Goal: Task Accomplishment & Management: Manage account settings

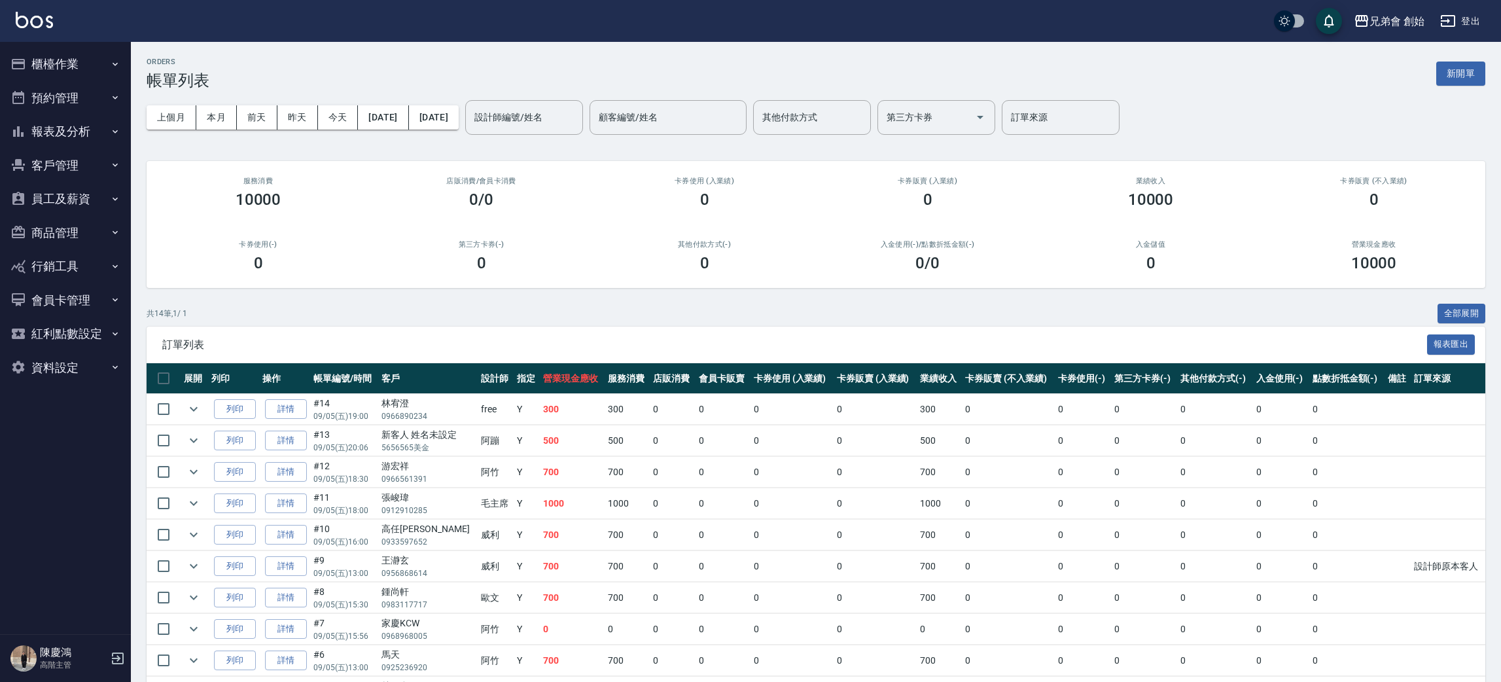
scroll to position [205, 0]
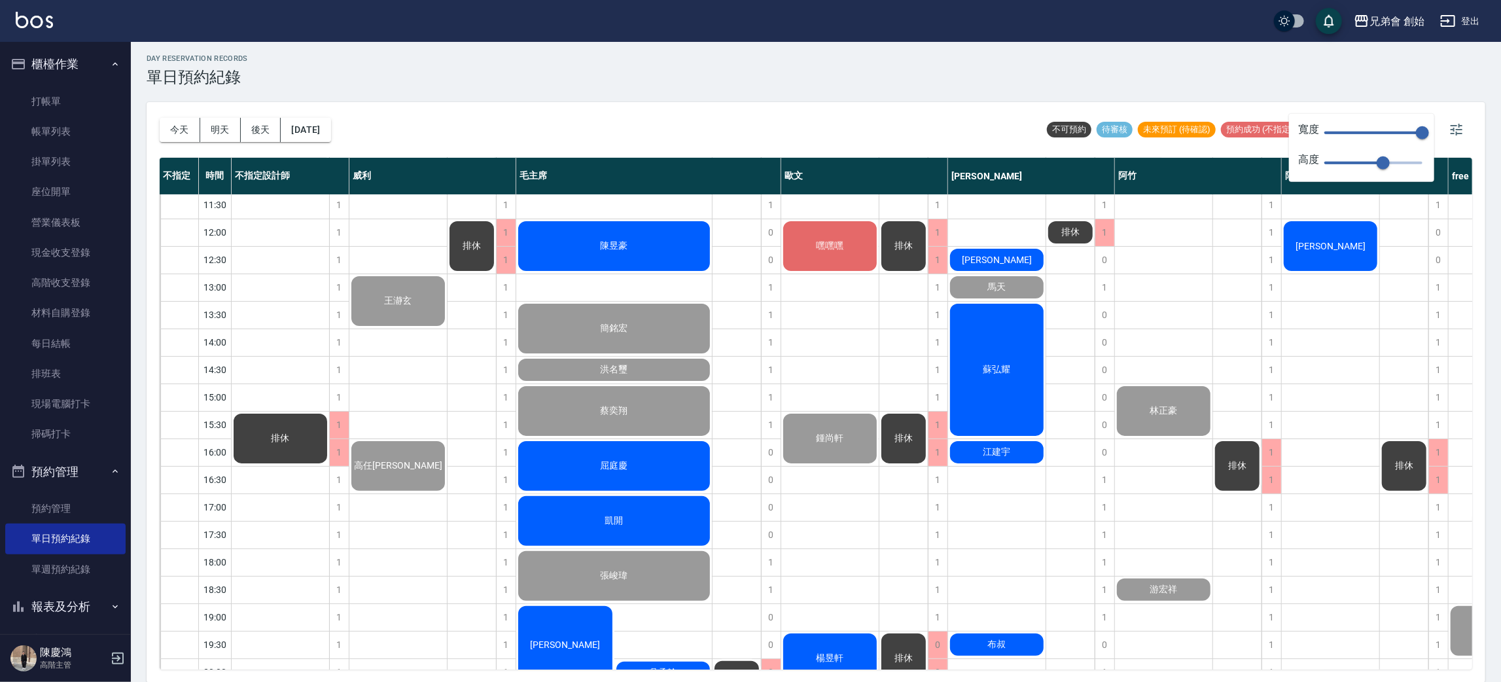
scroll to position [43, 0]
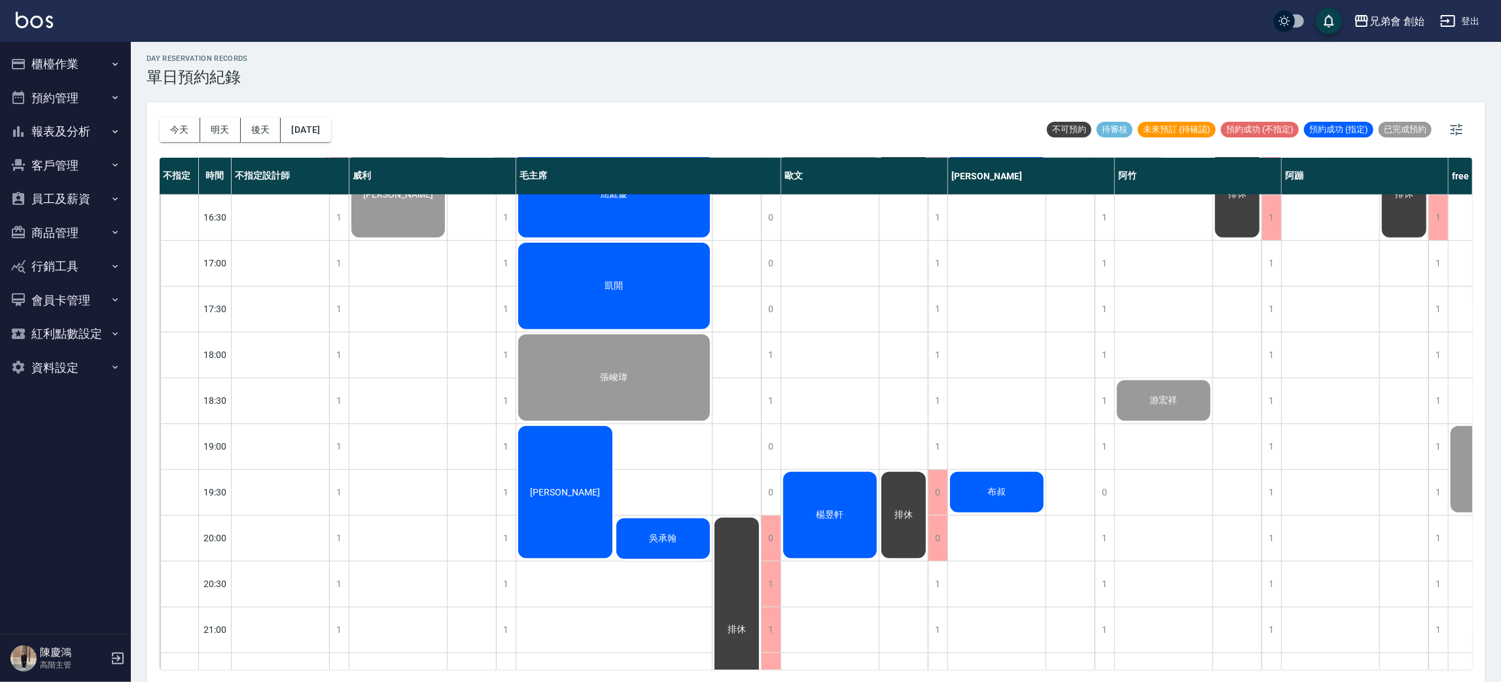
scroll to position [868, 0]
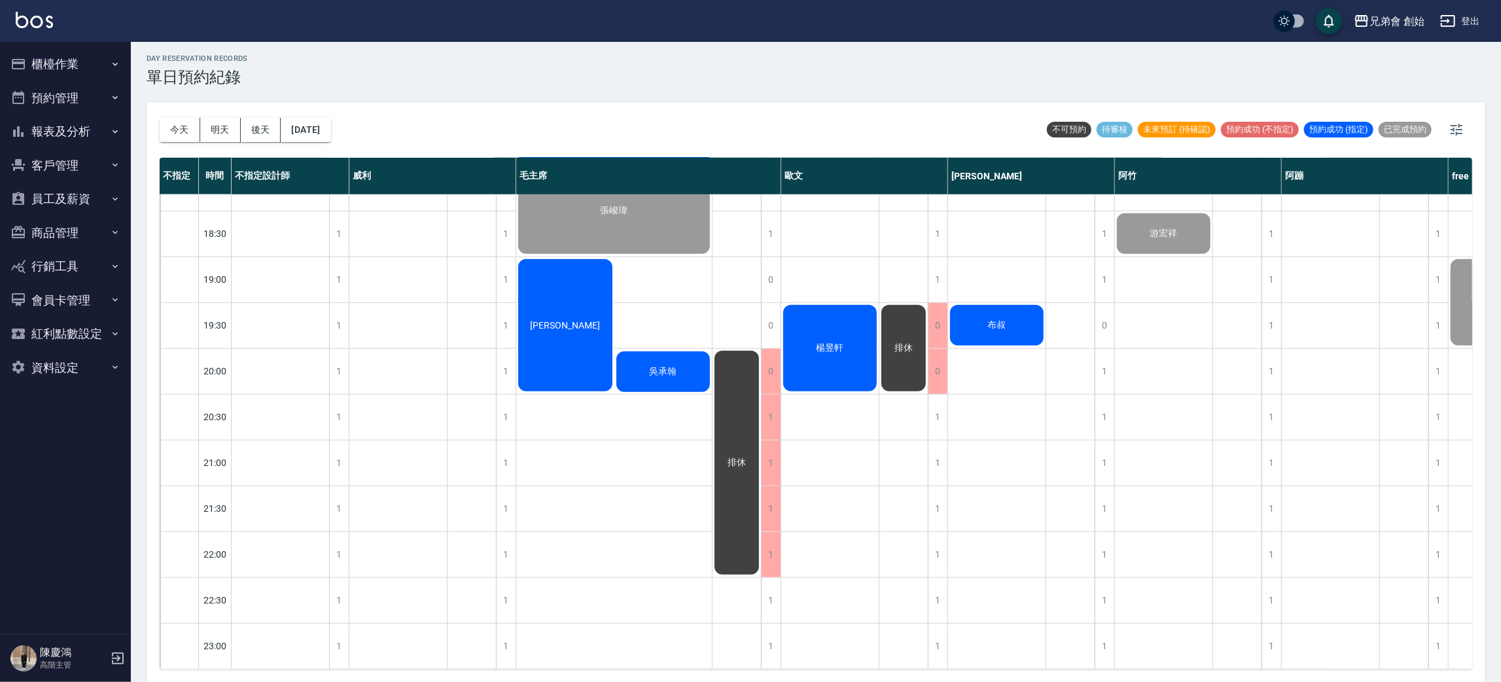
click at [806, 334] on div "楊昱軒" at bounding box center [830, 348] width 98 height 90
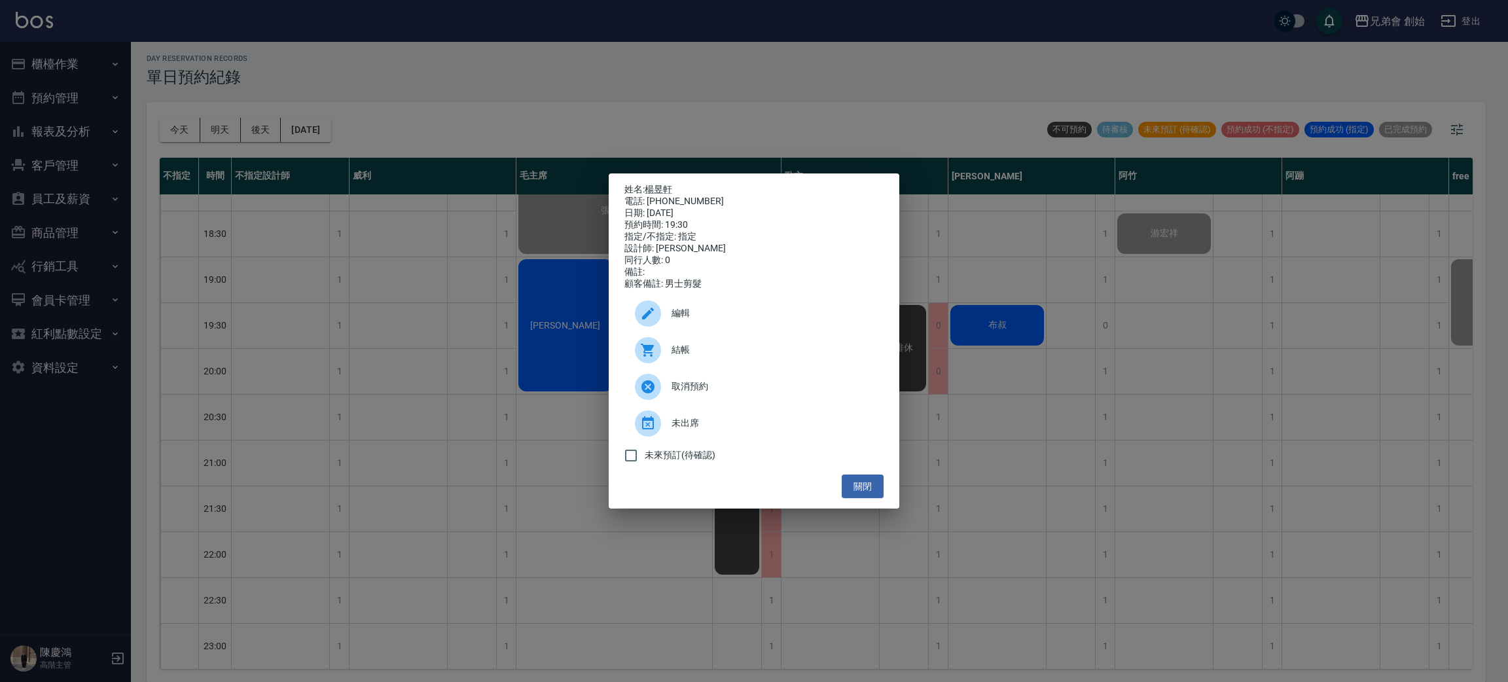
click at [676, 351] on span "結帳" at bounding box center [772, 350] width 202 height 14
click at [470, 199] on div "姓名: 楊昱軒 電話: 0976092923 日期: 2025/09/05 預約時間: 19:30 指定/不指定: 指定 設計師: 歐文 同行人數: 0 備註…" at bounding box center [754, 341] width 1508 height 682
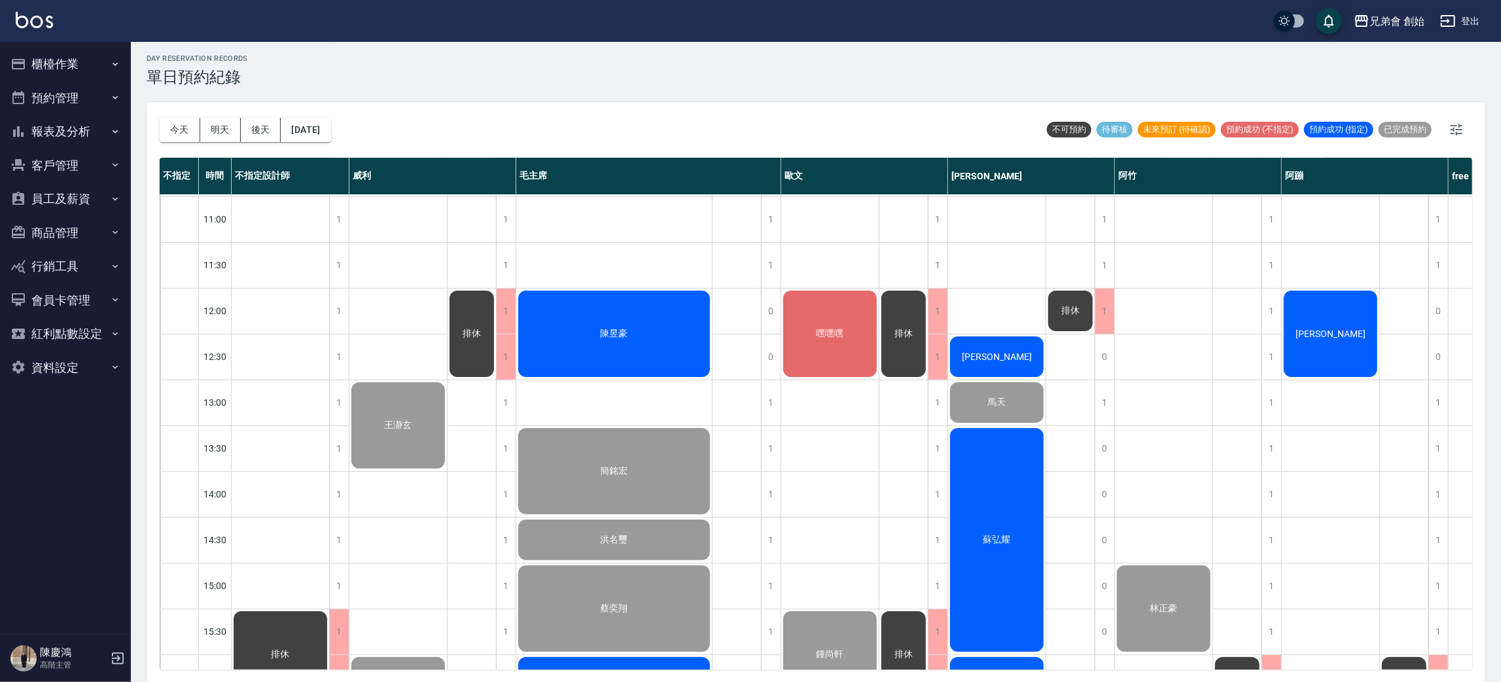
scroll to position [83, 0]
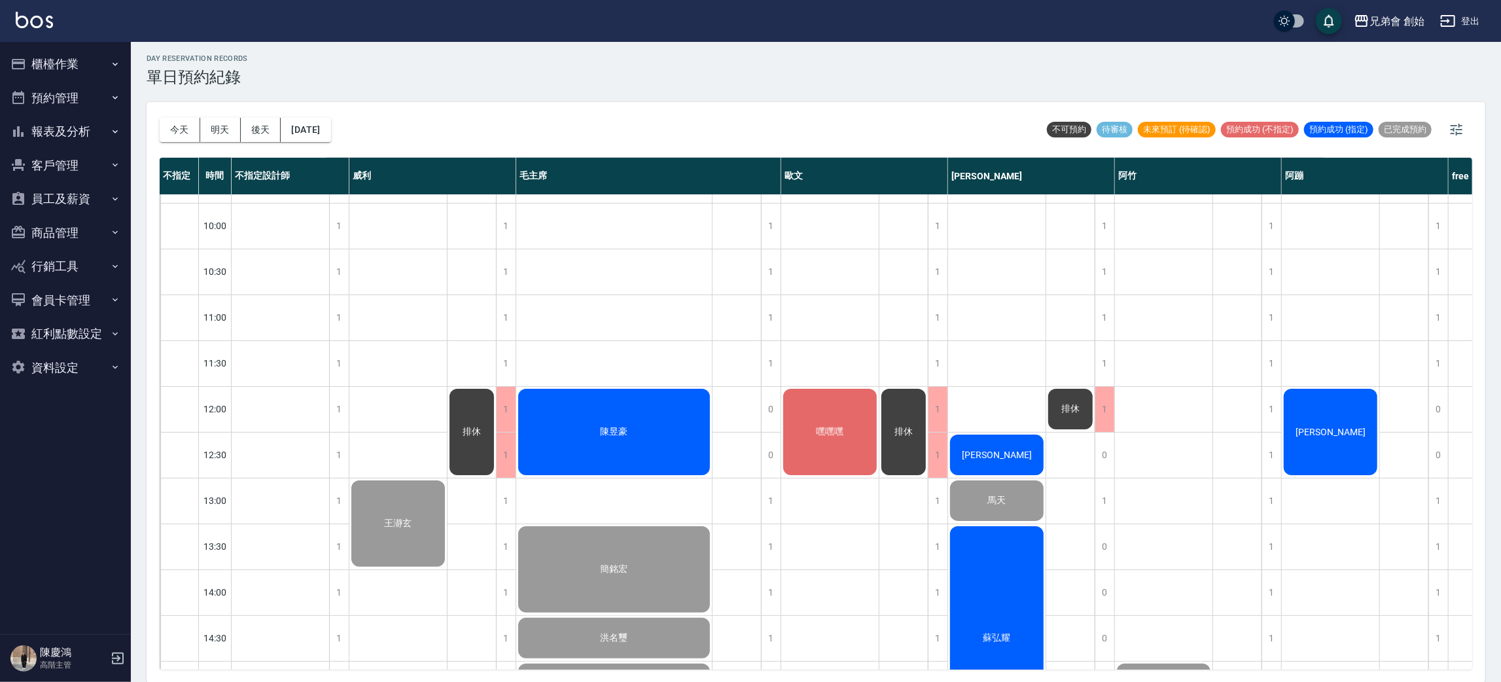
click at [825, 408] on div "嘿嘿嘿" at bounding box center [830, 432] width 98 height 90
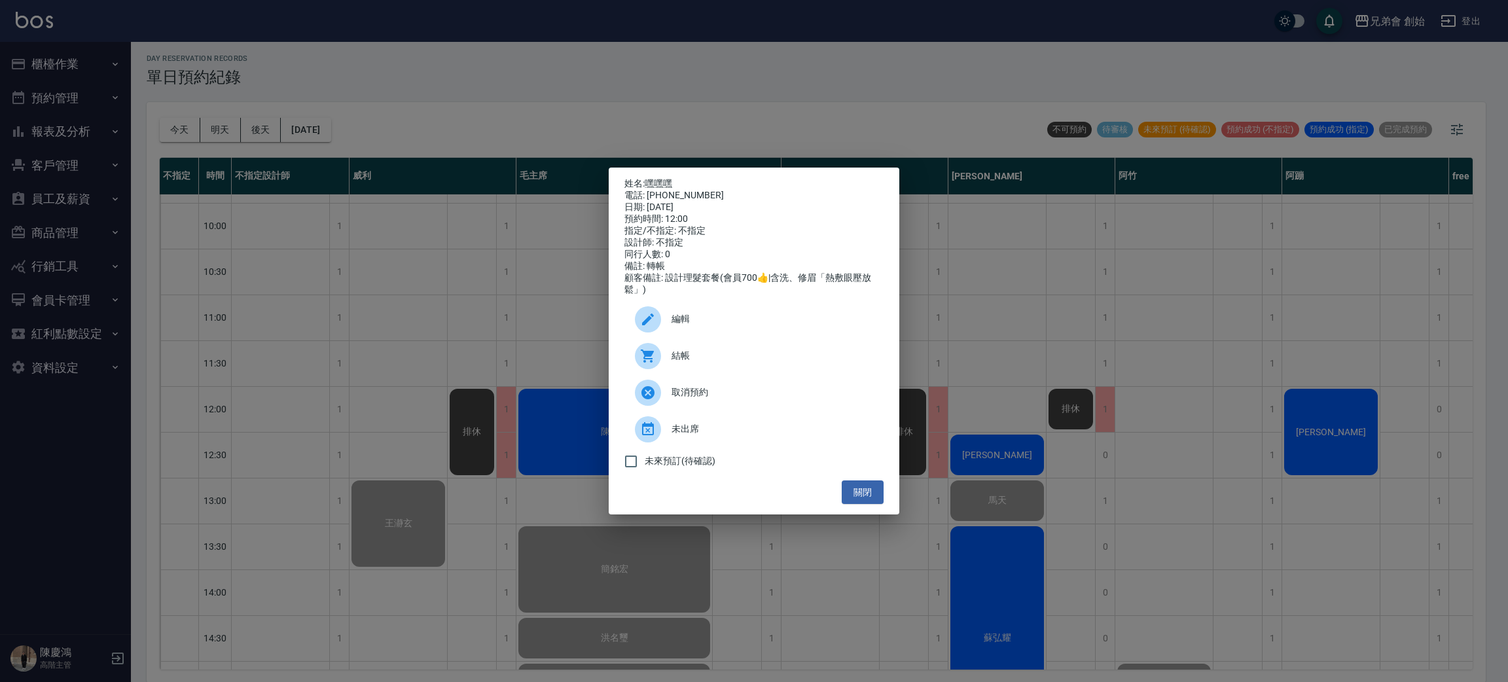
click at [671, 363] on span "結帳" at bounding box center [772, 356] width 202 height 14
click at [476, 80] on div "姓名: 嘿嘿嘿 電話: 0970899722 日期: 2025/09/05 預約時間: 12:00 指定/不指定: 不指定 設計師: 不指定 同行人數: 0 …" at bounding box center [754, 341] width 1508 height 682
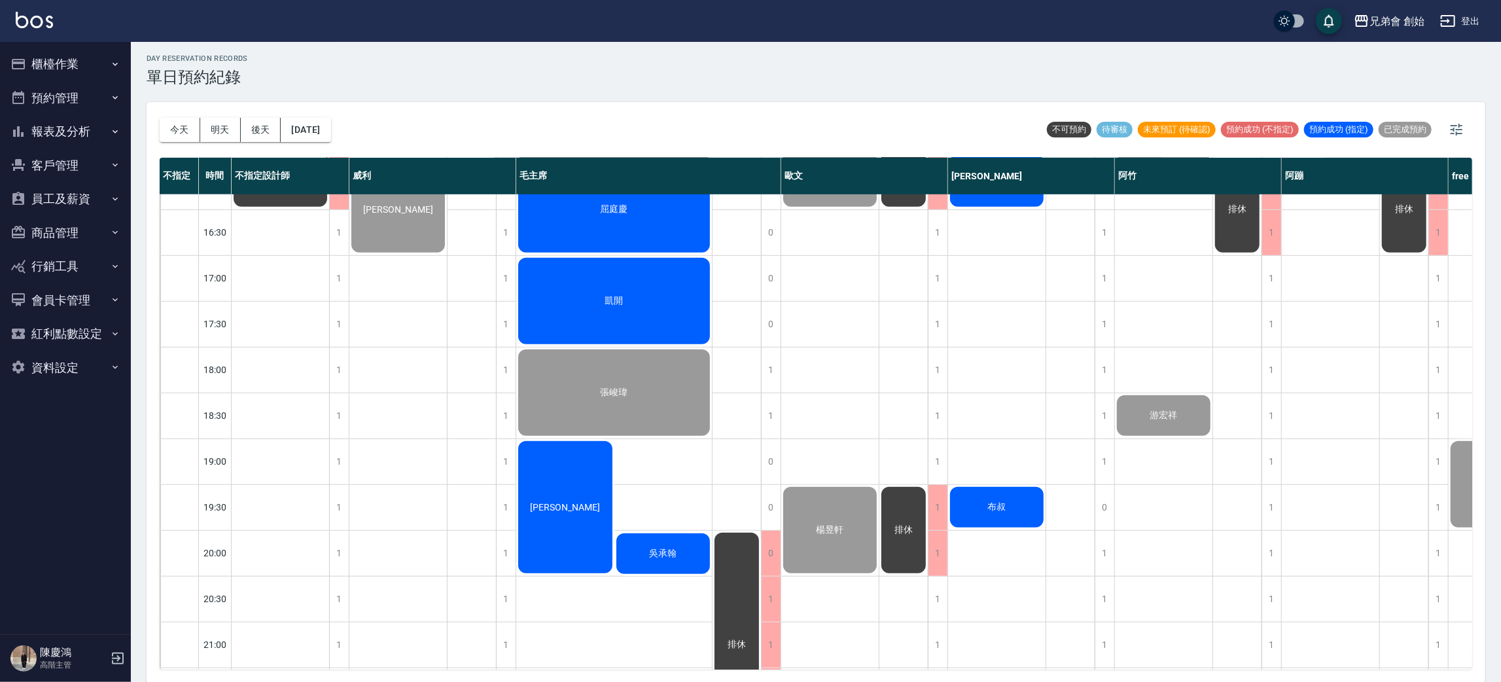
scroll to position [868, 0]
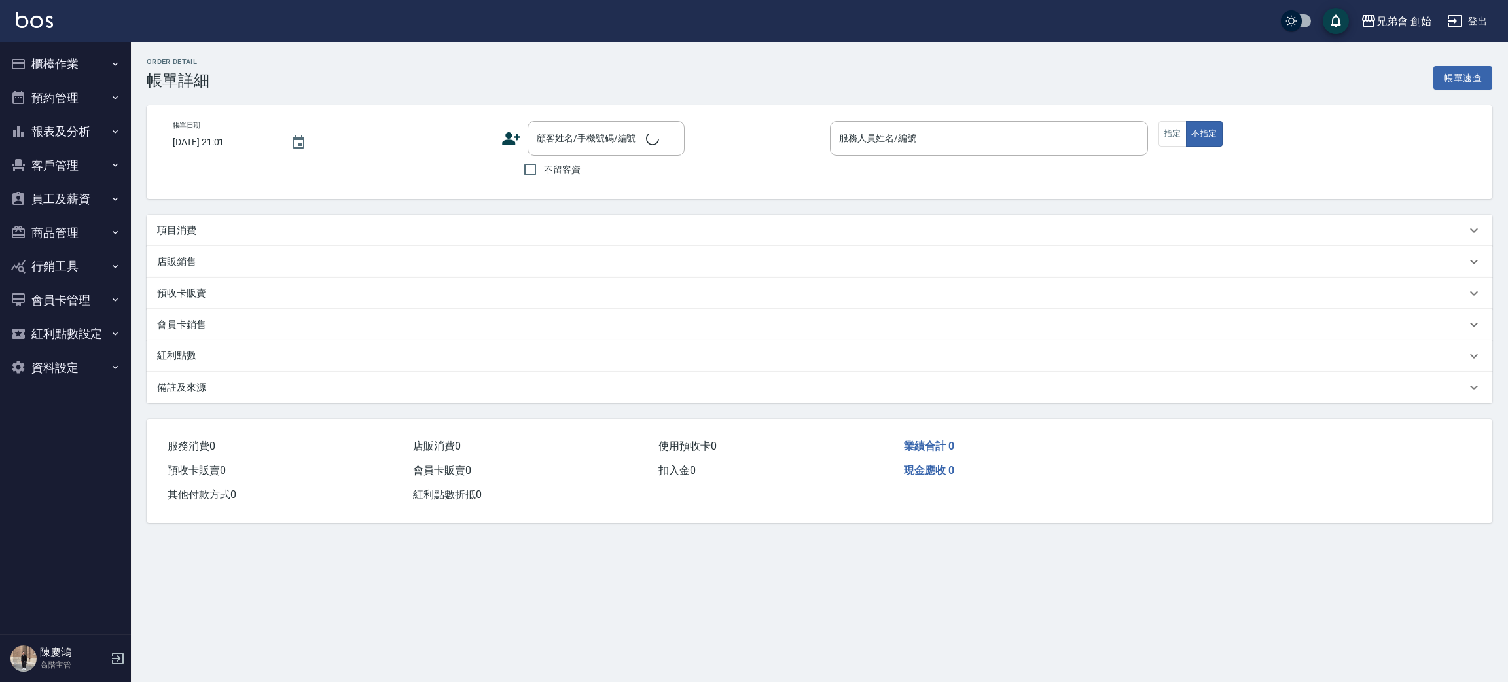
type input "2025/09/05 19:30"
type input "歐文(無代號)"
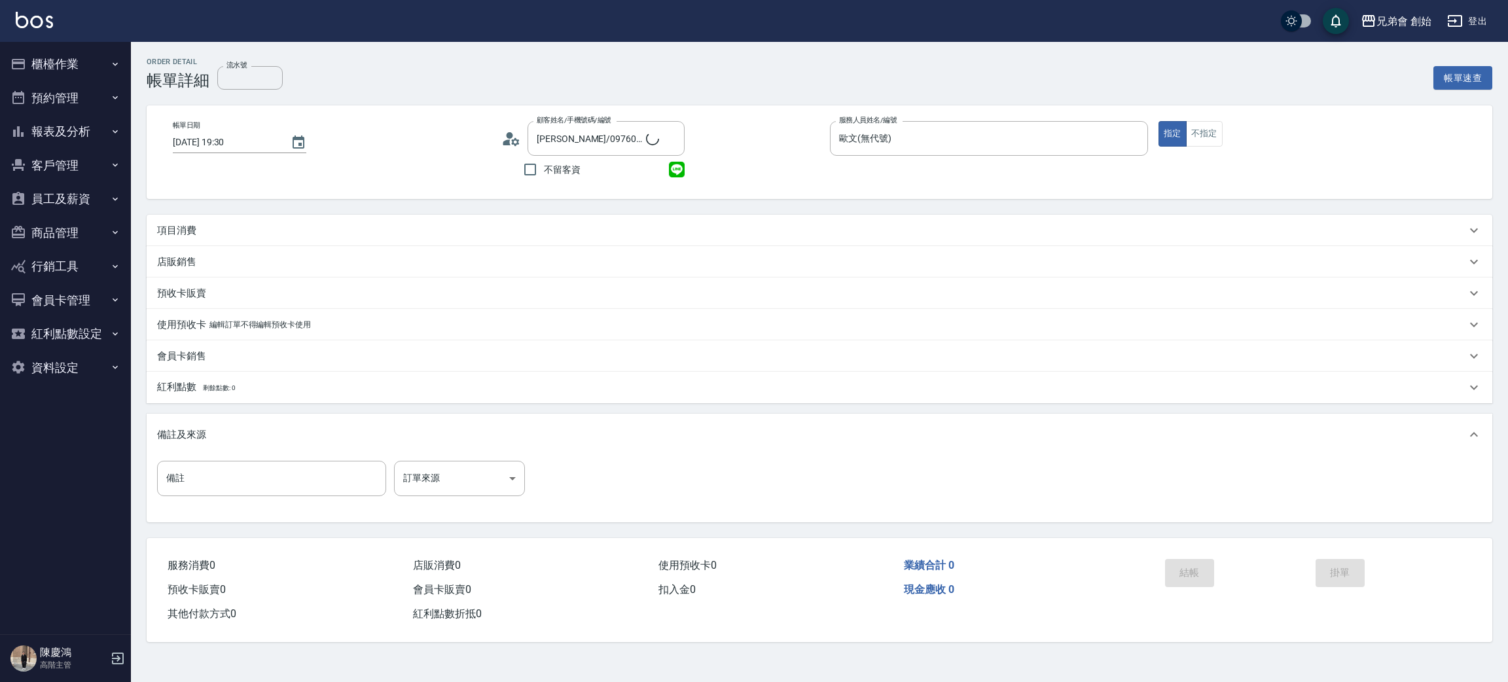
type input "楊昱軒/0976092923/"
click at [201, 226] on div "項目消費" at bounding box center [811, 231] width 1309 height 14
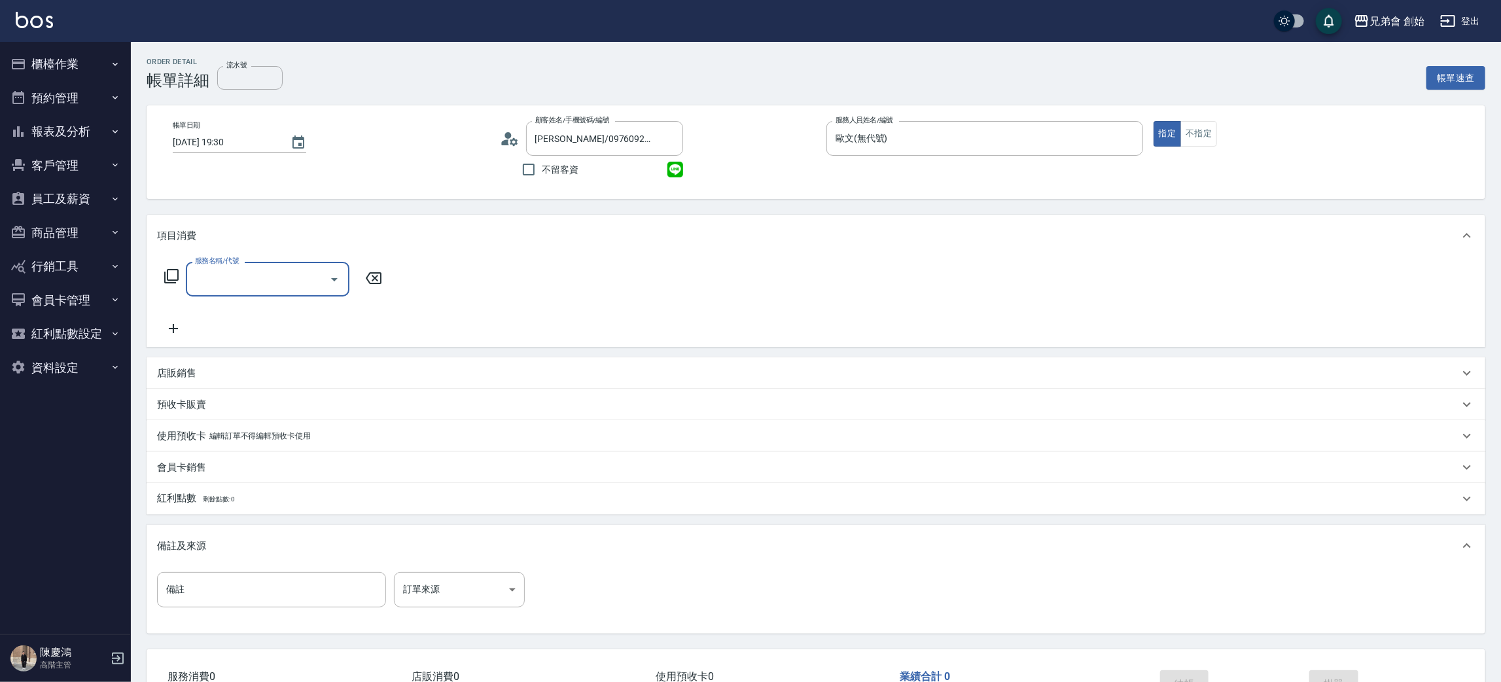
click at [253, 270] on input "服務名稱/代號" at bounding box center [258, 279] width 132 height 23
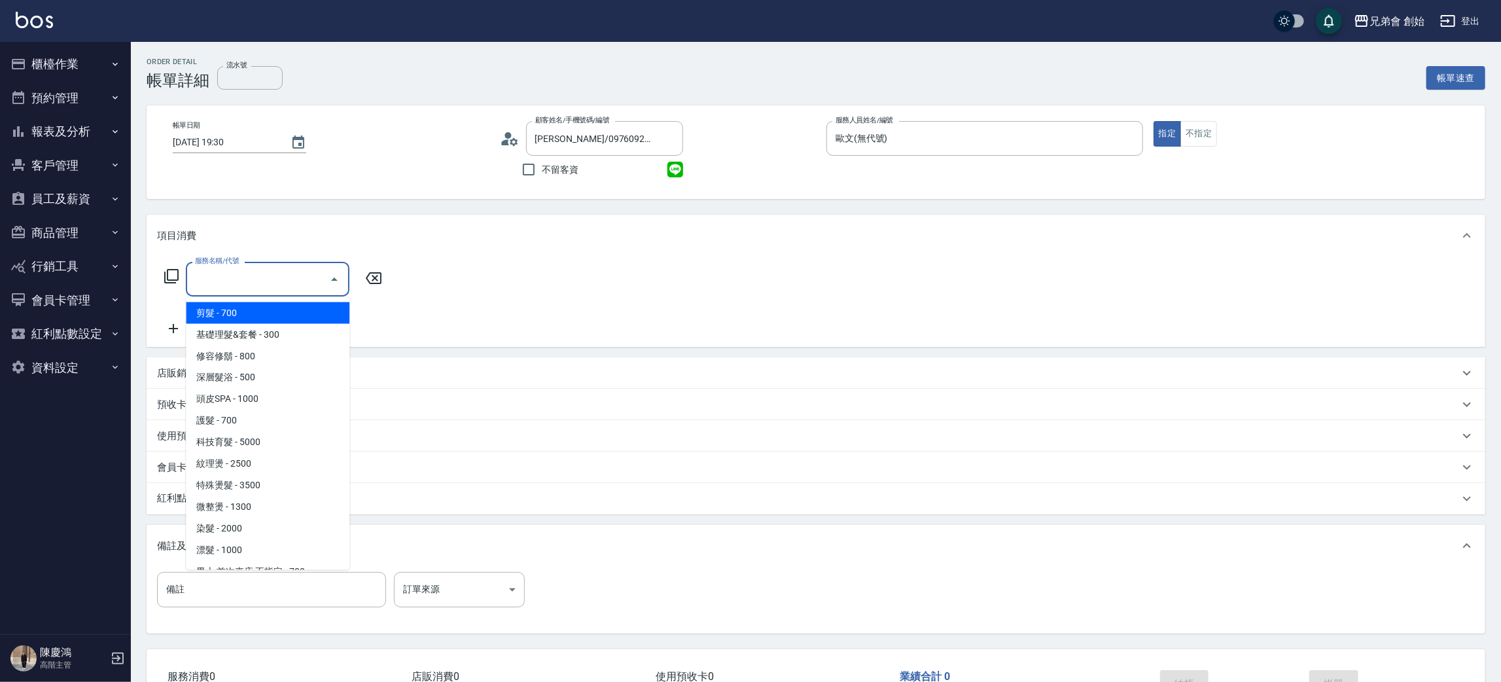
click at [265, 309] on span "剪髮 - 700" at bounding box center [268, 313] width 164 height 22
type input "剪髮(A01)"
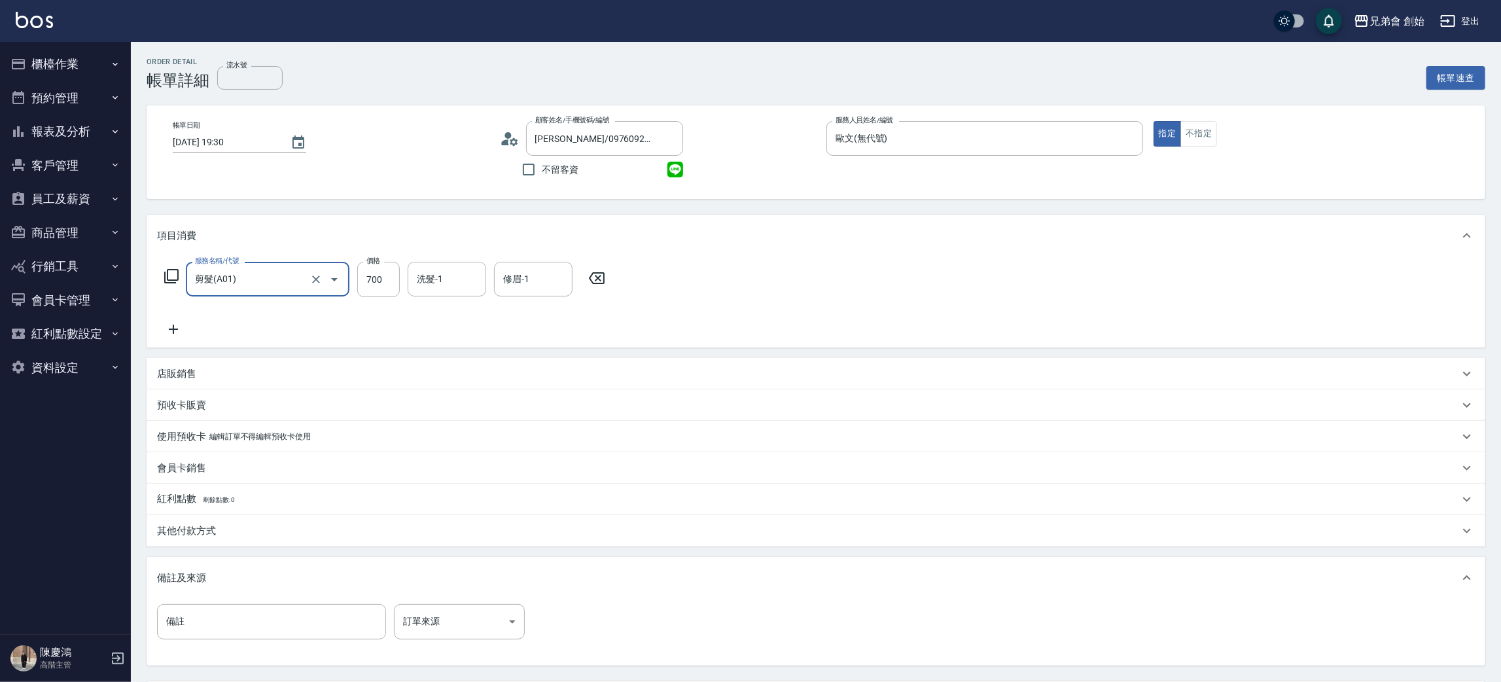
scroll to position [122, 0]
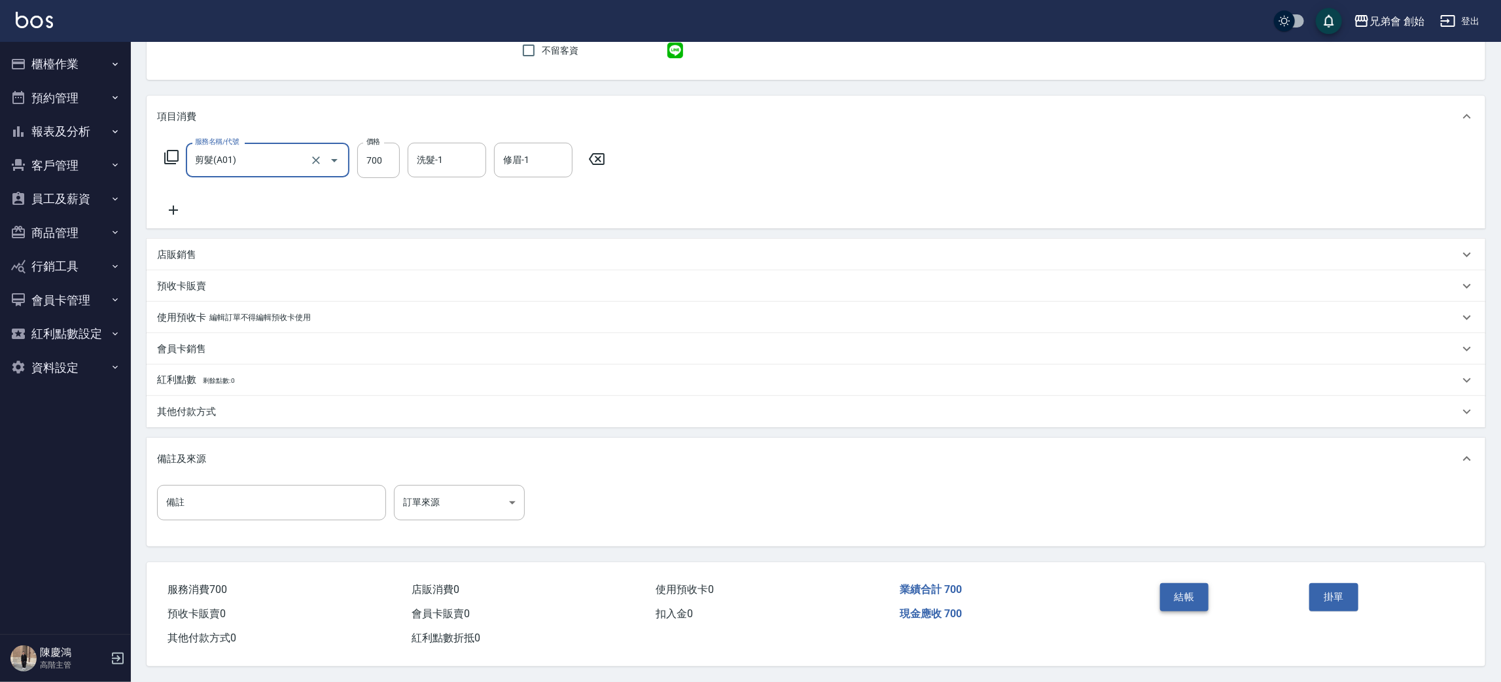
click at [1206, 589] on button "結帳" at bounding box center [1184, 596] width 49 height 27
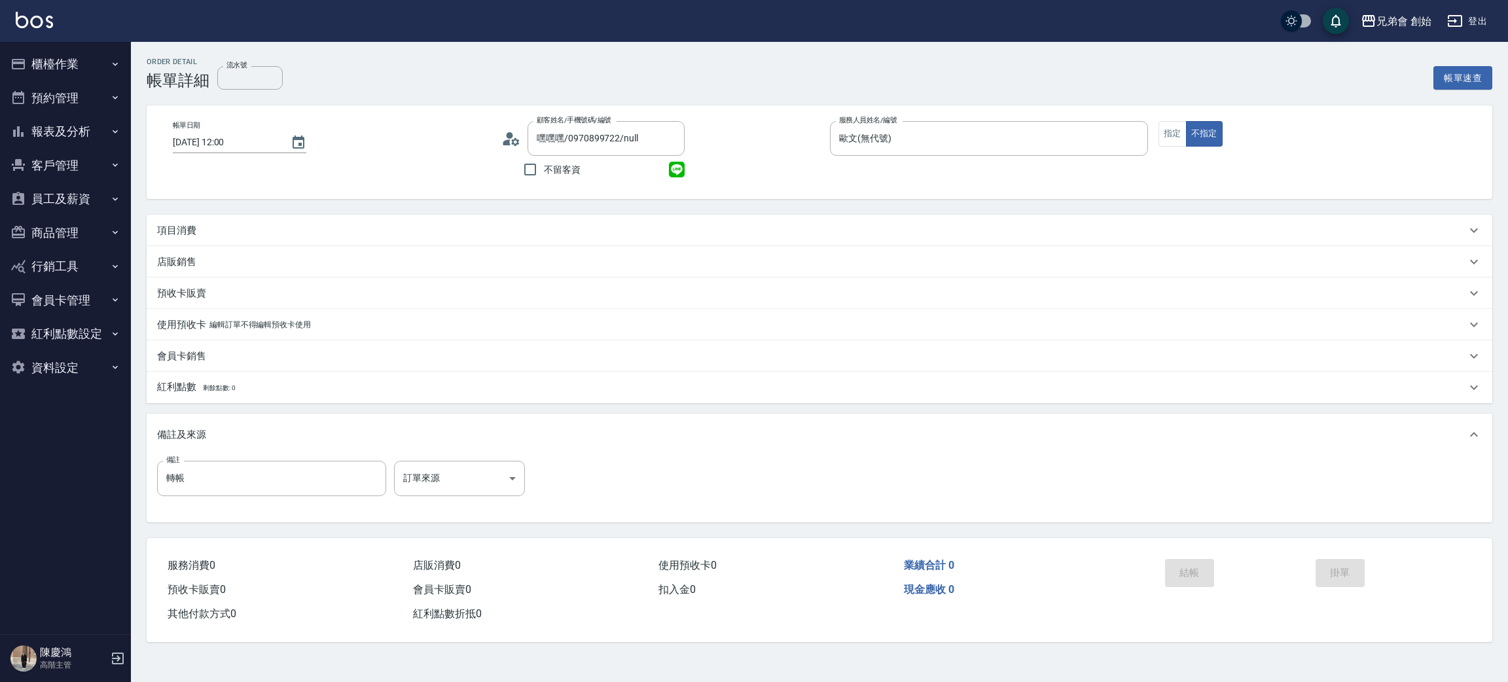
click at [507, 136] on circle at bounding box center [510, 135] width 7 height 7
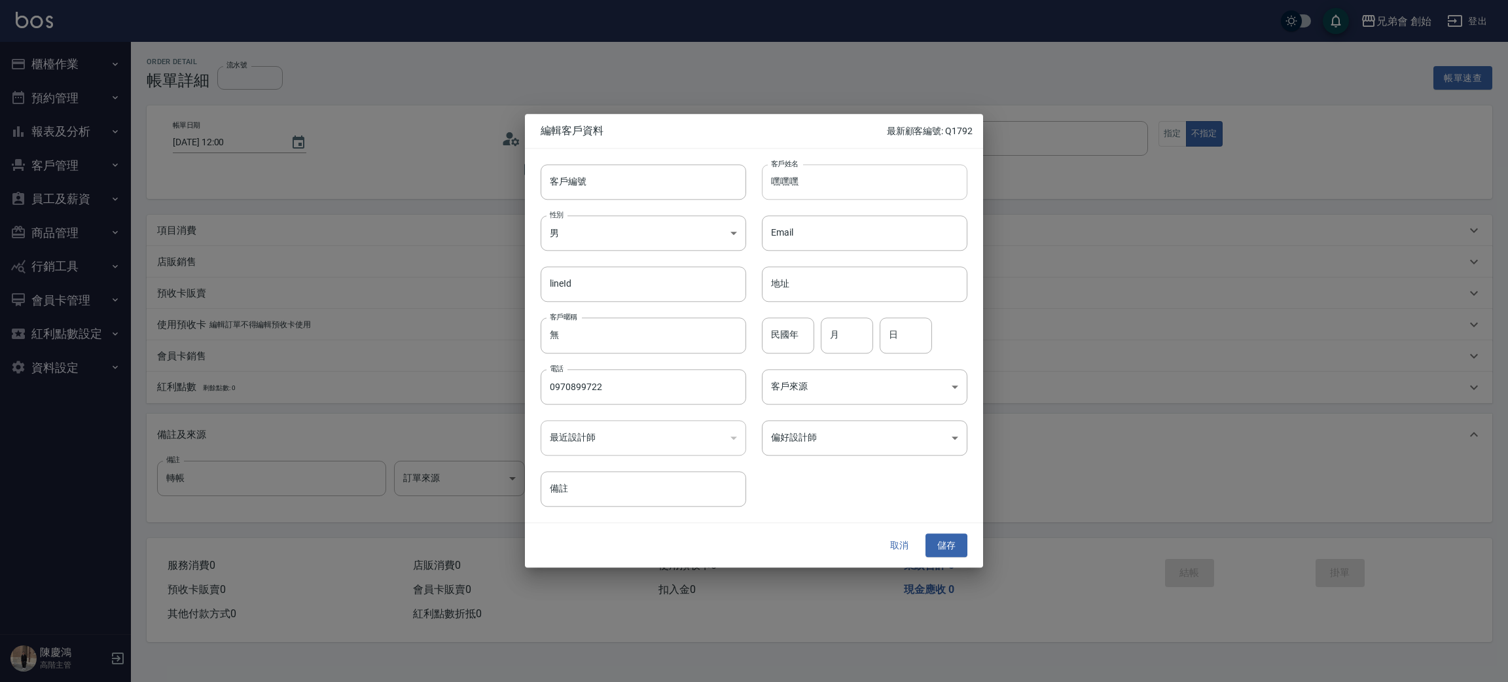
click at [853, 173] on input "嘿嘿嘿" at bounding box center [864, 181] width 205 height 35
type input "嘿"
type input "林子竣"
click at [837, 450] on body "兄弟會 創始 登出 櫃檯作業 打帳單 帳單列表 掛單列表 座位開單 營業儀表板 現金收支登錄 高階收支登錄 材料自購登錄 每日結帳 排班表 現場電腦打卡 掃碼…" at bounding box center [754, 341] width 1508 height 682
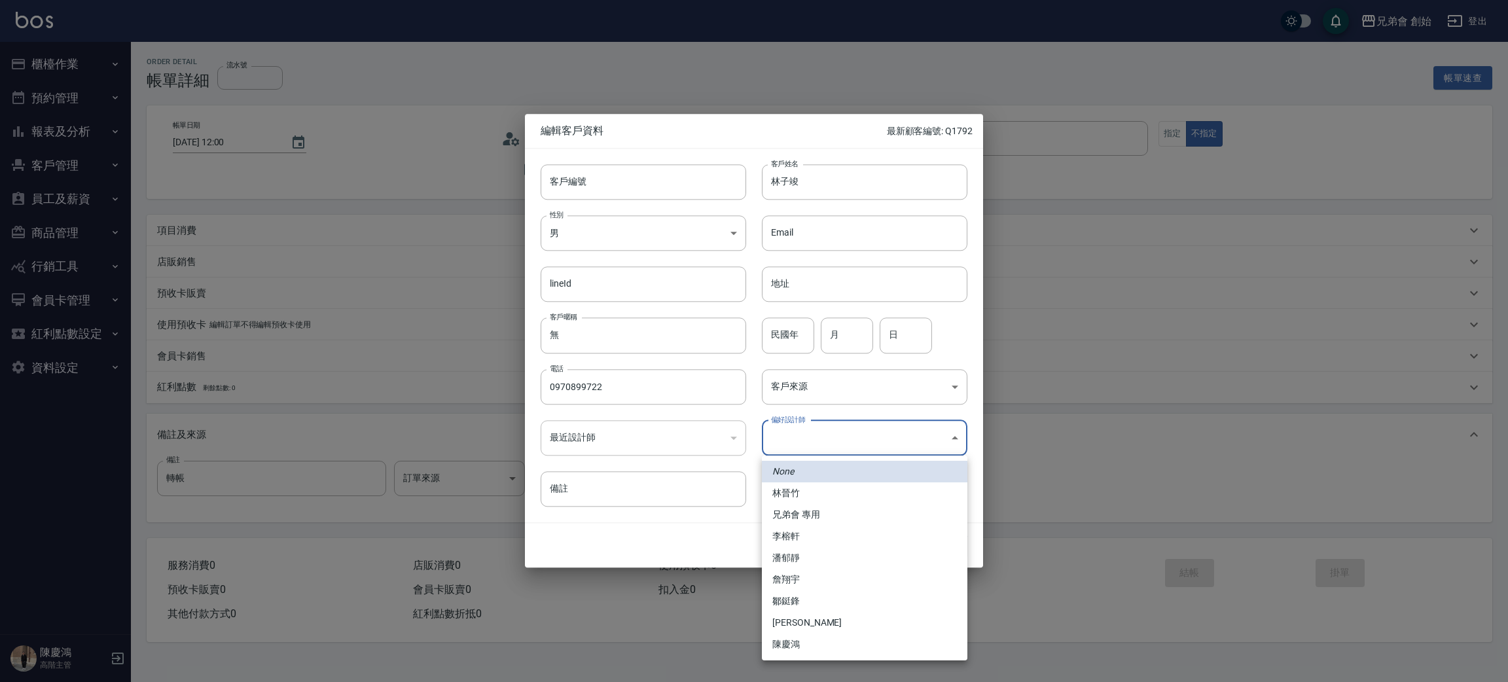
click at [804, 541] on li "李榕軒" at bounding box center [864, 536] width 205 height 22
type input "1456ae5b-d9bb-440a-9f01-028db65cd7e3"
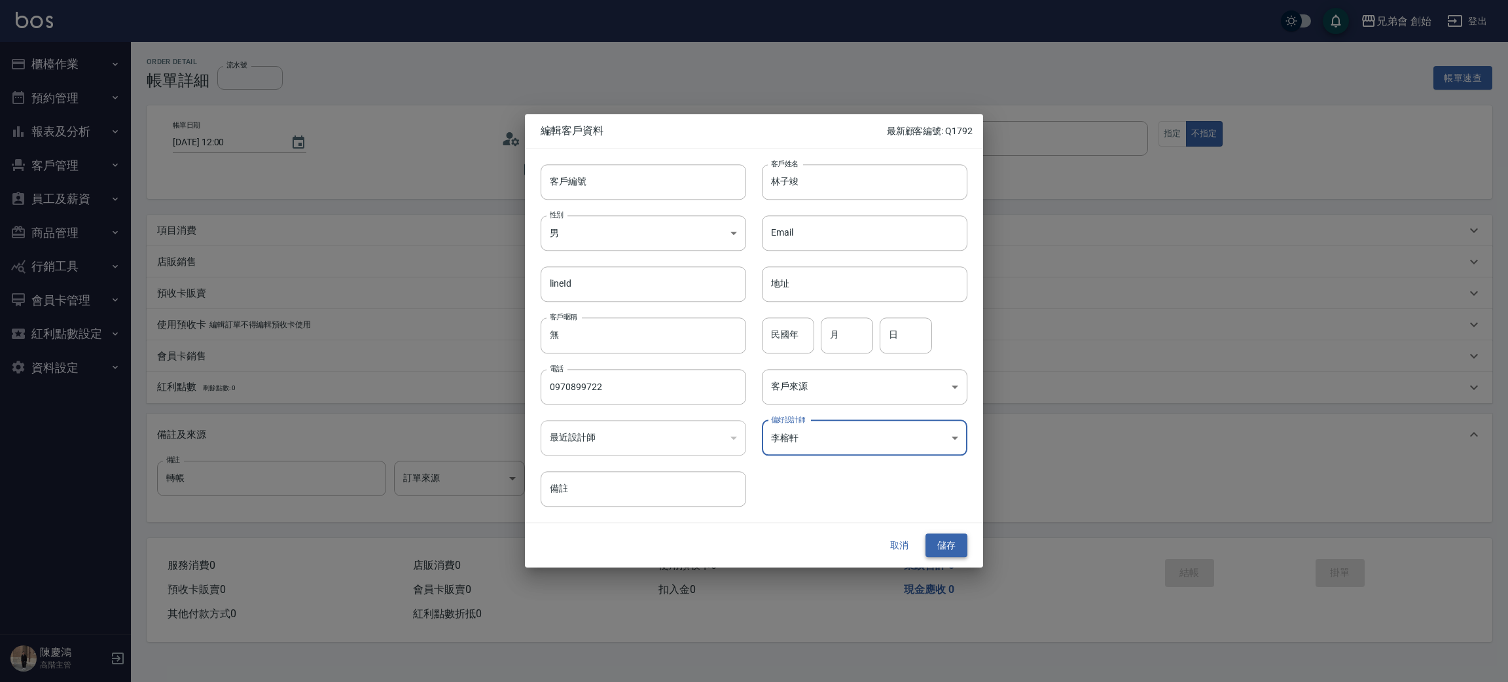
click at [951, 552] on button "儲存" at bounding box center [946, 545] width 42 height 24
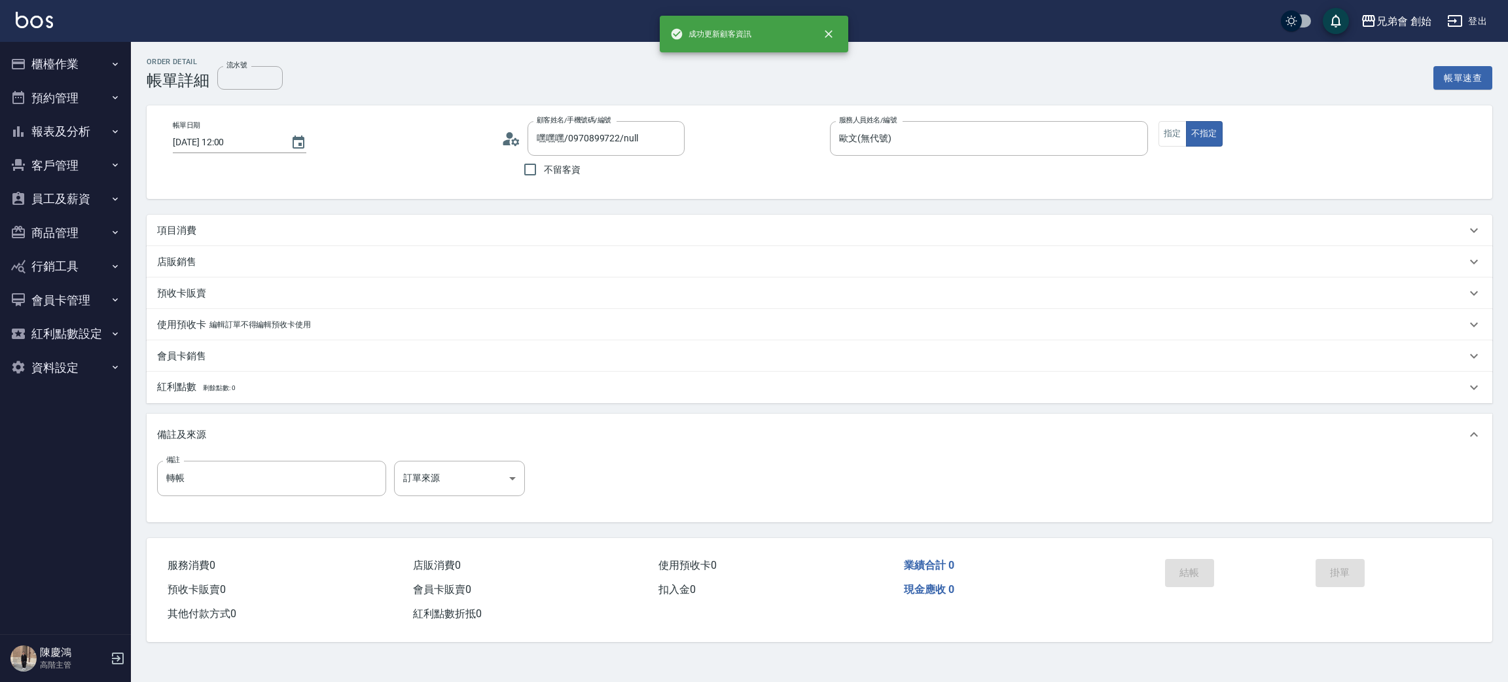
type input "林子竣/0970899722/"
click at [183, 230] on p "項目消費" at bounding box center [176, 231] width 39 height 14
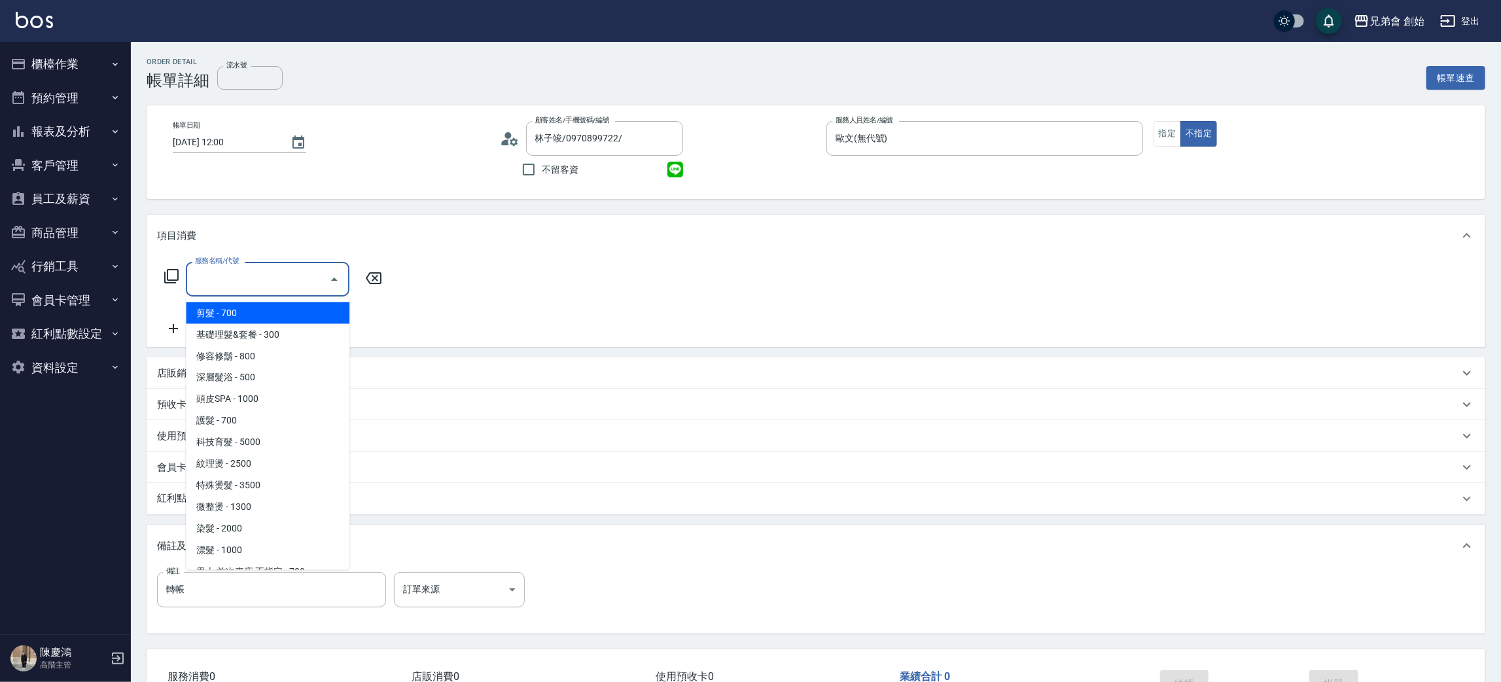
click at [239, 284] on input "服務名稱/代號" at bounding box center [258, 279] width 132 height 23
click at [247, 313] on span "剪髮 - 700" at bounding box center [268, 313] width 164 height 22
type input "剪髮(A01)"
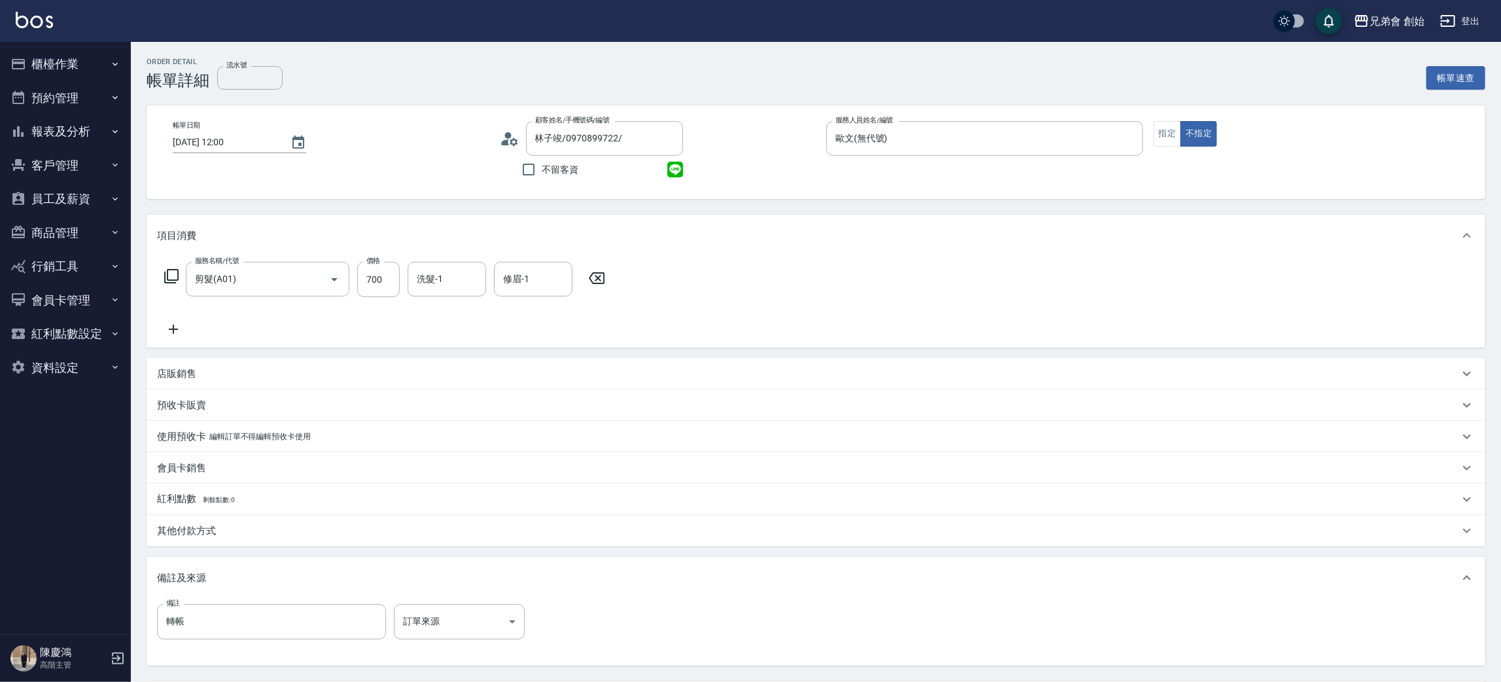
click at [204, 536] on p "其他付款方式" at bounding box center [186, 531] width 59 height 14
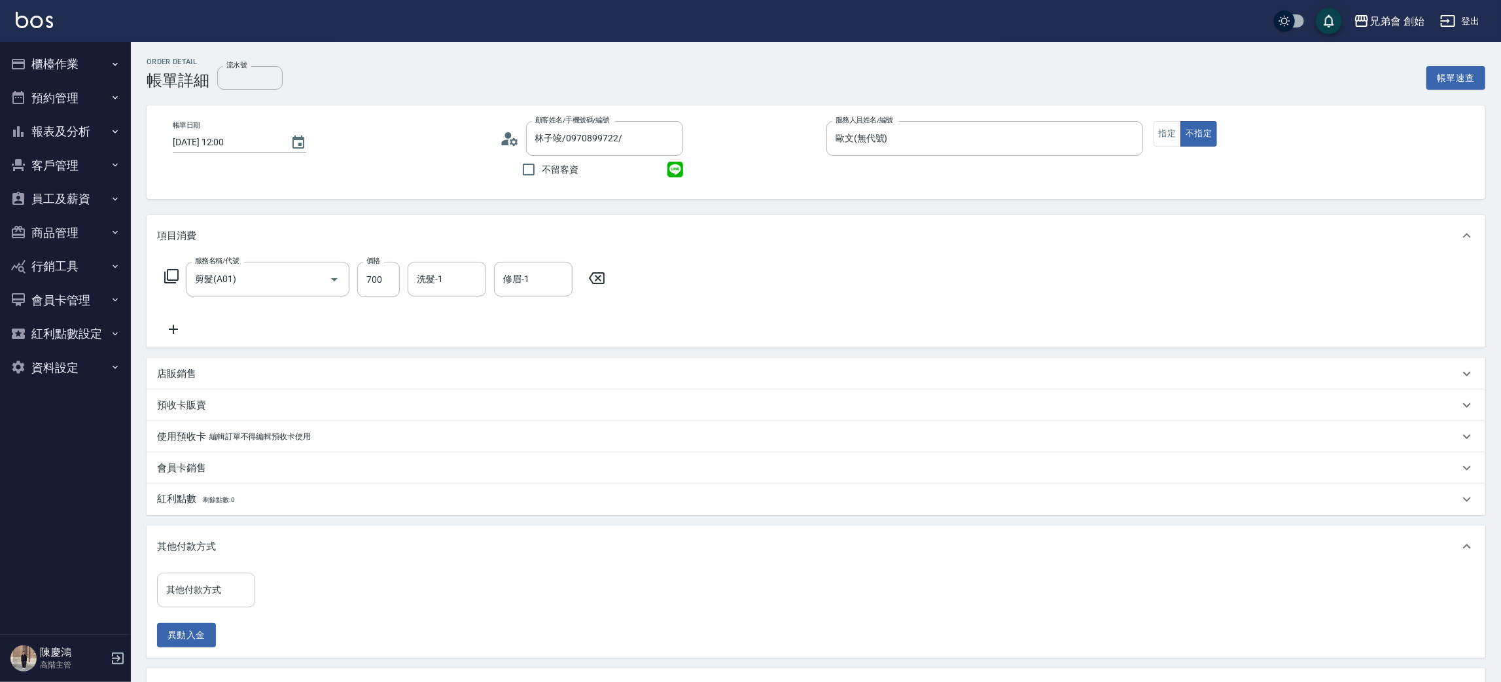
click at [209, 584] on input "其他付款方式" at bounding box center [206, 589] width 86 height 23
click at [207, 505] on span "轉帳" at bounding box center [206, 514] width 98 height 22
type input "轉帳"
click at [328, 594] on input "0" at bounding box center [312, 590] width 98 height 35
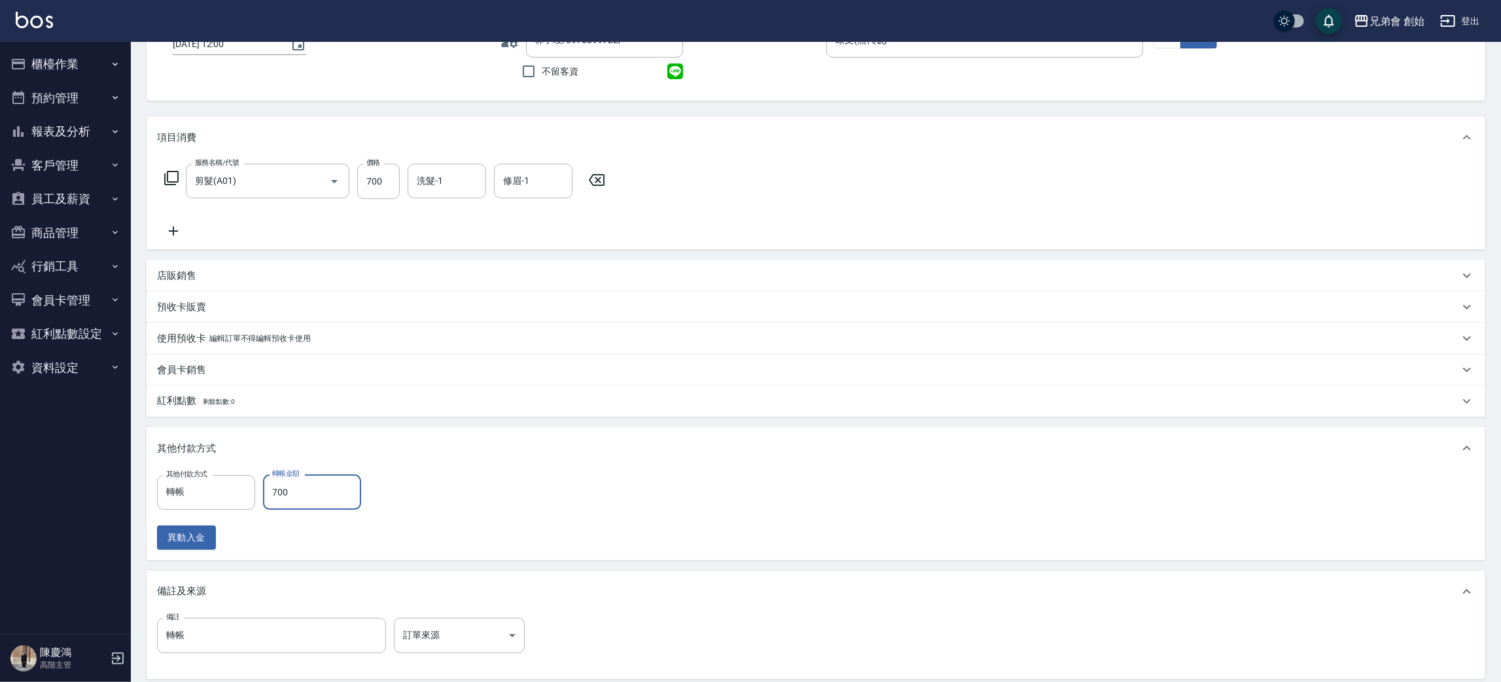
scroll to position [234, 0]
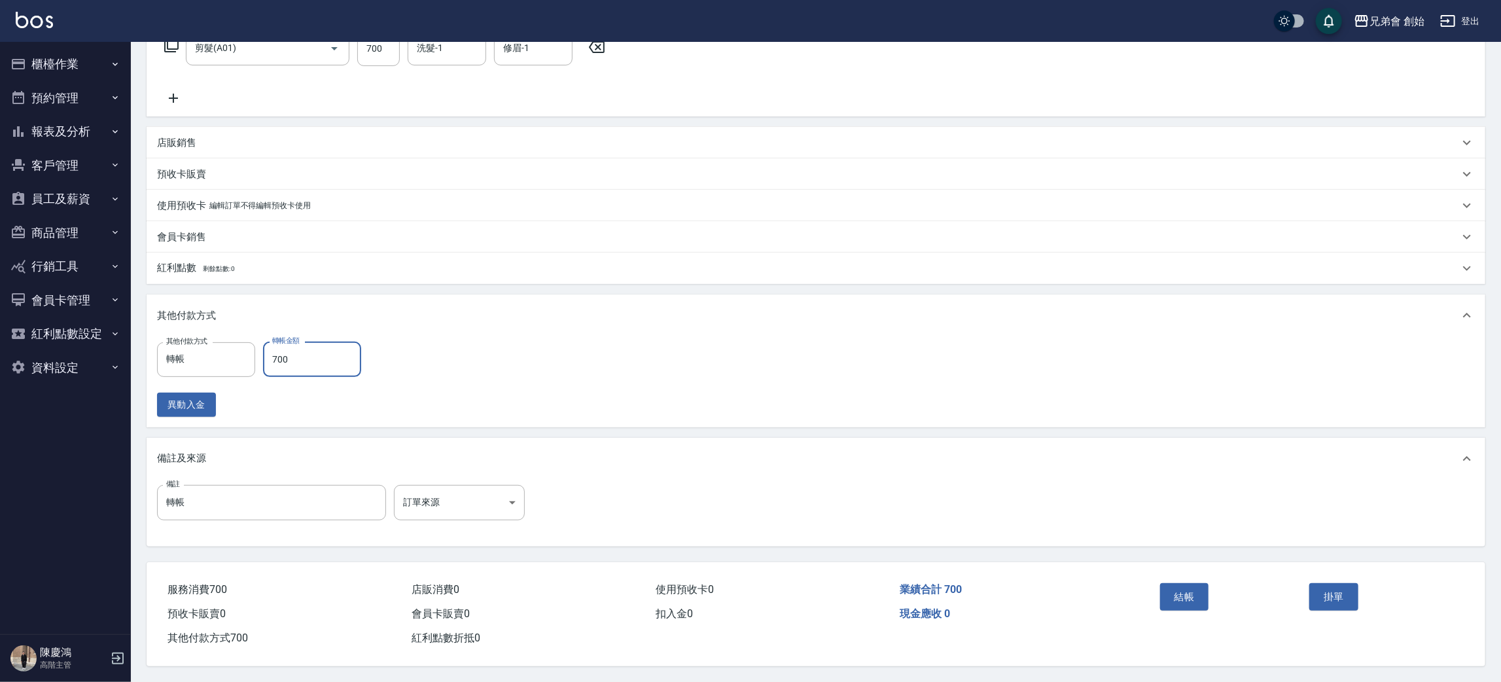
type input "700"
click at [1192, 607] on div "結帳" at bounding box center [1230, 606] width 150 height 57
click at [1177, 578] on div "結帳" at bounding box center [1230, 606] width 150 height 57
click at [1177, 594] on button "結帳" at bounding box center [1184, 596] width 49 height 27
click at [1177, 594] on div "結帳" at bounding box center [1230, 606] width 150 height 57
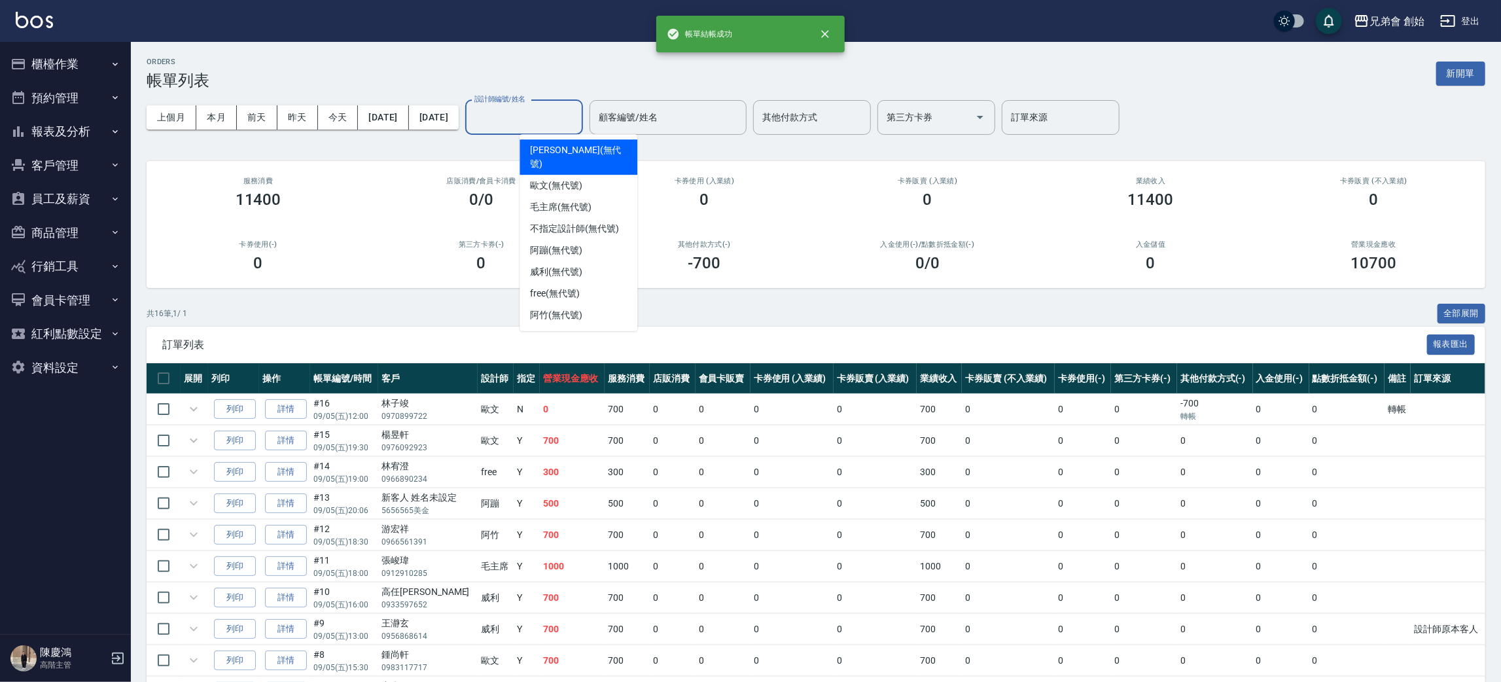
click at [583, 116] on div "設計師編號/姓名 設計師編號/姓名" at bounding box center [524, 117] width 118 height 35
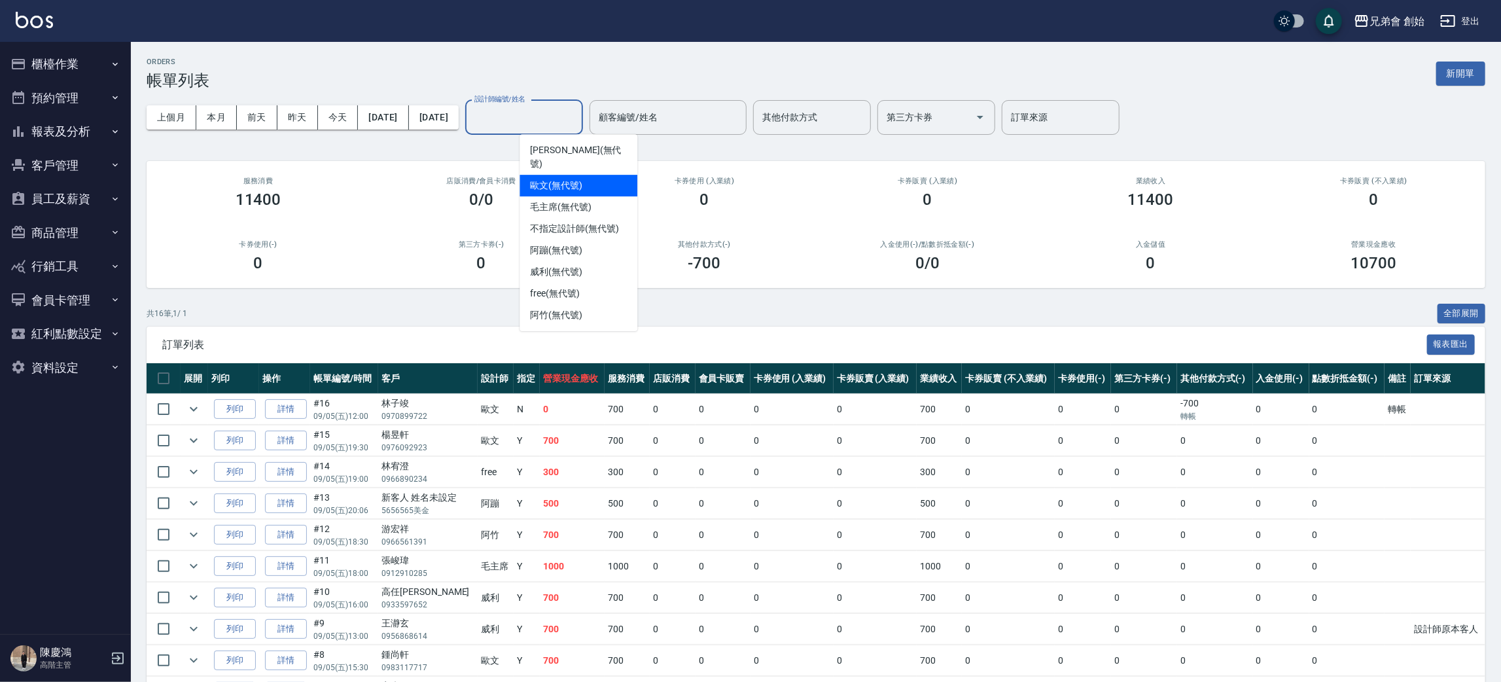
click at [560, 179] on span "歐文 (無代號)" at bounding box center [556, 186] width 52 height 14
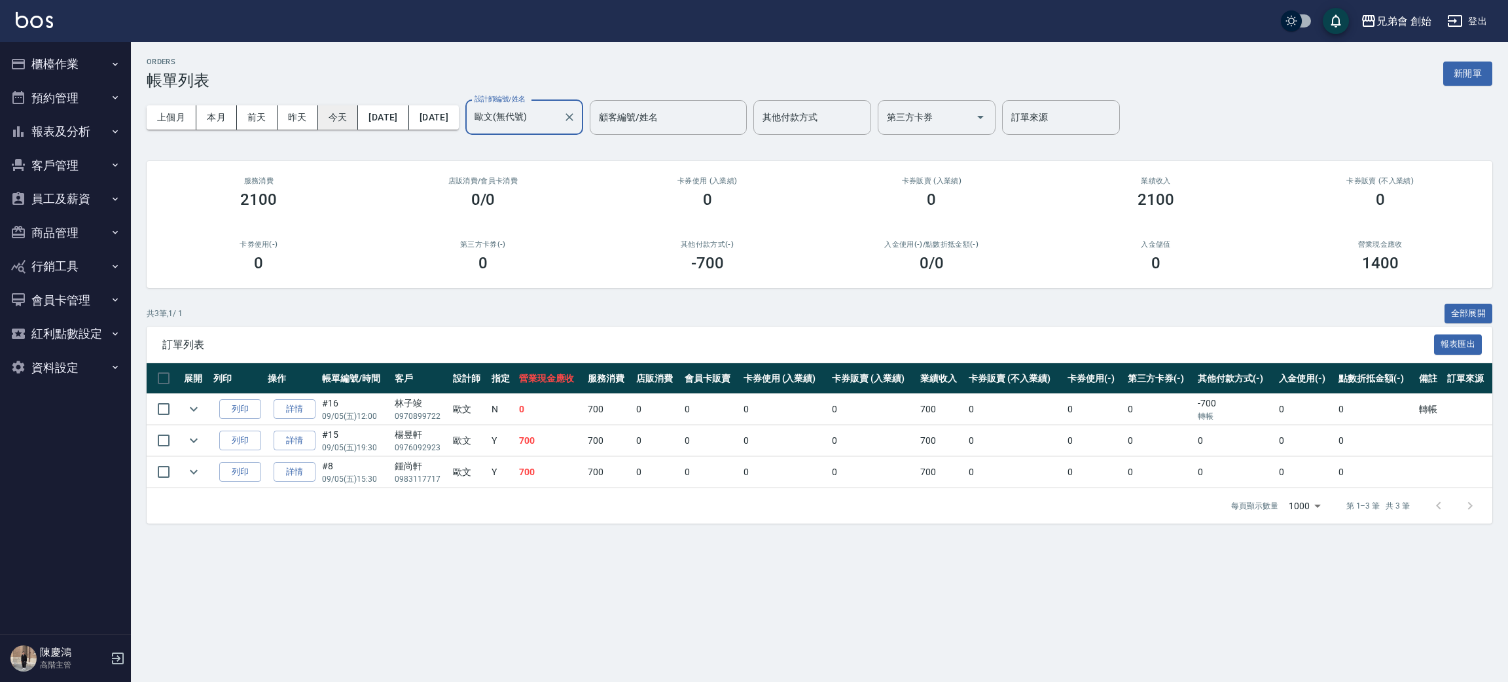
click at [336, 121] on button "今天" at bounding box center [338, 117] width 41 height 24
drag, startPoint x: 1195, startPoint y: 408, endPoint x: 1220, endPoint y: 414, distance: 25.7
click at [1220, 414] on td "-700 轉帳" at bounding box center [1234, 409] width 80 height 31
click at [1227, 418] on p "轉帳" at bounding box center [1235, 416] width 74 height 12
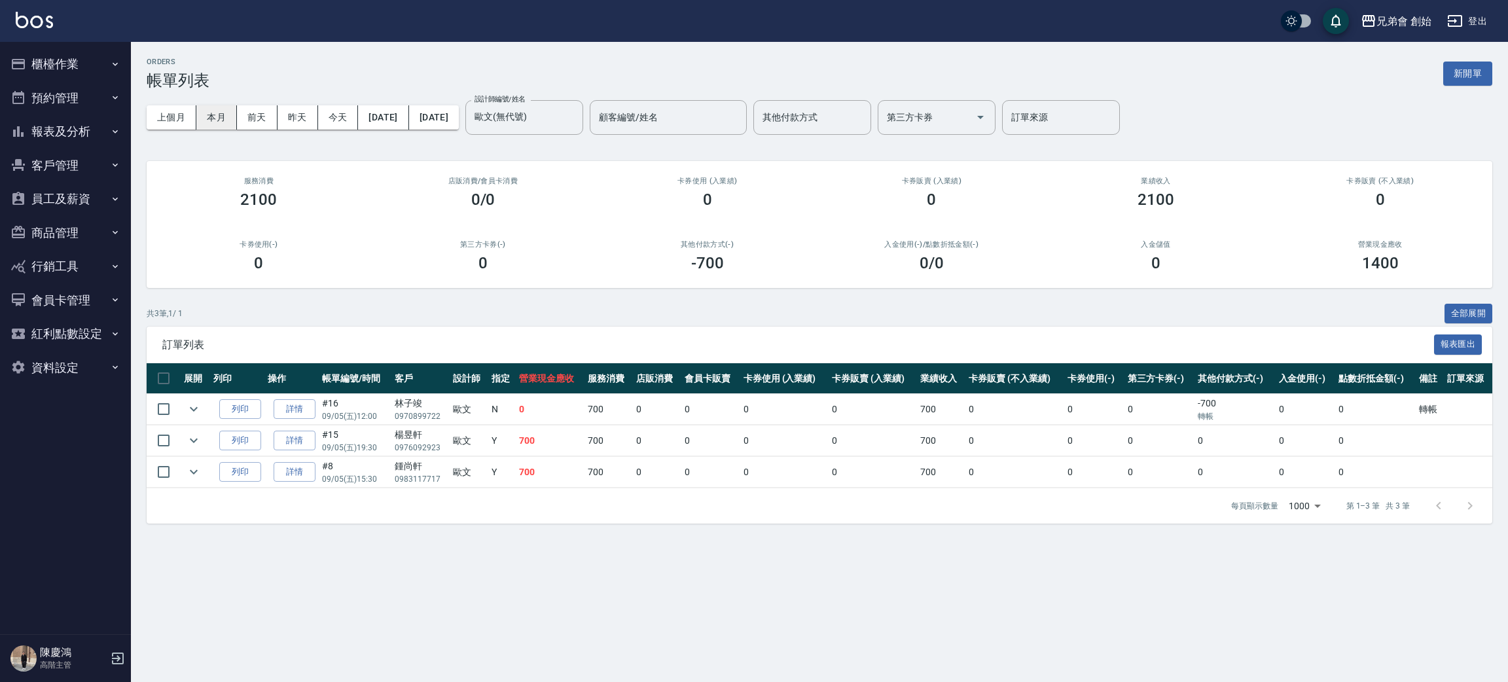
click at [218, 113] on button "本月" at bounding box center [216, 117] width 41 height 24
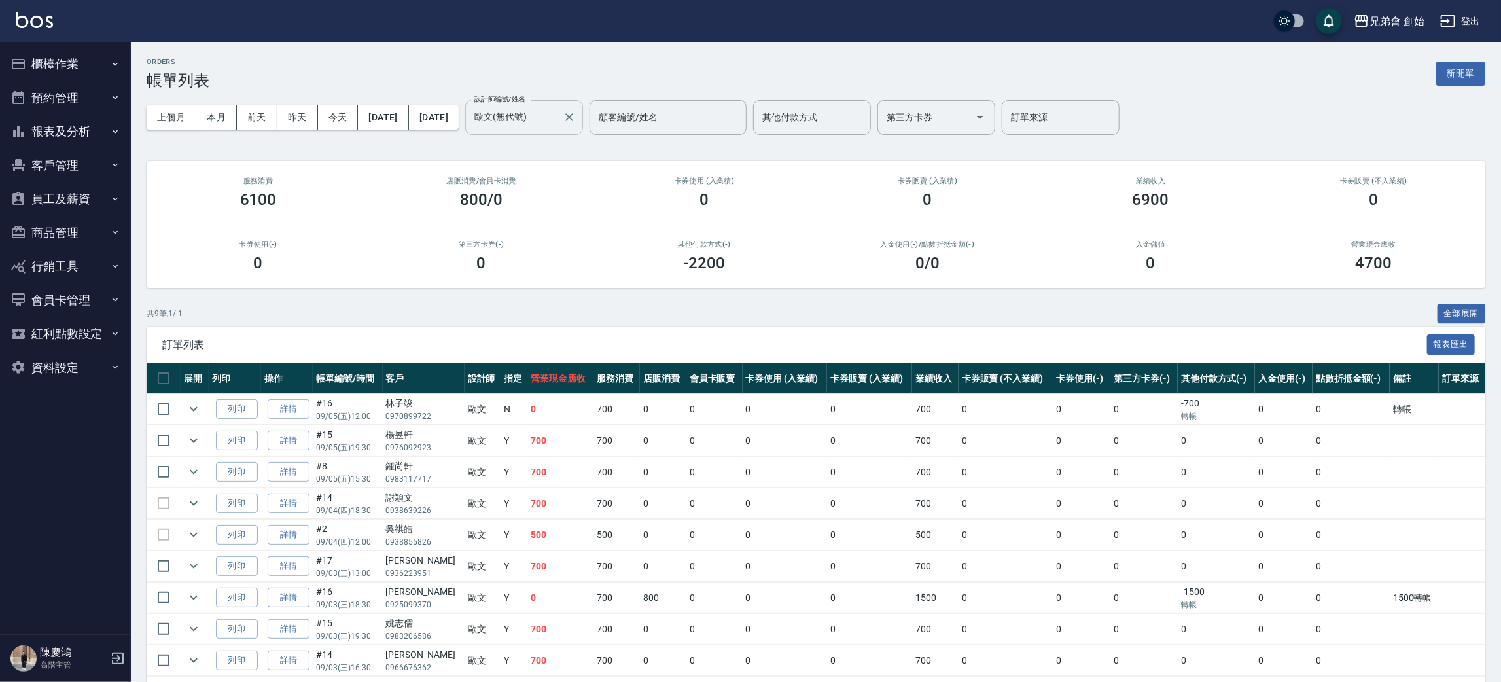
click at [552, 122] on input "歐文(無代號)" at bounding box center [514, 117] width 86 height 23
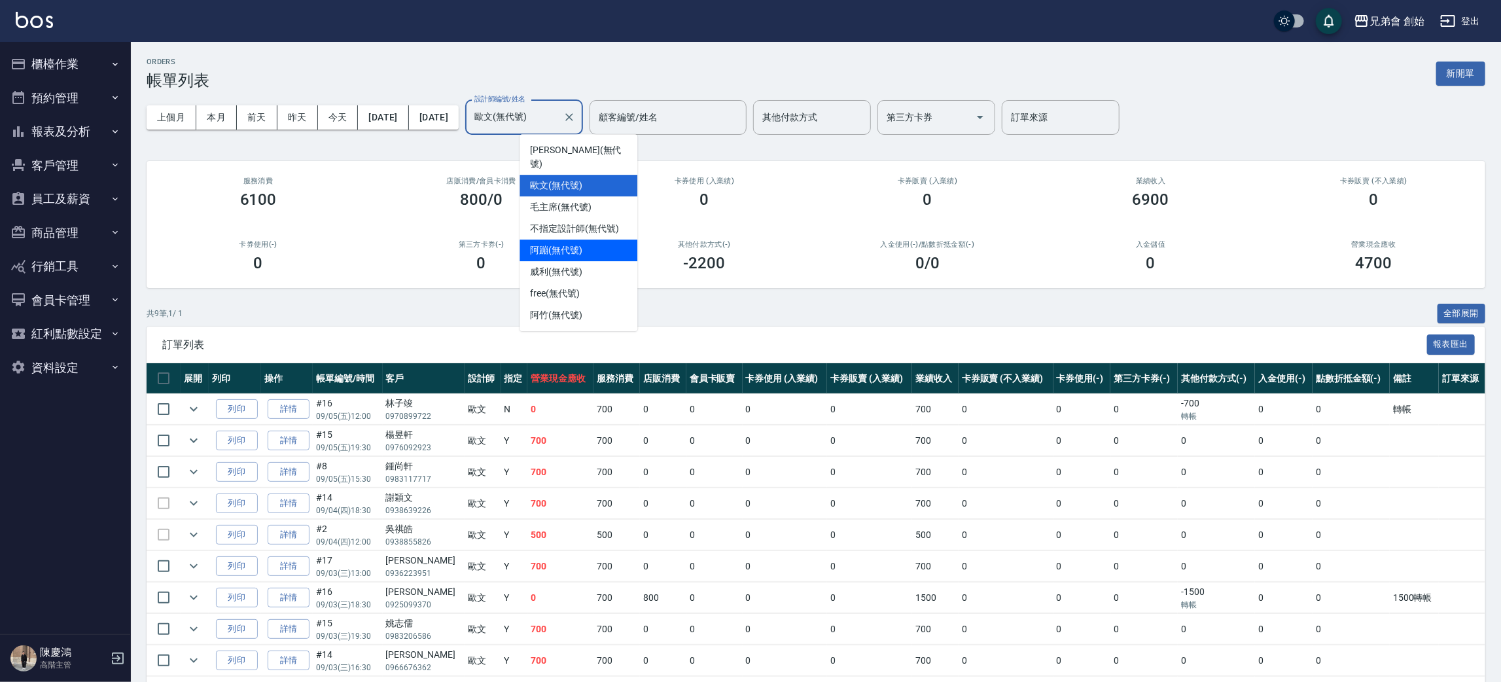
click at [571, 243] on span "阿蹦 (無代號)" at bounding box center [556, 250] width 52 height 14
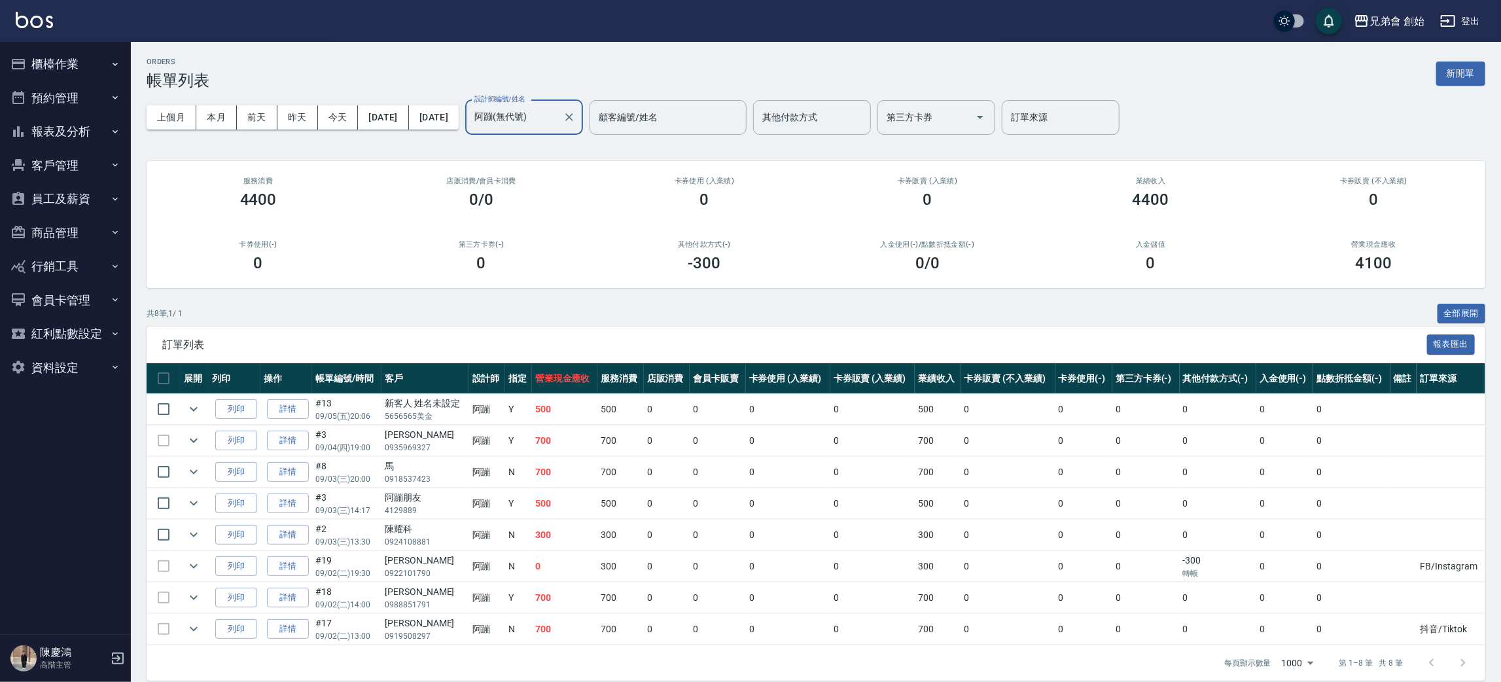
click at [558, 125] on input "阿蹦(無代號)" at bounding box center [514, 117] width 86 height 23
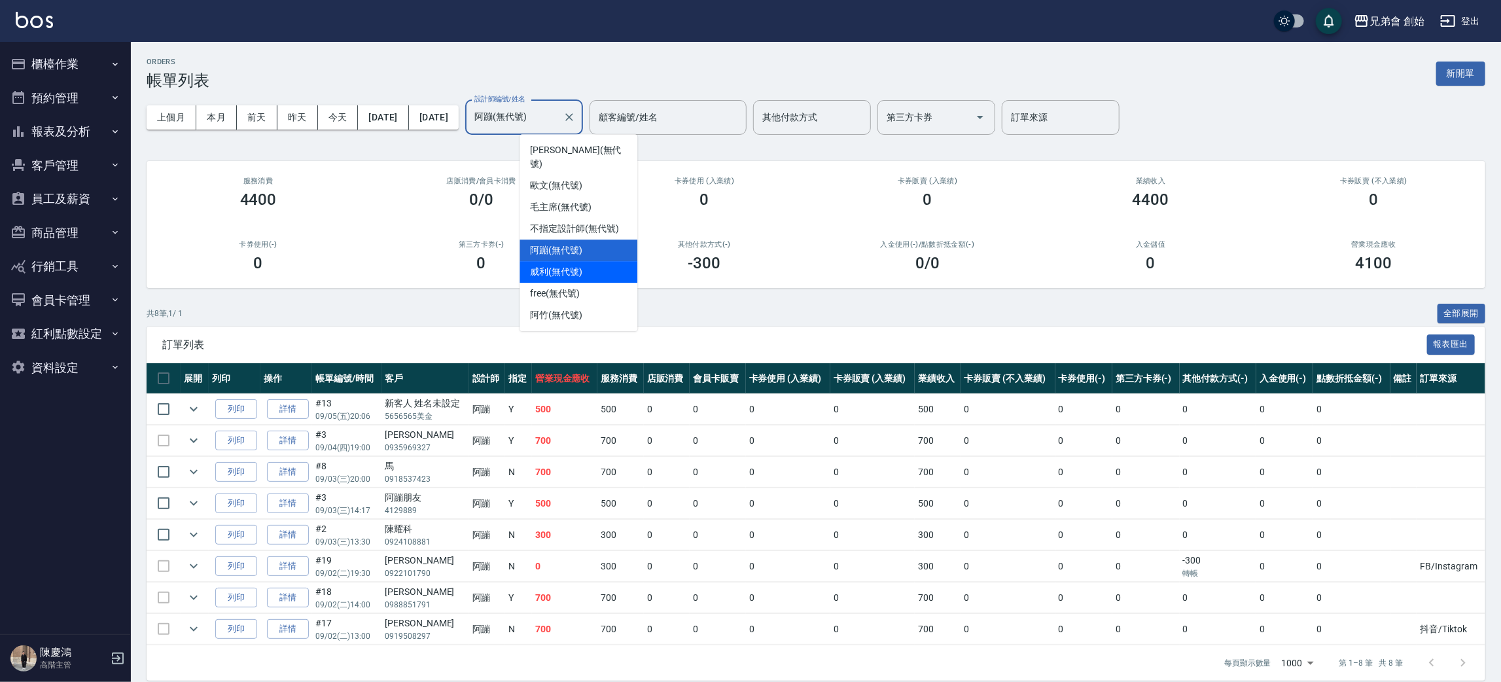
click at [567, 265] on span "威利 (無代號)" at bounding box center [556, 272] width 52 height 14
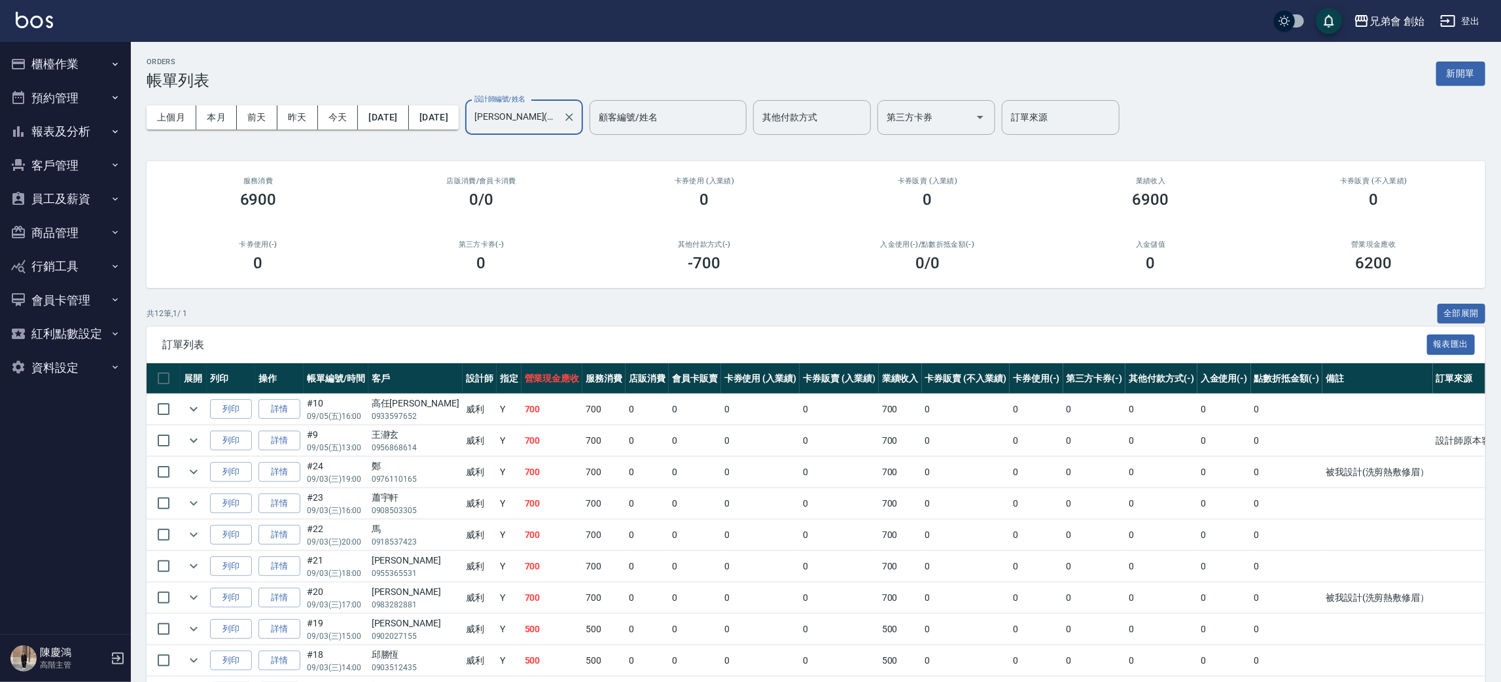
click at [558, 128] on input "威利(無代號)" at bounding box center [514, 117] width 86 height 23
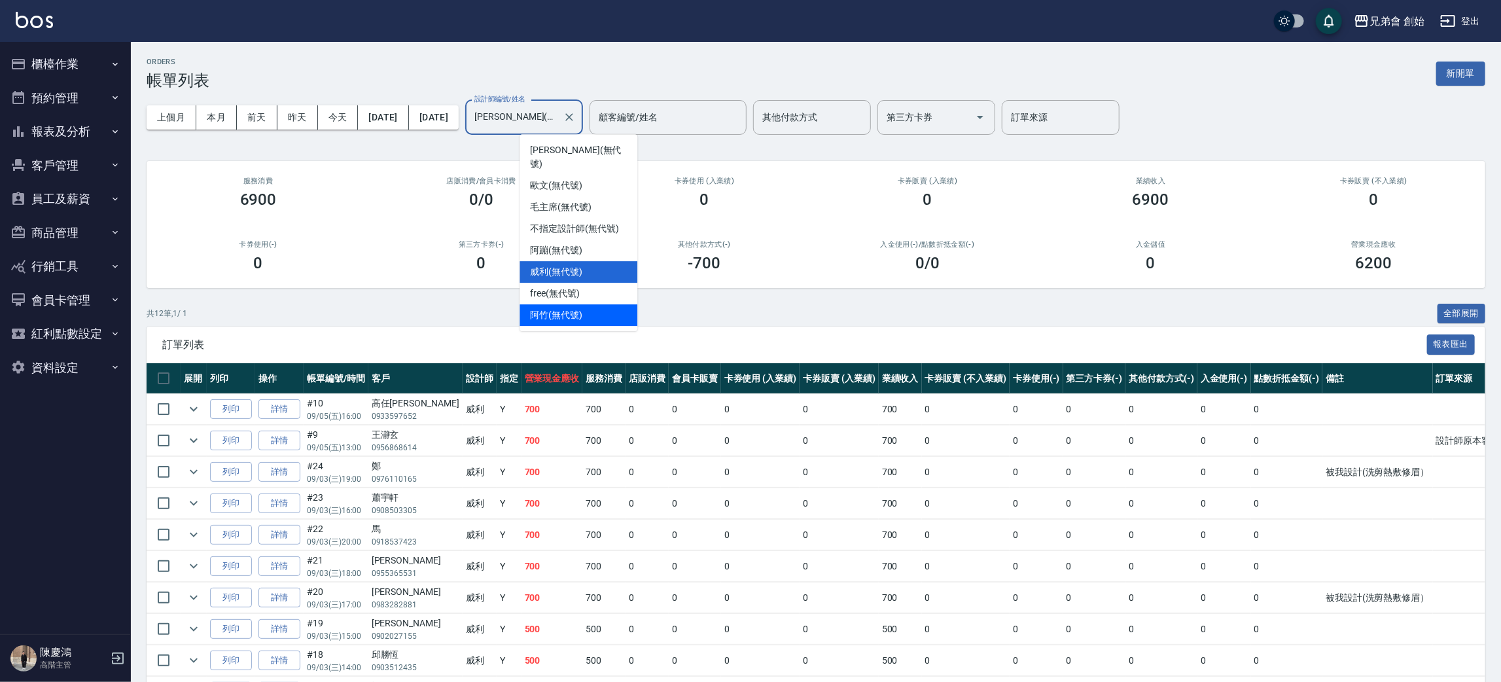
click at [576, 308] on span "阿竹 (無代號)" at bounding box center [556, 315] width 52 height 14
type input "阿竹 (無代號)"
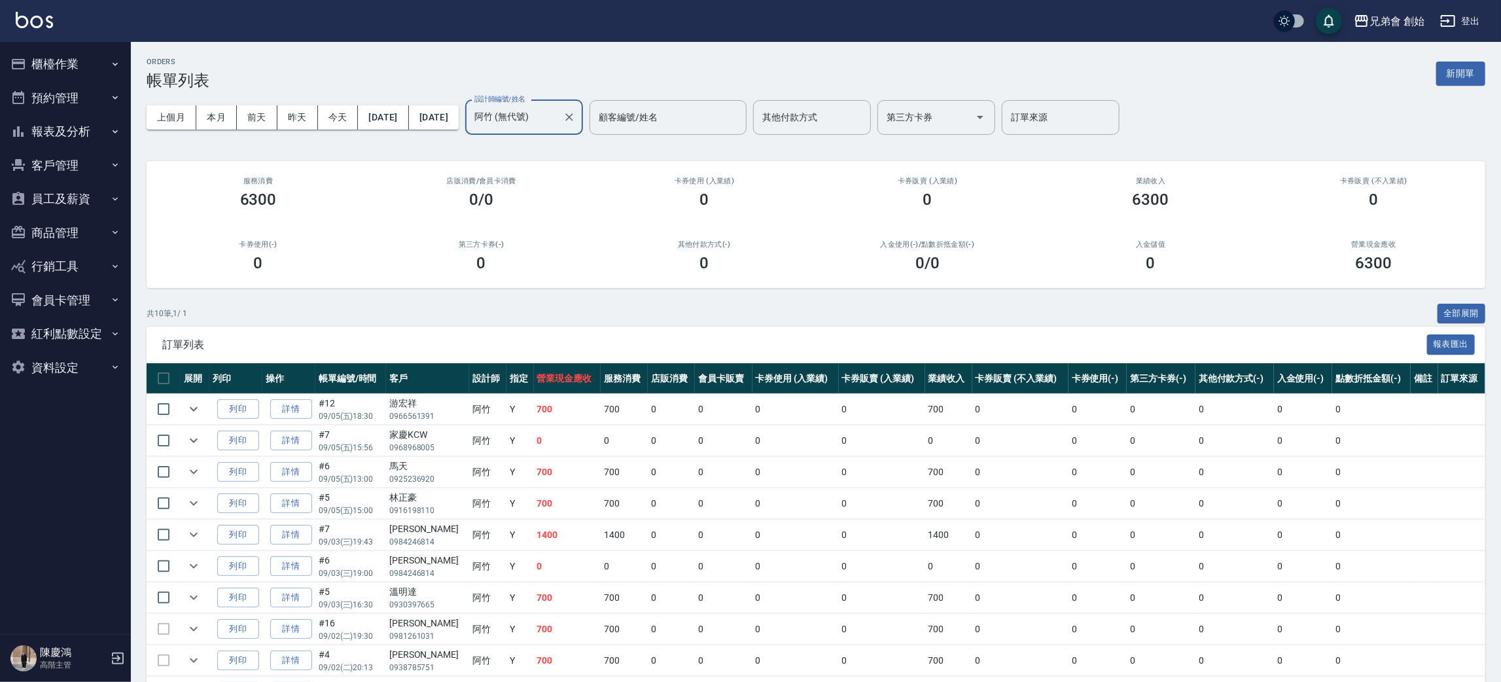
click at [542, 122] on input "阿竹 (無代號)" at bounding box center [514, 117] width 86 height 23
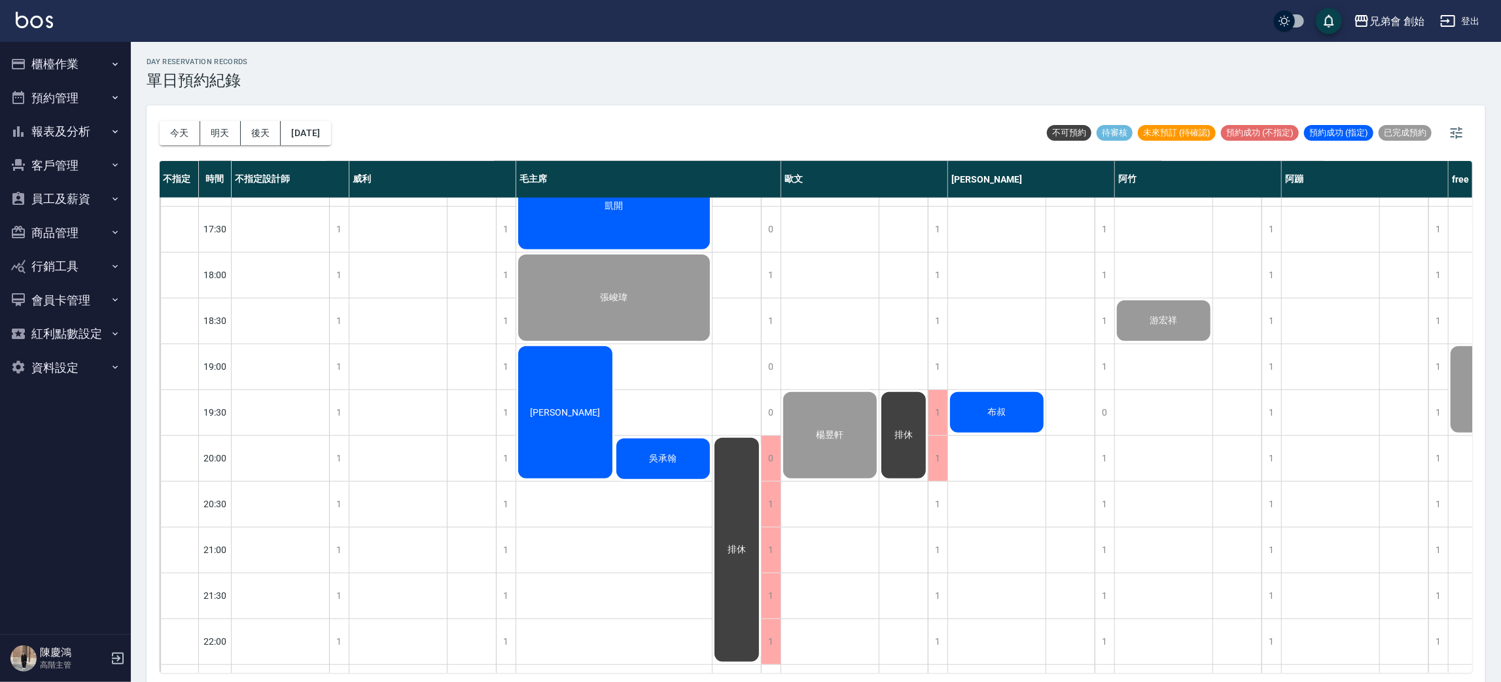
scroll to position [181, 0]
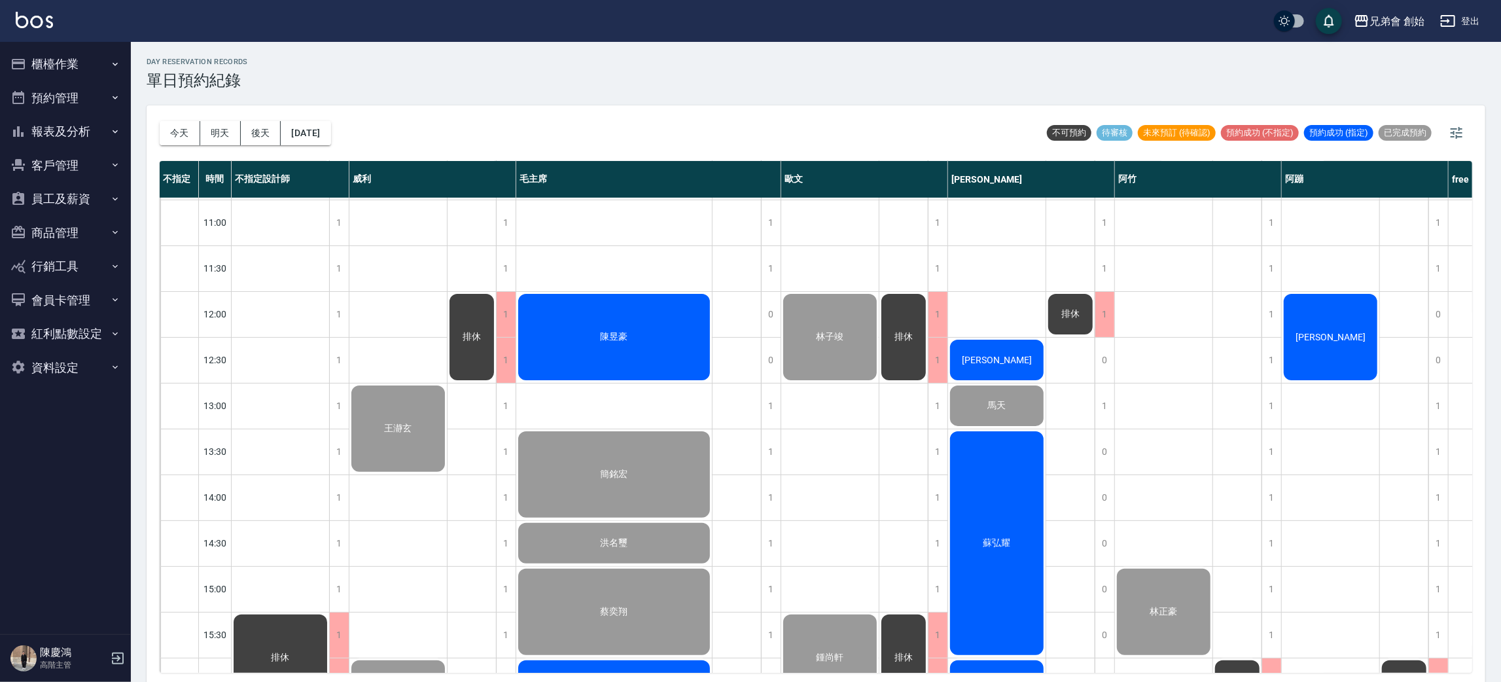
click at [1341, 321] on div "[PERSON_NAME]" at bounding box center [1331, 337] width 98 height 90
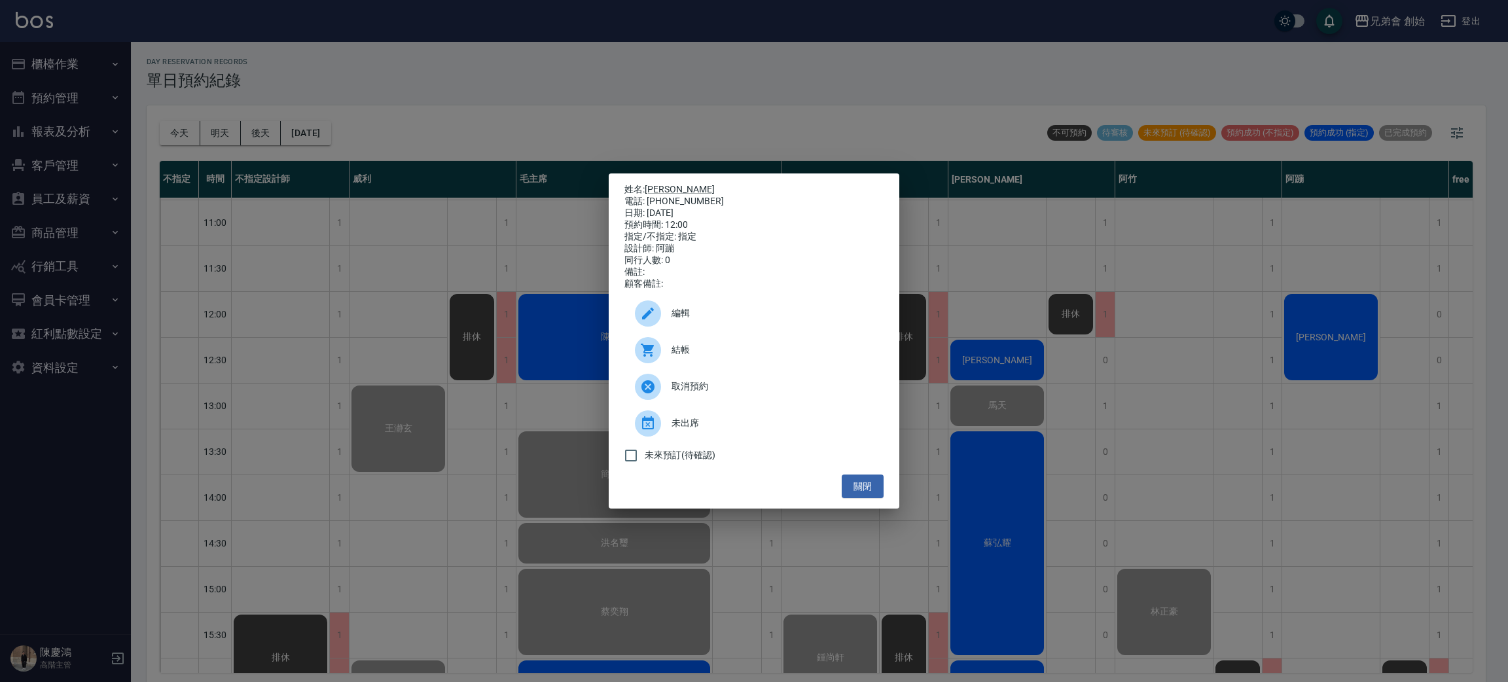
click at [731, 363] on div "結帳" at bounding box center [753, 350] width 259 height 37
click at [374, 289] on div "姓名: 李 電話: 0985061010 日期: 2025/09/05 預約時間: 12:00 指定/不指定: 指定 設計師: 阿蹦 同行人數: 0 備註: …" at bounding box center [754, 341] width 1508 height 682
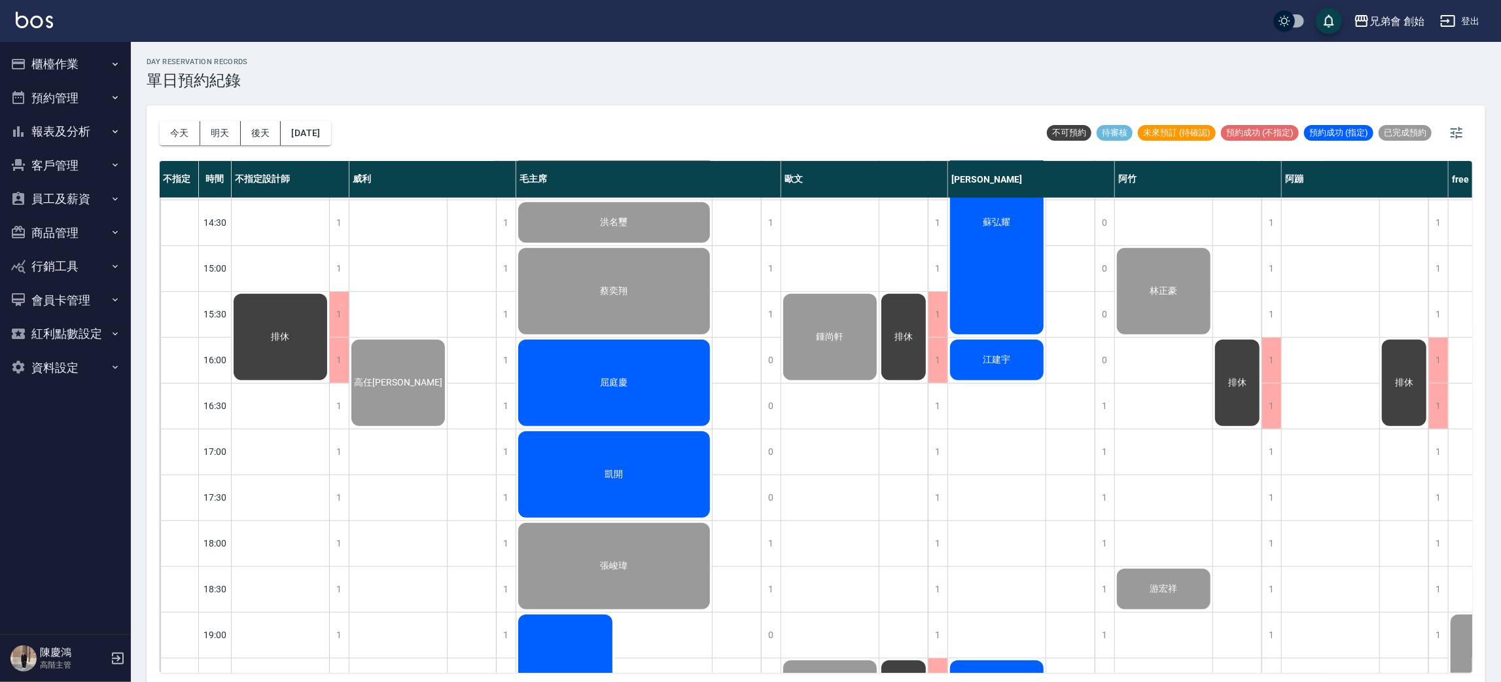
scroll to position [503, 0]
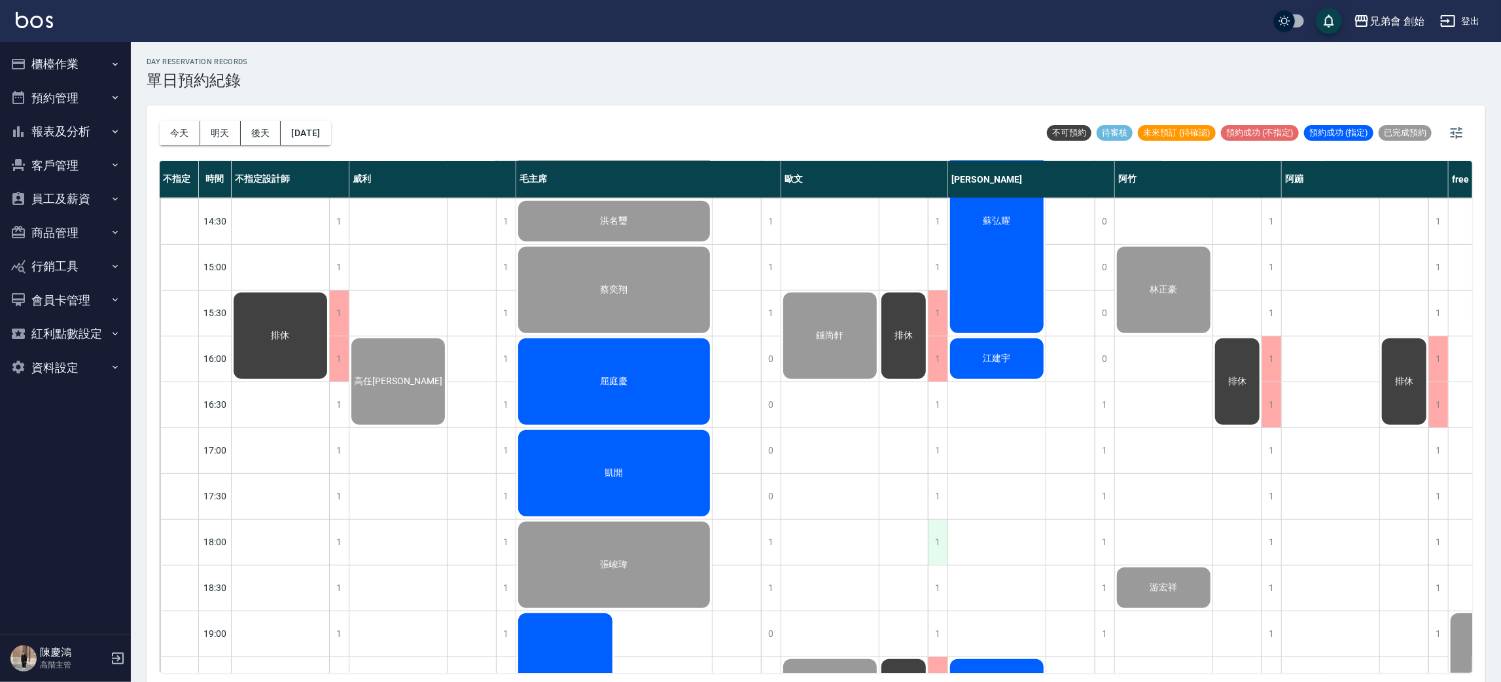
click at [933, 548] on div "1" at bounding box center [938, 542] width 20 height 45
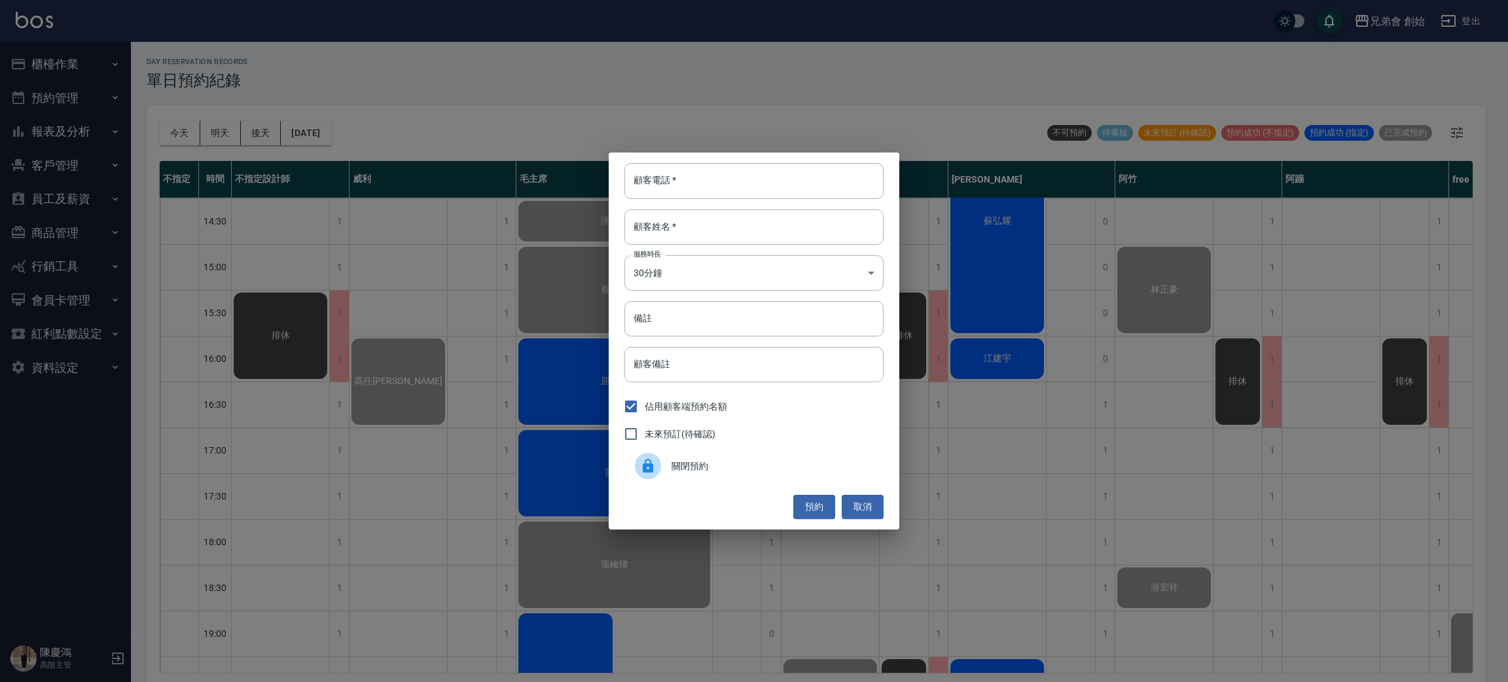
click at [1147, 593] on div "顧客電話   * 顧客電話   * 顧客姓名   * 顧客姓名   * 服務時長 30分鐘 1 服務時長 備註 備註 顧客備註 顧客備註 佔用顧客端預約名額 …" at bounding box center [754, 341] width 1508 height 682
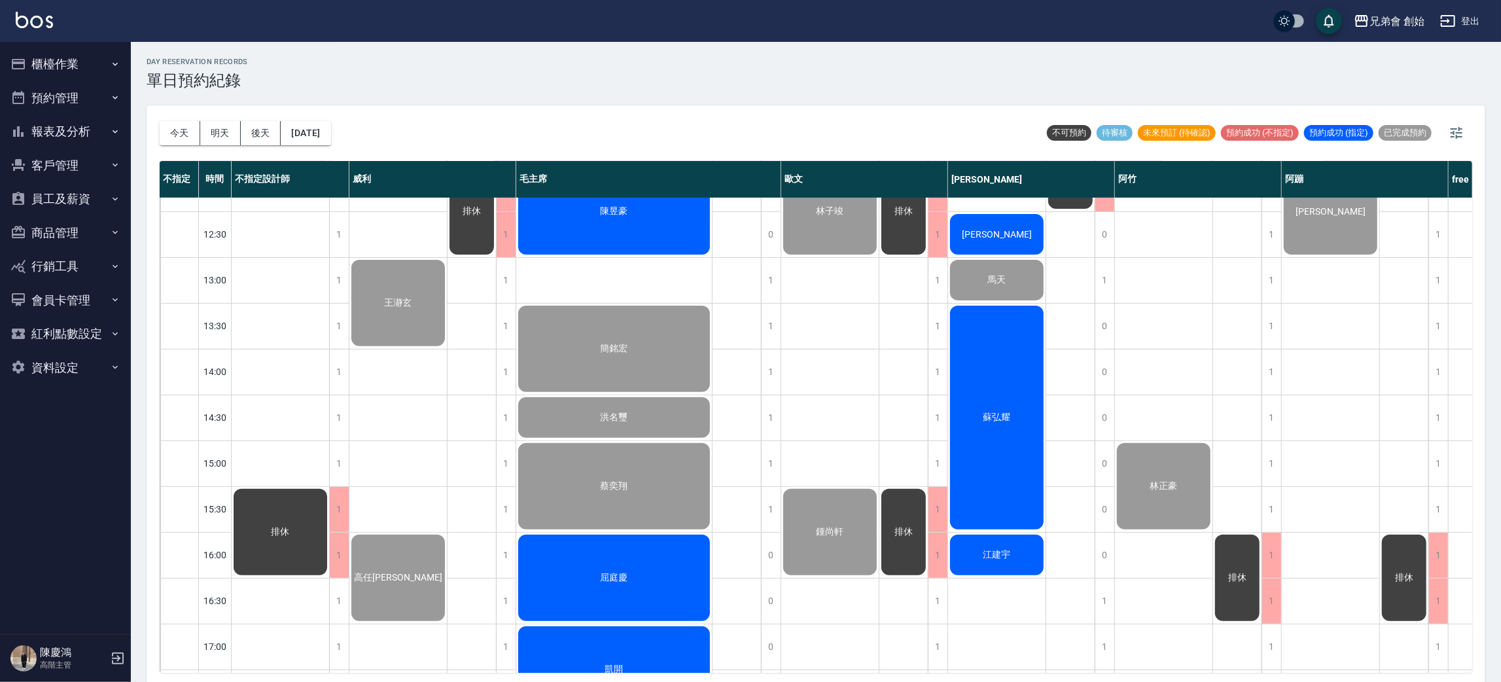
scroll to position [111, 0]
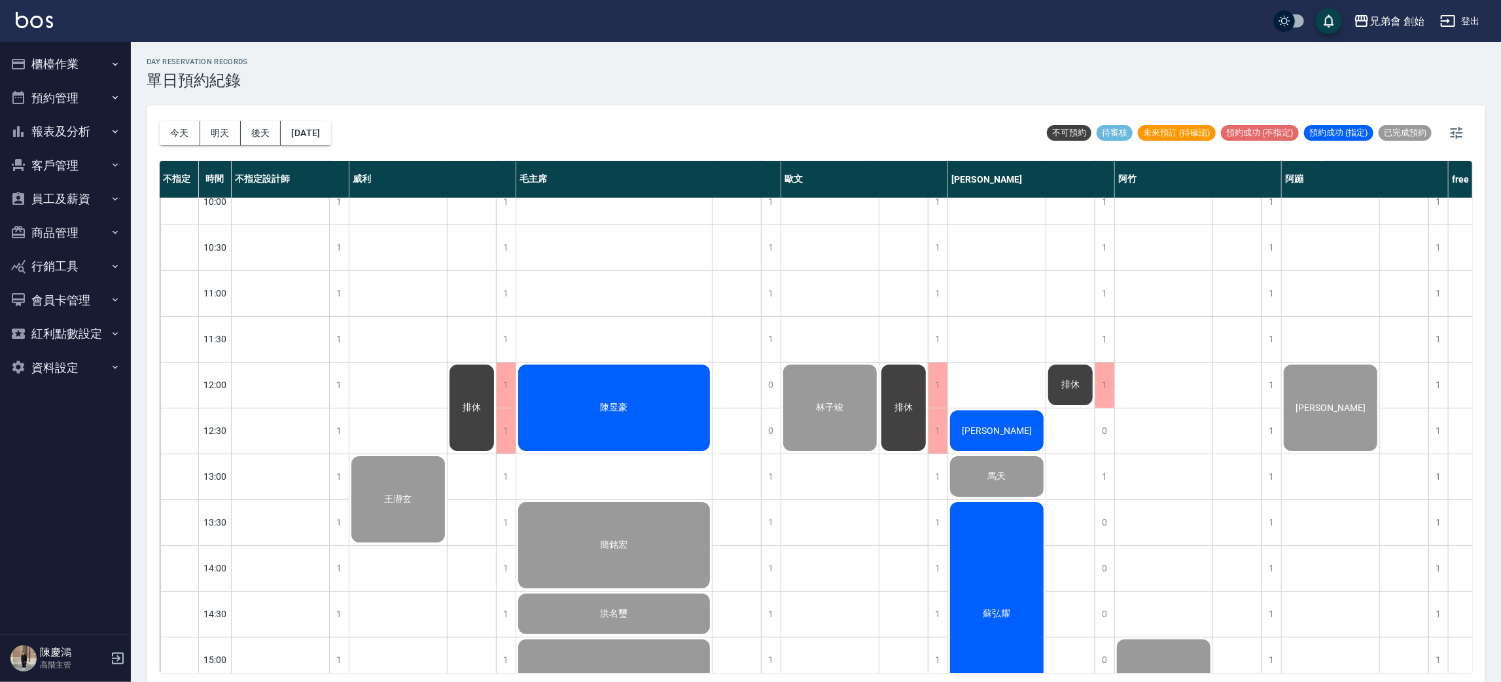
click at [1027, 449] on div "[PERSON_NAME]" at bounding box center [997, 430] width 98 height 44
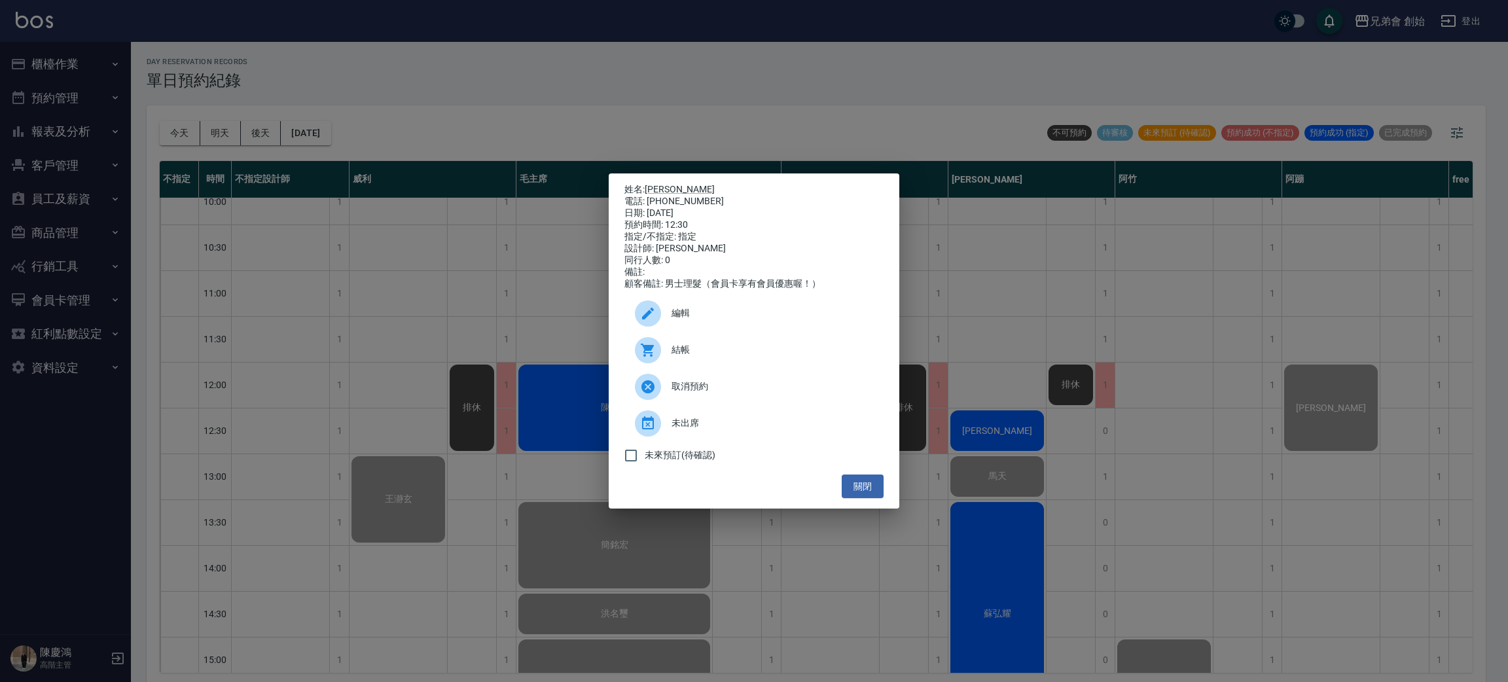
click at [700, 196] on div "電話: 0988346284" at bounding box center [753, 202] width 259 height 12
click at [694, 200] on div "電話: 0988346284" at bounding box center [753, 202] width 259 height 12
copy div "0988346284"
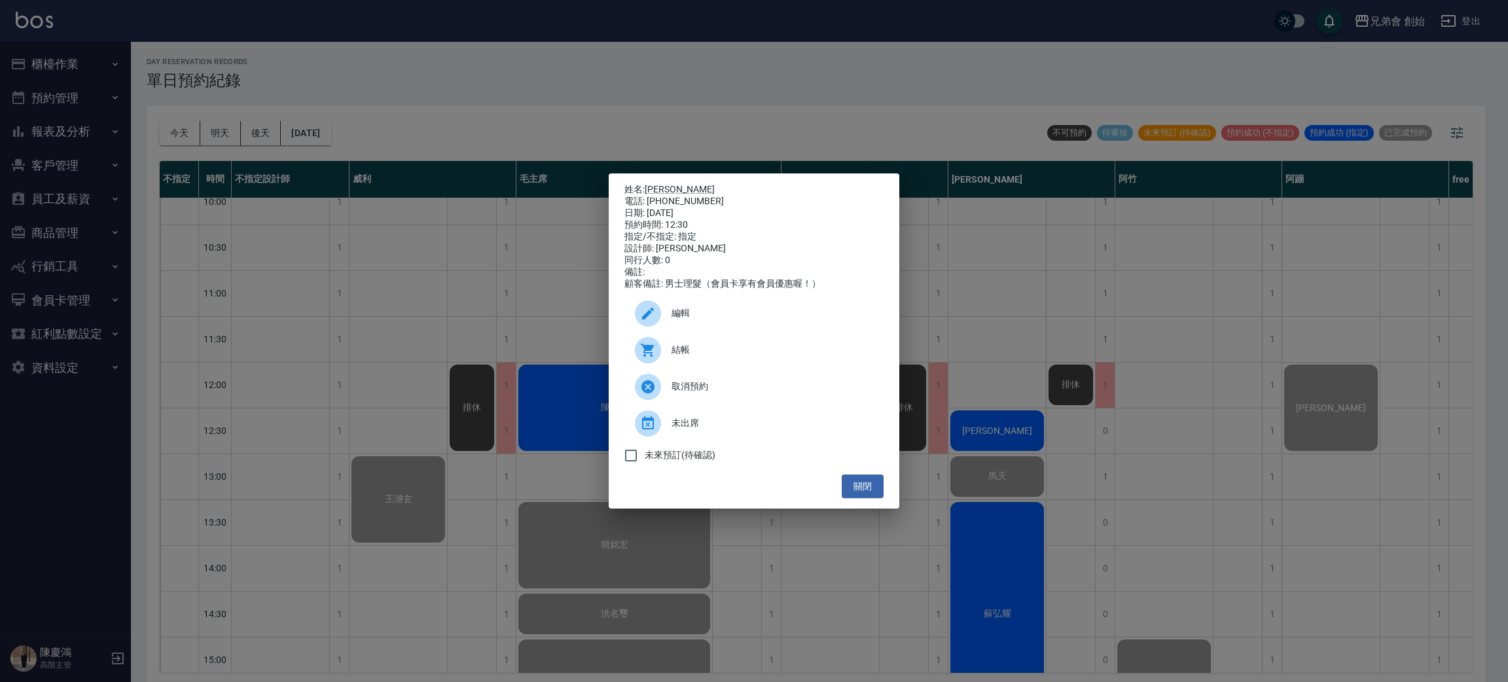
click at [444, 423] on div "姓名: 姜家煒 電話: 0988346284 日期: 2025/09/05 預約時間: 12:30 指定/不指定: 指定 設計師: 潘潘 同行人數: 0 備註…" at bounding box center [754, 341] width 1508 height 682
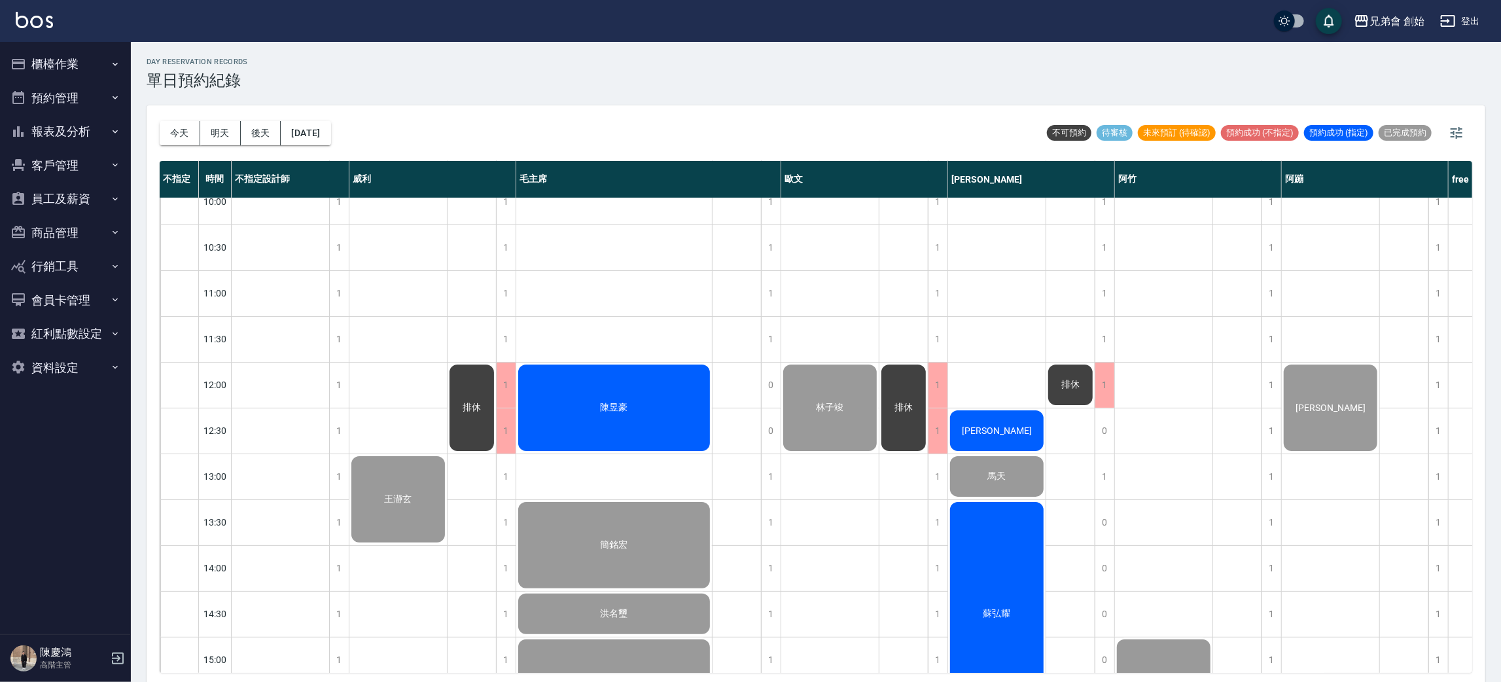
scroll to position [209, 0]
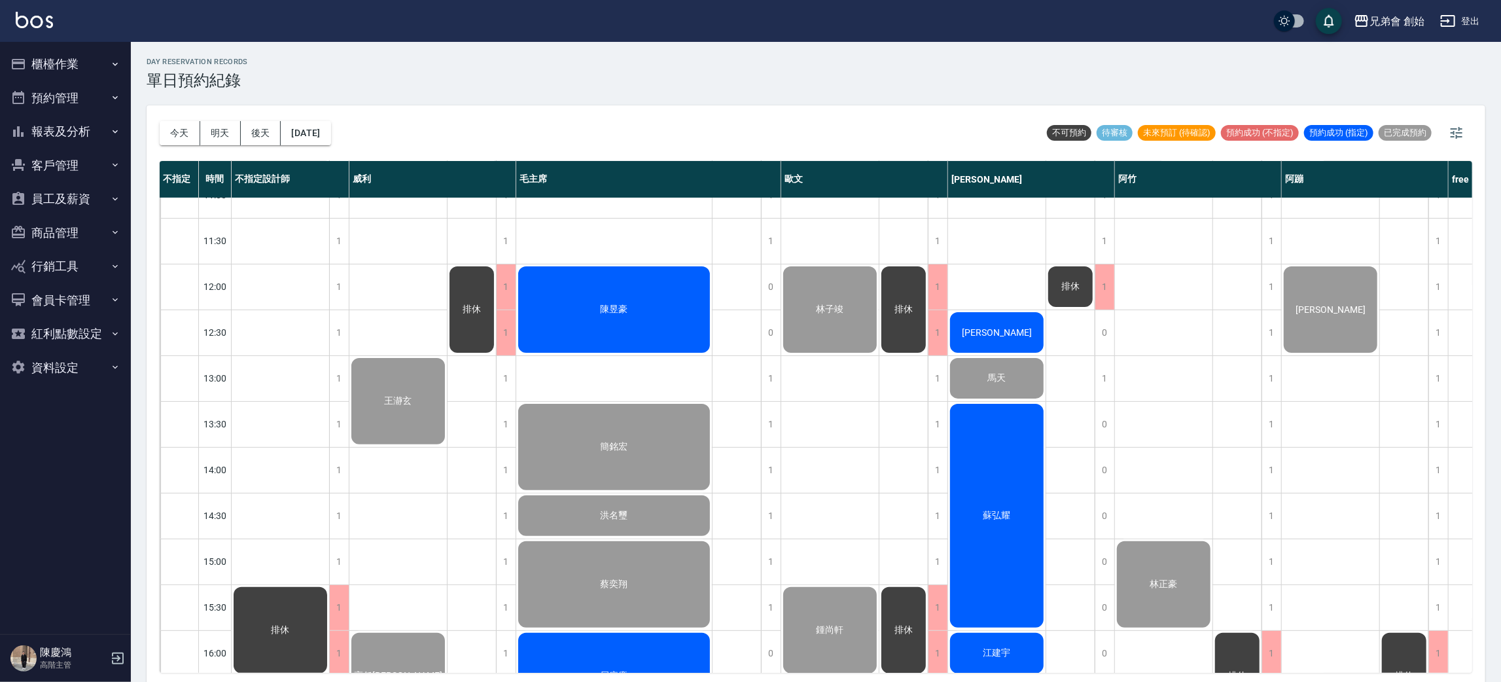
click at [1003, 470] on div "蘇弘耀" at bounding box center [997, 516] width 98 height 228
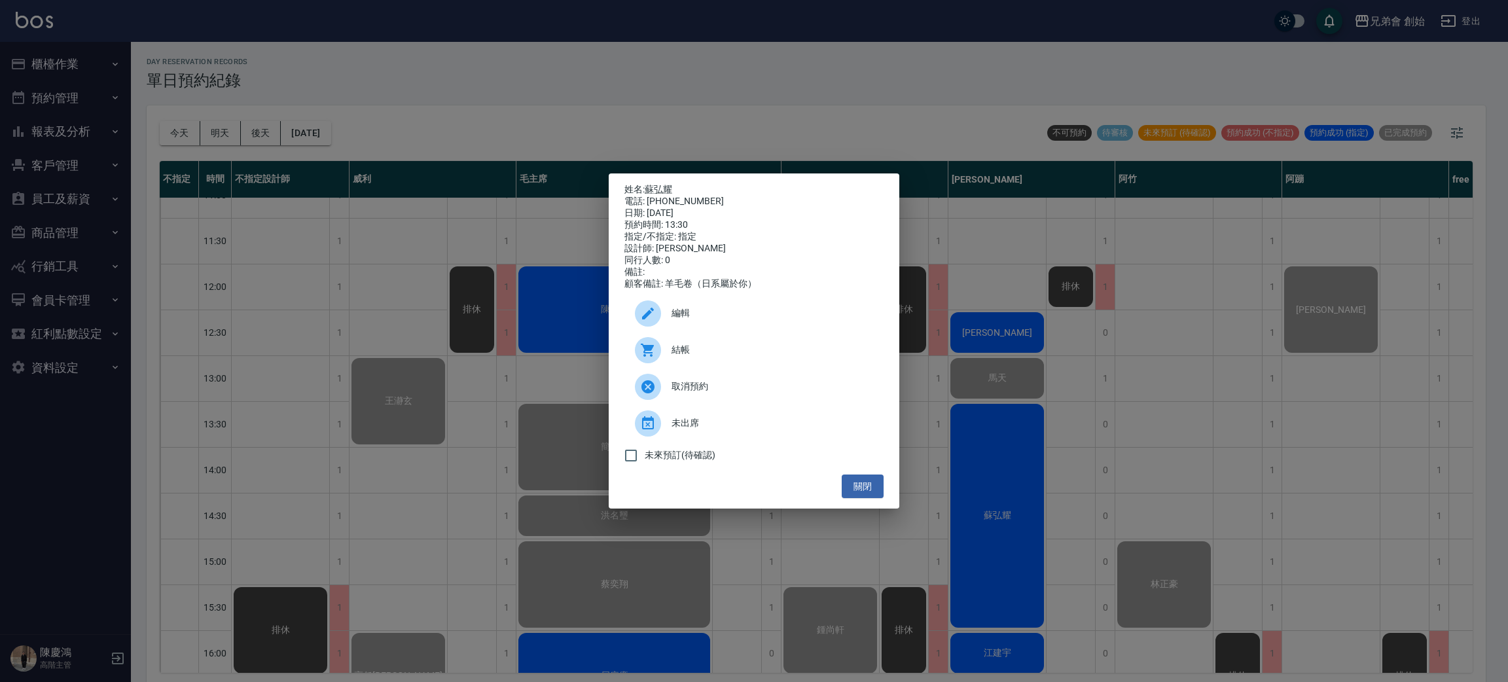
click at [720, 351] on span "結帳" at bounding box center [772, 350] width 202 height 14
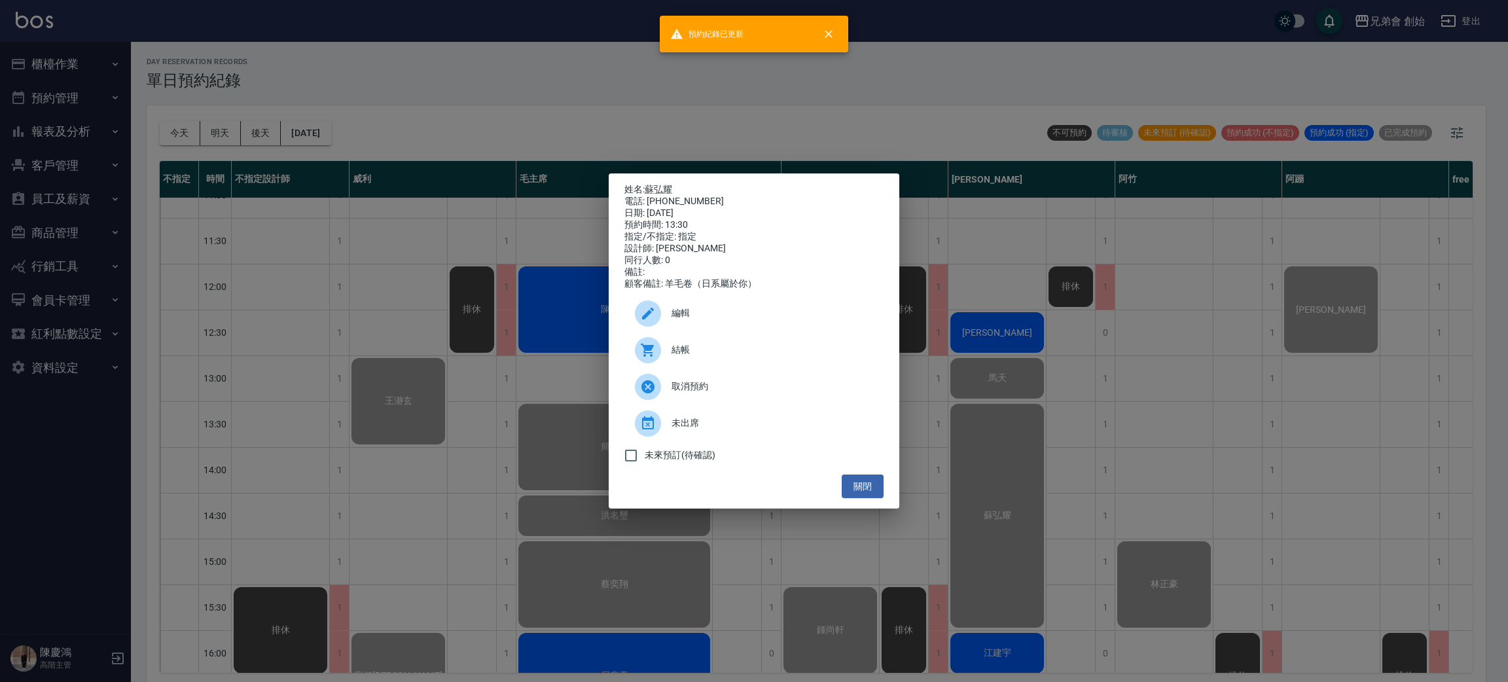
click at [414, 450] on div "姓名: 蘇弘耀 電話: 0966670328 日期: 2025/09/05 預約時間: 13:30 指定/不指定: 指定 設計師: 潘潘 同行人數: 0 備註…" at bounding box center [754, 341] width 1508 height 682
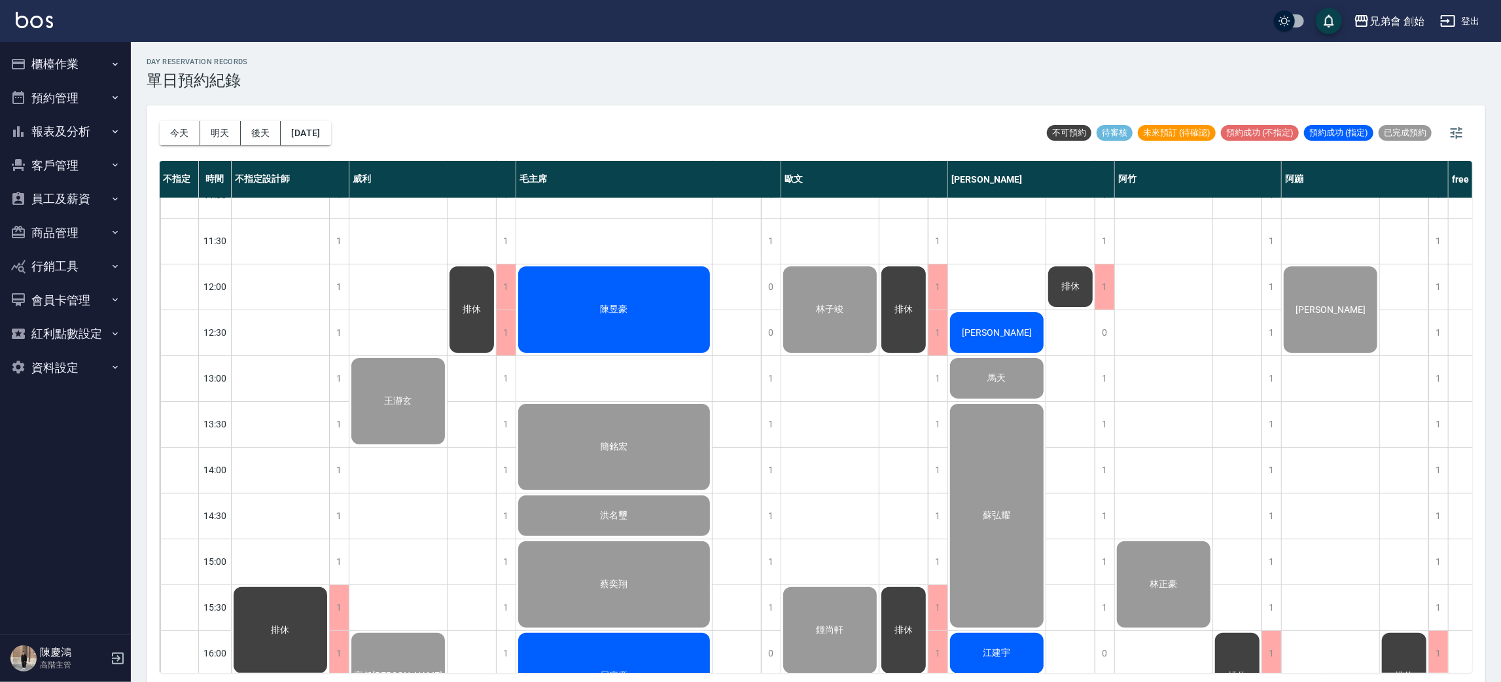
scroll to position [503, 0]
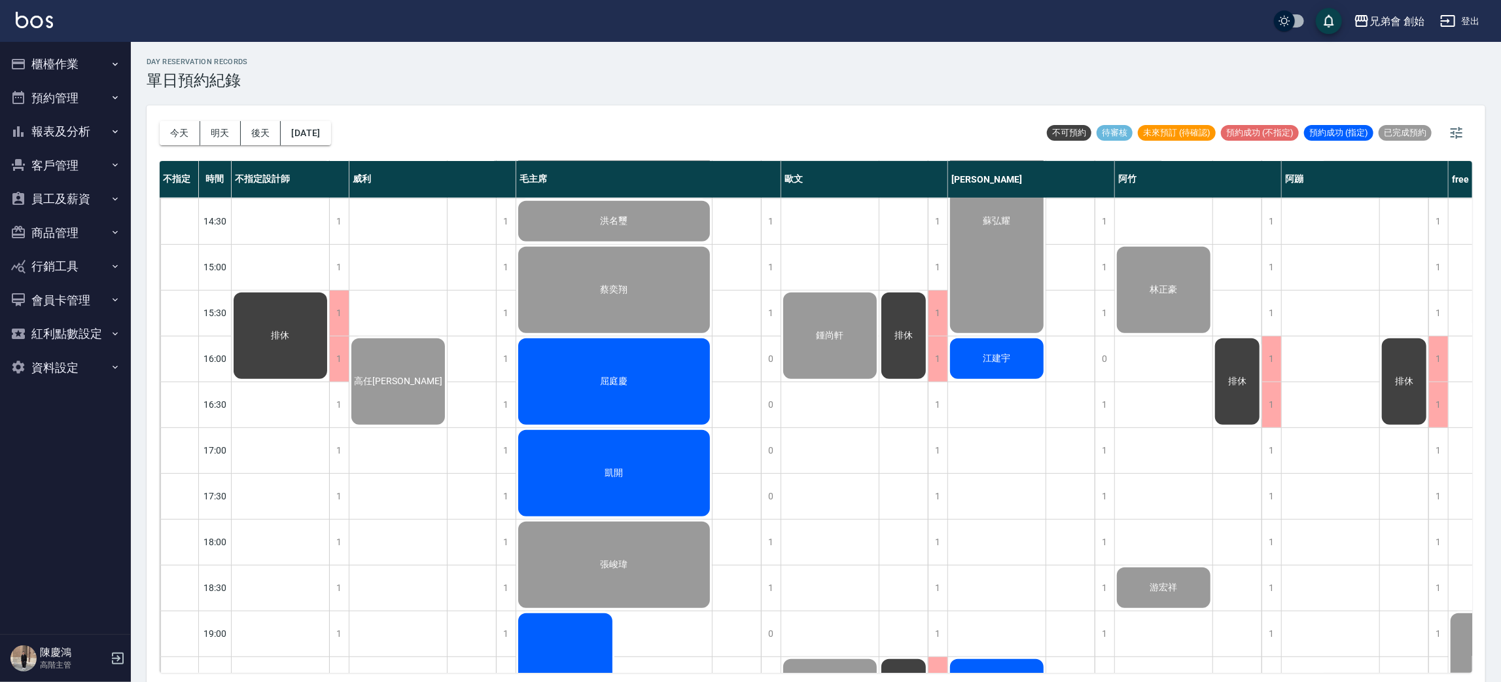
click at [961, 357] on div "江建宇" at bounding box center [997, 358] width 98 height 44
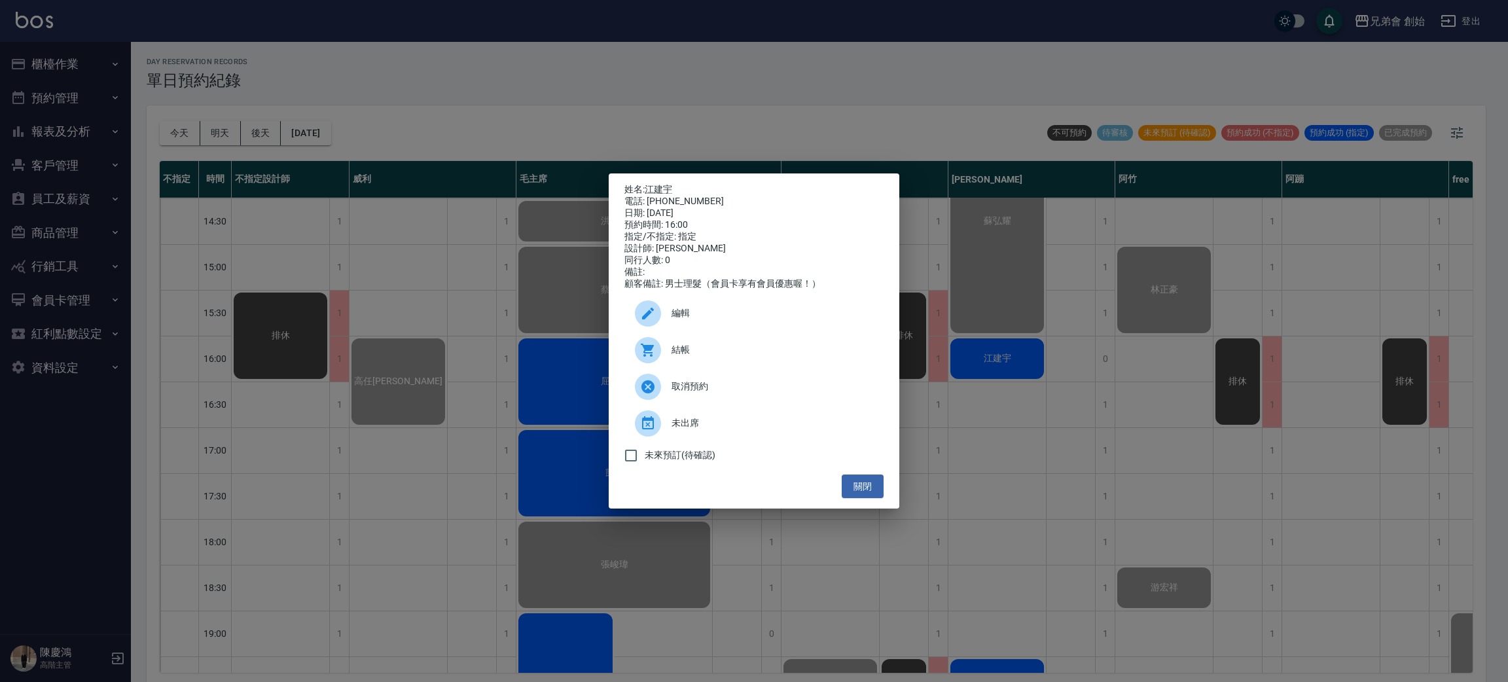
click at [728, 357] on span "結帳" at bounding box center [772, 350] width 202 height 14
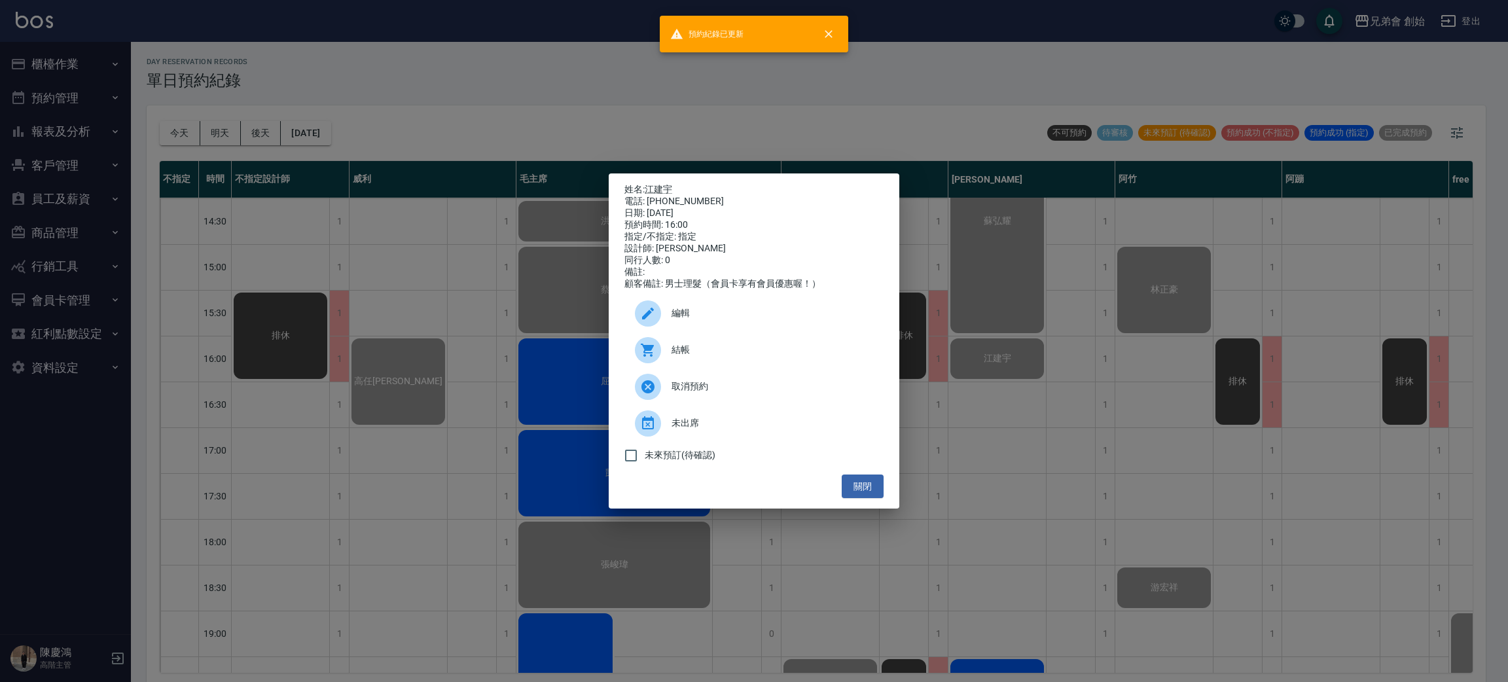
click at [404, 370] on div "姓名: 江建宇 電話: 0916353167 日期: 2025/09/05 預約時間: 16:00 指定/不指定: 指定 設計師: 潘潘 同行人數: 0 備註…" at bounding box center [754, 341] width 1508 height 682
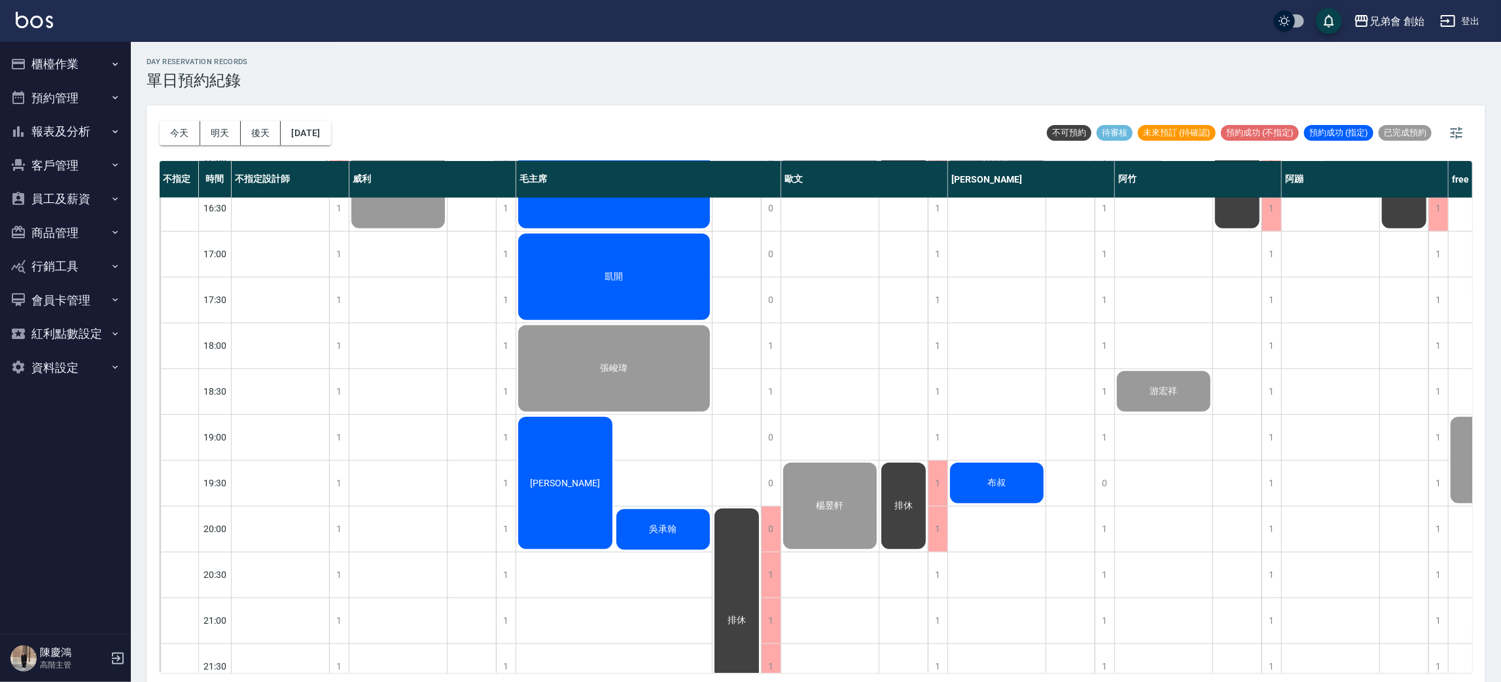
scroll to position [798, 0]
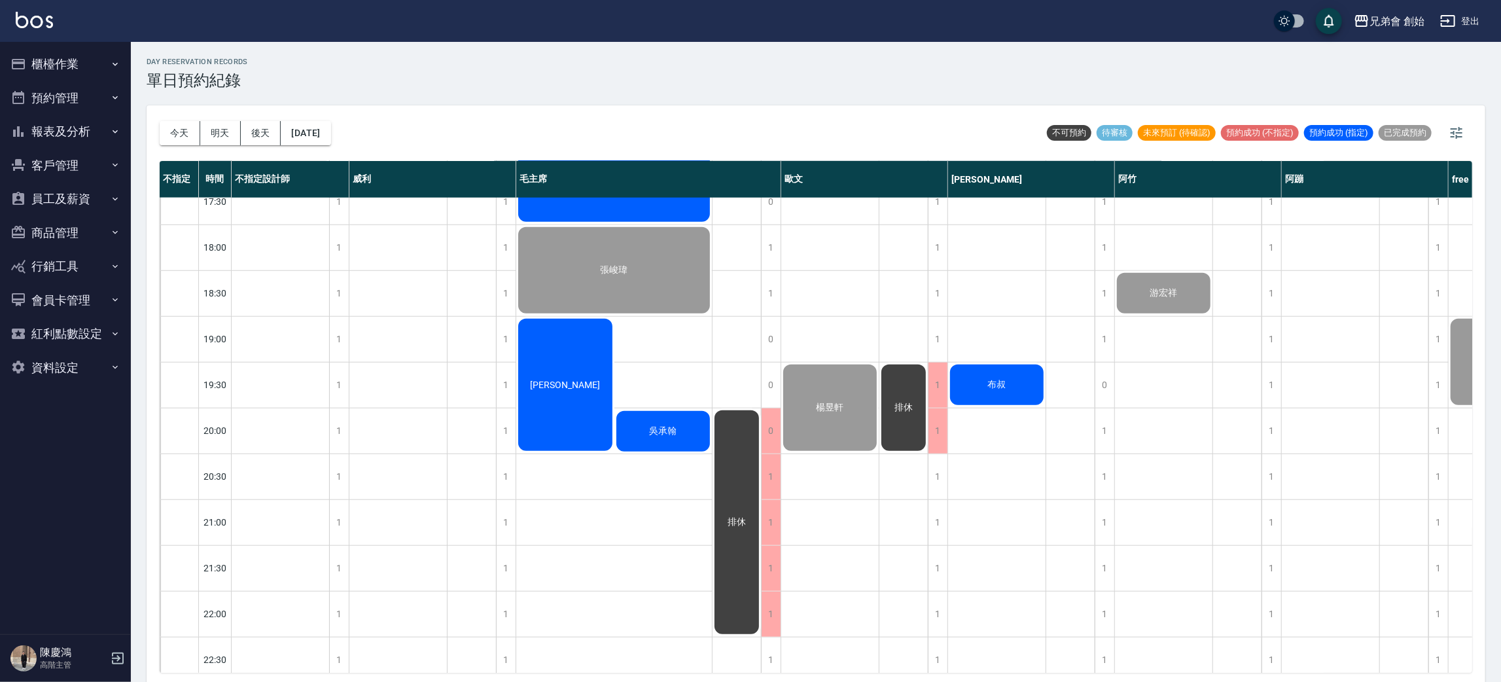
click at [1008, 376] on div "布叔" at bounding box center [997, 385] width 98 height 44
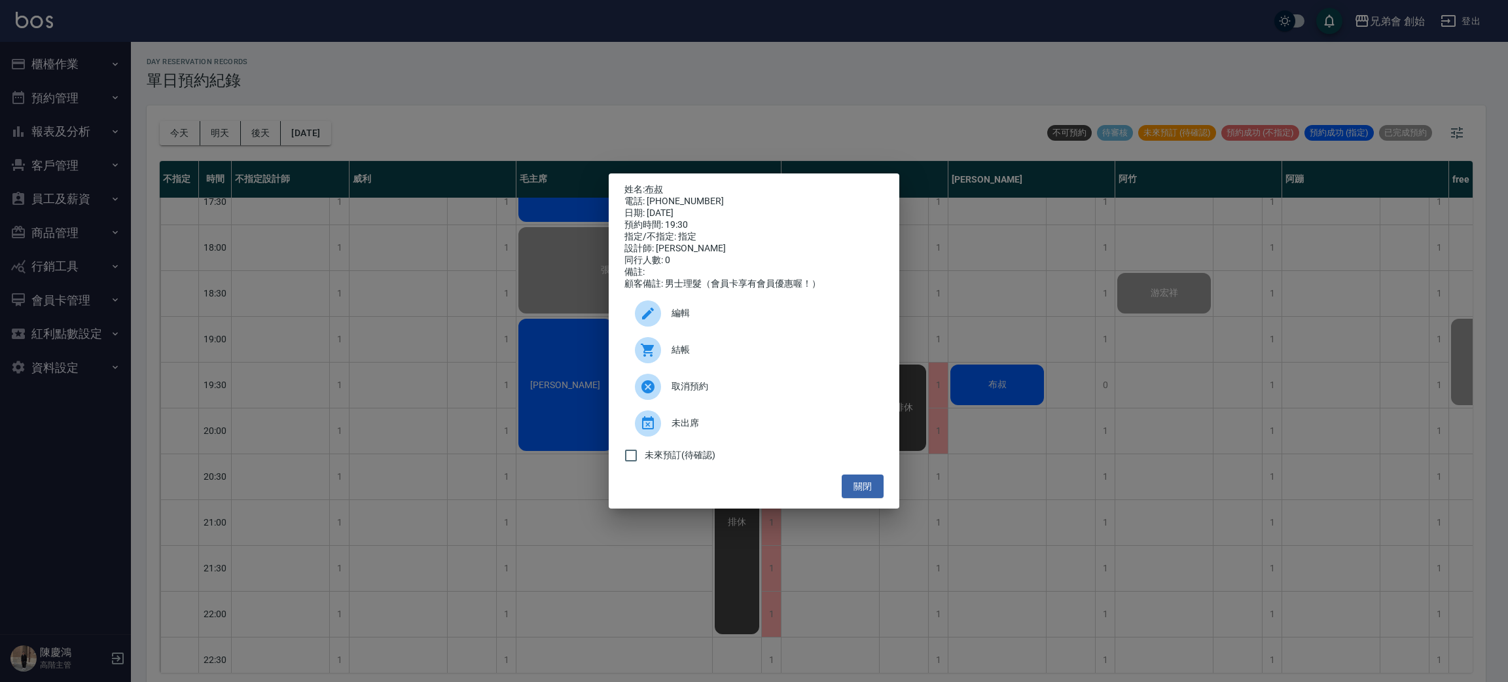
click at [689, 196] on div "電話: 0911120329" at bounding box center [753, 202] width 259 height 12
copy div "0911120329"
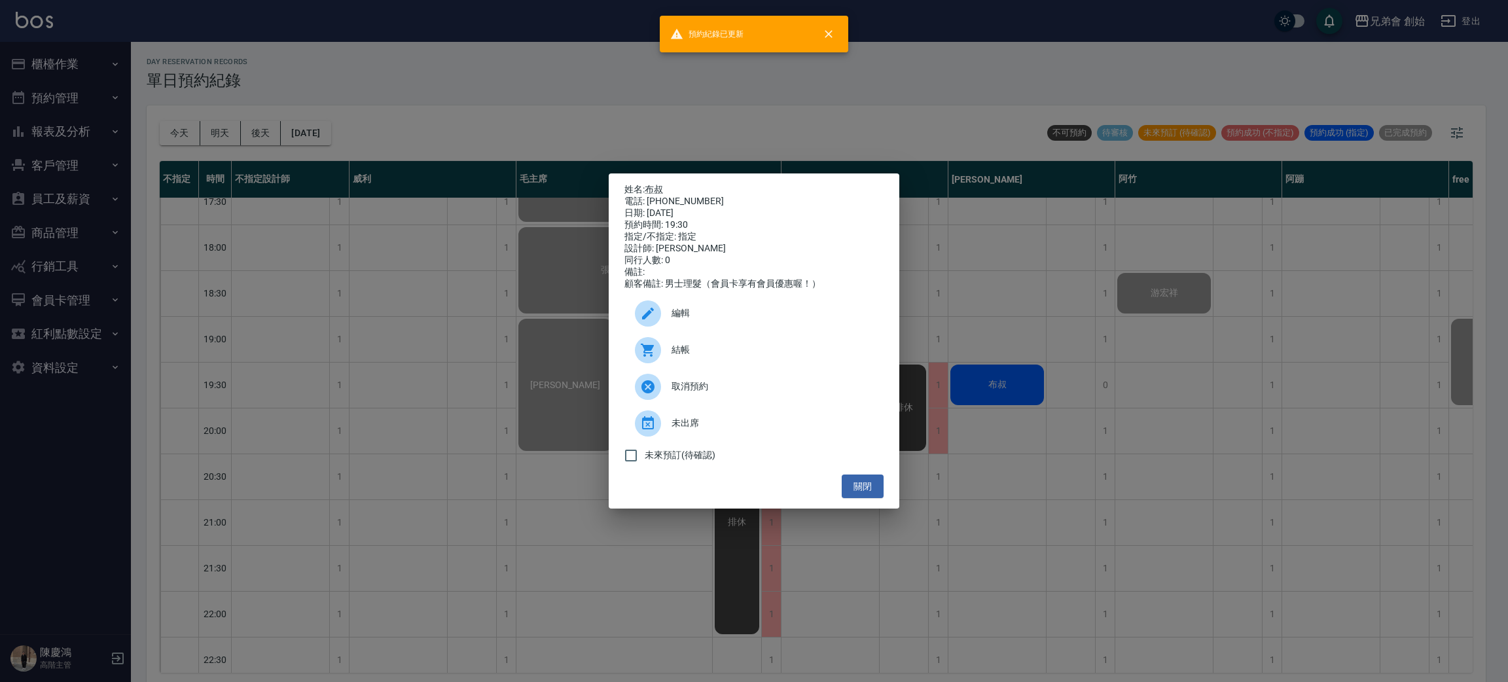
click at [478, 291] on div "姓名: 布叔 電話: 0911120329 日期: 2025/09/05 預約時間: 19:30 指定/不指定: 指定 設計師: 潘潘 同行人數: 0 備註:…" at bounding box center [754, 341] width 1508 height 682
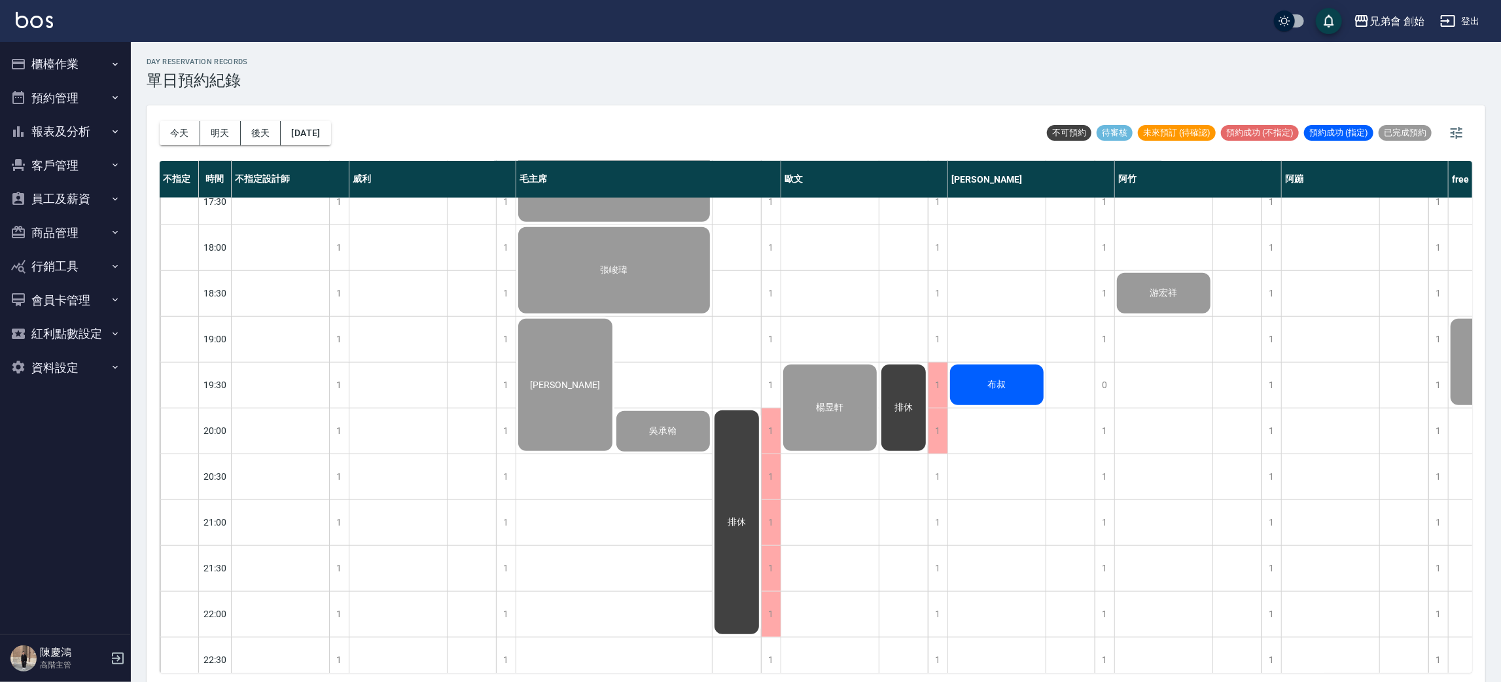
click at [76, 45] on ul "櫃檯作業 打帳單 帳單列表 掛單列表 座位開單 營業儀表板 現金收支登錄 高階收支登錄 材料自購登錄 每日結帳 排班表 現場電腦打卡 掃碼打卡 預約管理 預約…" at bounding box center [65, 215] width 120 height 347
click at [71, 65] on button "櫃檯作業" at bounding box center [65, 64] width 120 height 34
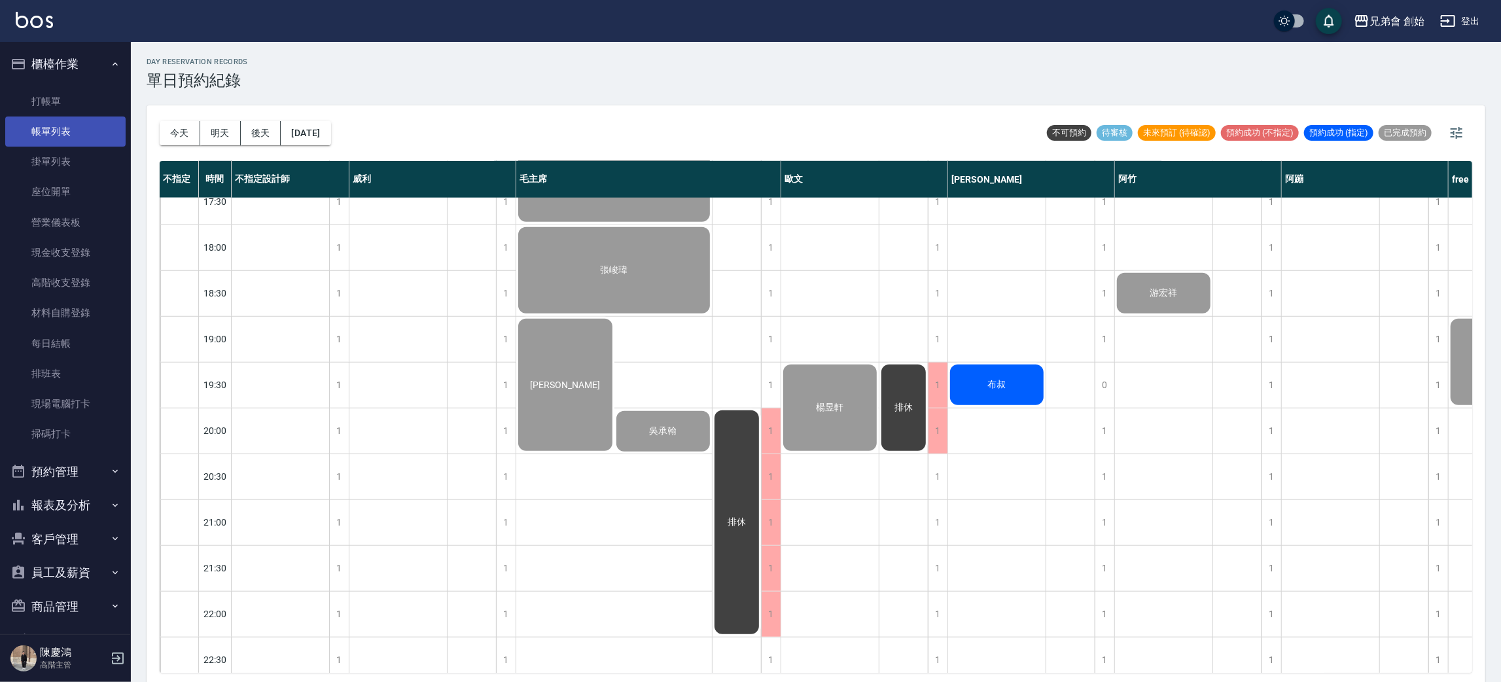
click at [80, 130] on link "帳單列表" at bounding box center [65, 131] width 120 height 30
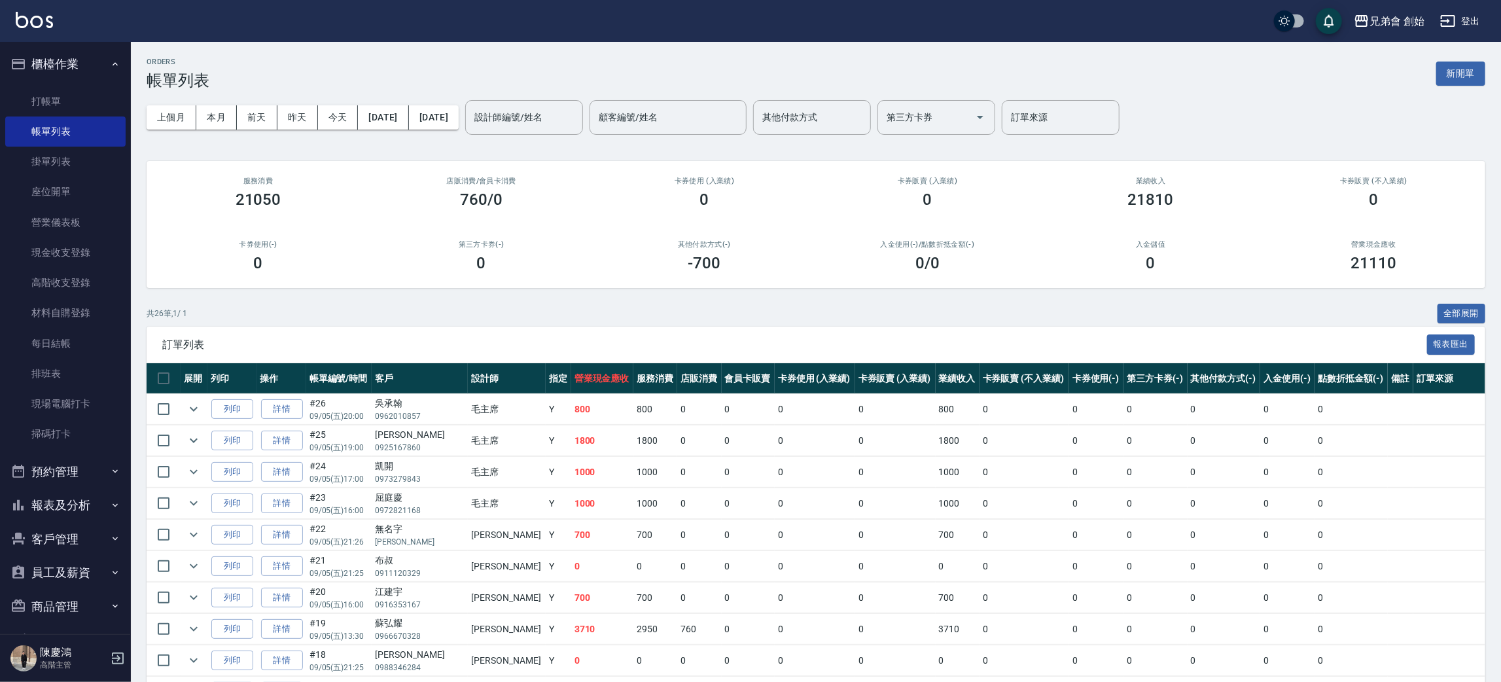
click at [60, 465] on button "預約管理" at bounding box center [65, 472] width 120 height 34
drag, startPoint x: 94, startPoint y: 532, endPoint x: 125, endPoint y: 481, distance: 59.9
click at [92, 533] on link "單日預約紀錄" at bounding box center [65, 539] width 120 height 30
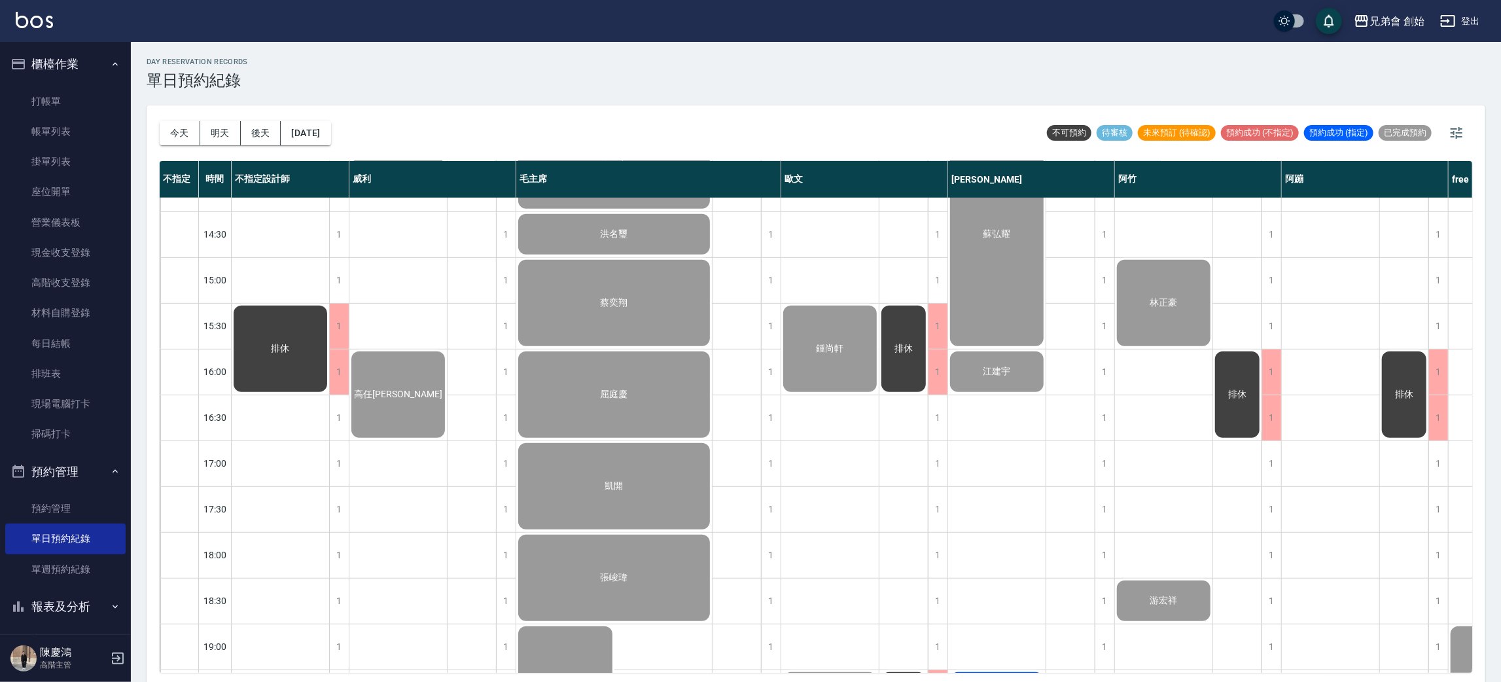
scroll to position [588, 0]
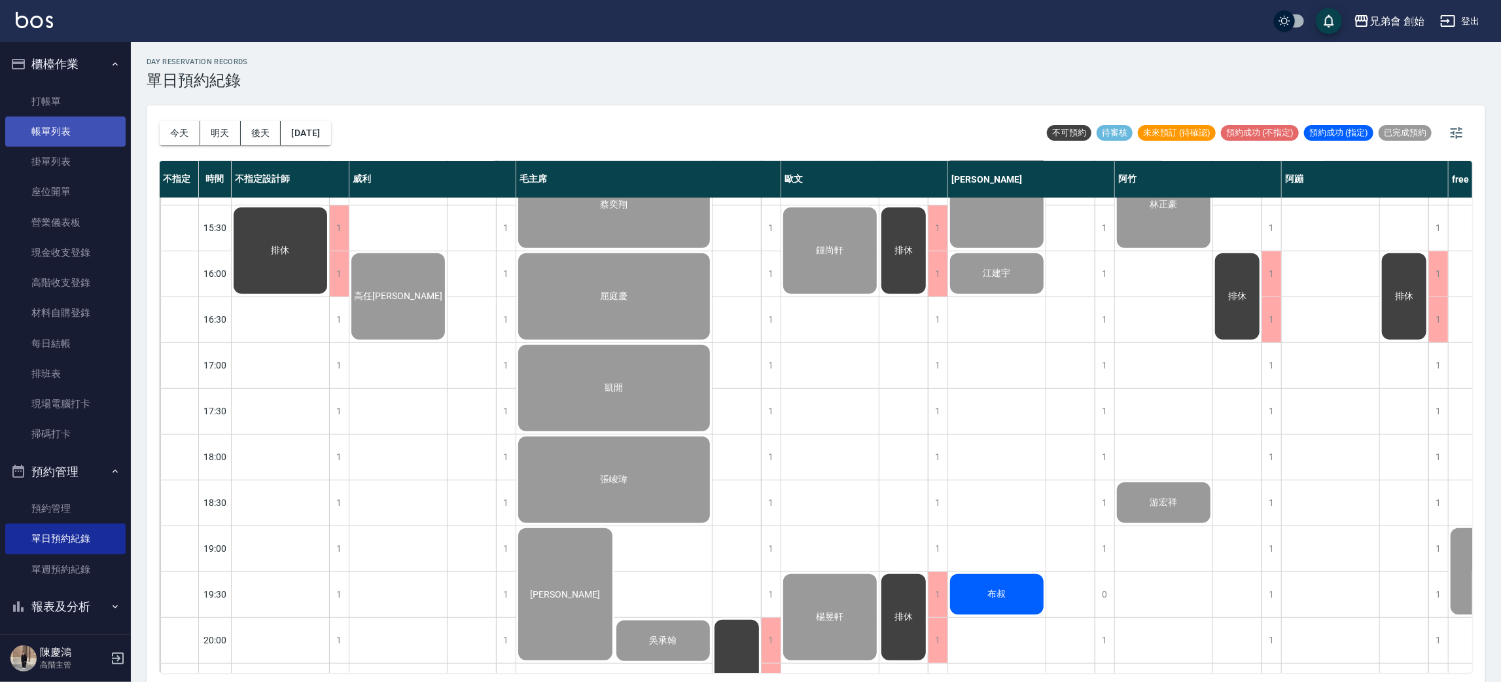
click at [36, 135] on link "帳單列表" at bounding box center [65, 131] width 120 height 30
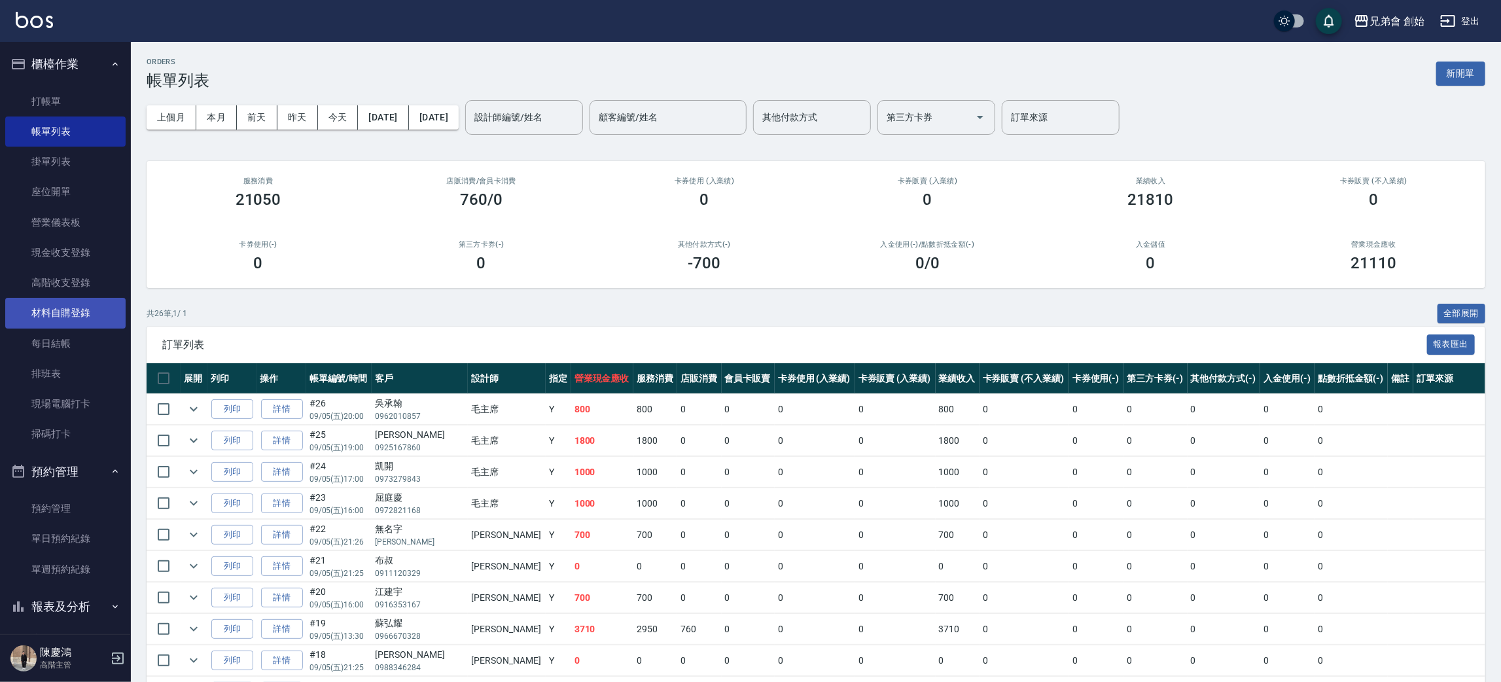
click at [77, 322] on link "材料自購登錄" at bounding box center [65, 313] width 120 height 30
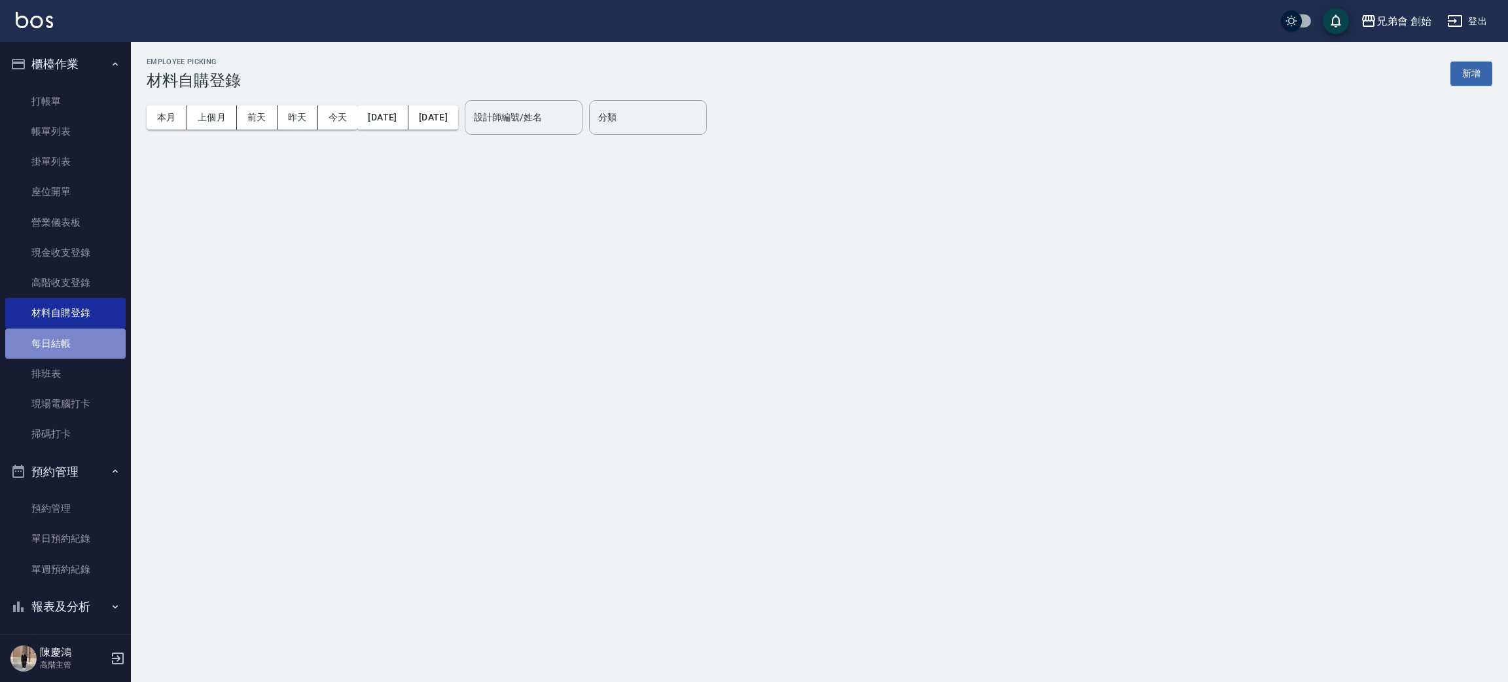
click at [71, 346] on link "每日結帳" at bounding box center [65, 344] width 120 height 30
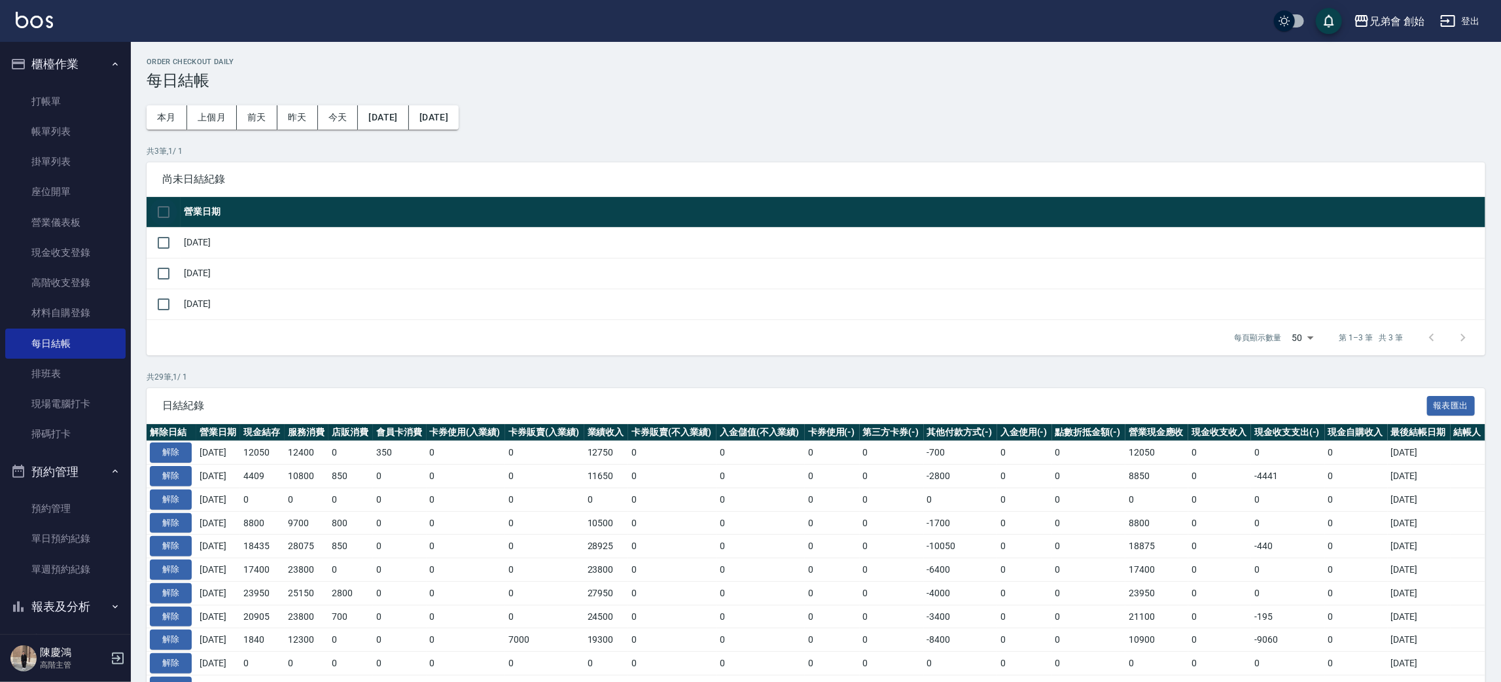
click at [158, 211] on input "checkbox" at bounding box center [163, 211] width 27 height 27
checkbox input "true"
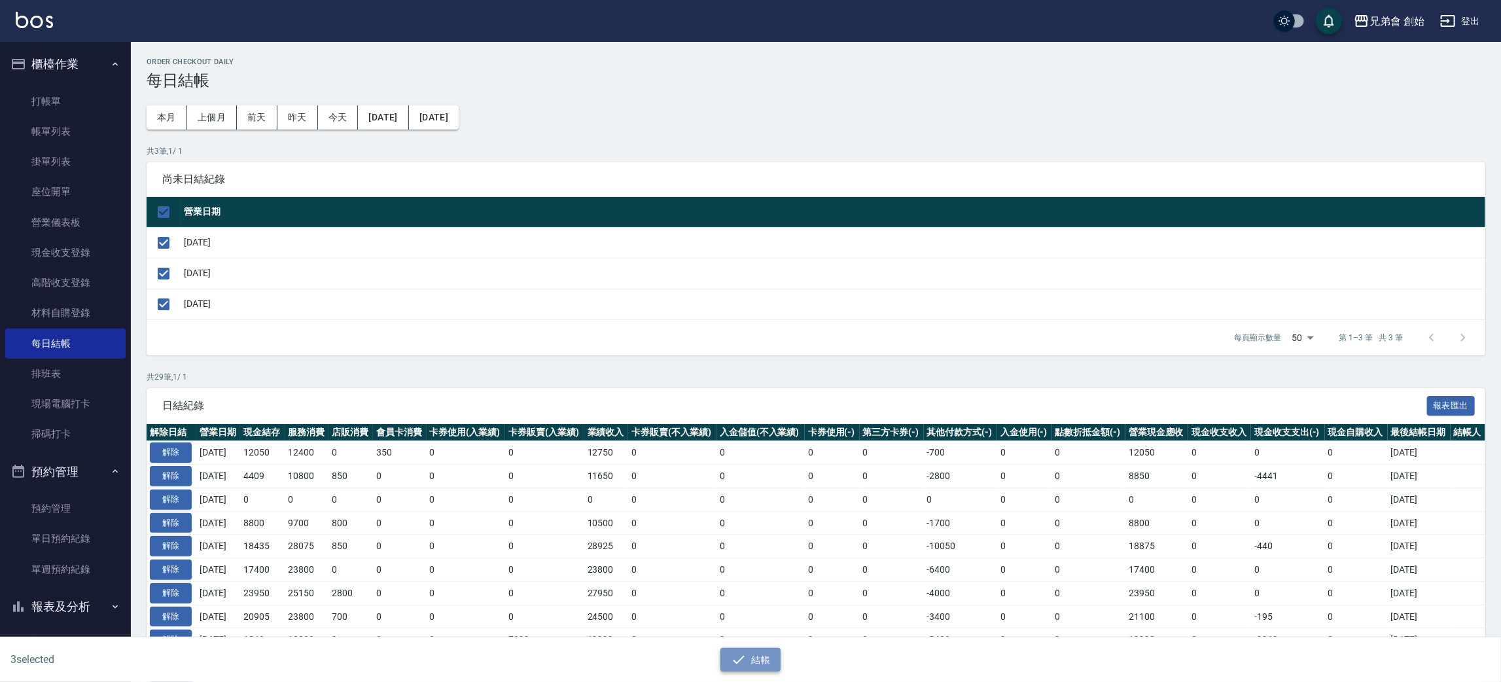
click at [741, 658] on icon "button" at bounding box center [739, 659] width 12 height 9
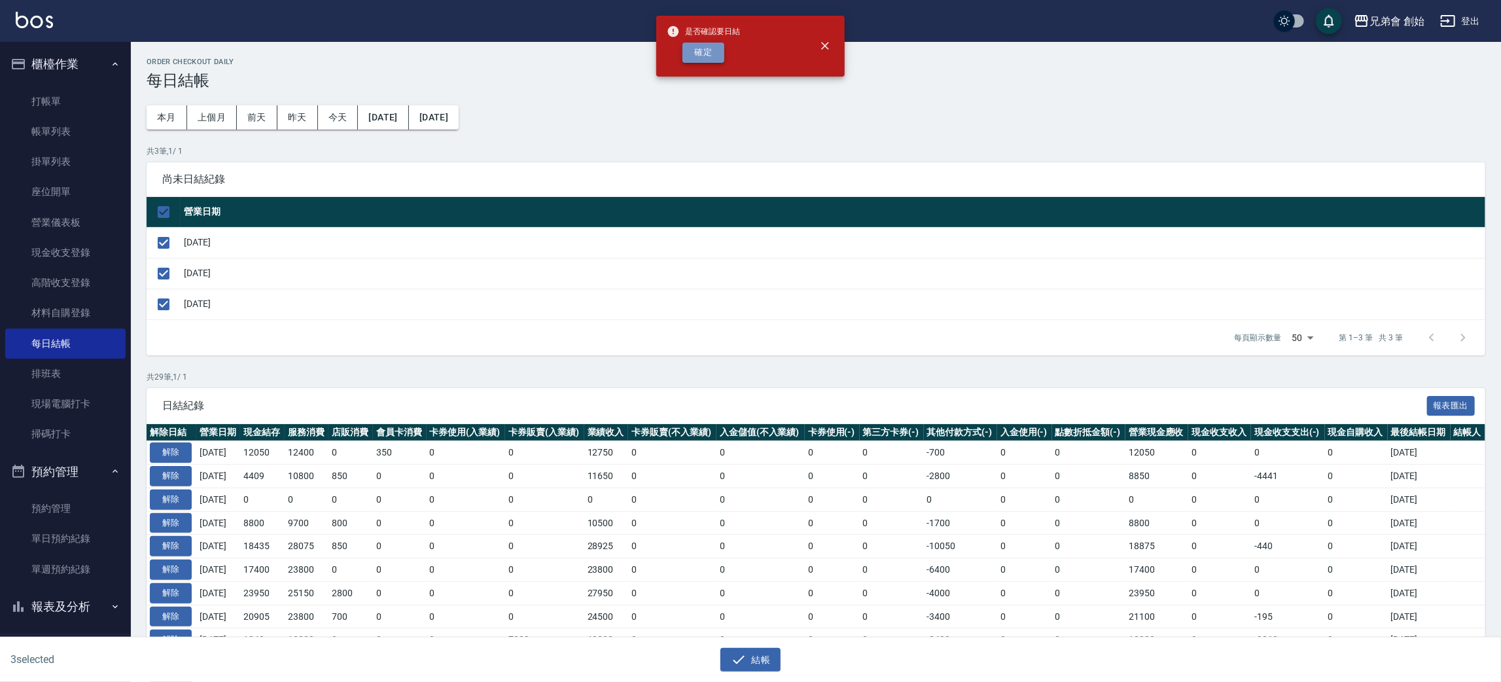
click at [717, 56] on button "確定" at bounding box center [704, 53] width 42 height 20
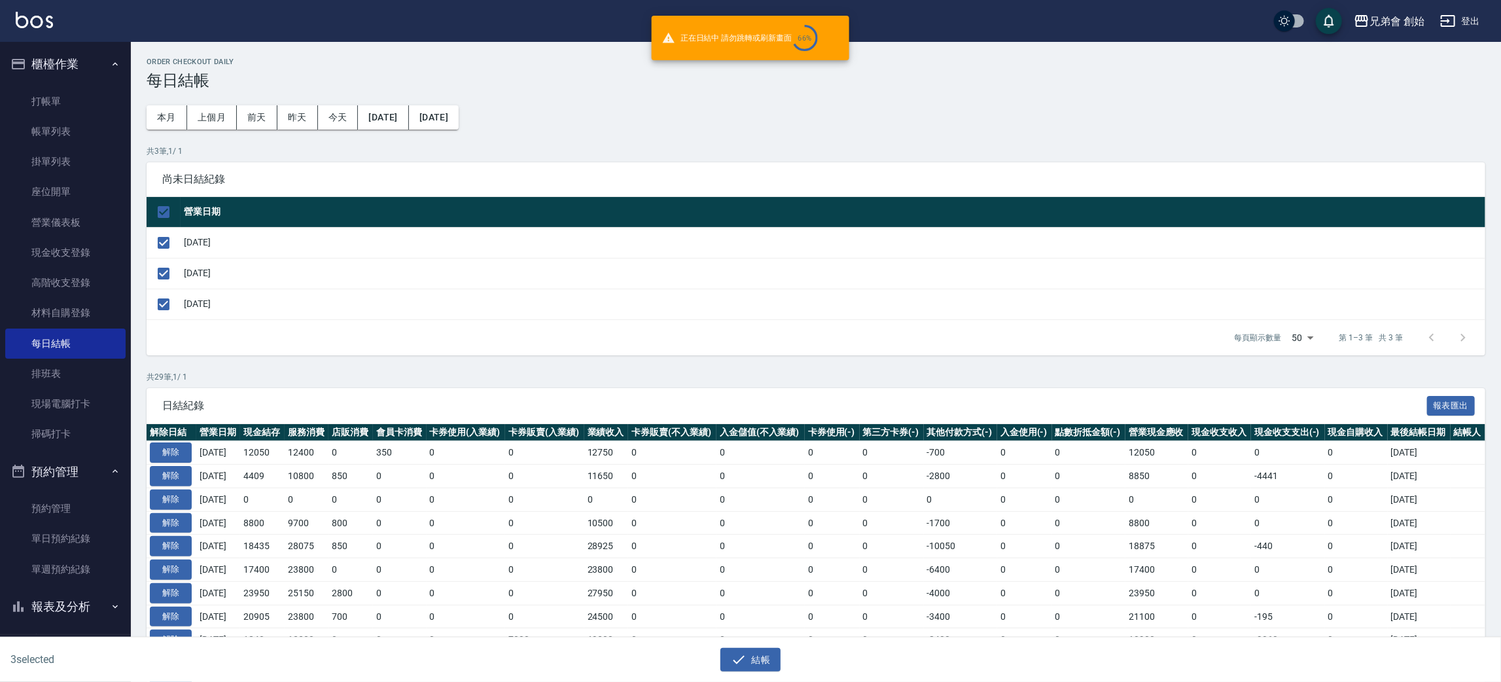
checkbox input "false"
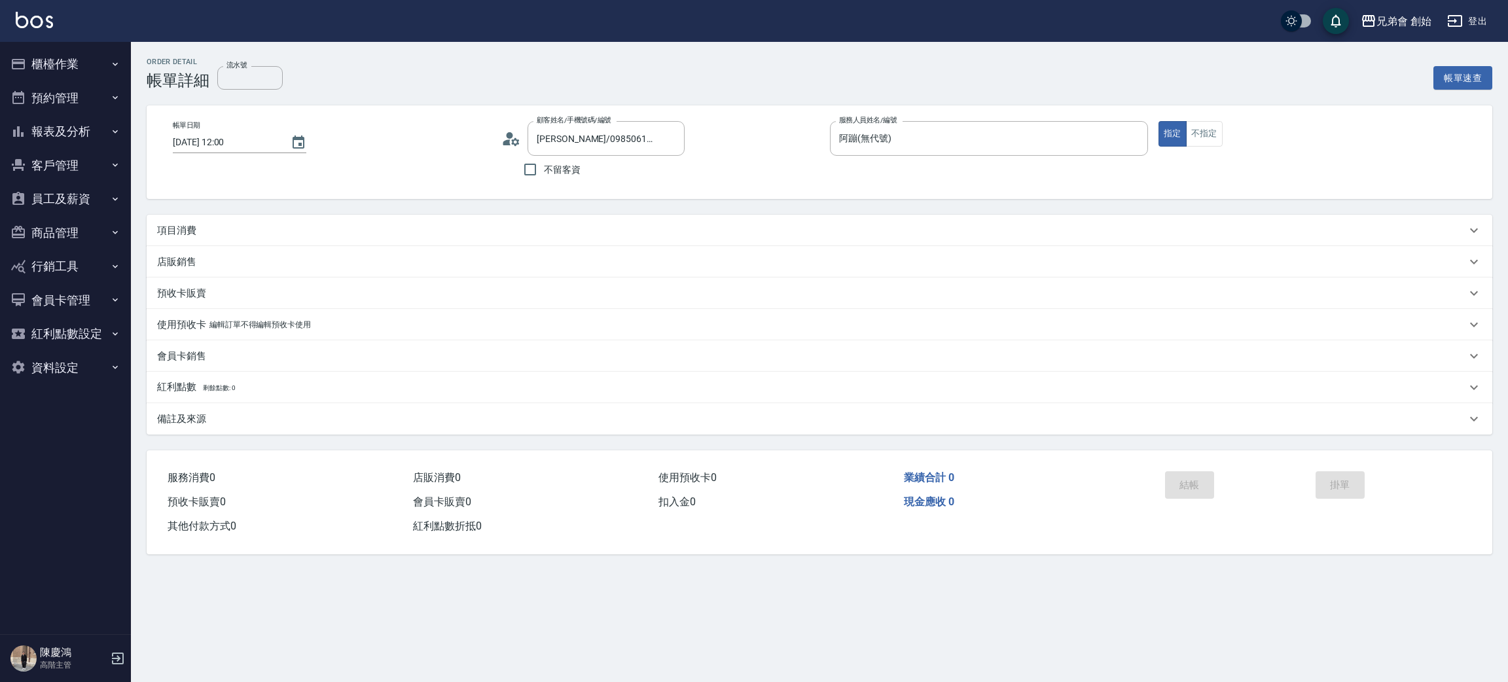
click at [253, 226] on div "項目消費" at bounding box center [811, 231] width 1309 height 14
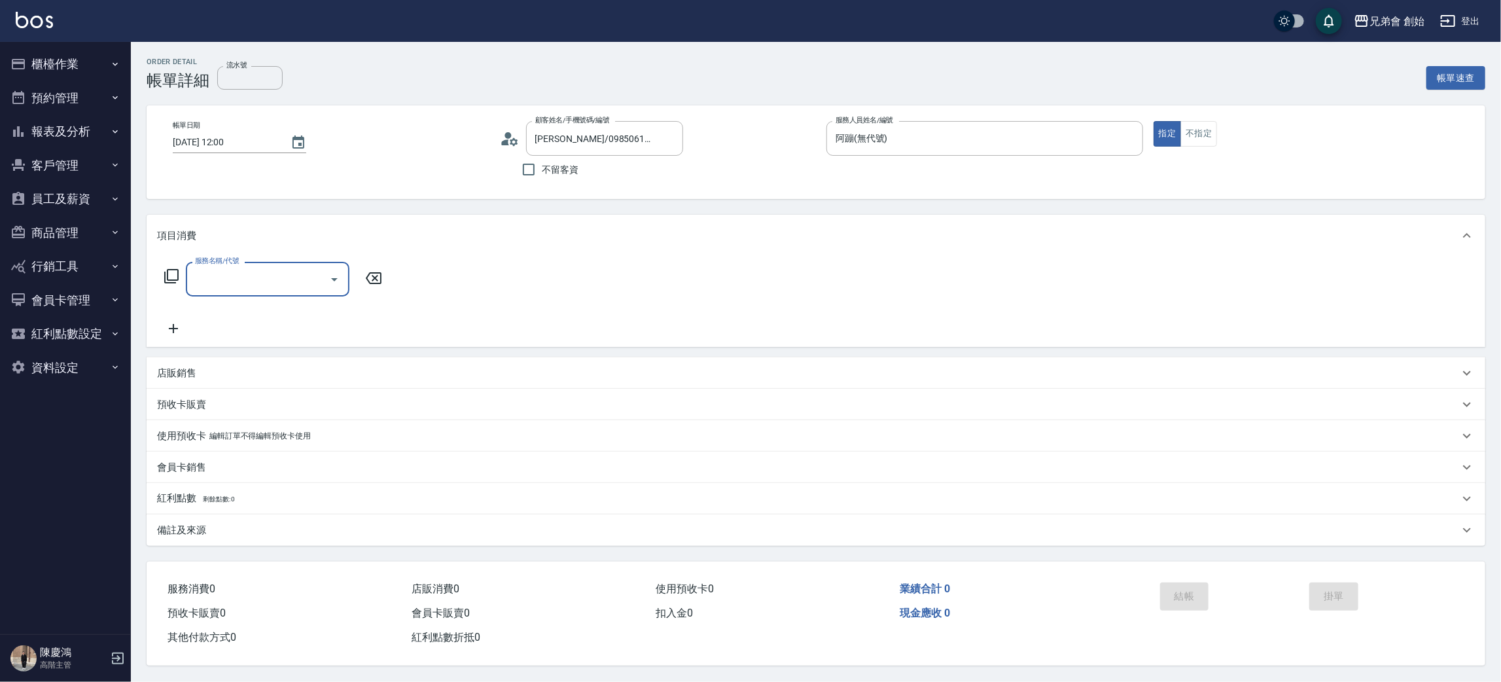
click at [238, 272] on input "服務名稱/代號" at bounding box center [258, 279] width 132 height 23
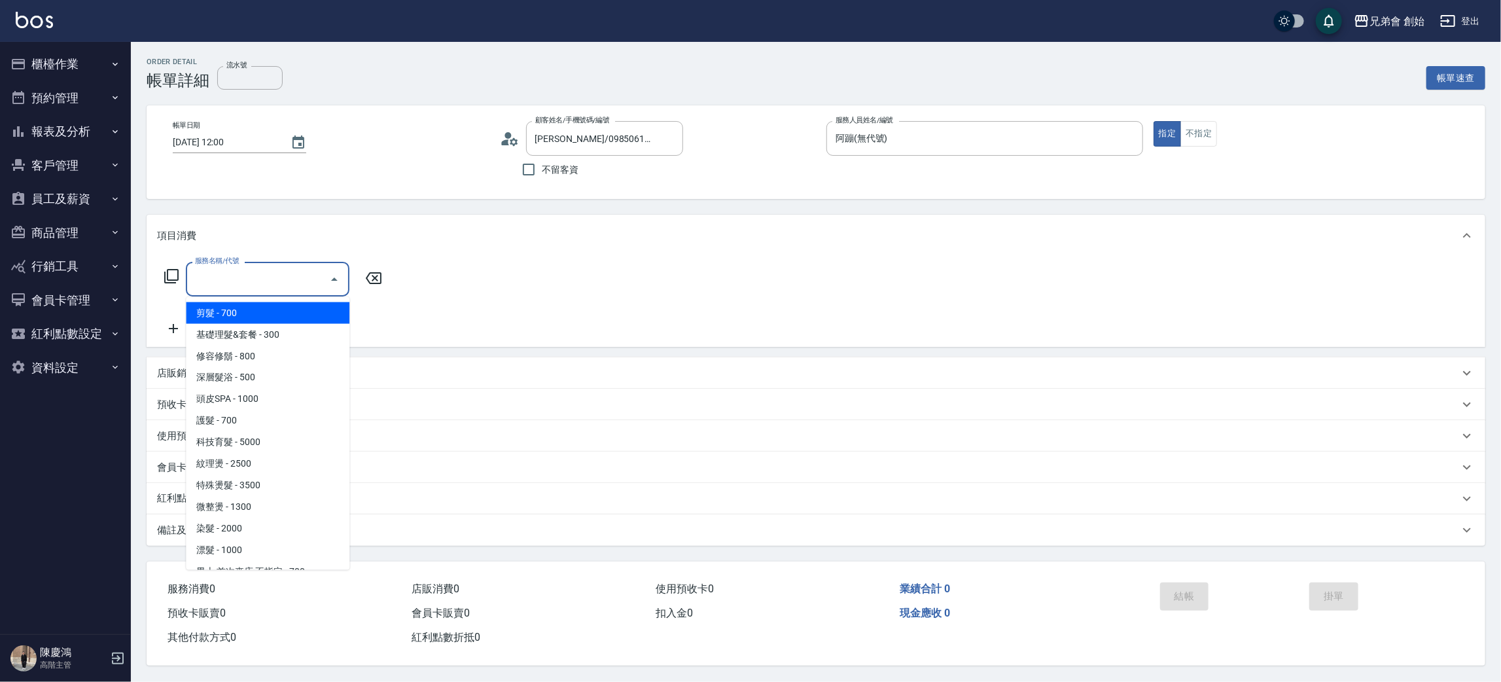
click at [247, 321] on span "剪髮 - 700" at bounding box center [268, 313] width 164 height 22
type input "剪髮(A01)"
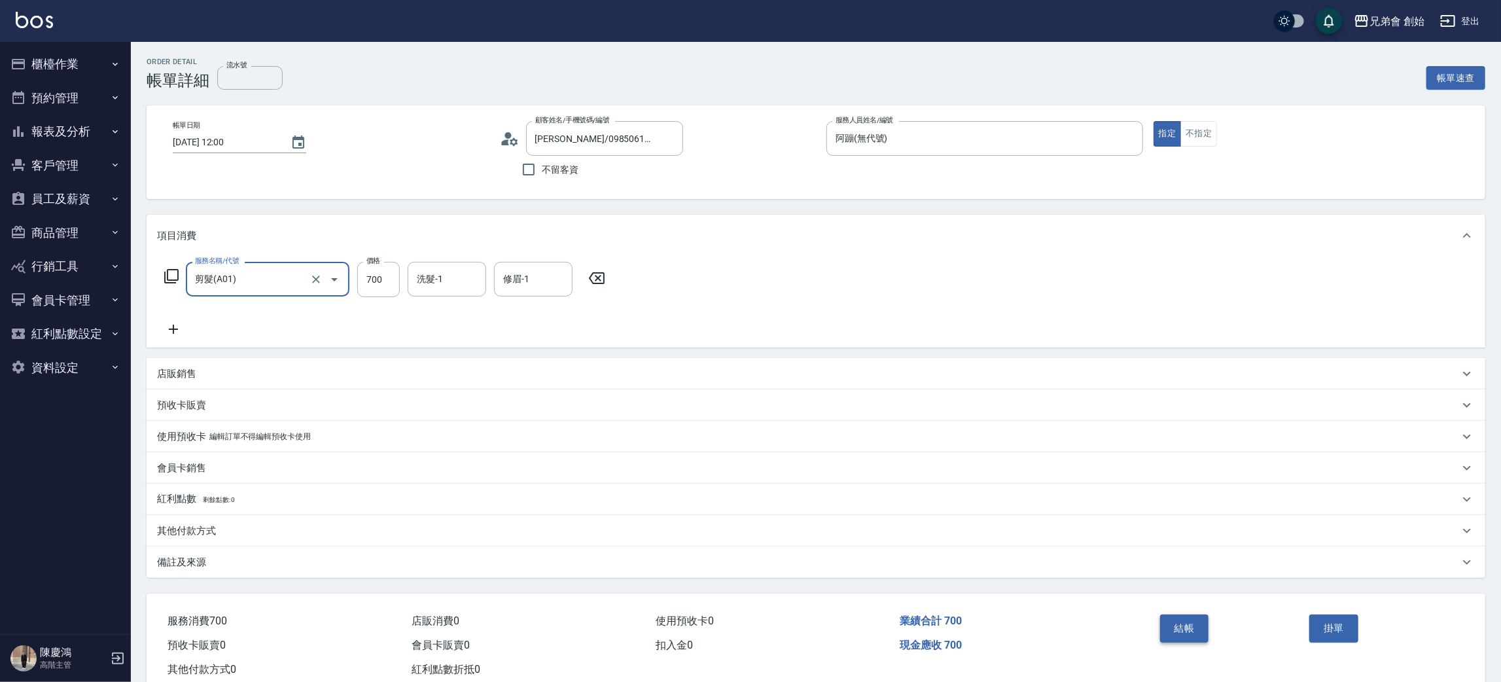
click at [1164, 635] on button "結帳" at bounding box center [1184, 627] width 49 height 27
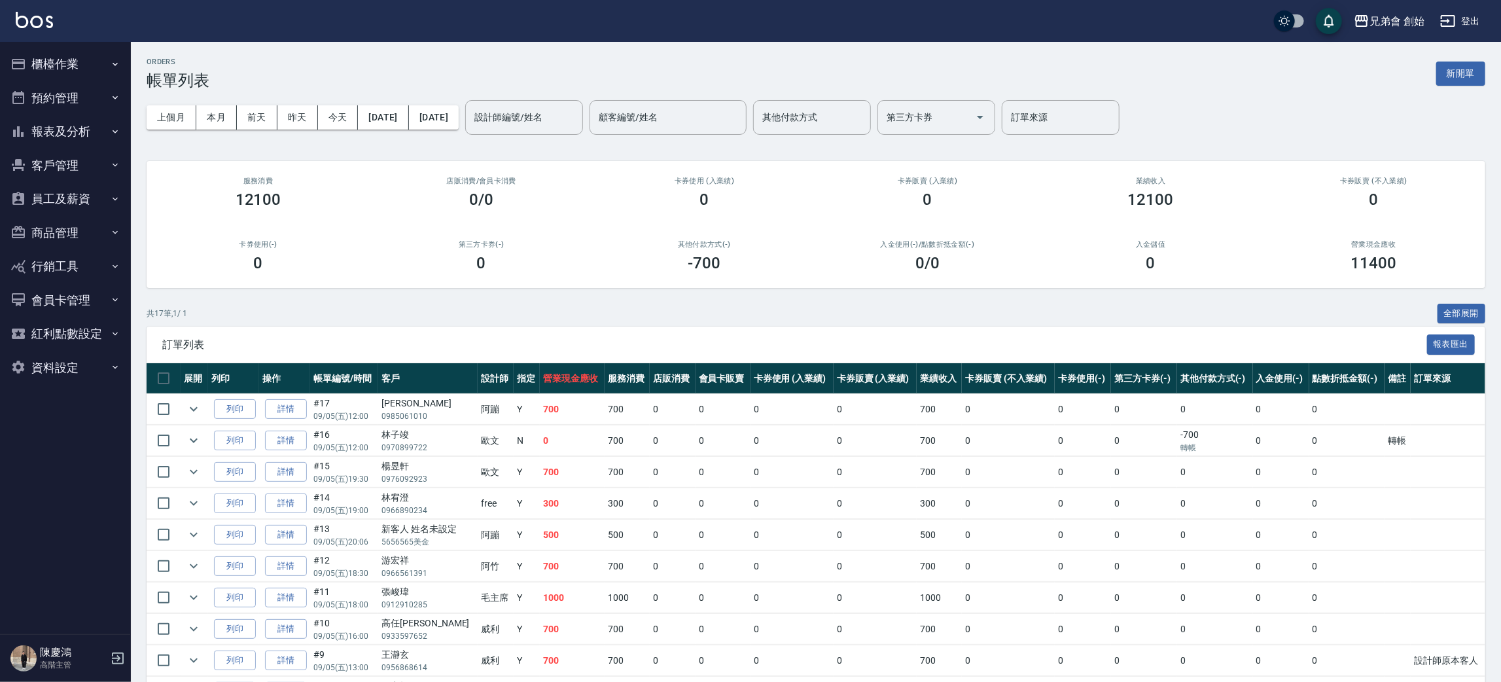
click at [96, 72] on button "櫃檯作業" at bounding box center [65, 64] width 120 height 34
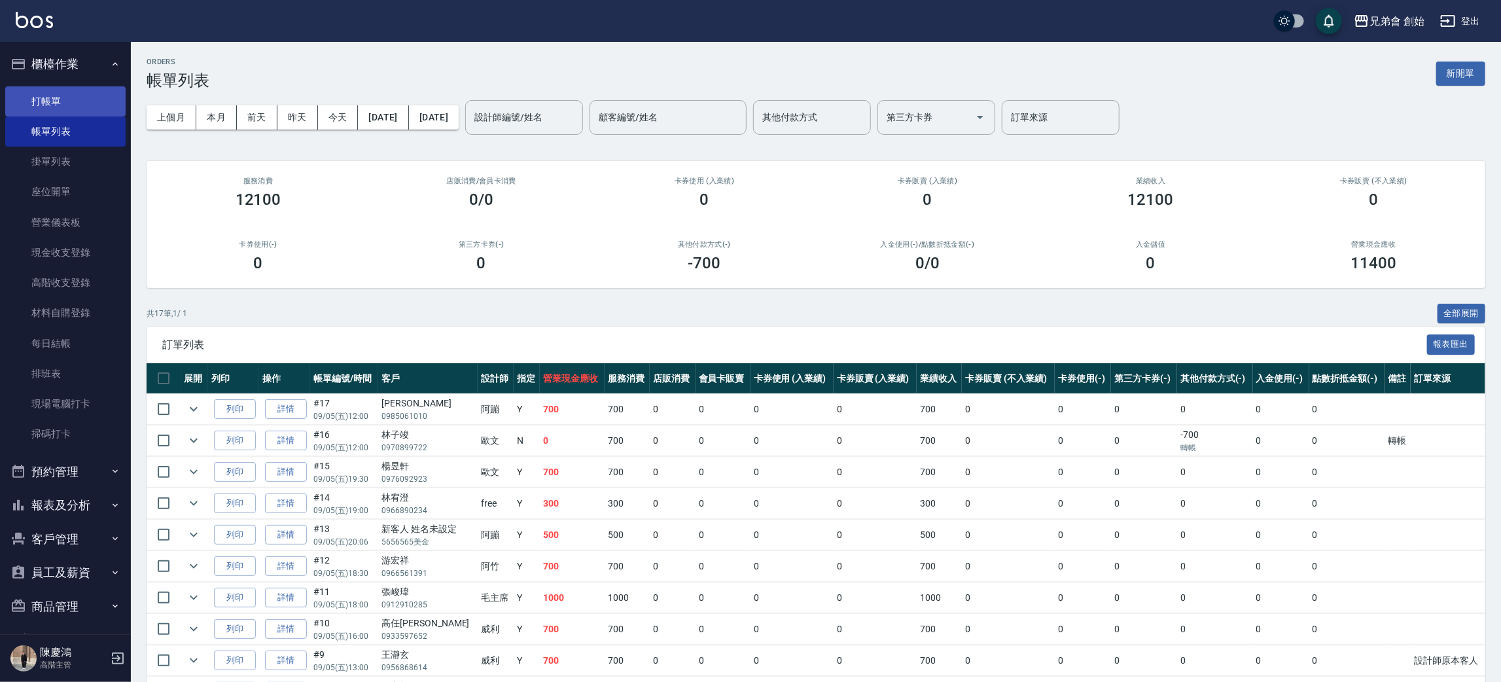
click at [77, 116] on link "帳單列表" at bounding box center [65, 131] width 120 height 30
click at [80, 92] on link "打帳單" at bounding box center [65, 101] width 120 height 30
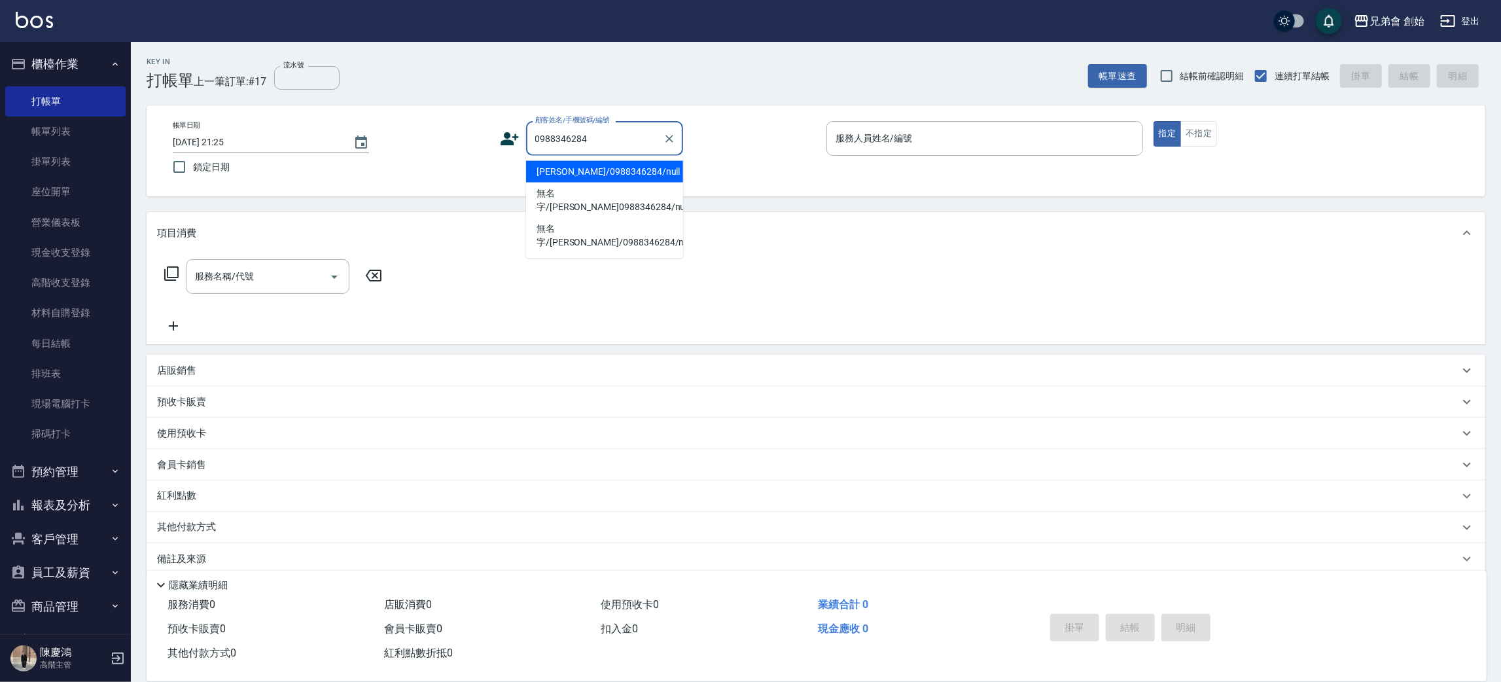
click at [607, 168] on li "姜家煒 /0988346284/null" at bounding box center [604, 172] width 157 height 22
type input "姜家煒 /0988346284/null"
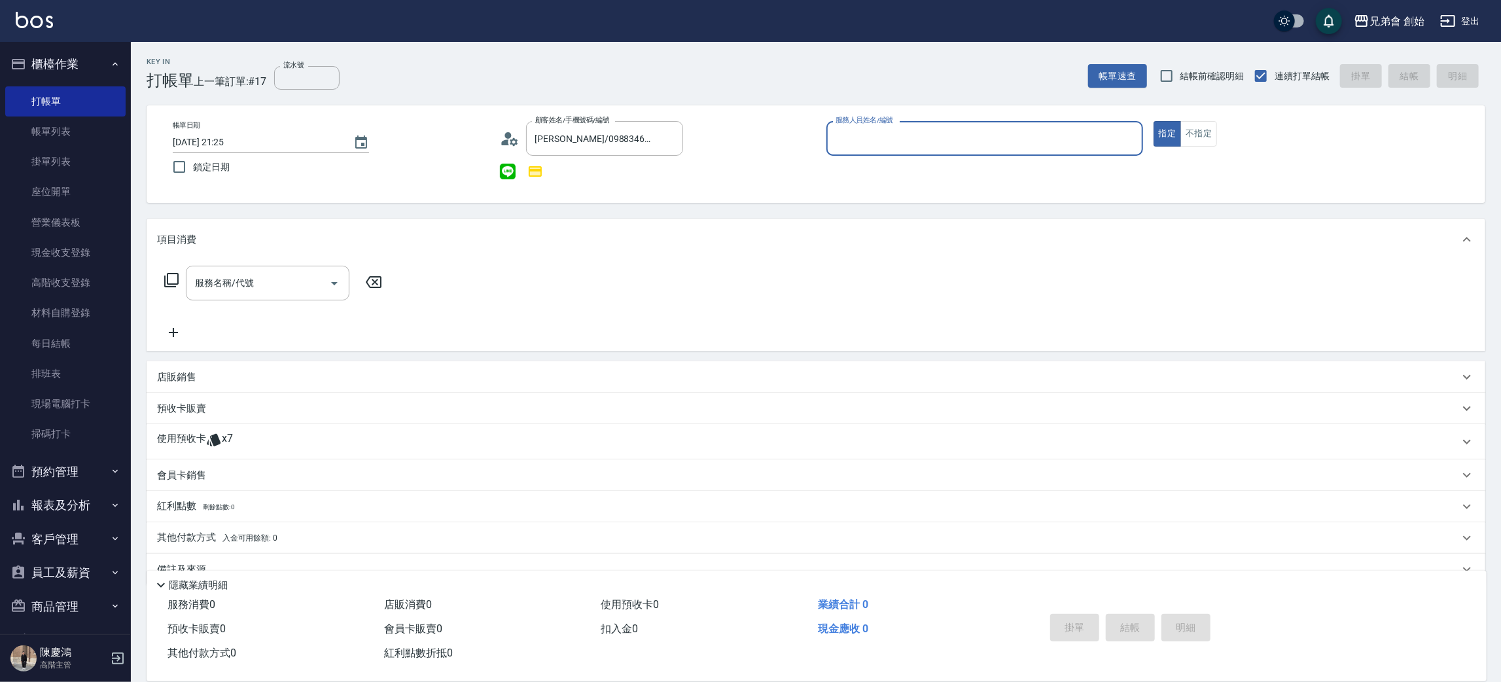
click at [922, 124] on div "服務人員姓名/編號" at bounding box center [985, 138] width 317 height 35
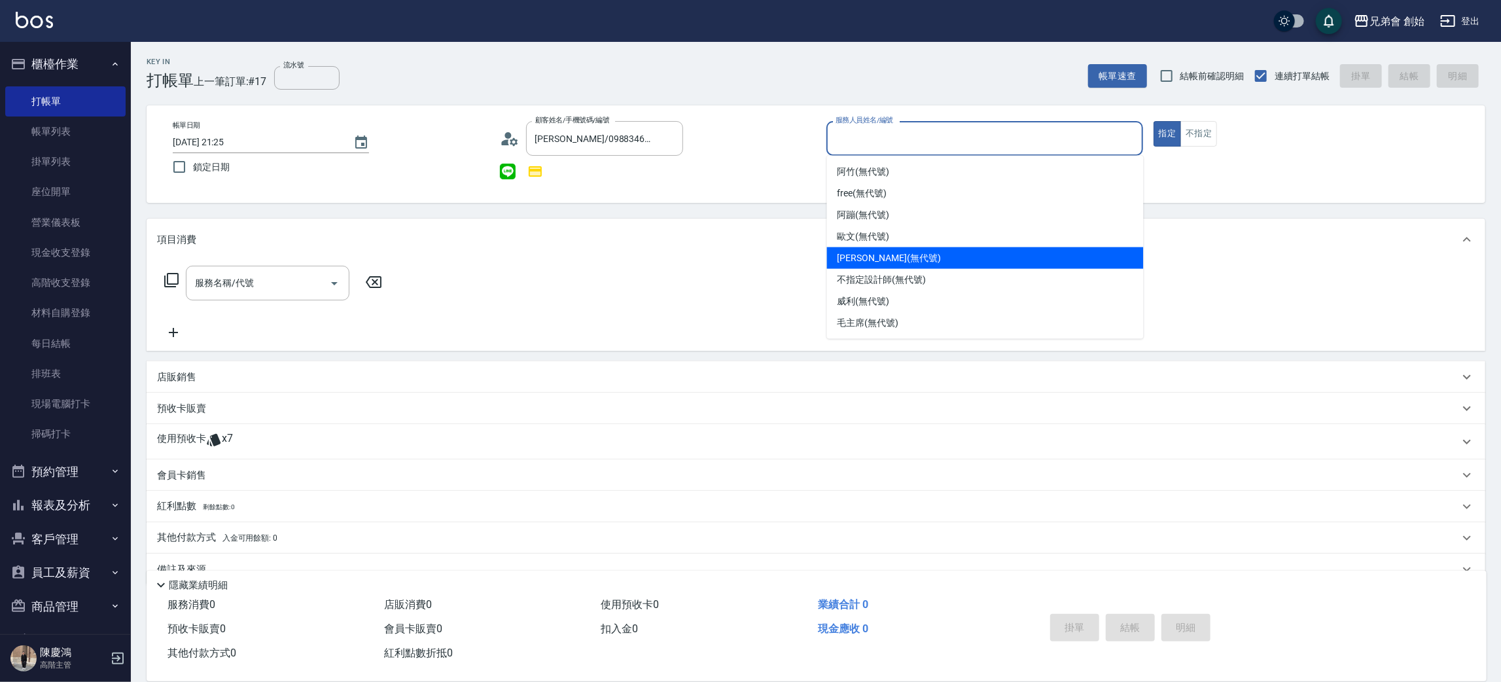
click at [882, 259] on span "[PERSON_NAME] (無代號)" at bounding box center [889, 258] width 103 height 14
type input "[PERSON_NAME](無代號)"
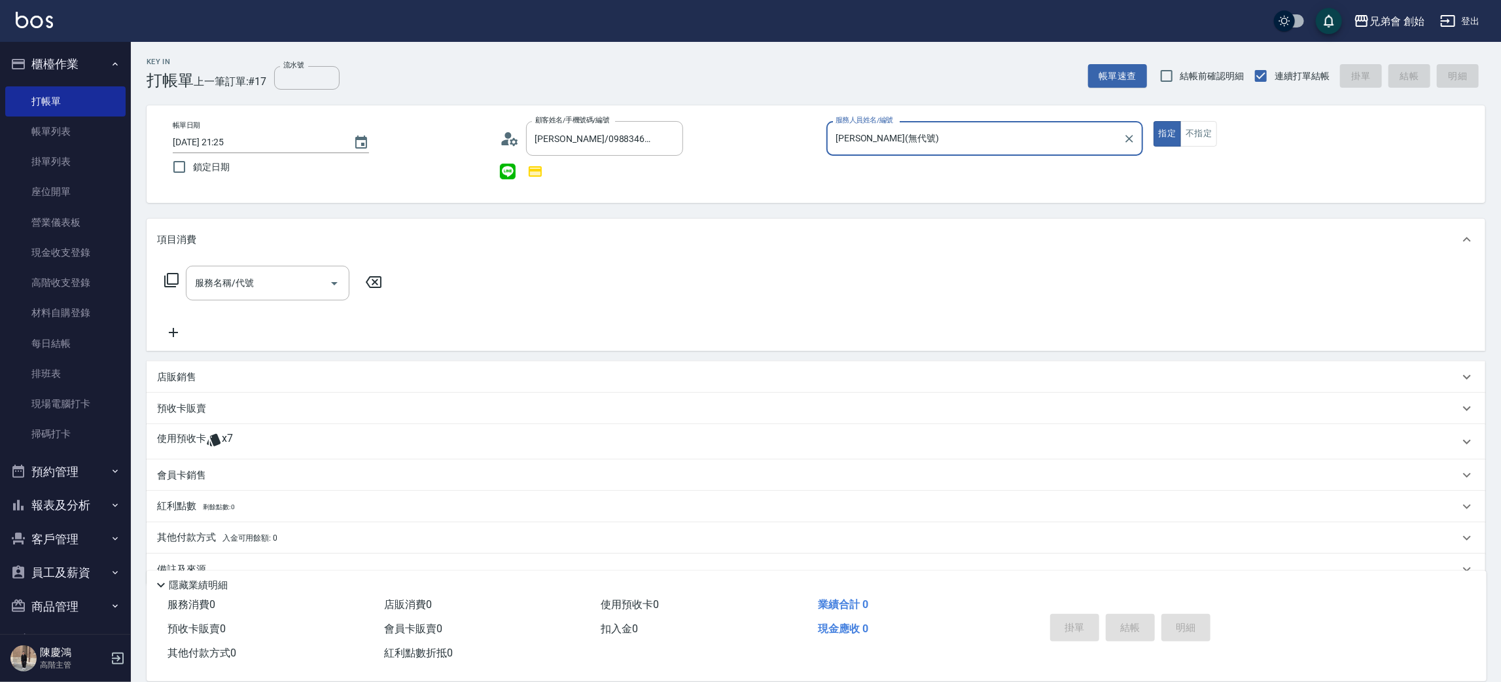
click at [219, 434] on icon at bounding box center [214, 440] width 16 height 16
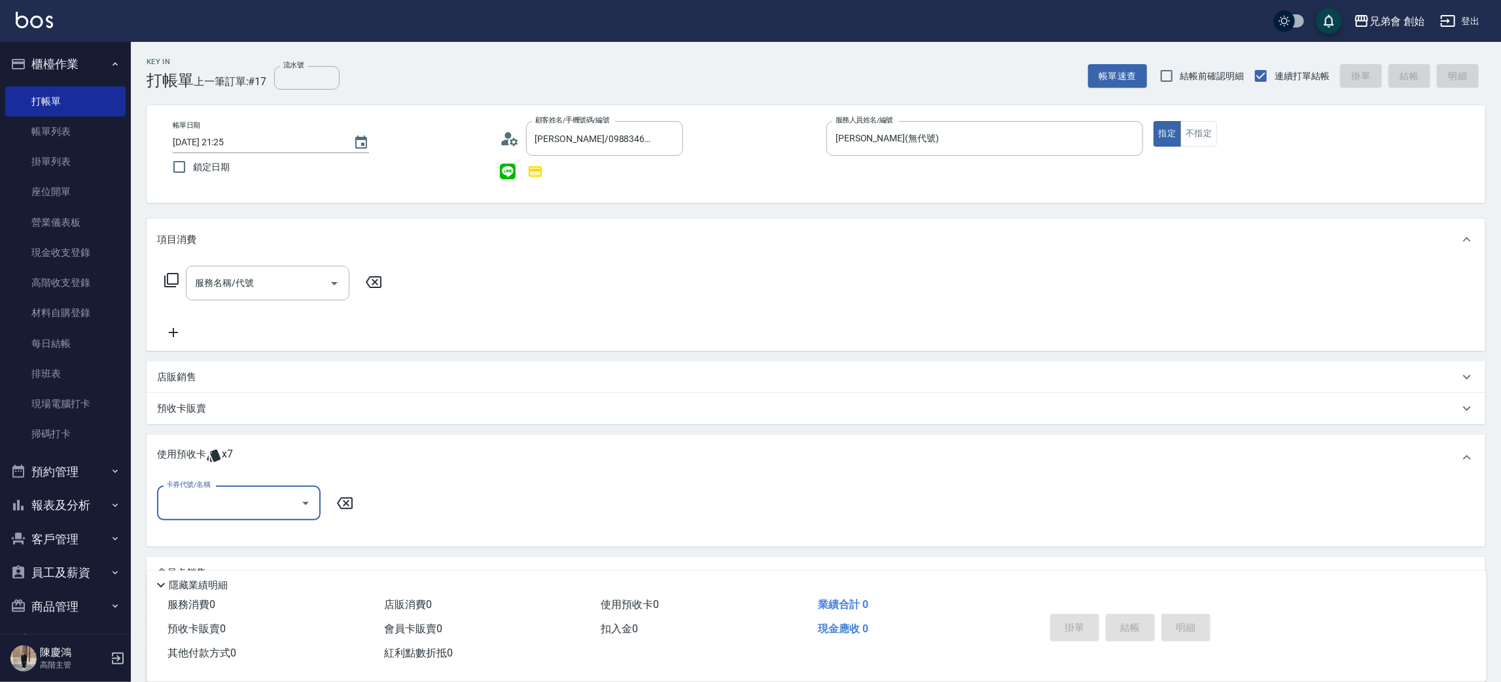
click at [199, 495] on input "卡券代號/名稱" at bounding box center [229, 502] width 132 height 23
click at [211, 541] on div "7000儲值(贈兩堂精修＆造型品) 剩餘7張" at bounding box center [239, 542] width 164 height 35
type input "7000儲值(贈兩堂精修＆造型品)"
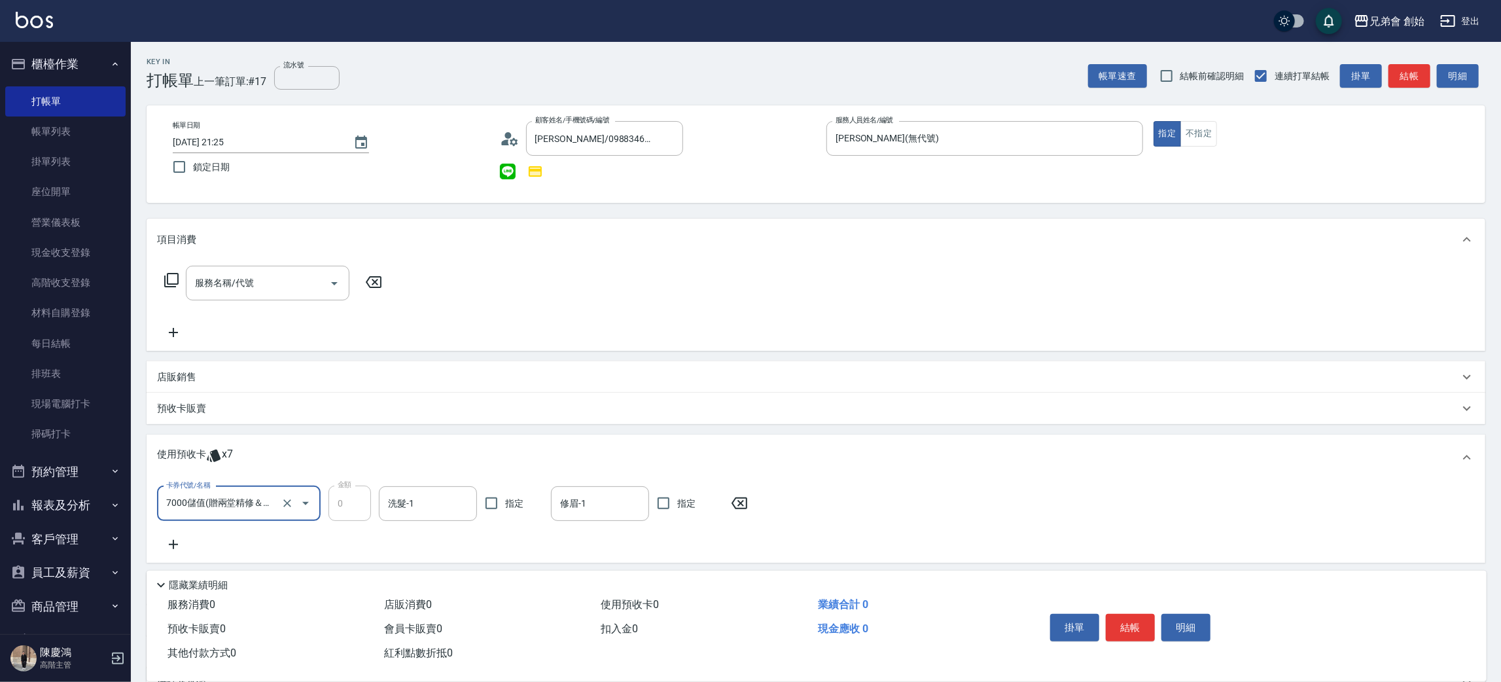
scroll to position [139, 0]
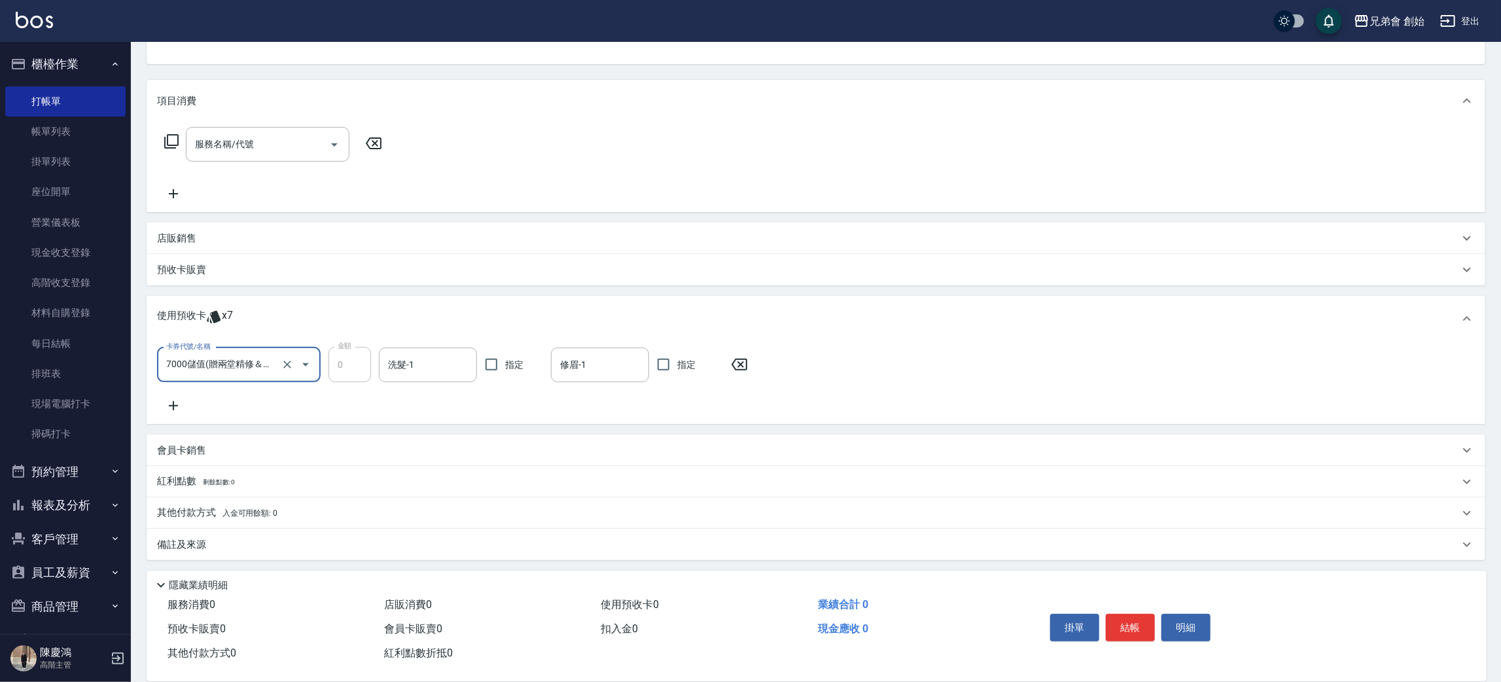
click at [1130, 619] on button "結帳" at bounding box center [1130, 627] width 49 height 27
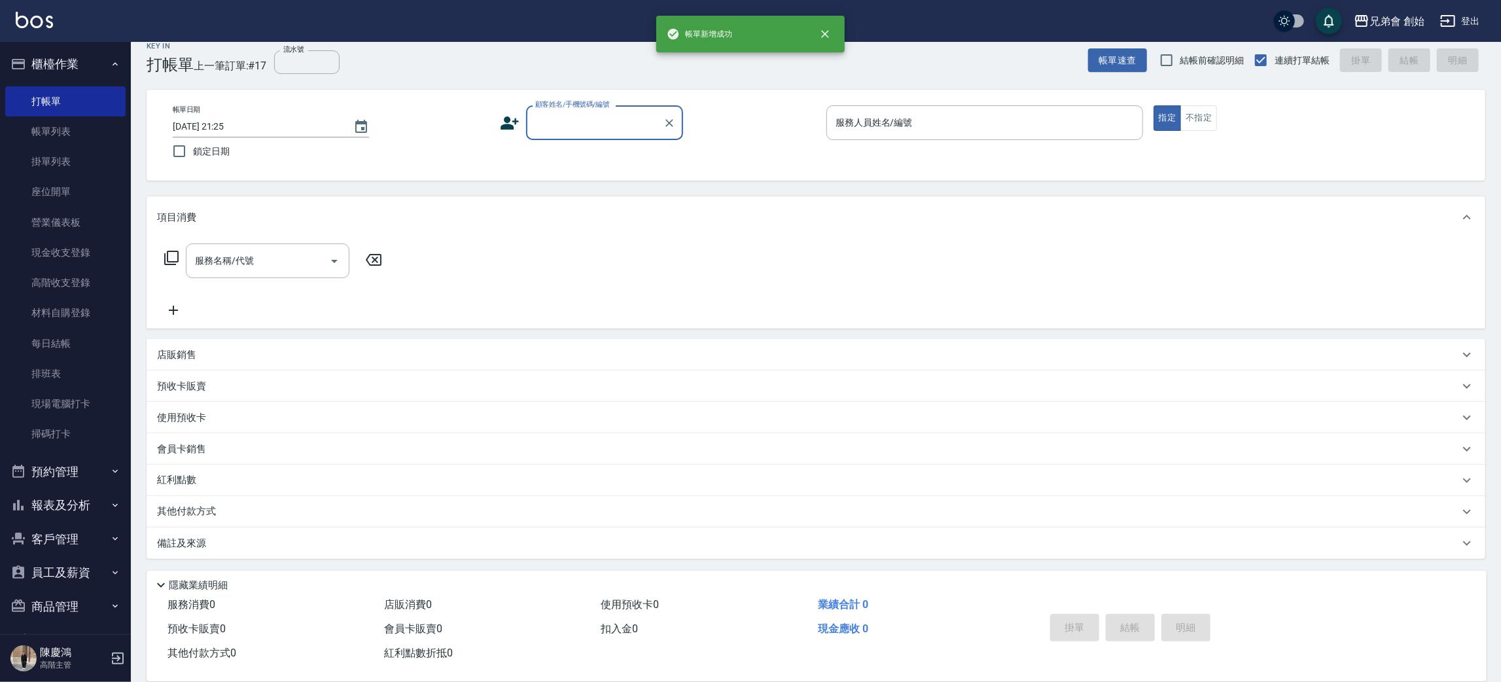
scroll to position [14, 0]
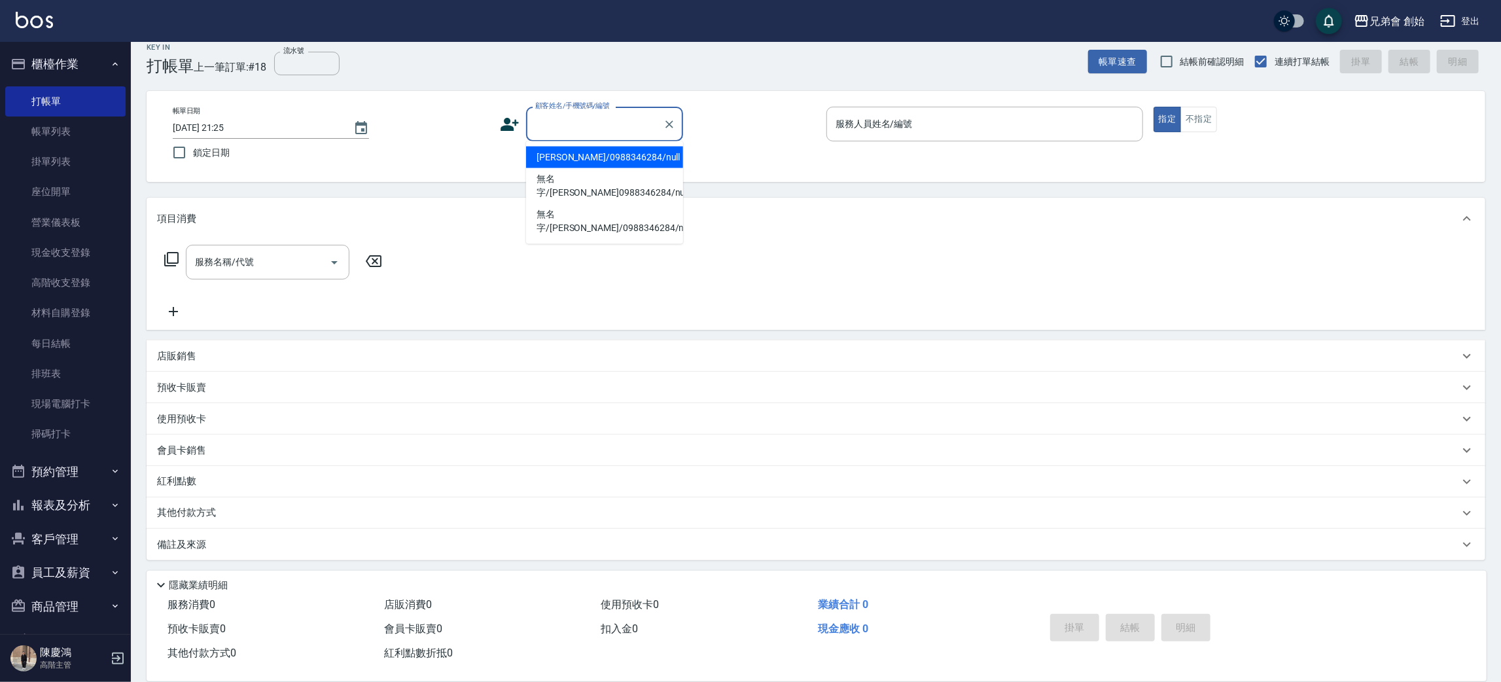
paste input "0911120329"
click at [607, 151] on li "布叔/0911120329/null" at bounding box center [604, 158] width 157 height 22
type input "布叔/0911120329/null"
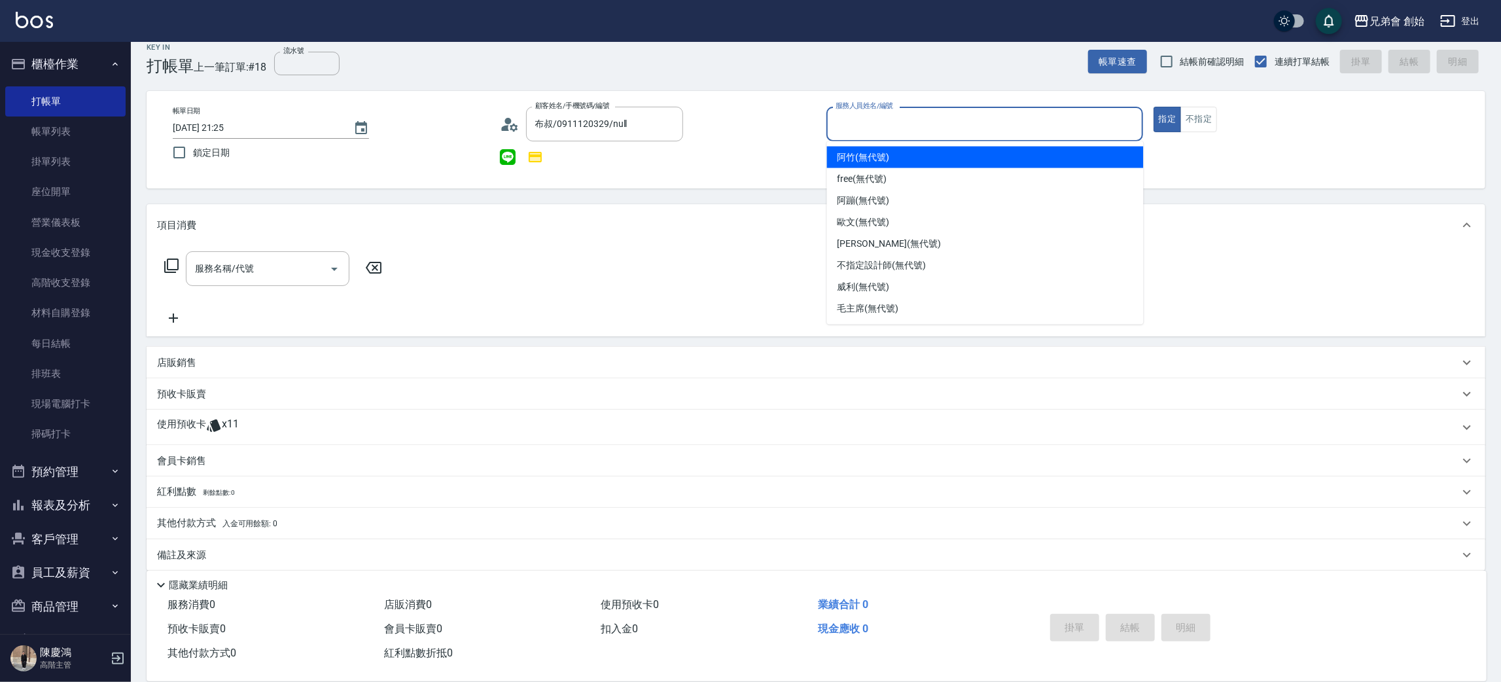
click at [890, 120] on input "服務人員姓名/編號" at bounding box center [984, 124] width 305 height 23
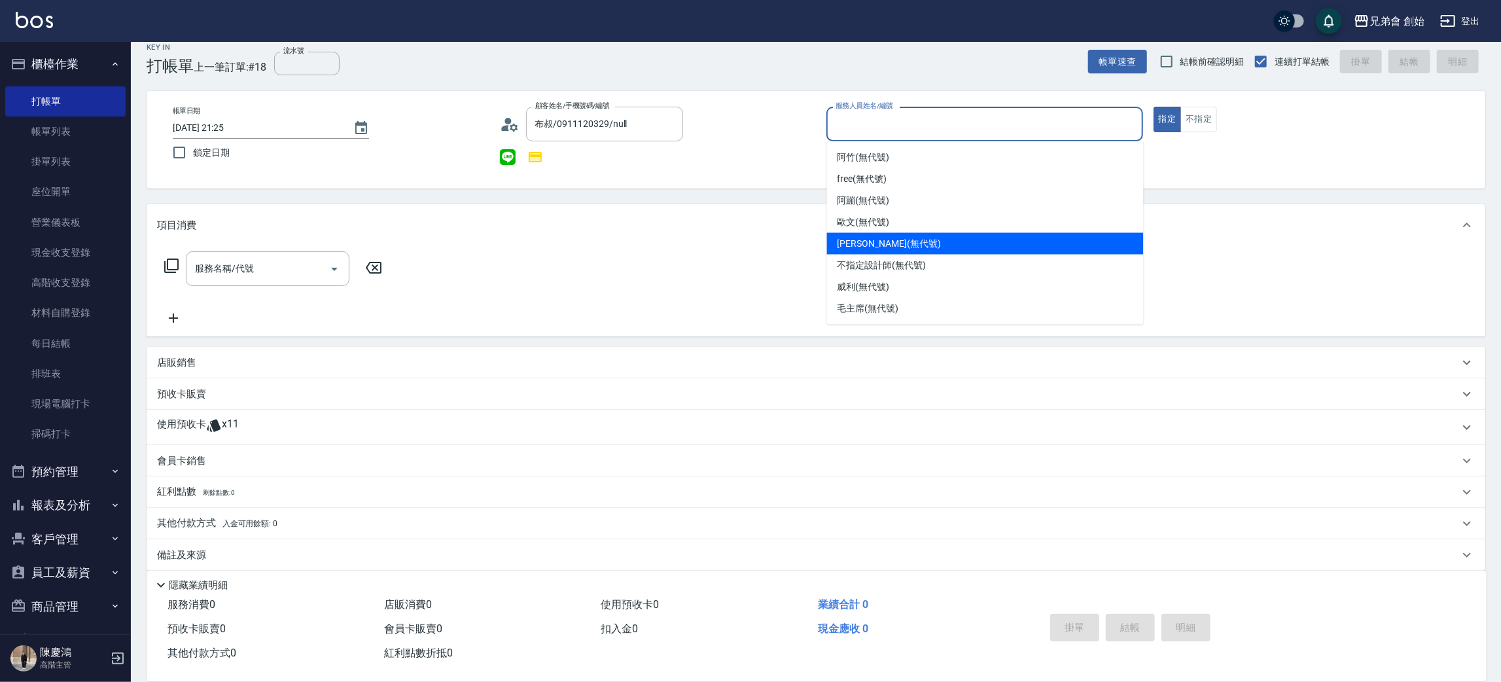
click at [881, 245] on span "潘潘 (無代號)" at bounding box center [889, 244] width 103 height 14
type input "潘潘(無代號)"
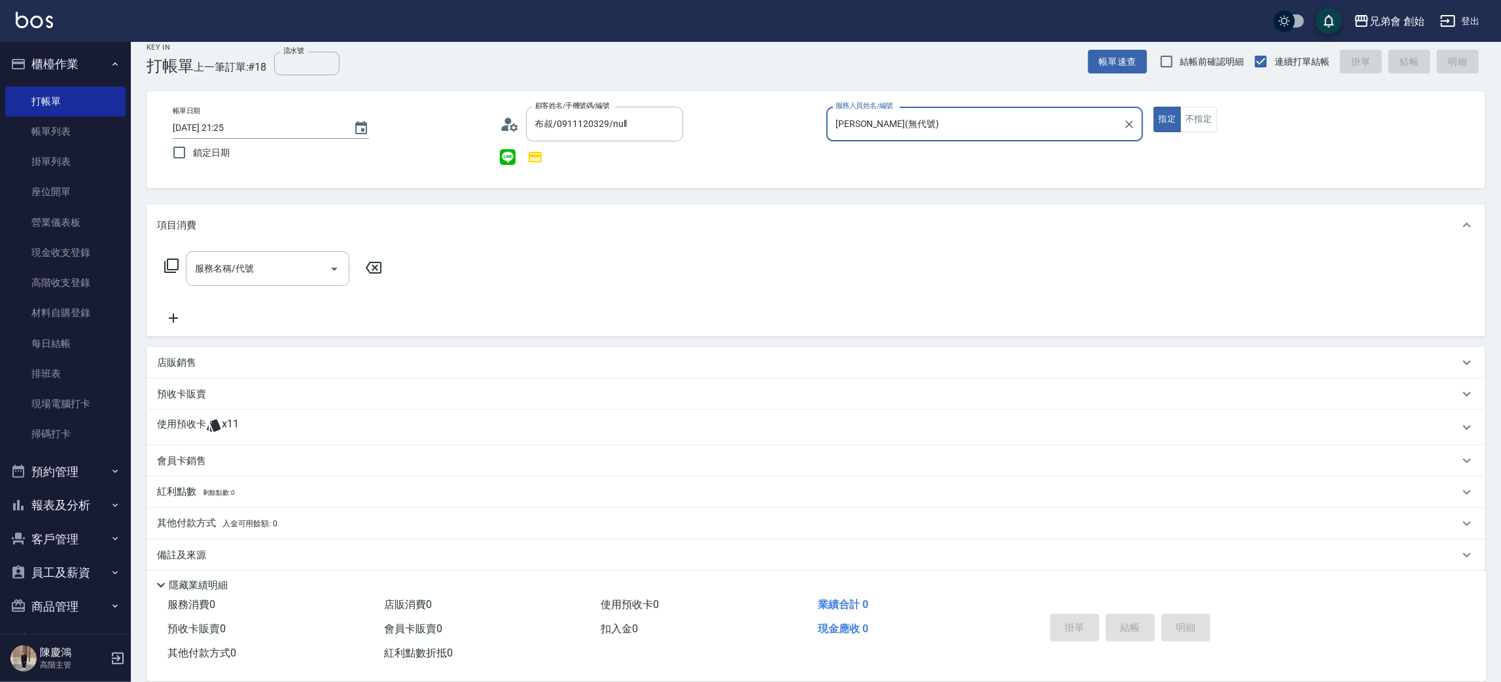
click at [245, 423] on div "使用預收卡 x11" at bounding box center [808, 428] width 1302 height 20
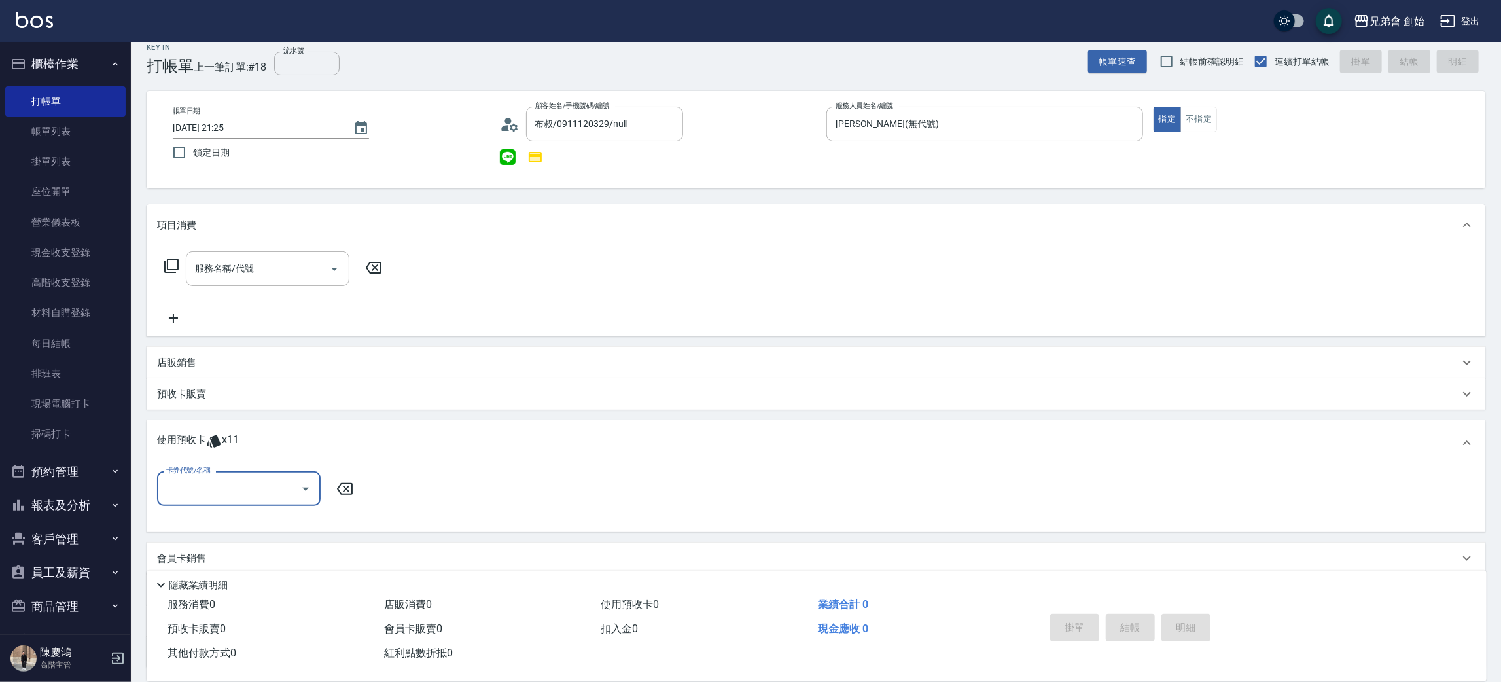
scroll to position [0, 0]
drag, startPoint x: 234, startPoint y: 480, endPoint x: 237, endPoint y: 489, distance: 8.9
click at [236, 484] on input "卡券代號/名稱" at bounding box center [229, 488] width 132 height 23
click at [240, 535] on div "10500儲值(贈三次精修＆一次理髮) 剩餘11張" at bounding box center [239, 527] width 164 height 35
type input "10500儲值(贈三次精修＆一次理髮)"
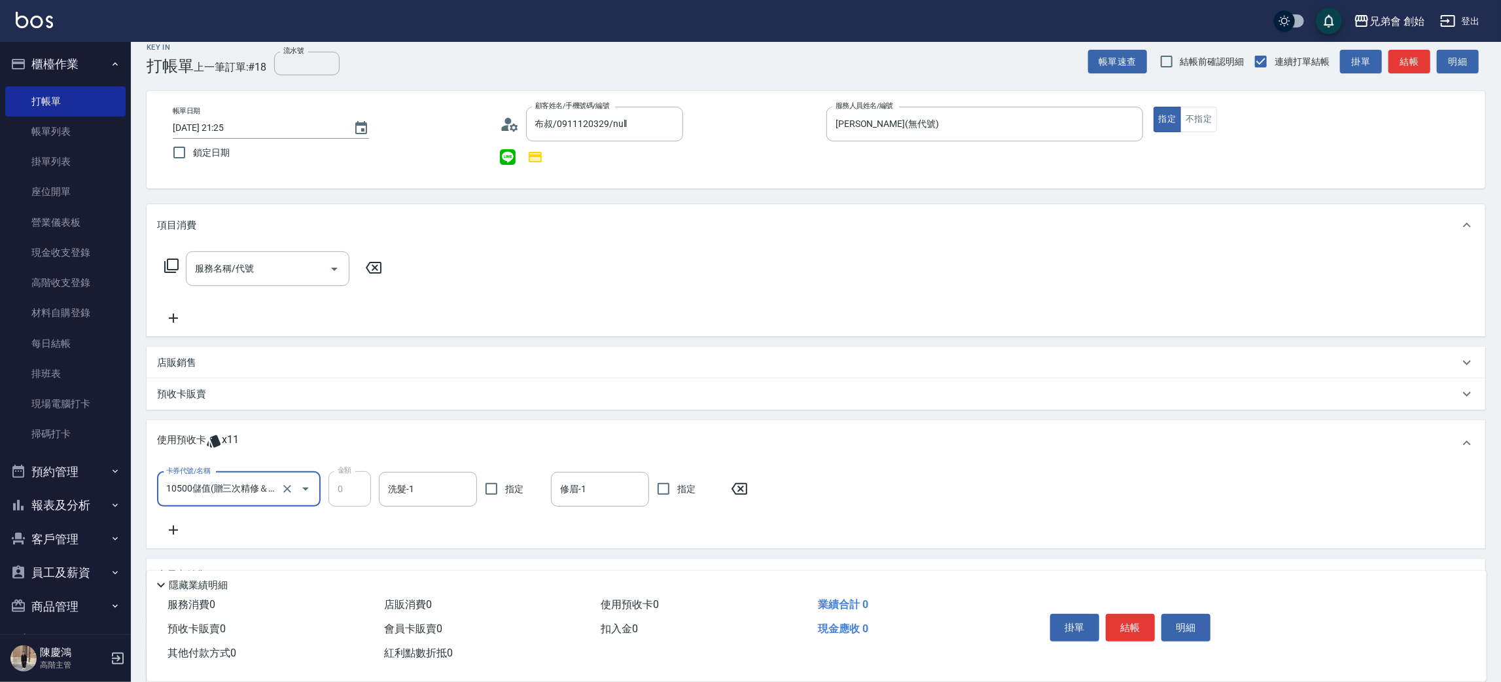
scroll to position [139, 0]
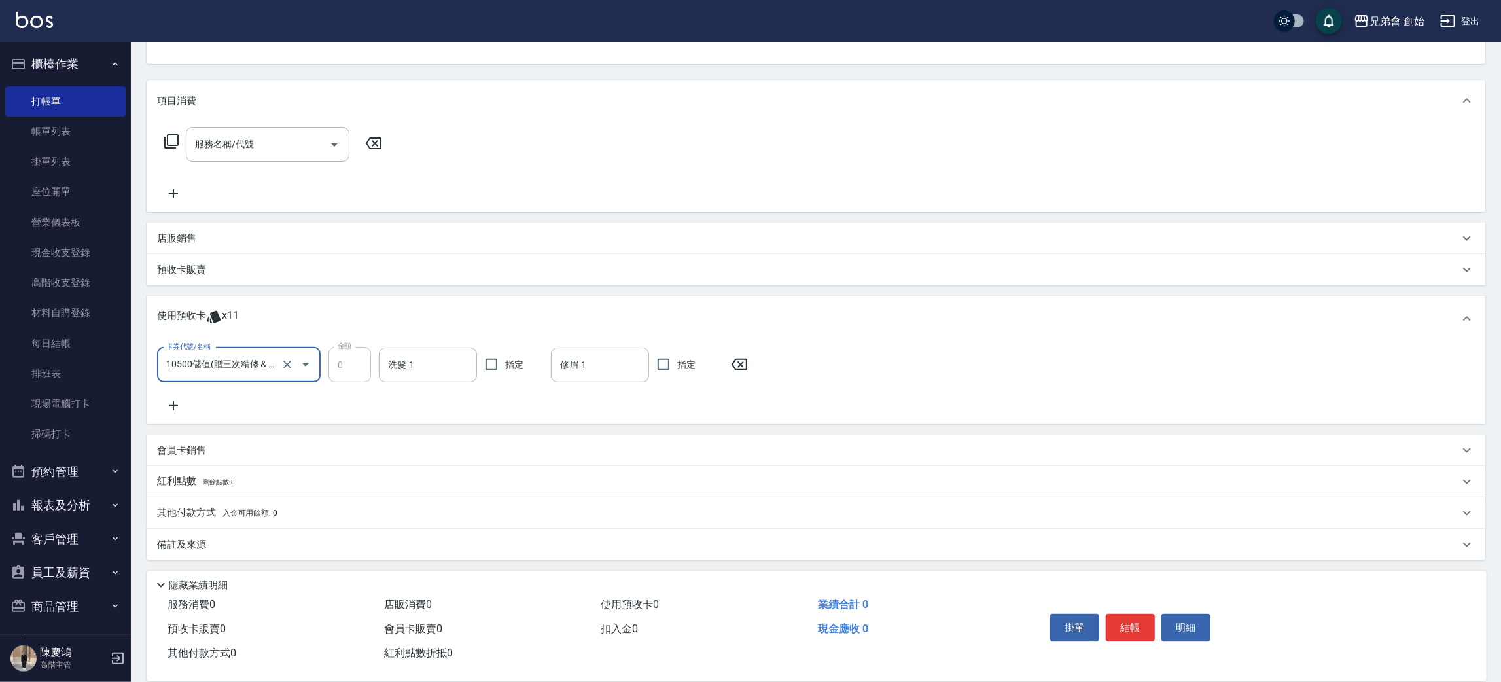
click at [1137, 630] on button "結帳" at bounding box center [1130, 627] width 49 height 27
type input "2025/09/05 21:26"
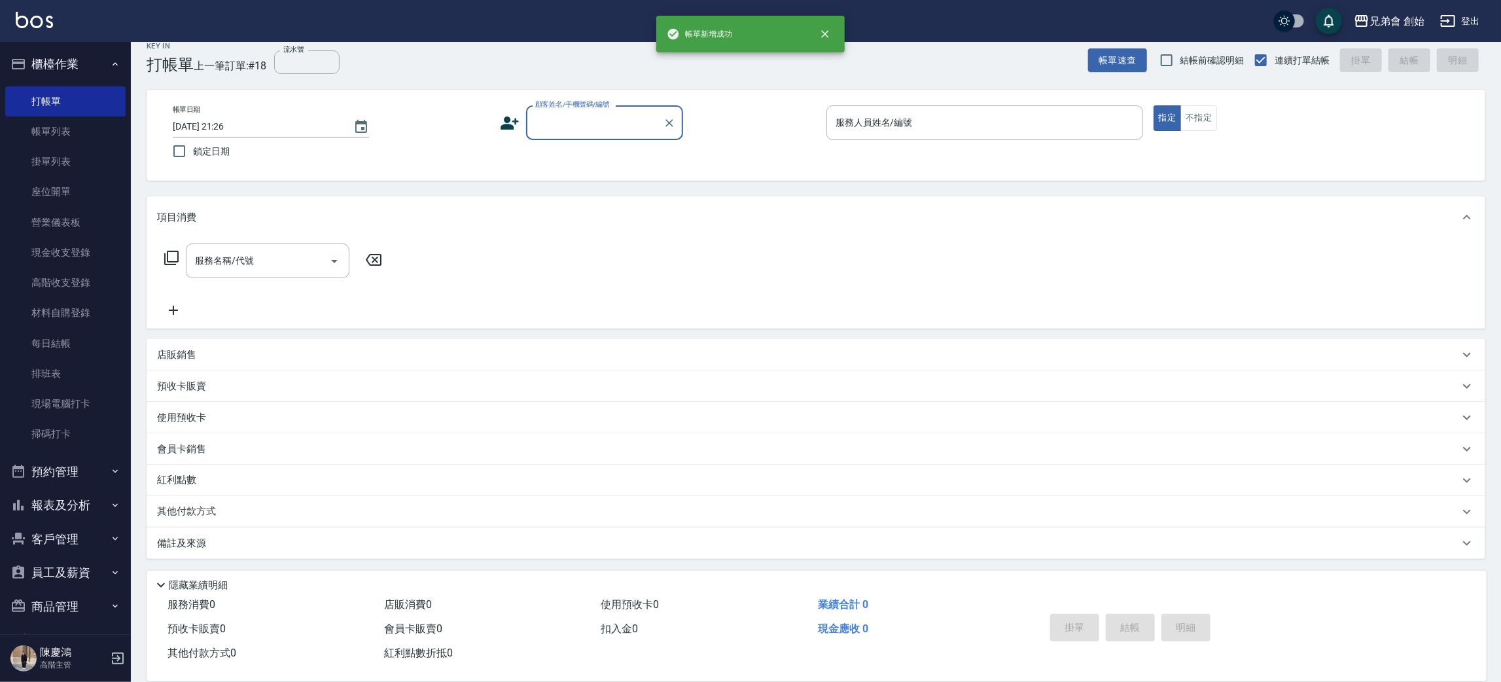
scroll to position [14, 0]
click at [580, 119] on input "顧客姓名/手機號碼/編號" at bounding box center [595, 124] width 126 height 23
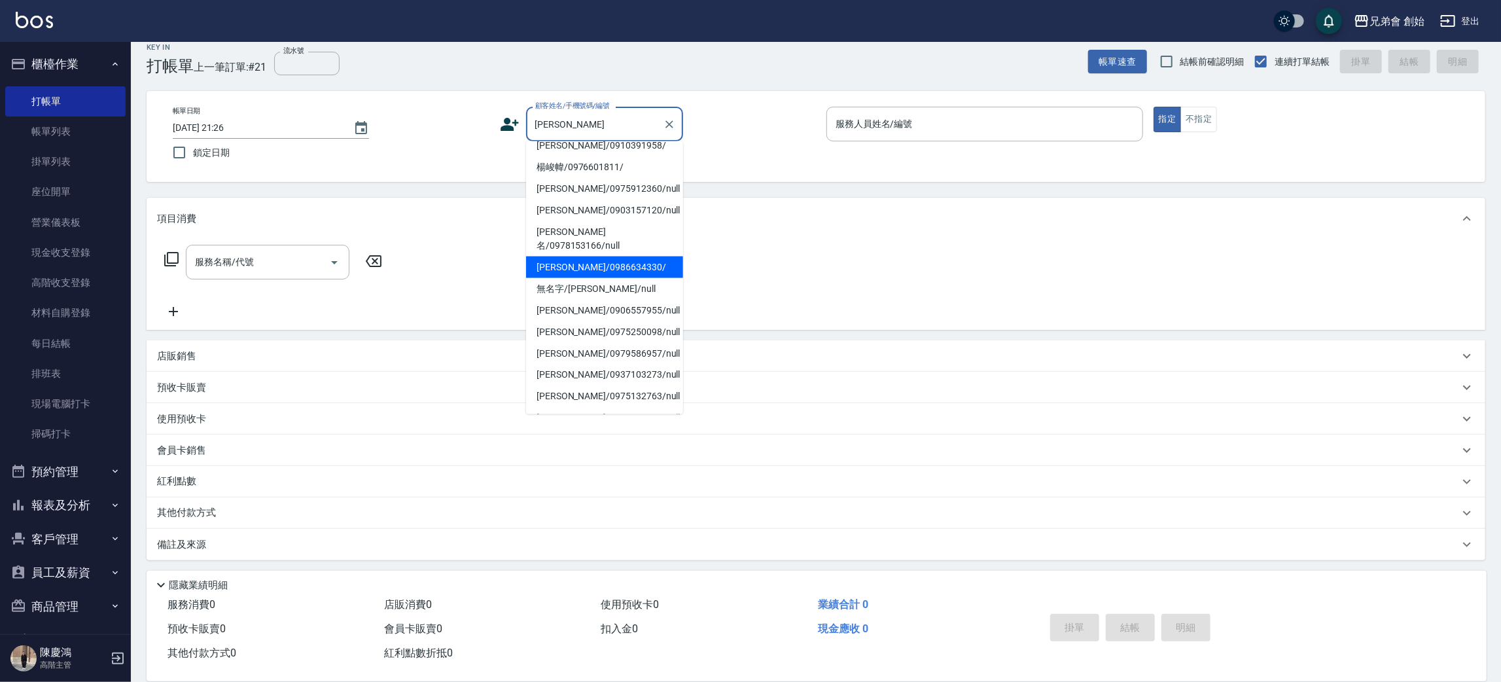
scroll to position [0, 0]
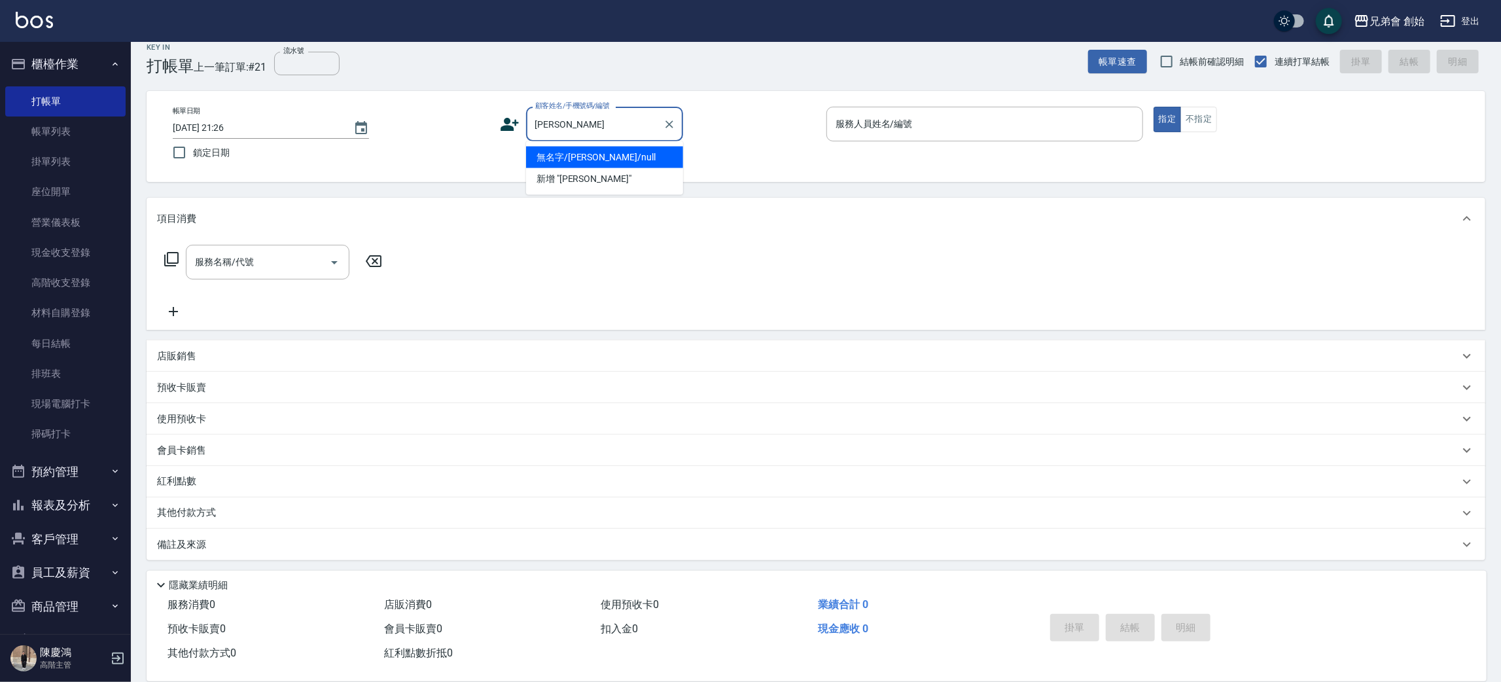
click at [586, 160] on li "無名字/楊紹祺/null" at bounding box center [604, 158] width 157 height 22
type input "無名字/楊紹祺/null"
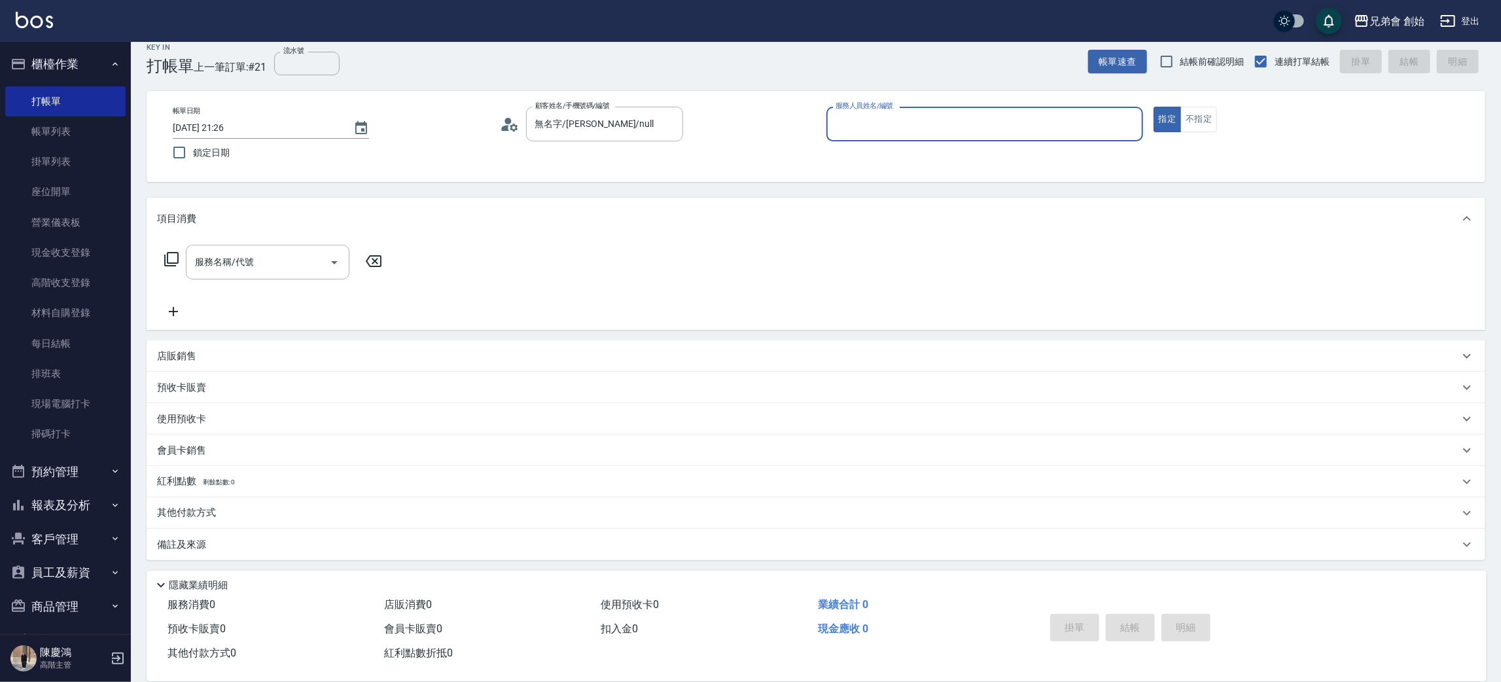
click at [924, 125] on input "服務人員姓名/編號" at bounding box center [984, 124] width 305 height 23
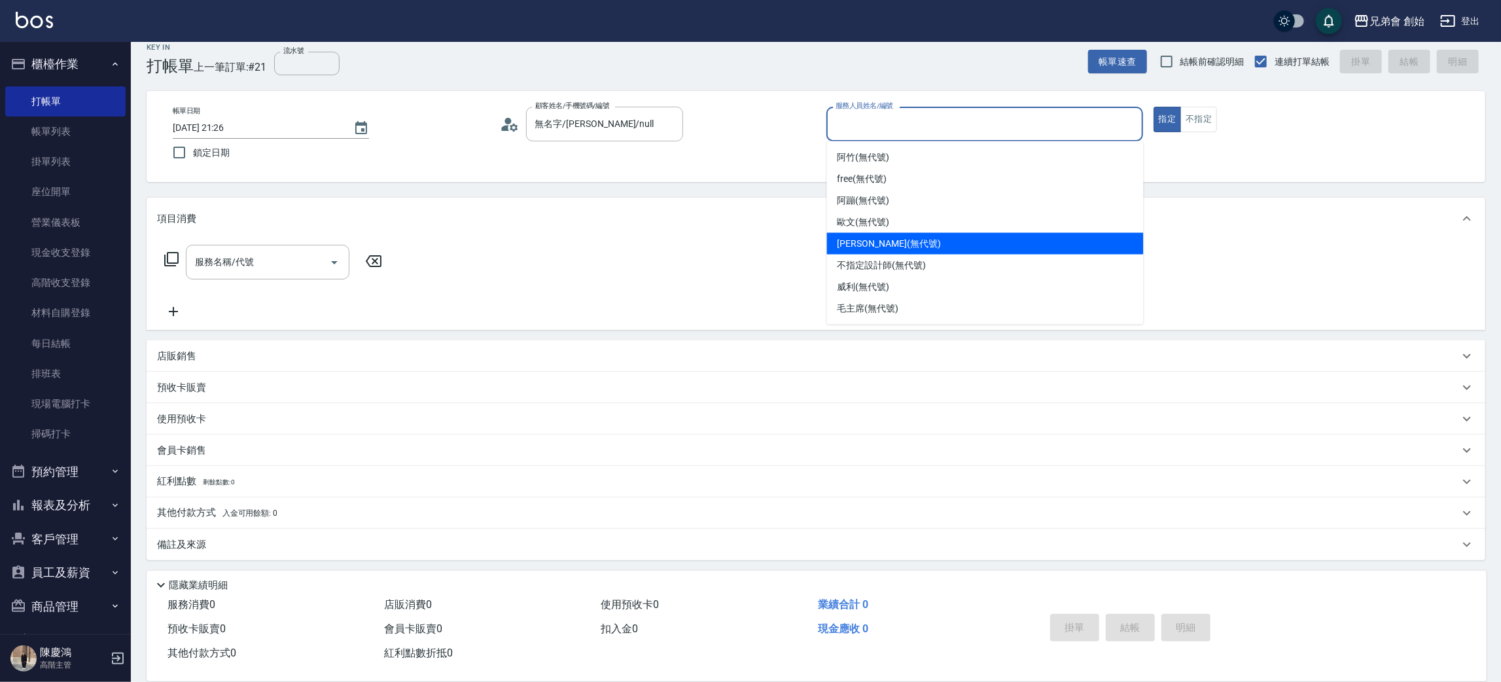
click at [887, 237] on span "潘潘 (無代號)" at bounding box center [889, 244] width 103 height 14
type input "潘潘(無代號)"
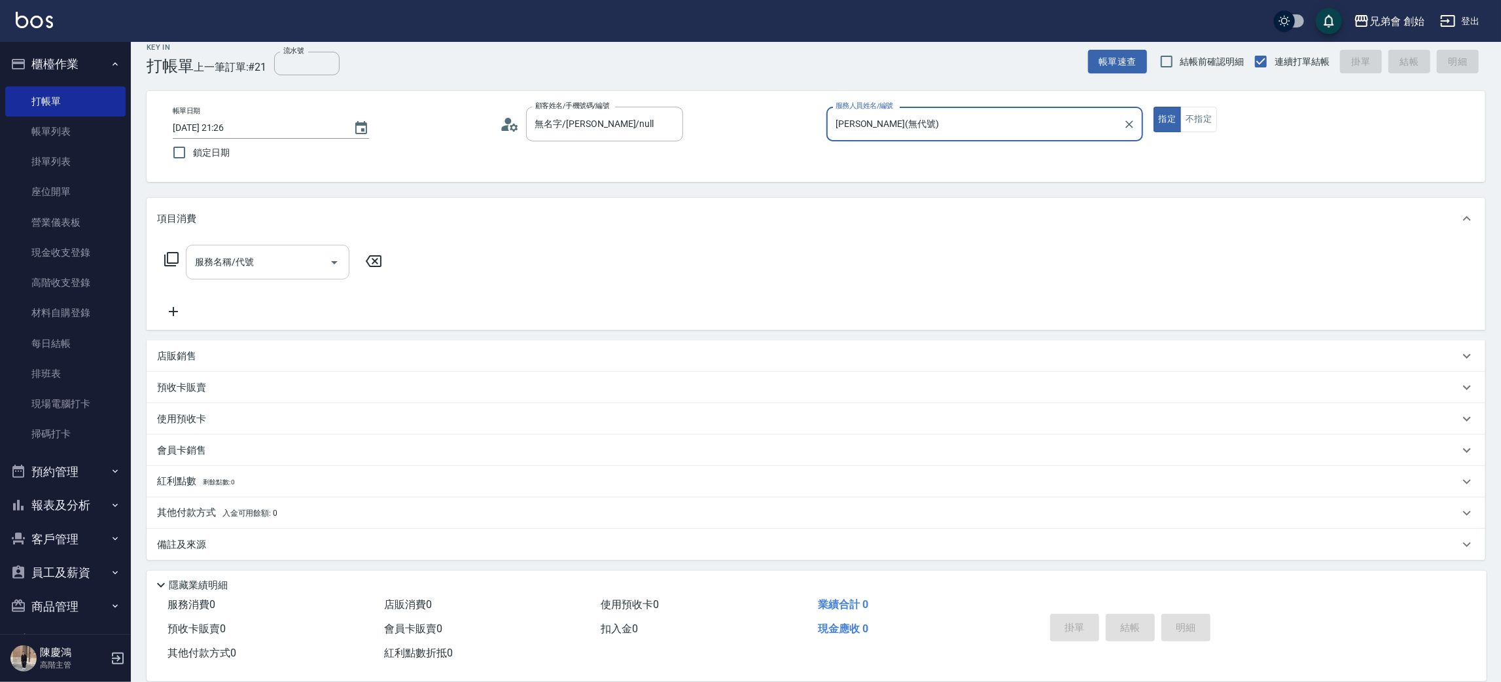
click at [222, 274] on div "服務名稱/代號" at bounding box center [268, 262] width 164 height 35
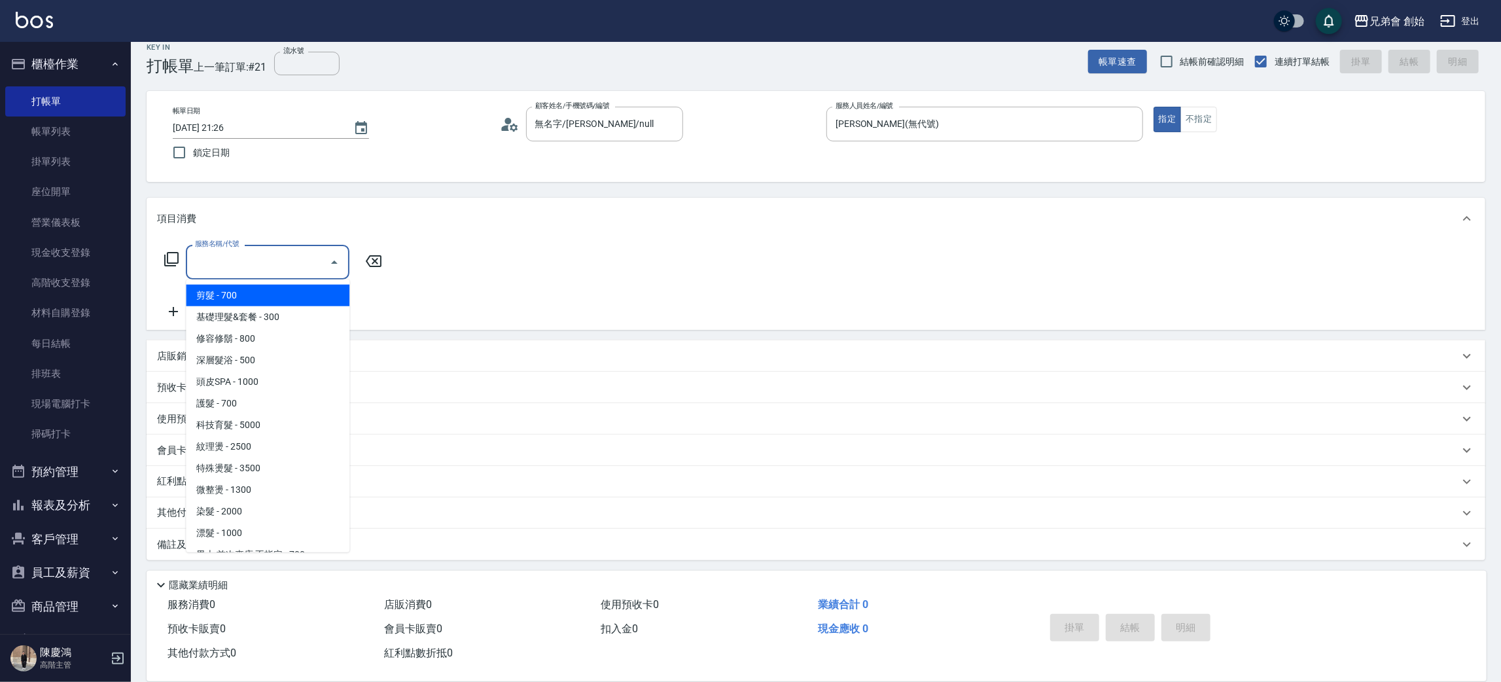
click at [248, 302] on span "剪髮 - 700" at bounding box center [268, 296] width 164 height 22
type input "剪髮(A01)"
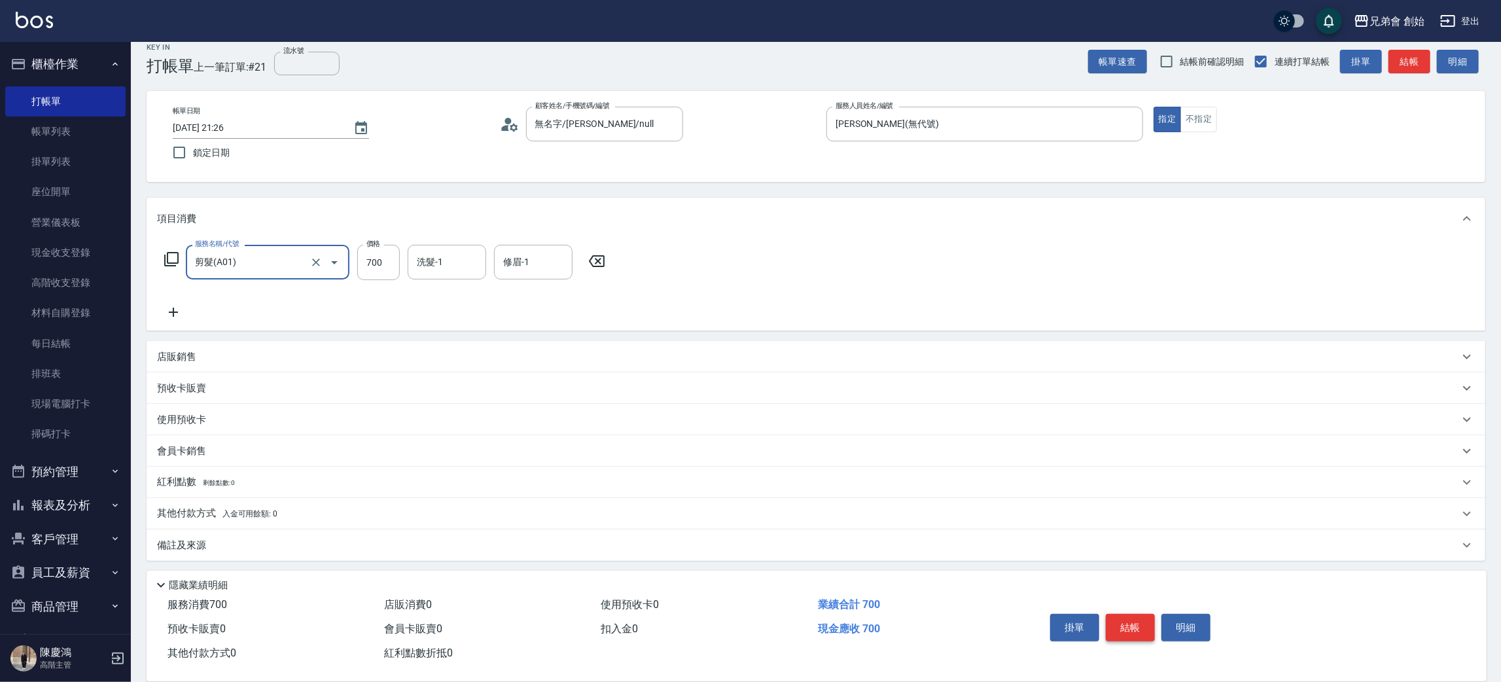
click at [1128, 627] on button "結帳" at bounding box center [1130, 627] width 49 height 27
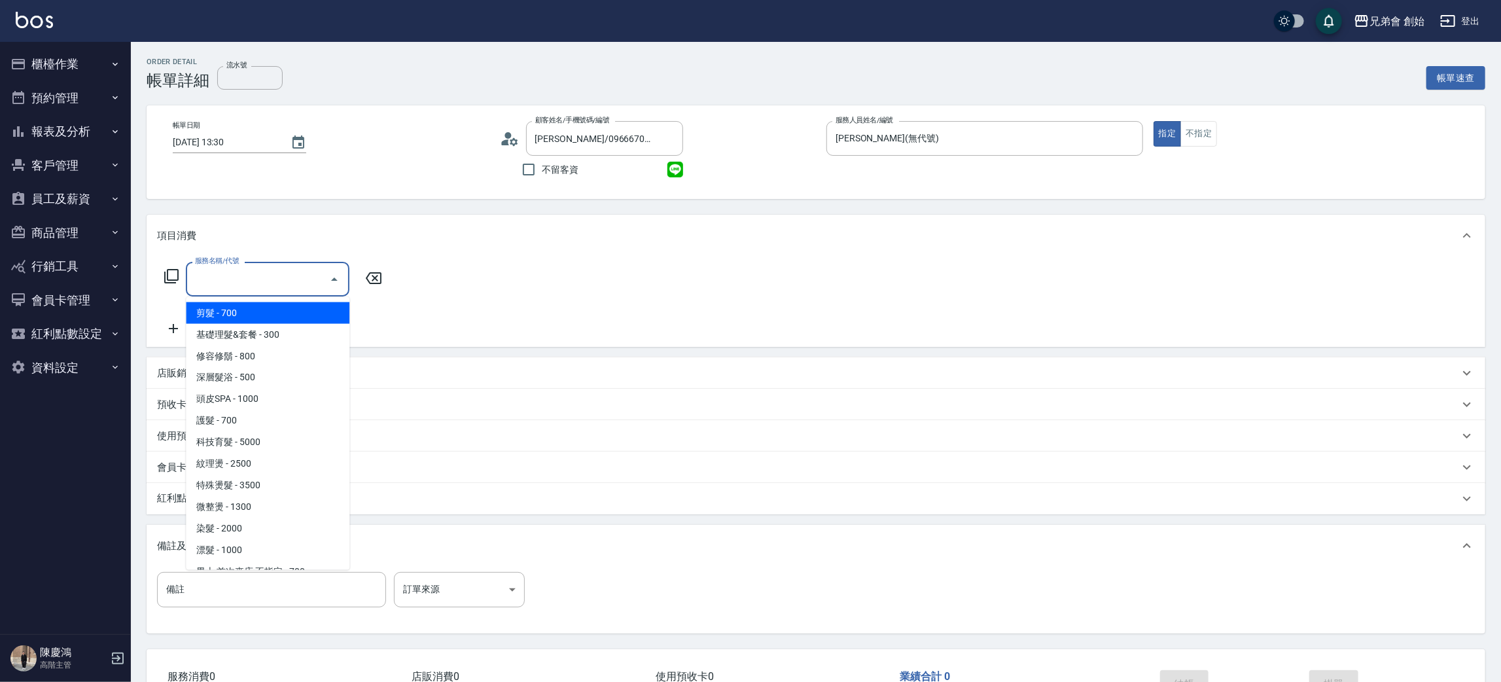
click at [222, 311] on span "剪髮 - 700" at bounding box center [268, 313] width 164 height 22
type input "剪髮(A01)"
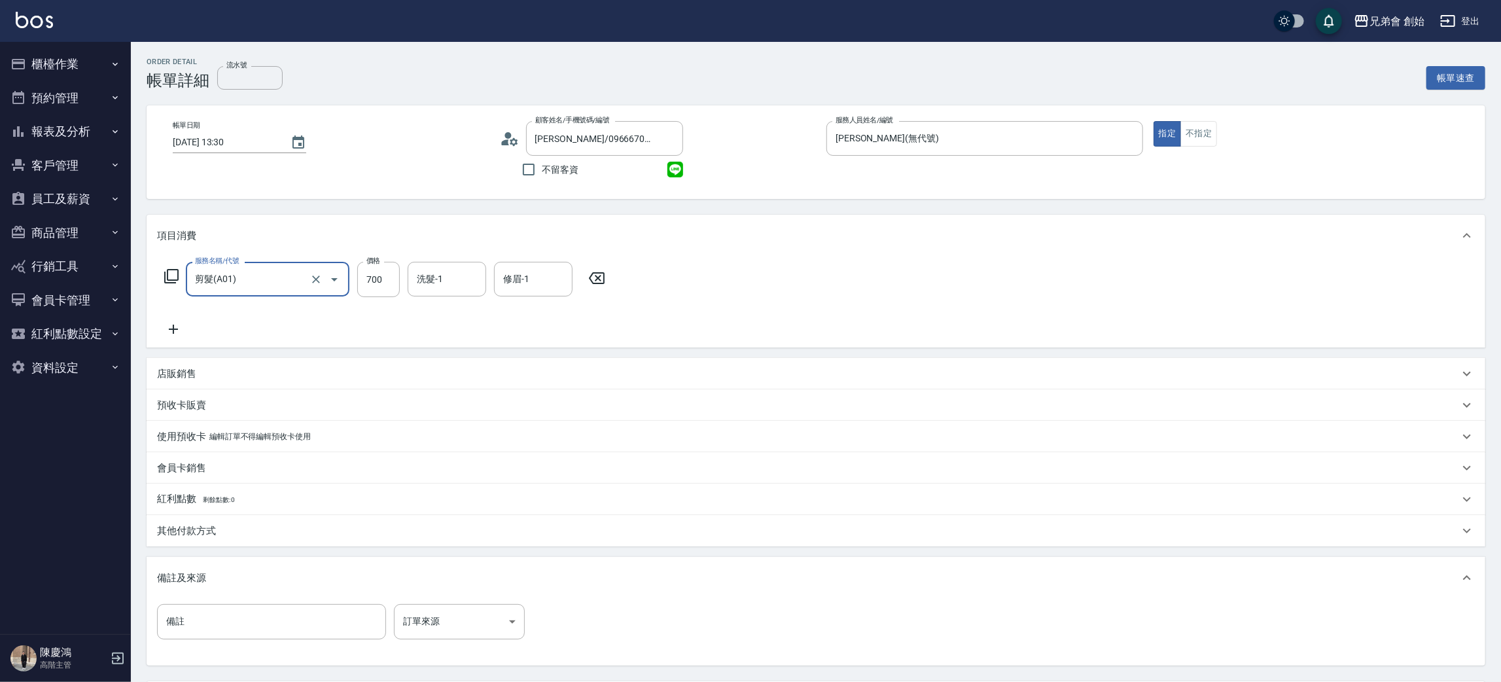
click at [173, 331] on icon at bounding box center [173, 329] width 9 height 9
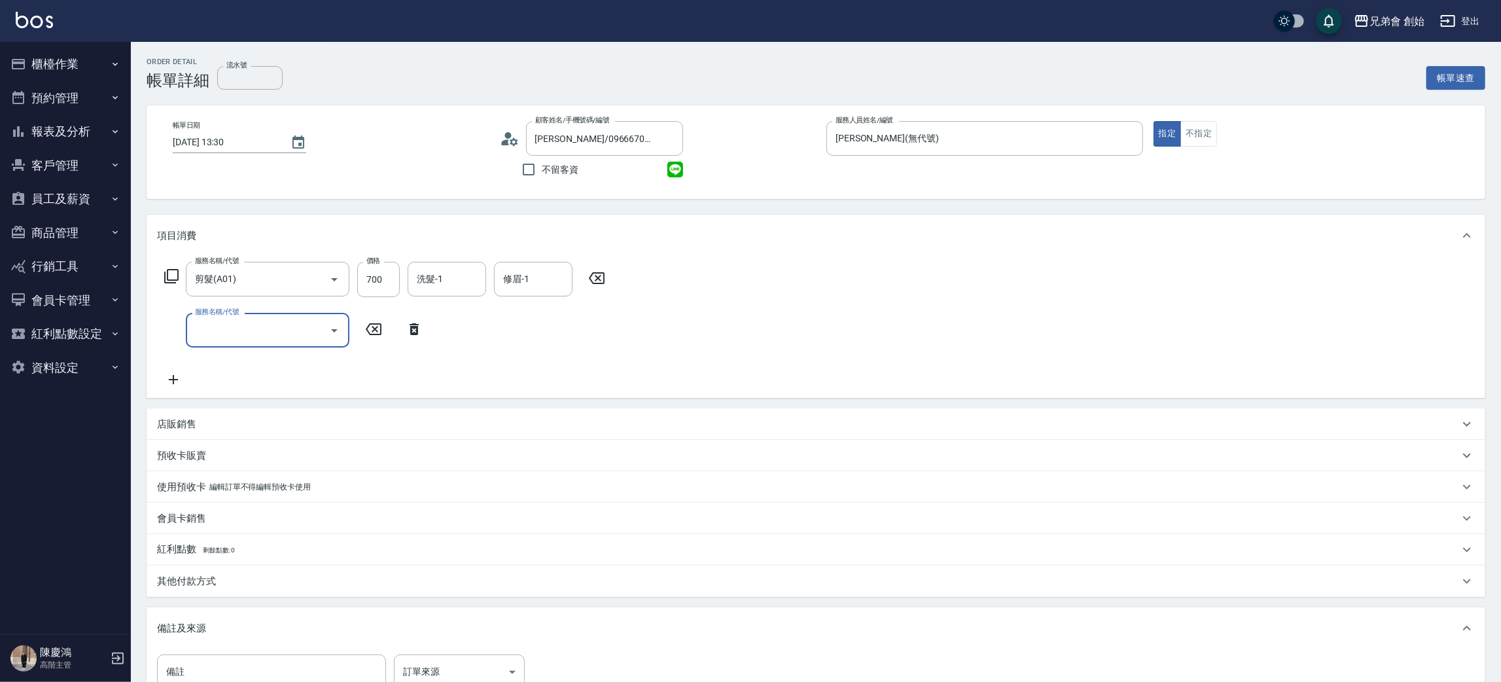
click at [217, 329] on input "服務名稱/代號" at bounding box center [258, 330] width 132 height 23
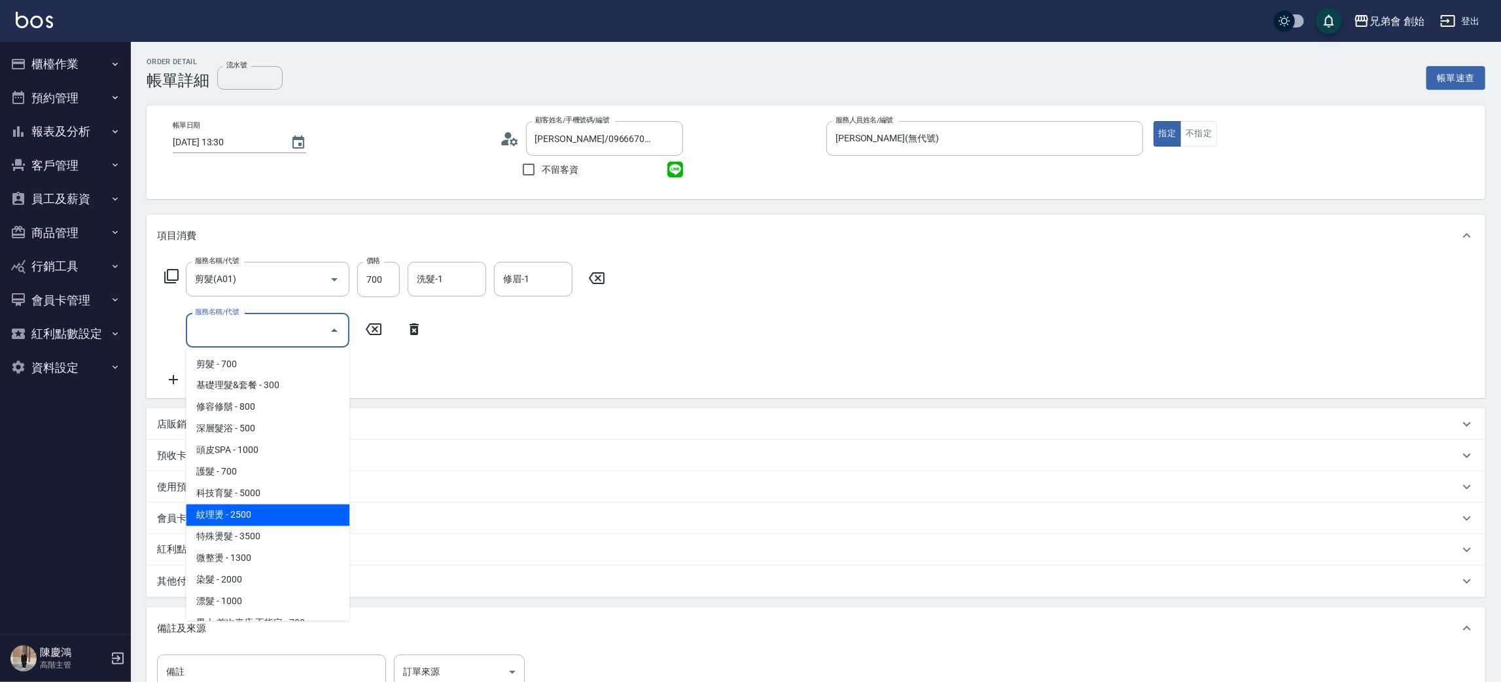
click at [269, 505] on span "紋理燙 - 2500" at bounding box center [268, 516] width 164 height 22
type input "紋理燙(D01)"
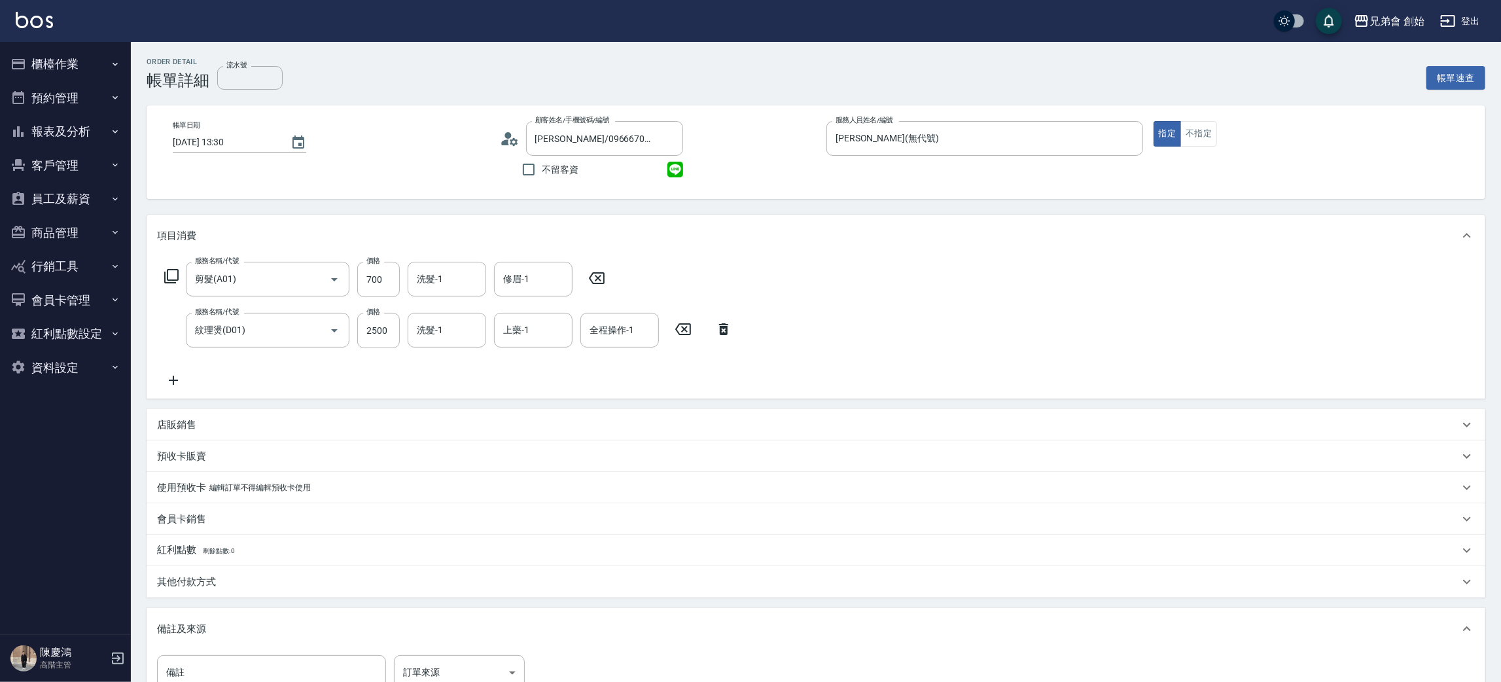
click at [188, 430] on p "店販銷售" at bounding box center [176, 425] width 39 height 14
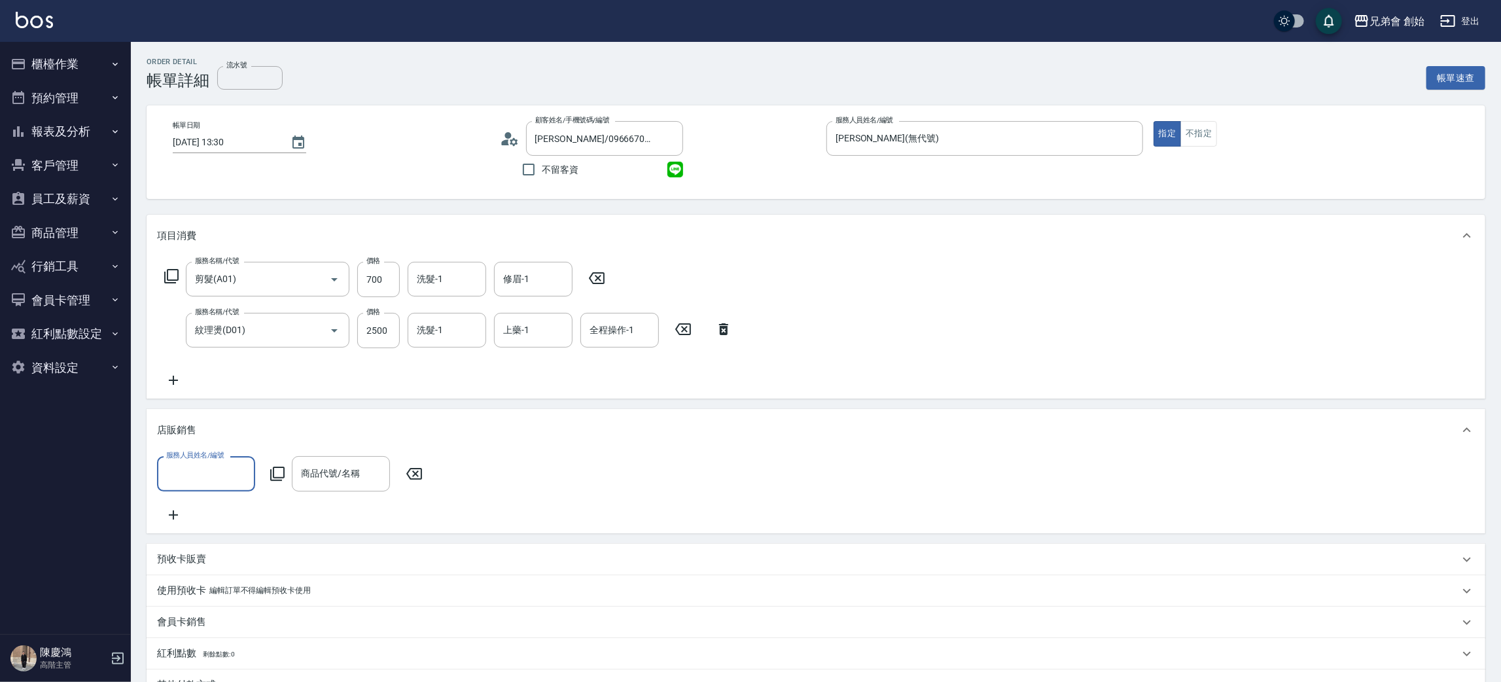
click at [213, 471] on input "服務人員姓名/編號" at bounding box center [206, 473] width 86 height 23
click at [213, 363] on span "[PERSON_NAME] (無代號)" at bounding box center [206, 355] width 77 height 27
type input "[PERSON_NAME](無代號)"
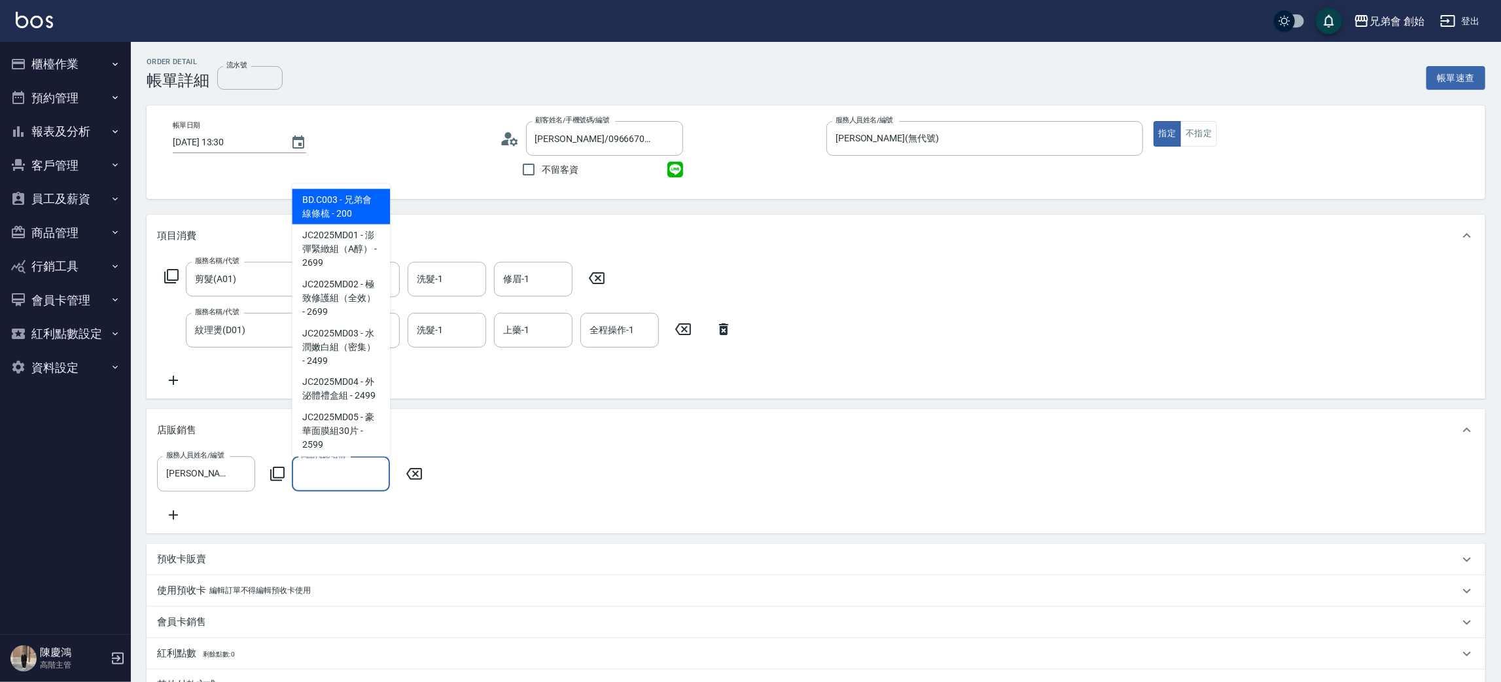
click at [370, 462] on input "商品代號/名稱" at bounding box center [341, 473] width 86 height 23
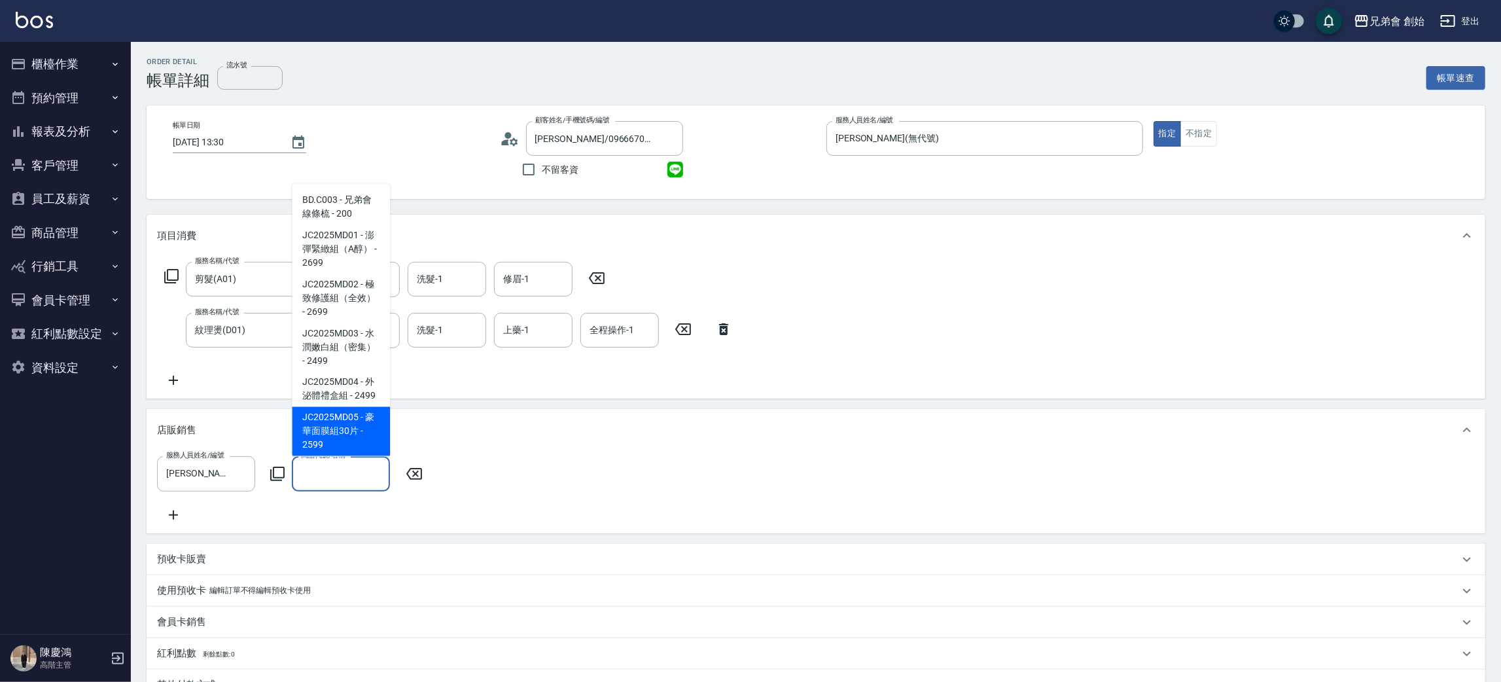
scroll to position [98, 0]
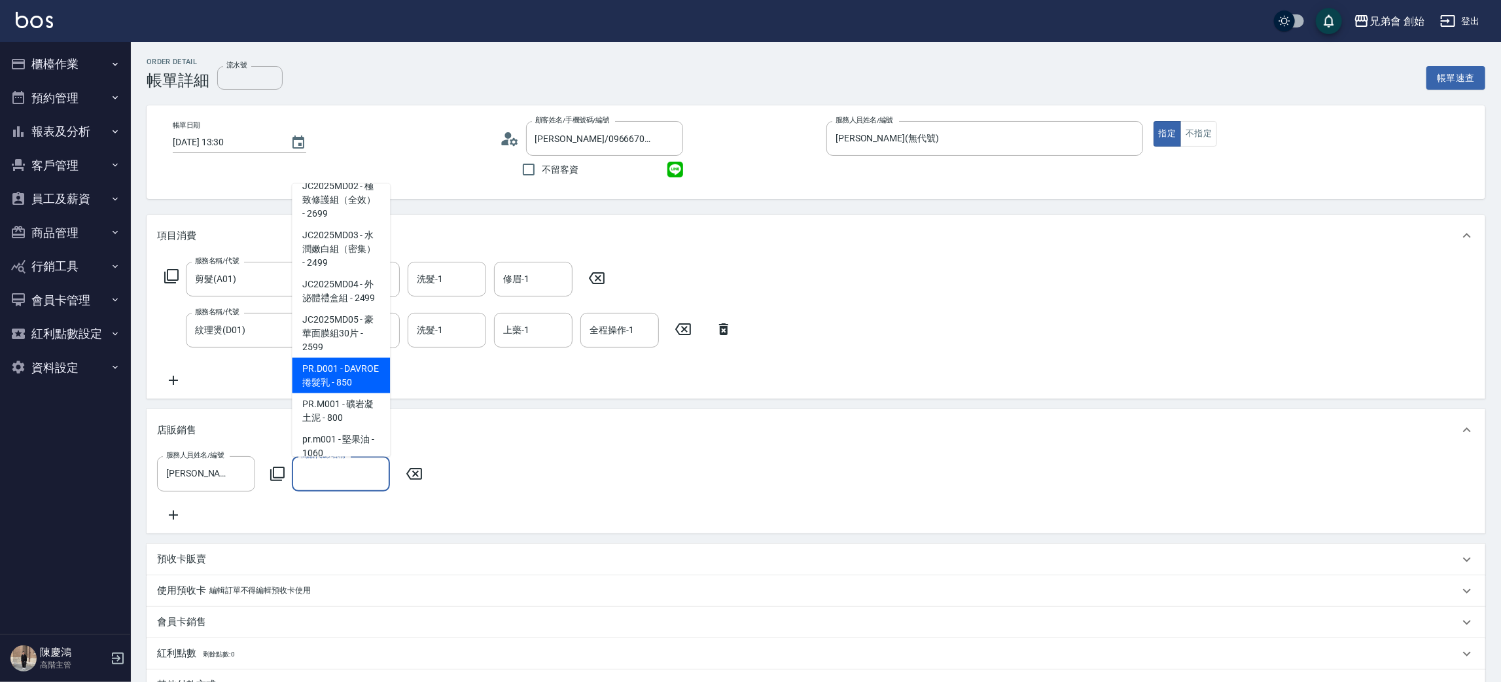
click at [341, 392] on span "PR.D001 - DAVROE捲髮乳 - 850" at bounding box center [341, 375] width 98 height 35
type input "DAVROE捲髮乳"
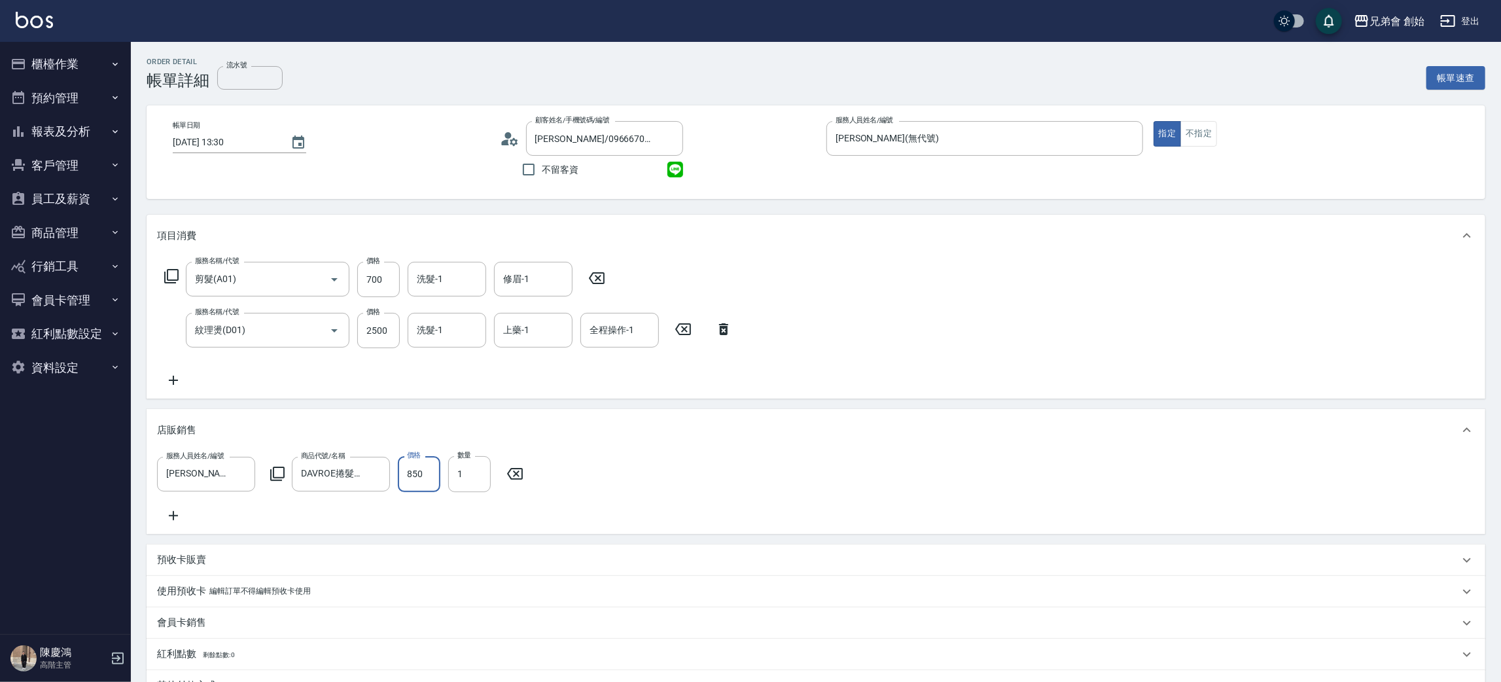
click at [431, 481] on input "850" at bounding box center [419, 473] width 43 height 35
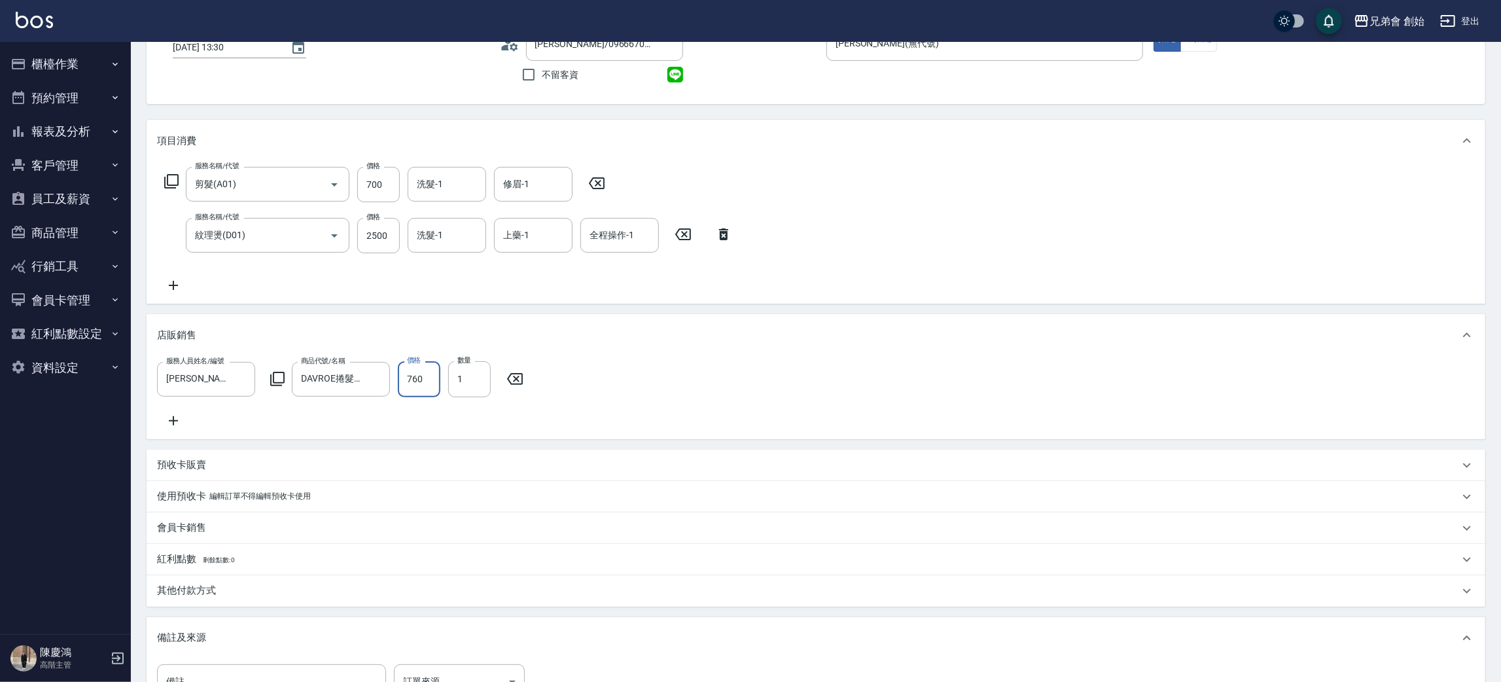
scroll to position [0, 0]
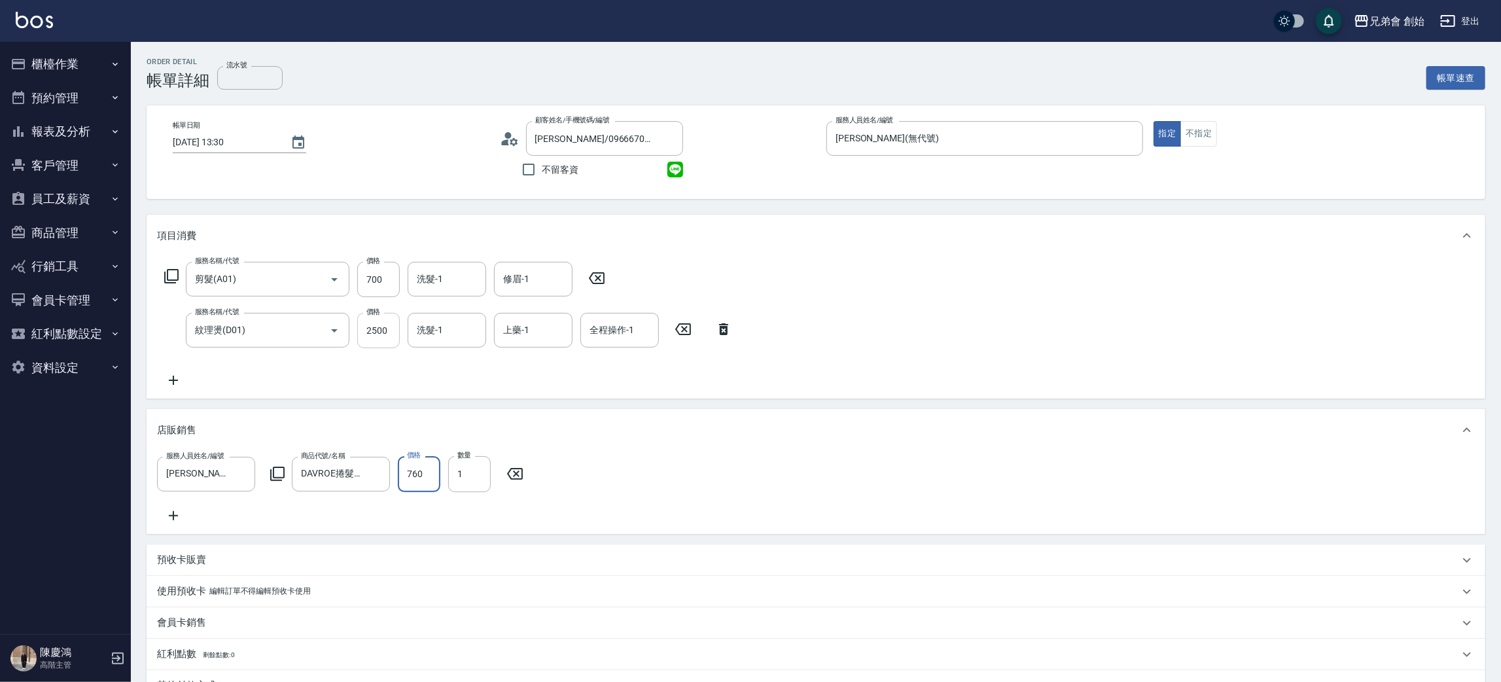
type input "760"
click at [392, 328] on input "2500" at bounding box center [378, 330] width 43 height 35
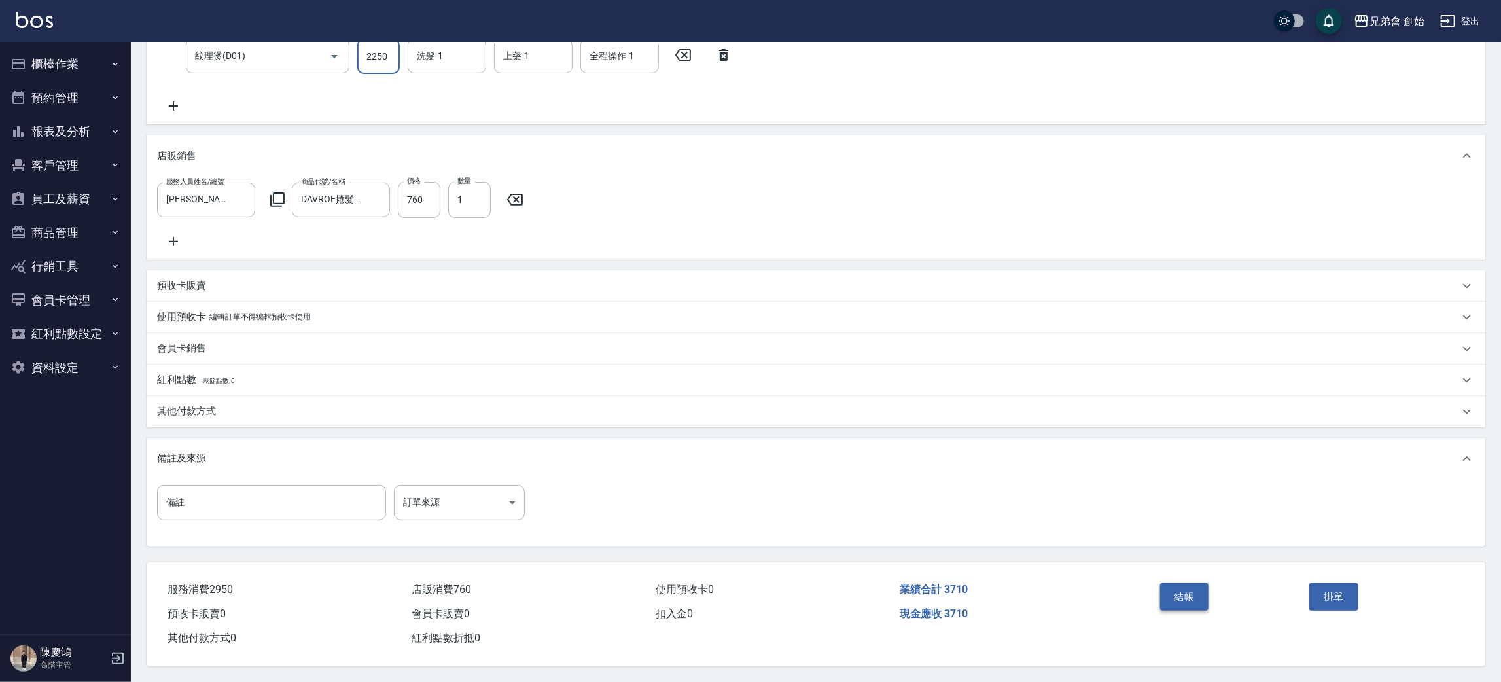
type input "2250"
click at [1196, 584] on button "結帳" at bounding box center [1184, 596] width 49 height 27
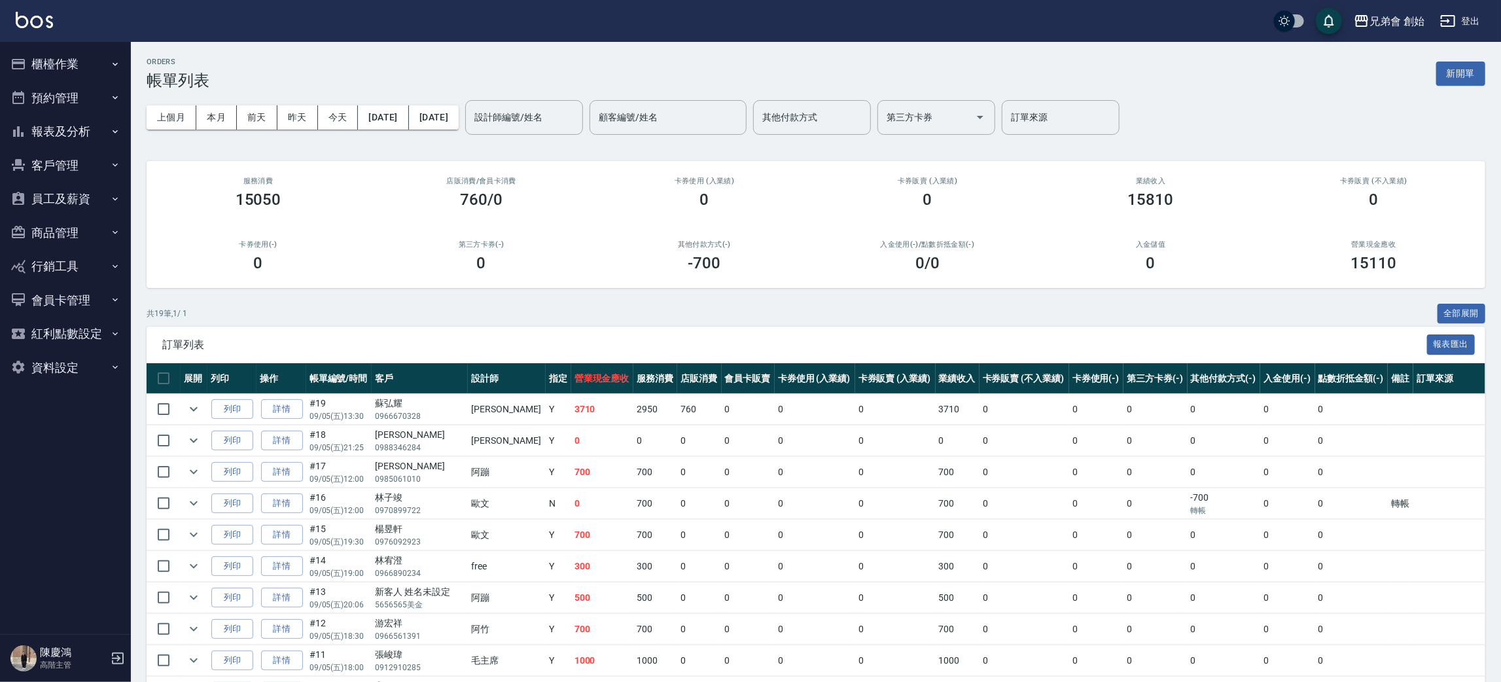
drag, startPoint x: 76, startPoint y: 86, endPoint x: 107, endPoint y: 113, distance: 41.2
click at [76, 85] on button "預約管理" at bounding box center [65, 98] width 120 height 34
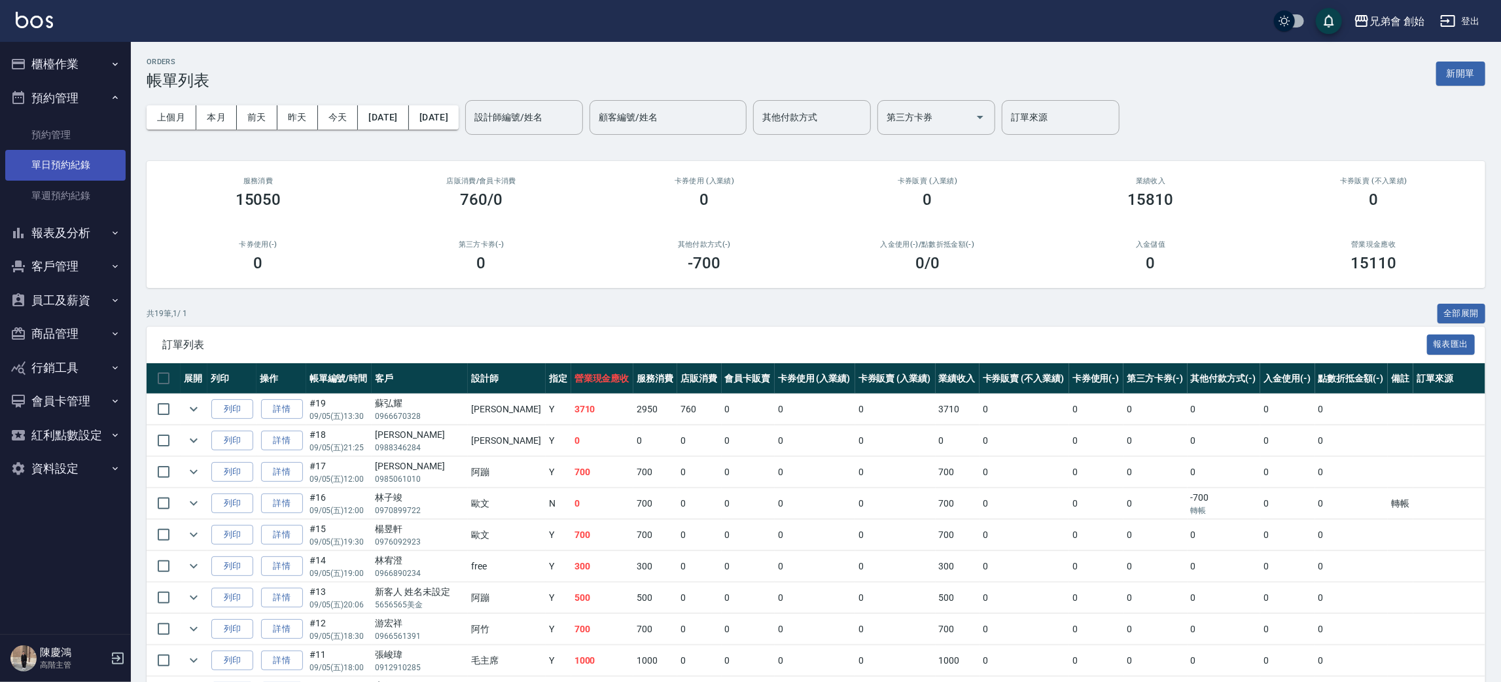
drag, startPoint x: 92, startPoint y: 162, endPoint x: 124, endPoint y: 155, distance: 32.9
click at [92, 161] on link "單日預約紀錄" at bounding box center [65, 165] width 120 height 30
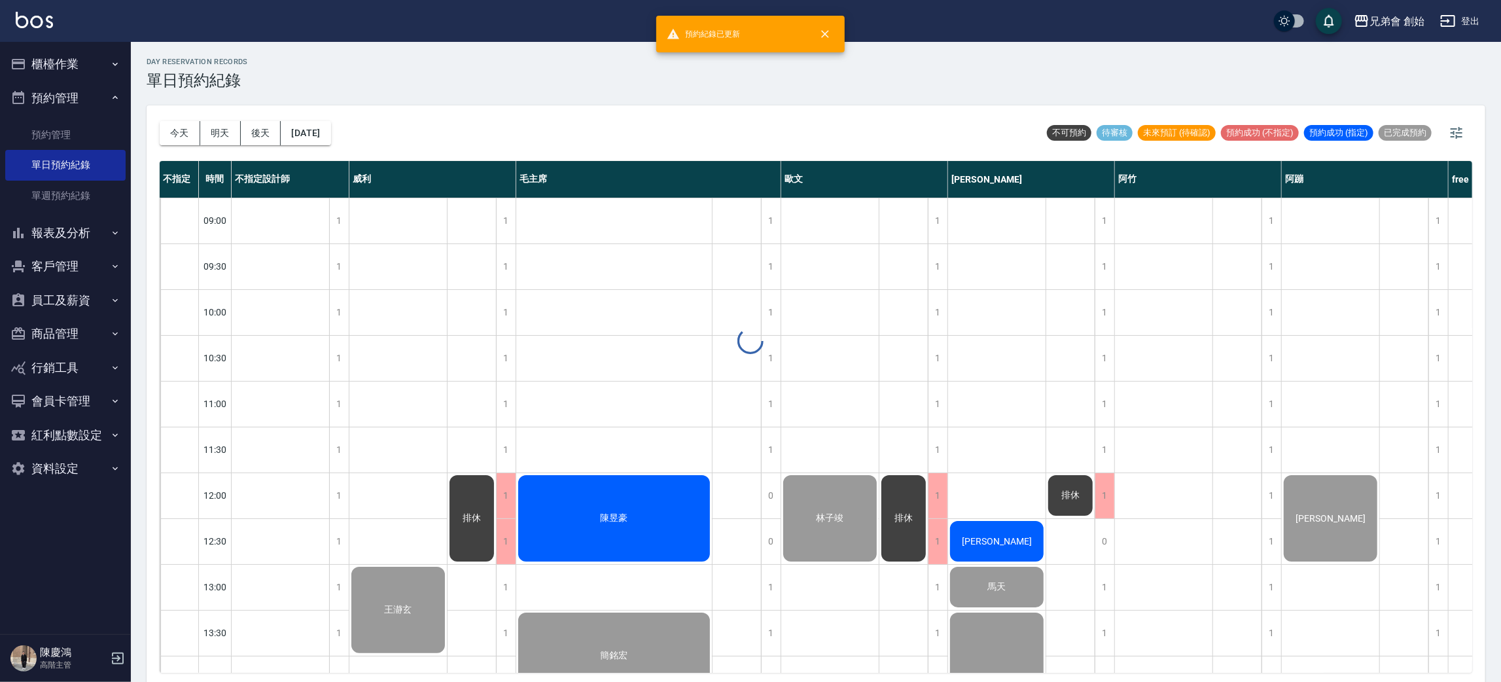
click at [174, 136] on button "今天" at bounding box center [180, 133] width 41 height 24
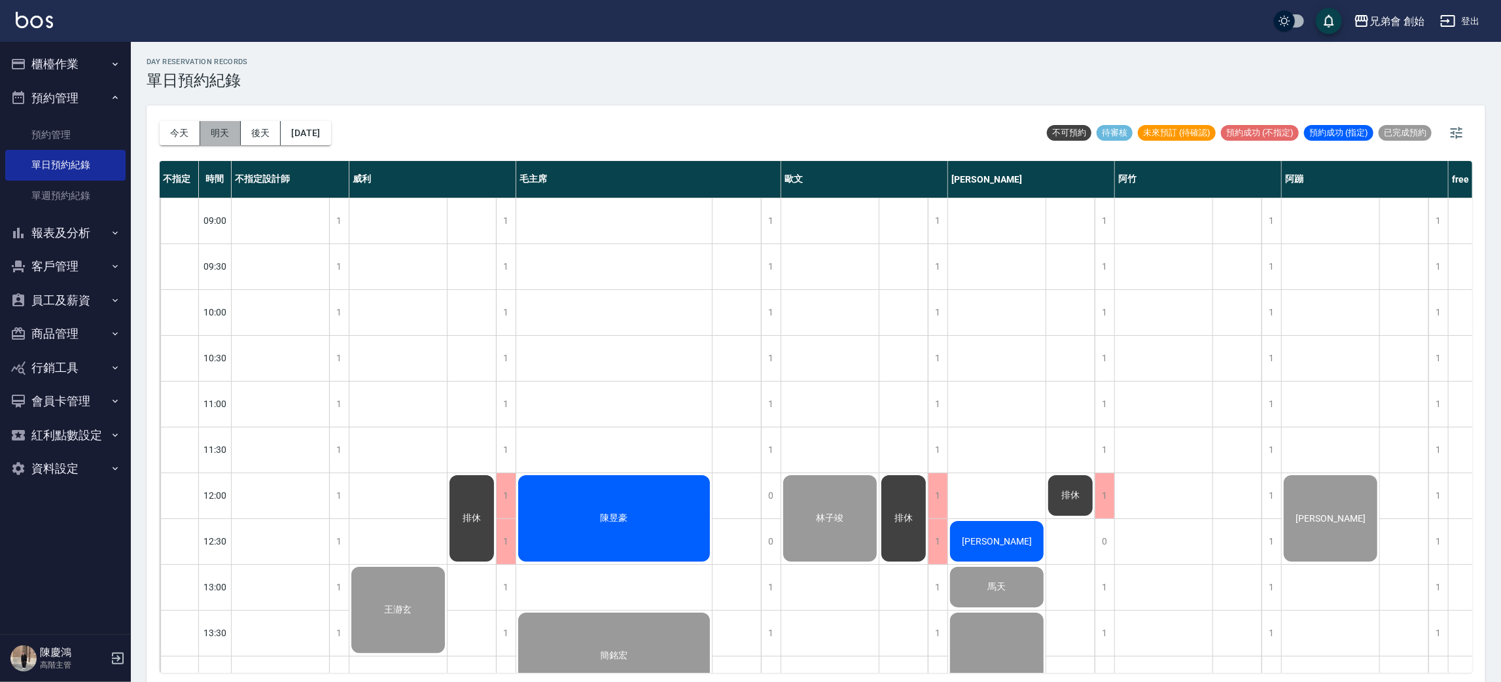
click at [215, 131] on button "明天" at bounding box center [220, 133] width 41 height 24
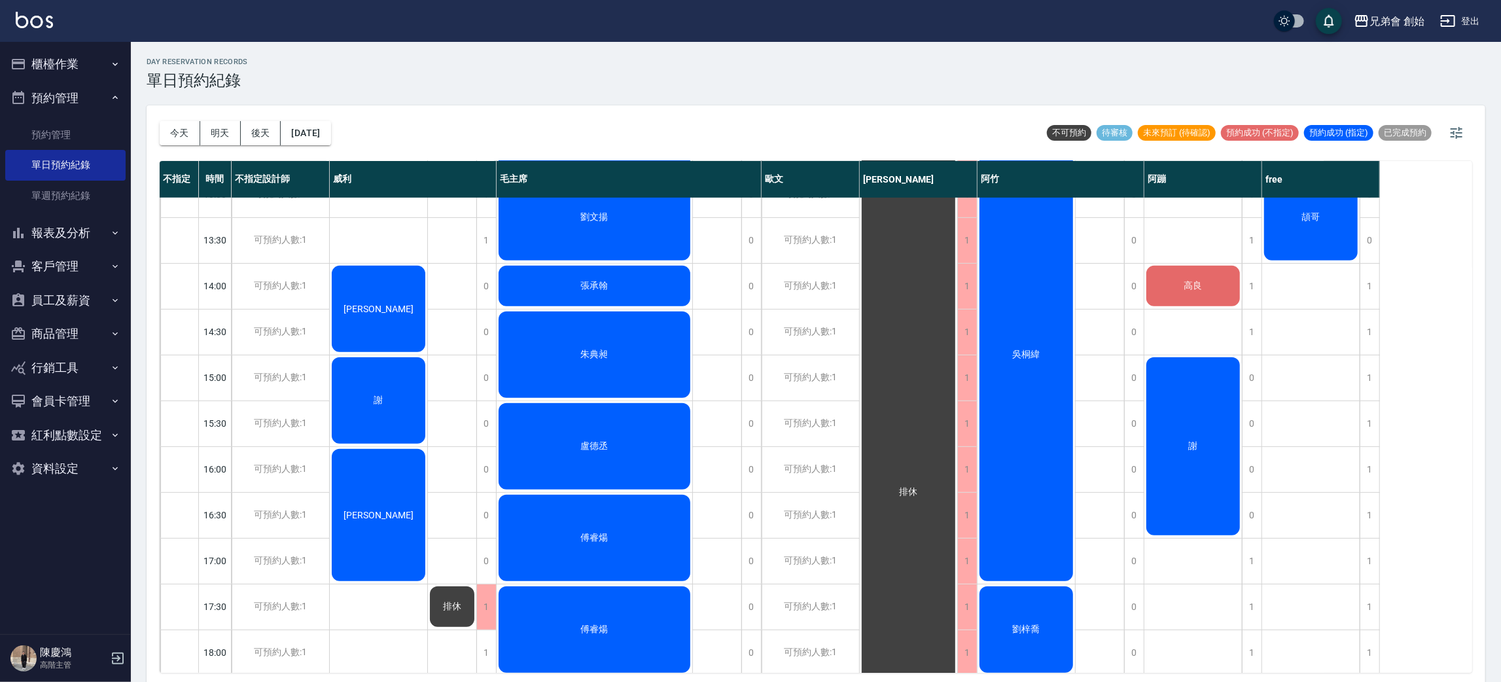
scroll to position [196, 0]
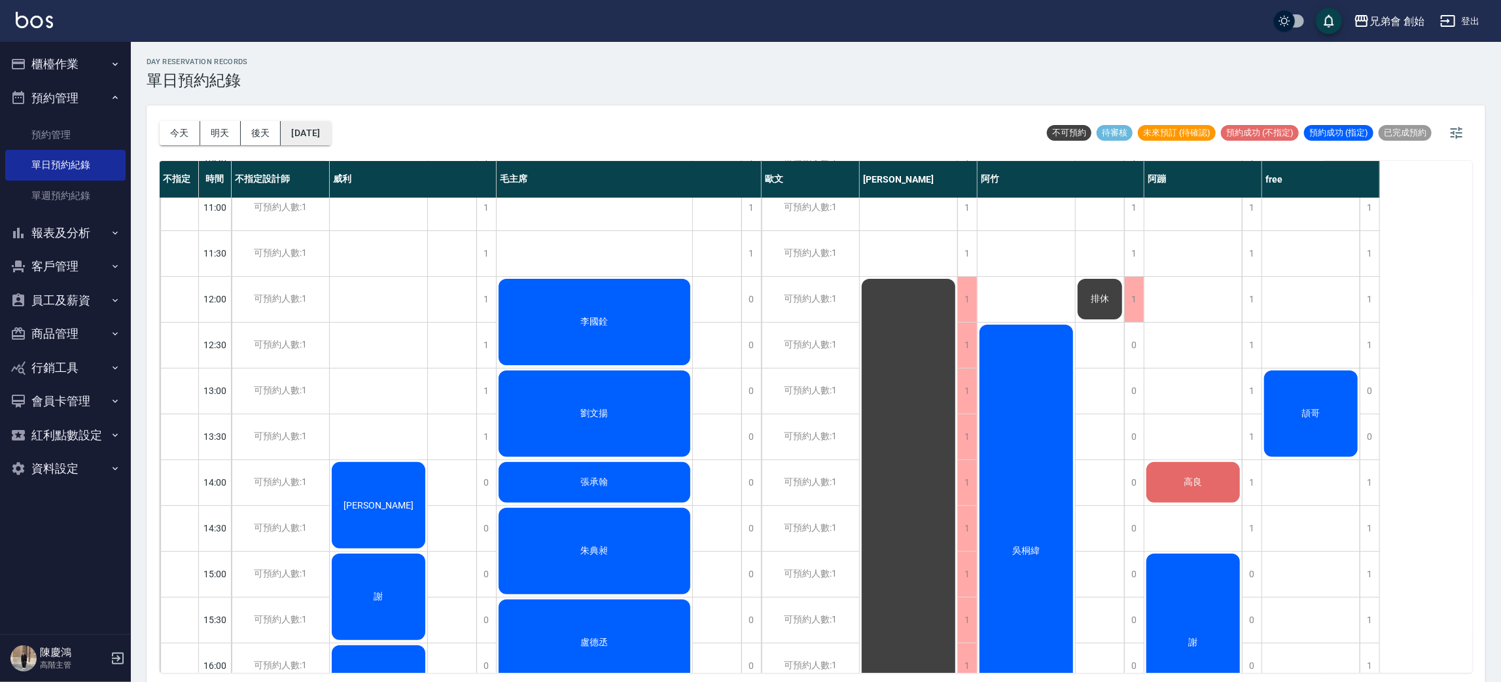
click at [312, 128] on button "2025/09/06" at bounding box center [306, 133] width 50 height 24
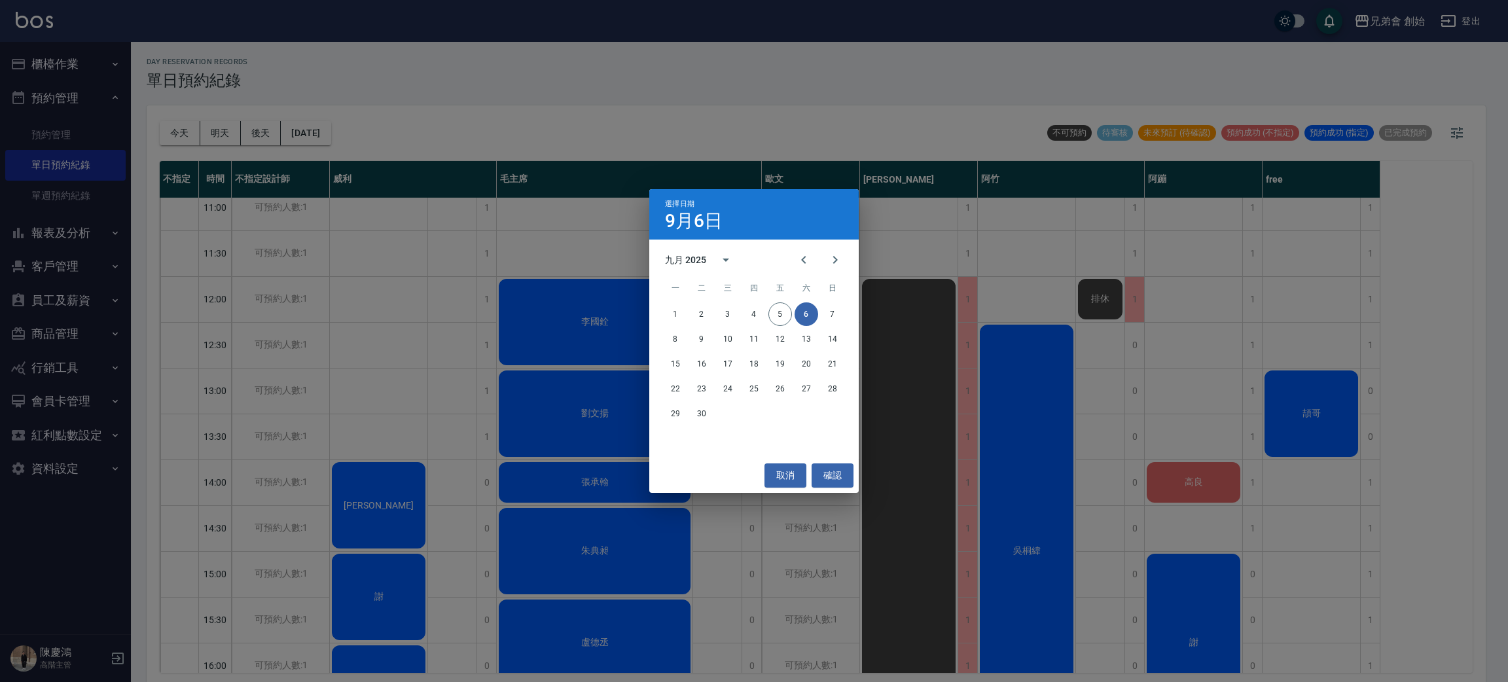
click at [264, 119] on div "選擇日期 9月6日 九月 2025 一 二 三 四 五 六 日 1 2 3 4 5 6 7 8 9 10 11 12 13 14 15 16 17 18 19…" at bounding box center [754, 341] width 1508 height 682
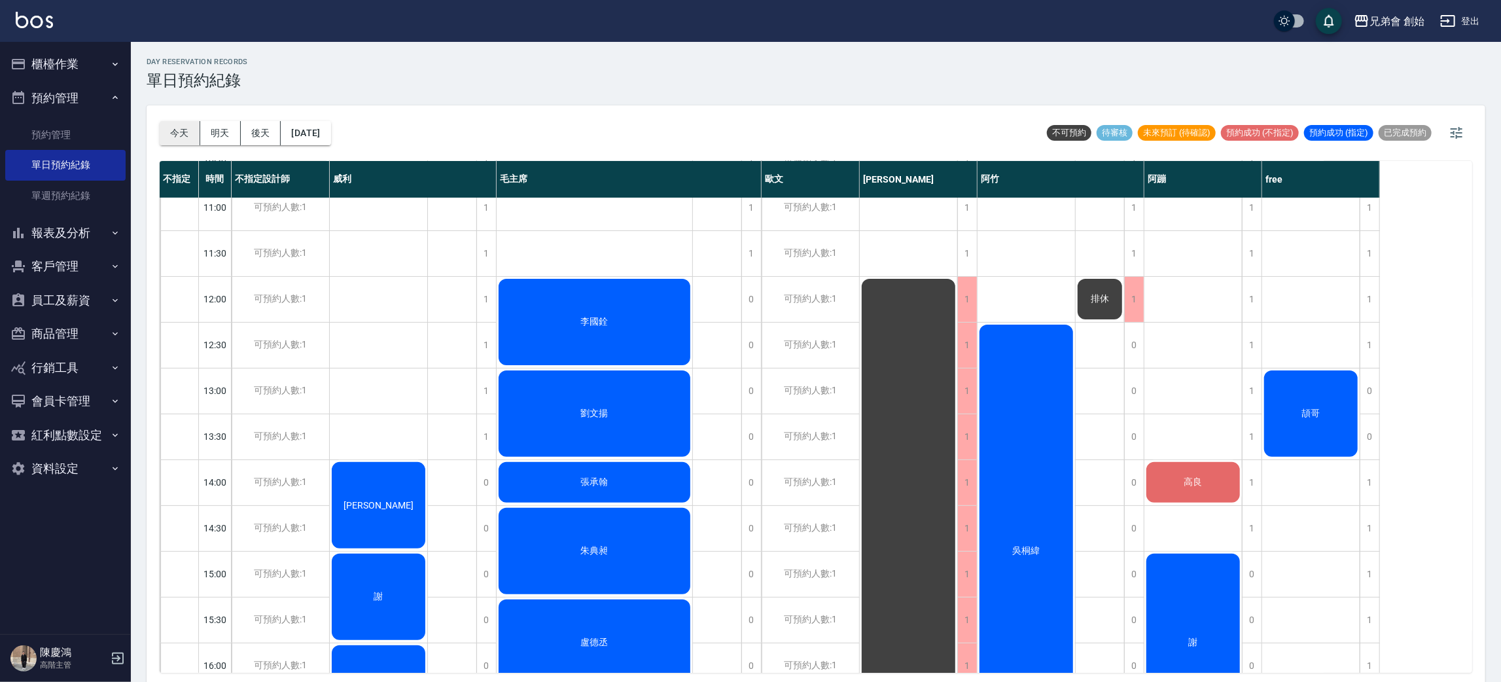
click at [164, 133] on button "今天" at bounding box center [180, 133] width 41 height 24
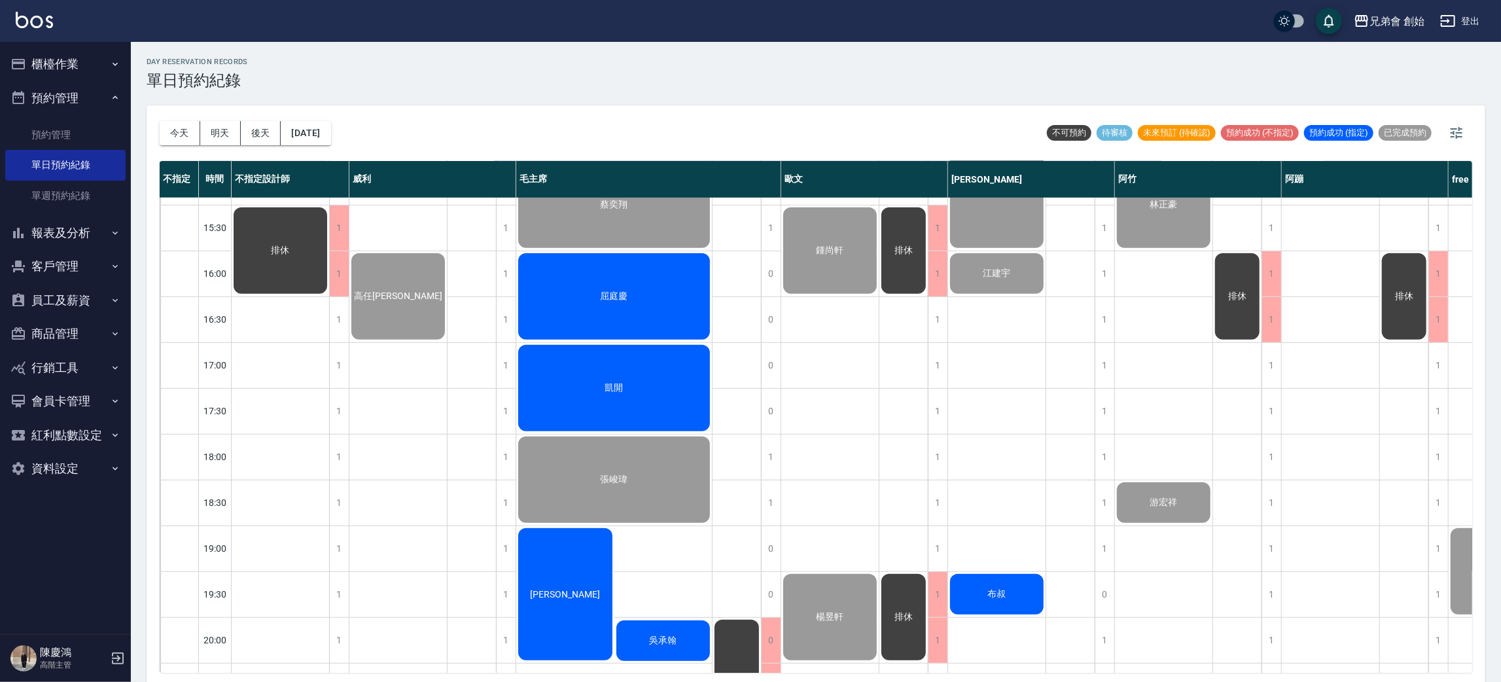
scroll to position [785, 0]
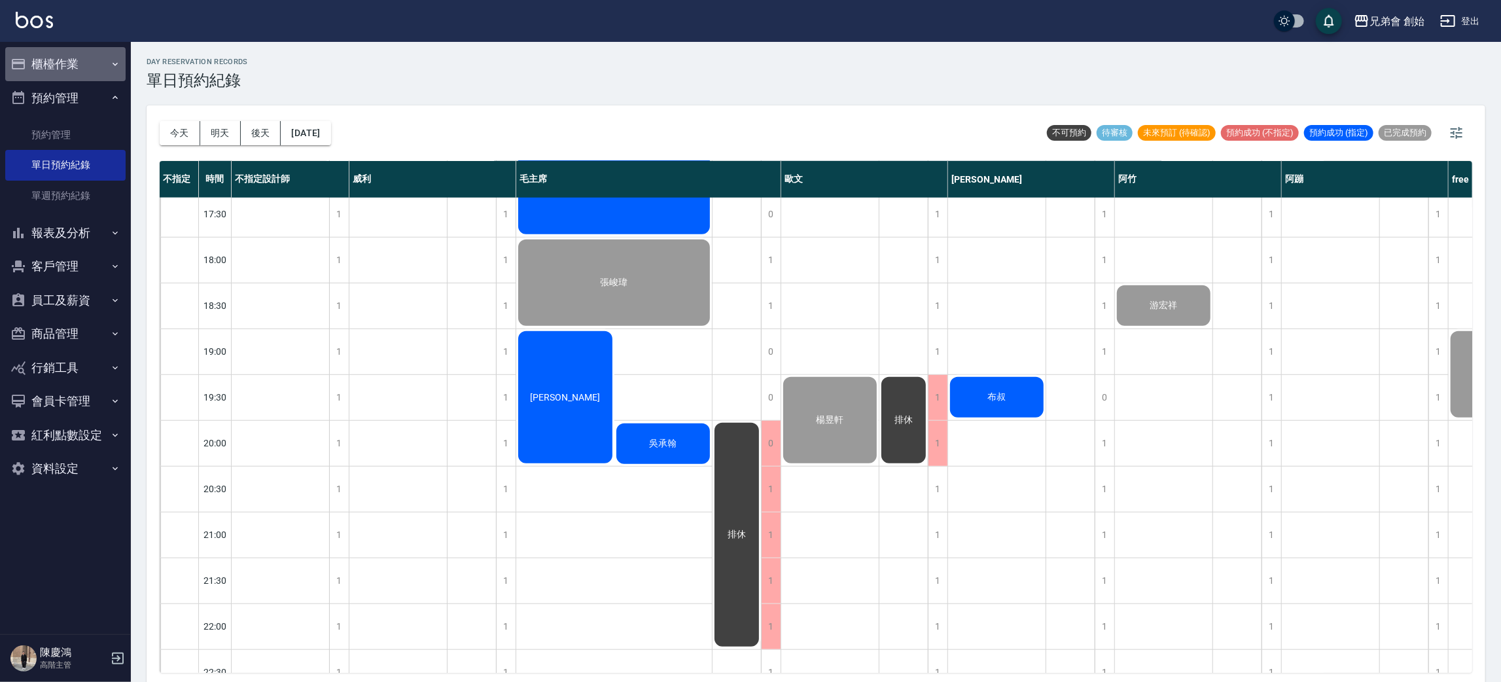
click at [64, 49] on button "櫃檯作業" at bounding box center [65, 64] width 120 height 34
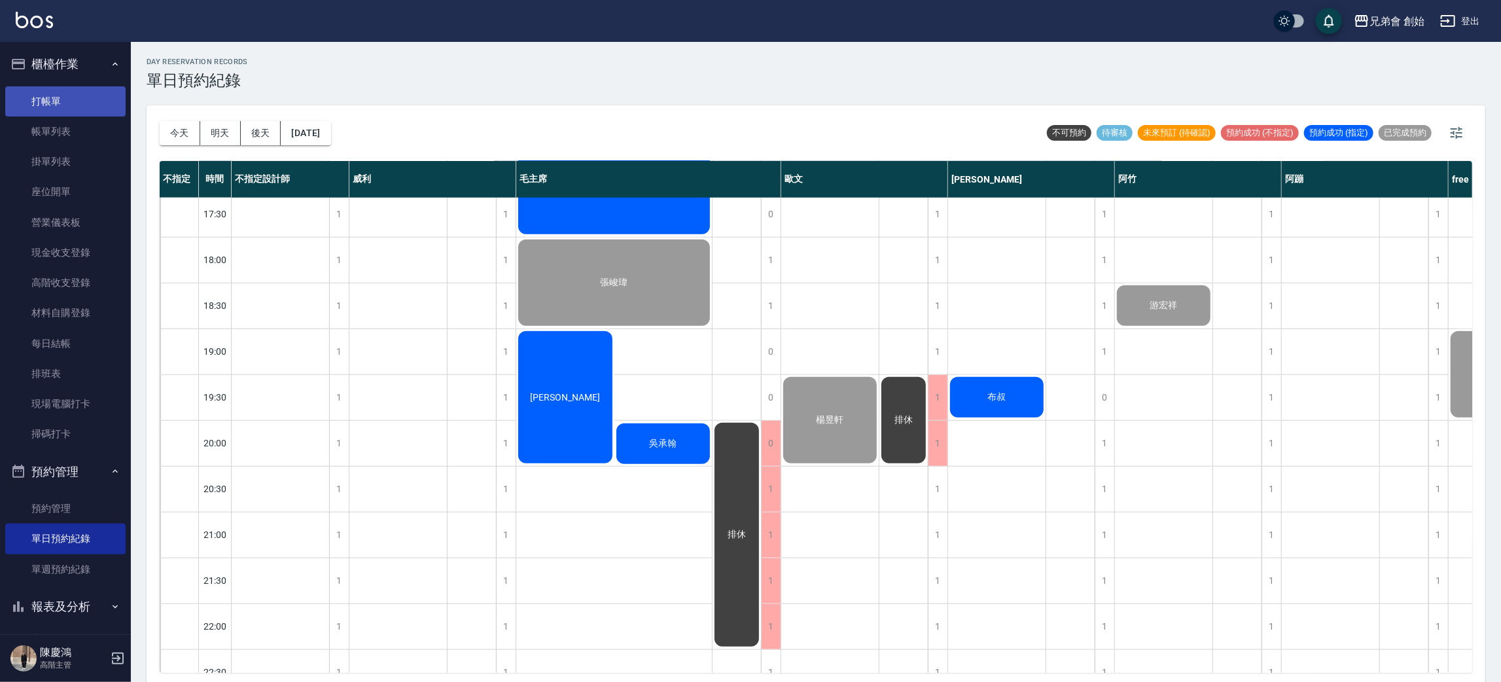
drag, startPoint x: 109, startPoint y: 135, endPoint x: 109, endPoint y: 90, distance: 45.8
click at [109, 135] on link "帳單列表" at bounding box center [65, 131] width 120 height 30
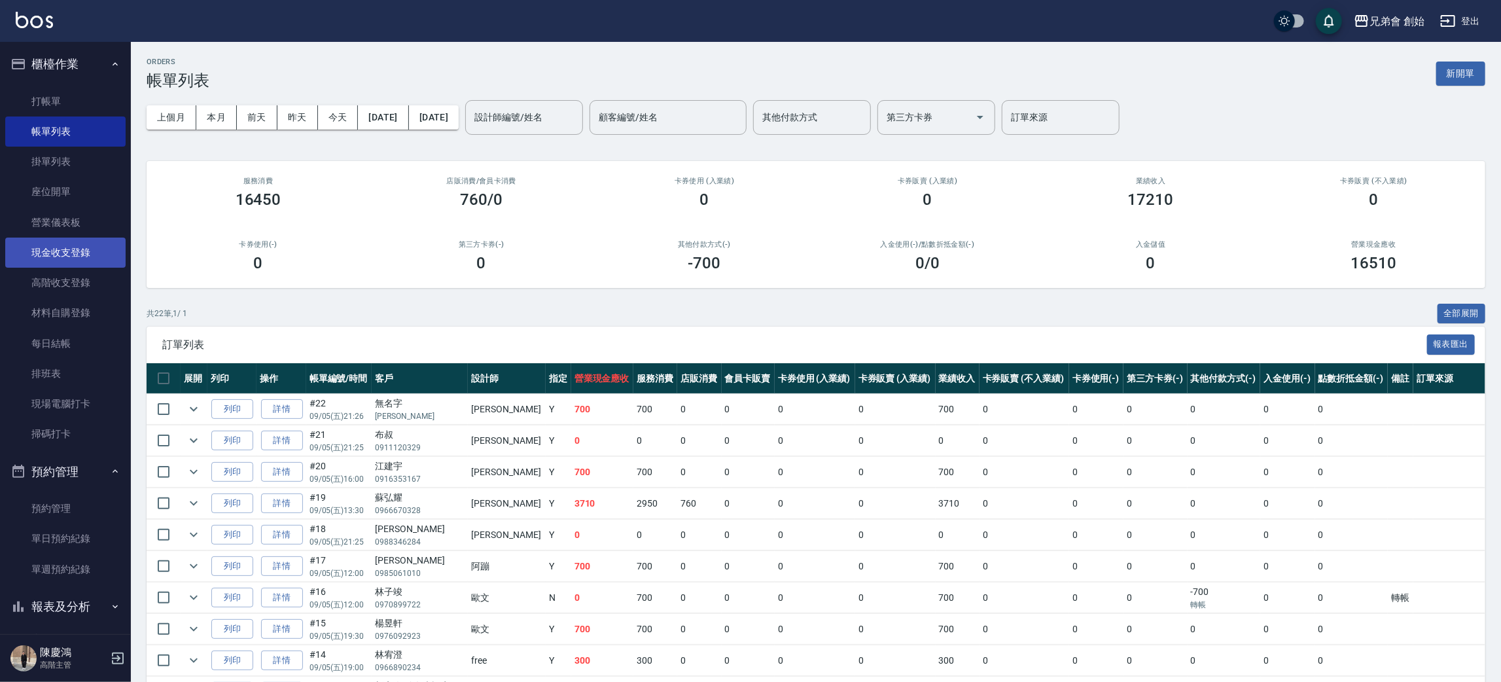
click at [82, 265] on link "現金收支登錄" at bounding box center [65, 253] width 120 height 30
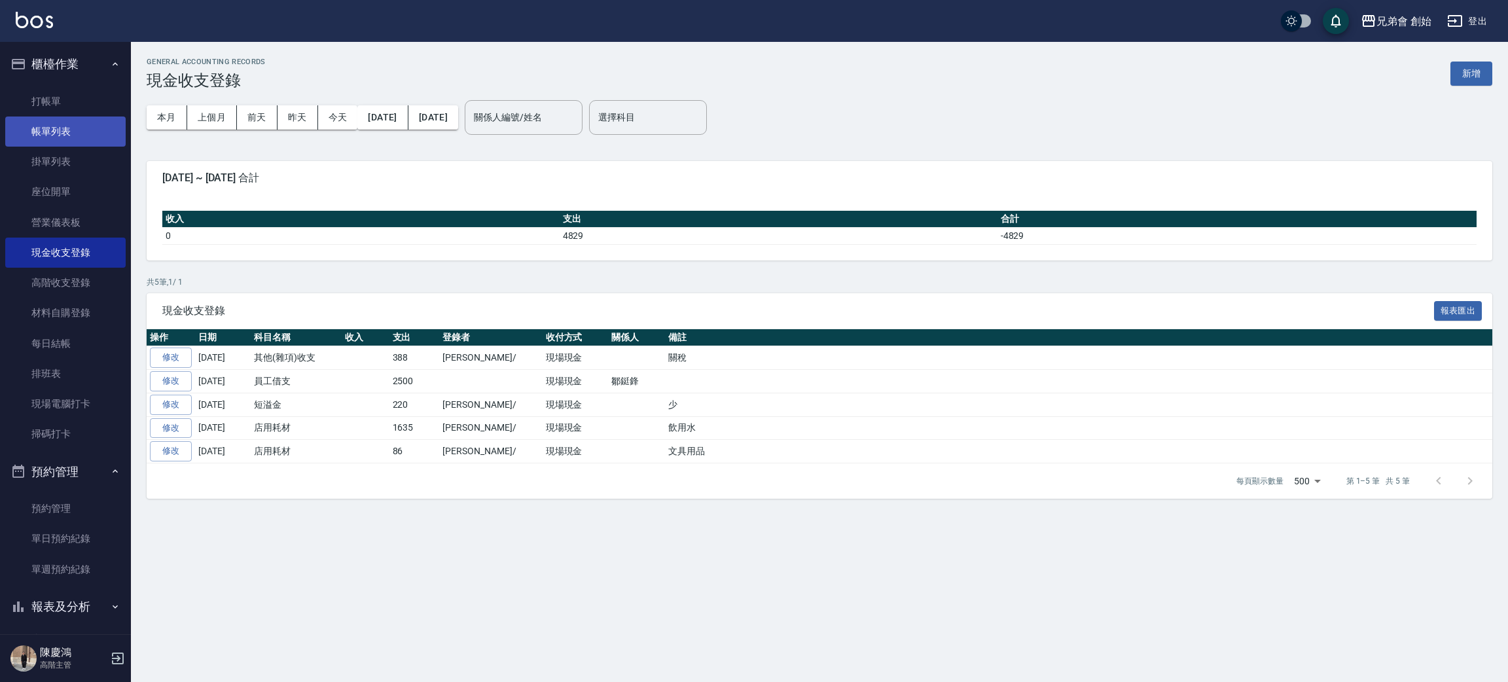
click at [54, 139] on link "帳單列表" at bounding box center [65, 131] width 120 height 30
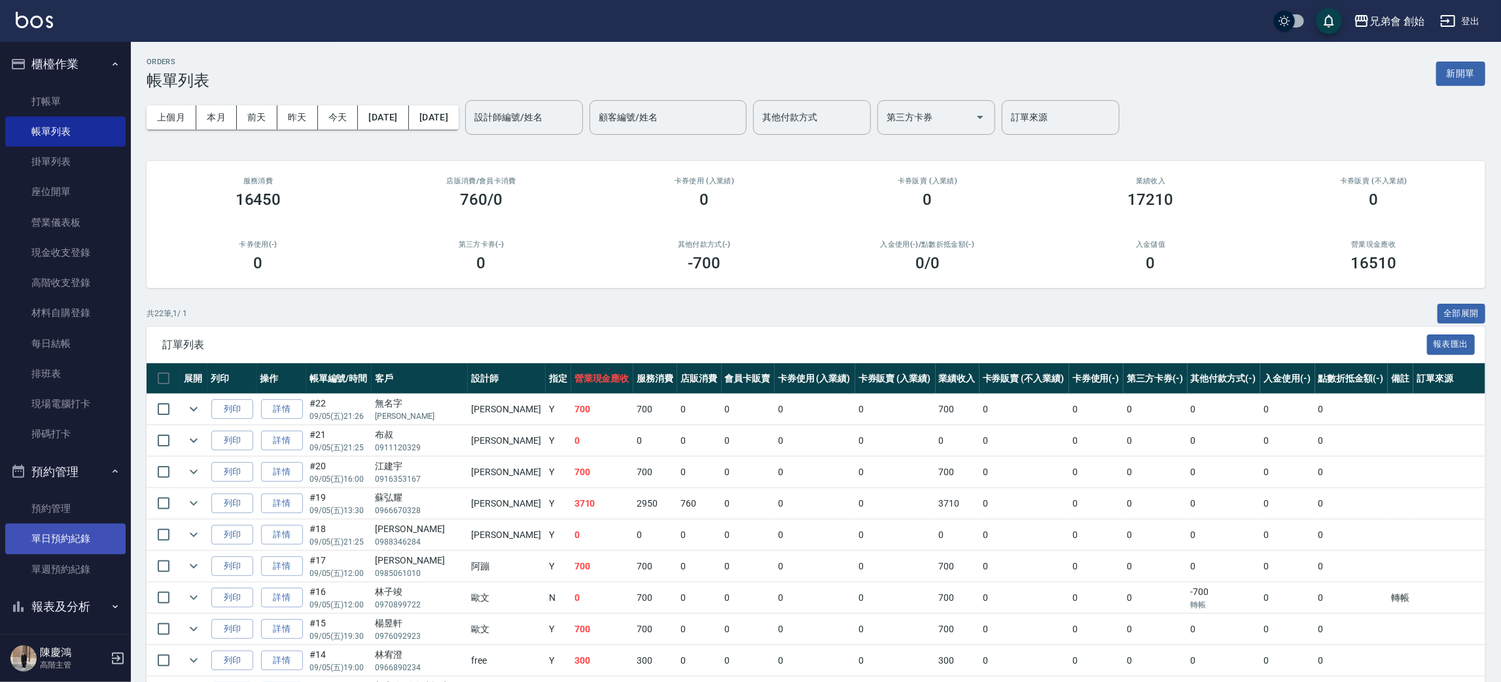
click at [58, 545] on link "單日預約紀錄" at bounding box center [65, 539] width 120 height 30
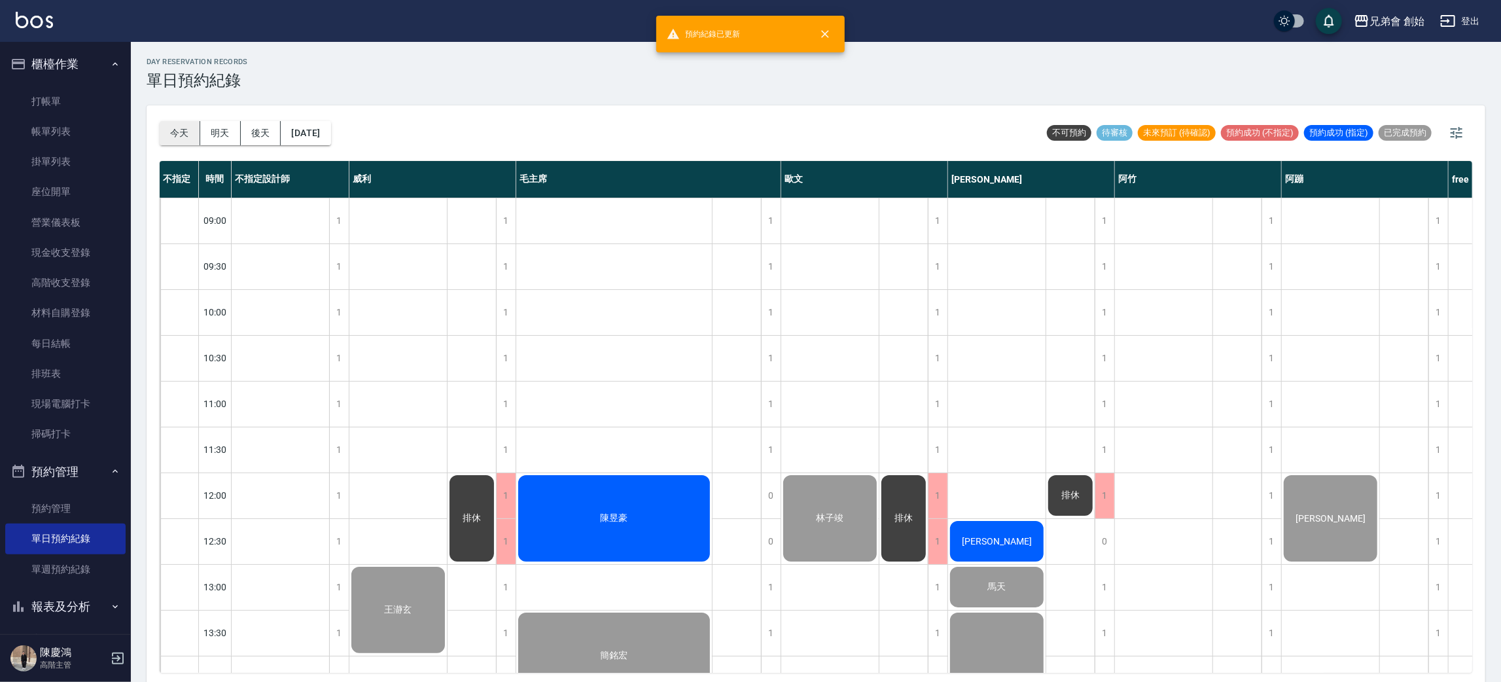
click at [183, 126] on button "今天" at bounding box center [180, 133] width 41 height 24
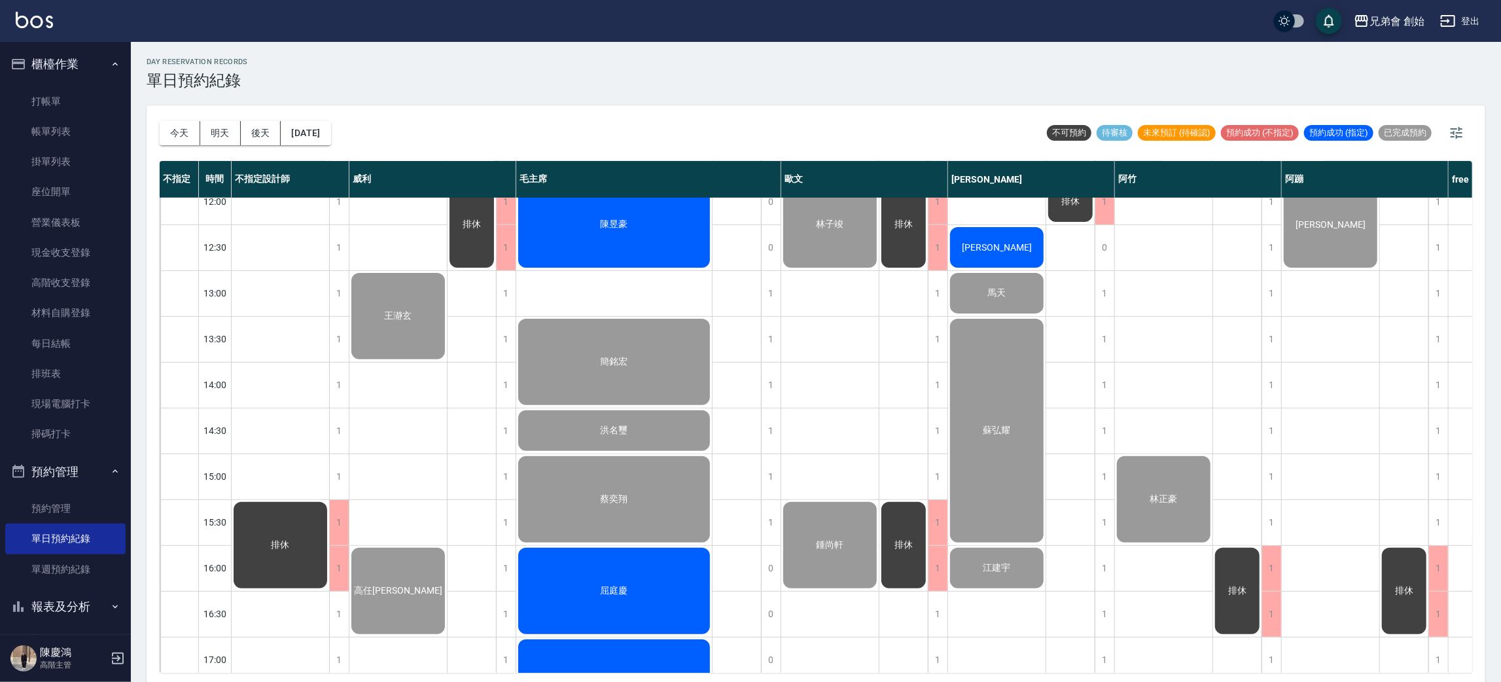
scroll to position [490, 0]
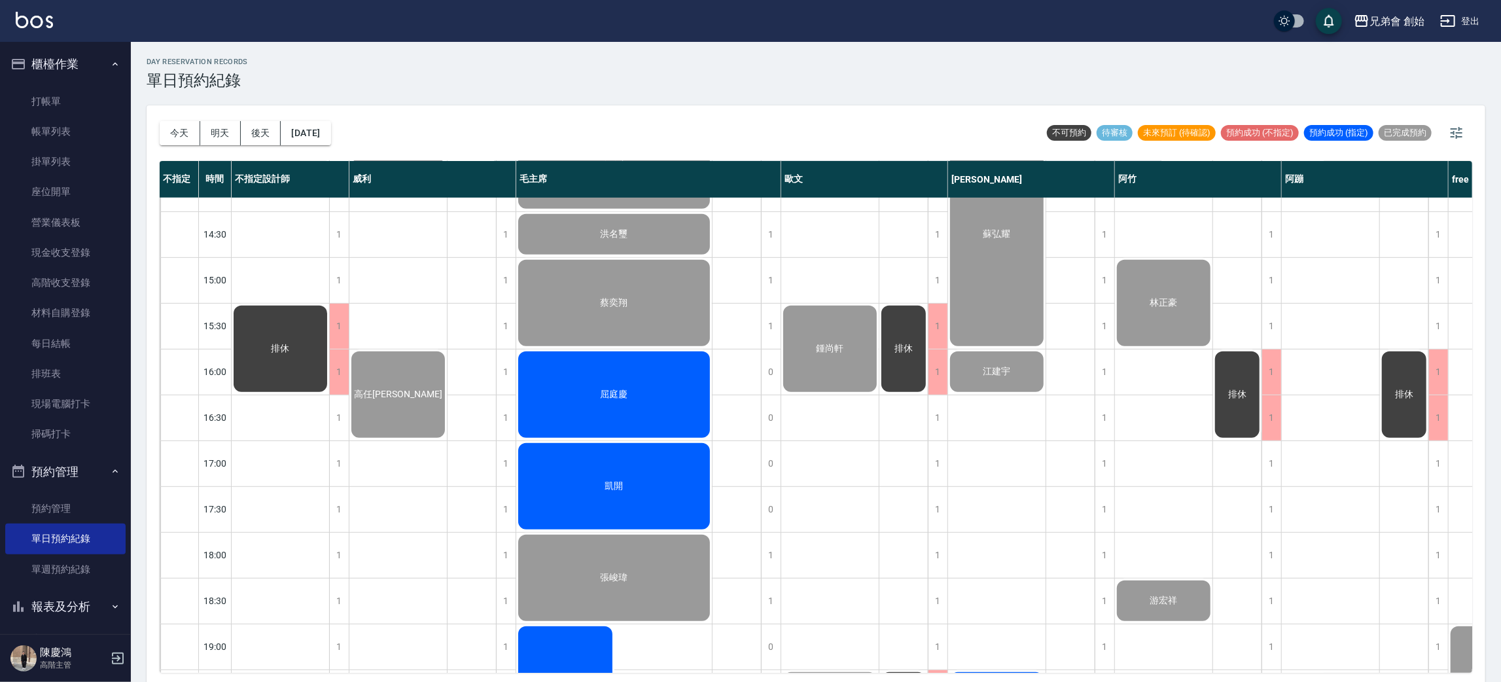
drag, startPoint x: 662, startPoint y: 380, endPoint x: 654, endPoint y: 376, distance: 8.5
click at [654, 376] on div "屈庭慶" at bounding box center [614, 394] width 196 height 90
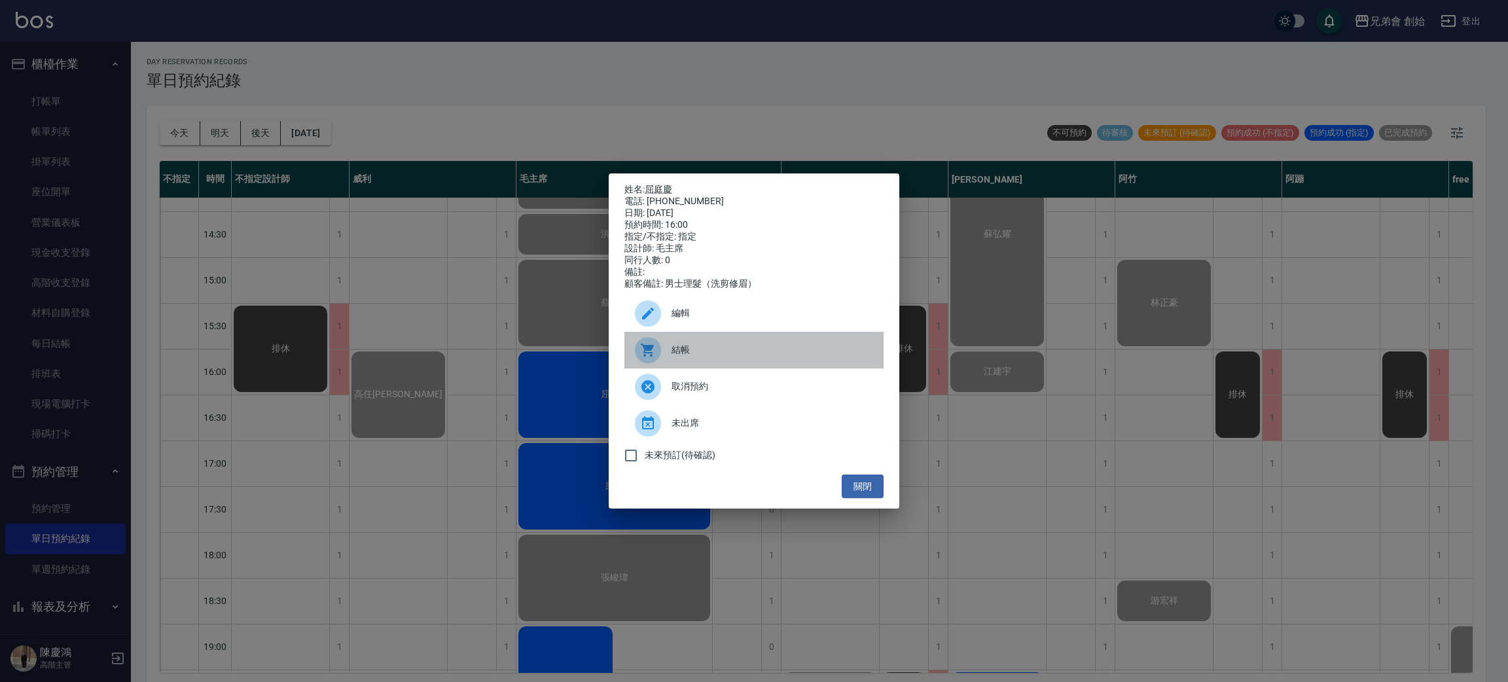
click at [656, 352] on div at bounding box center [648, 350] width 26 height 26
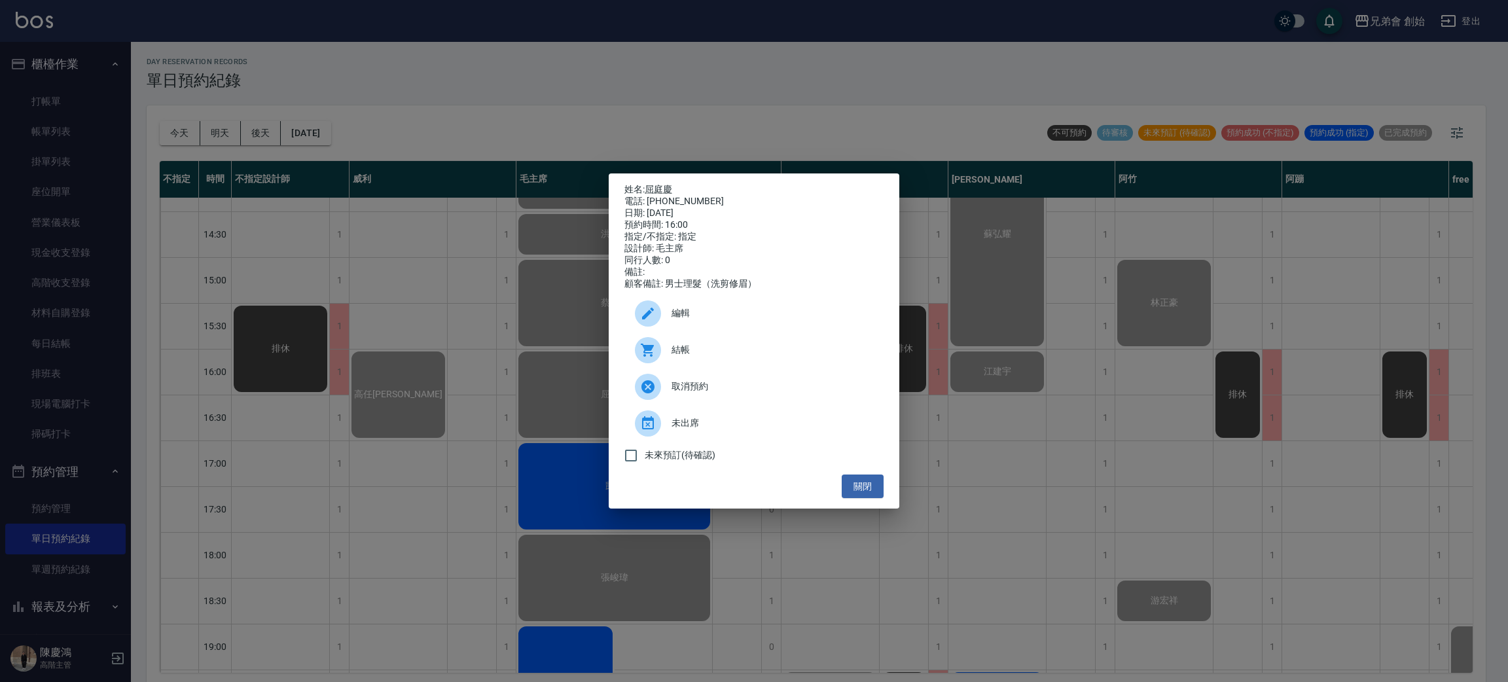
click at [639, 56] on div "姓名: 屈庭慶 電話: 0972821168 日期: 2025/09/05 預約時間: 16:00 指定/不指定: 指定 設計師: 毛主席 同行人數: 0 備…" at bounding box center [754, 341] width 1508 height 682
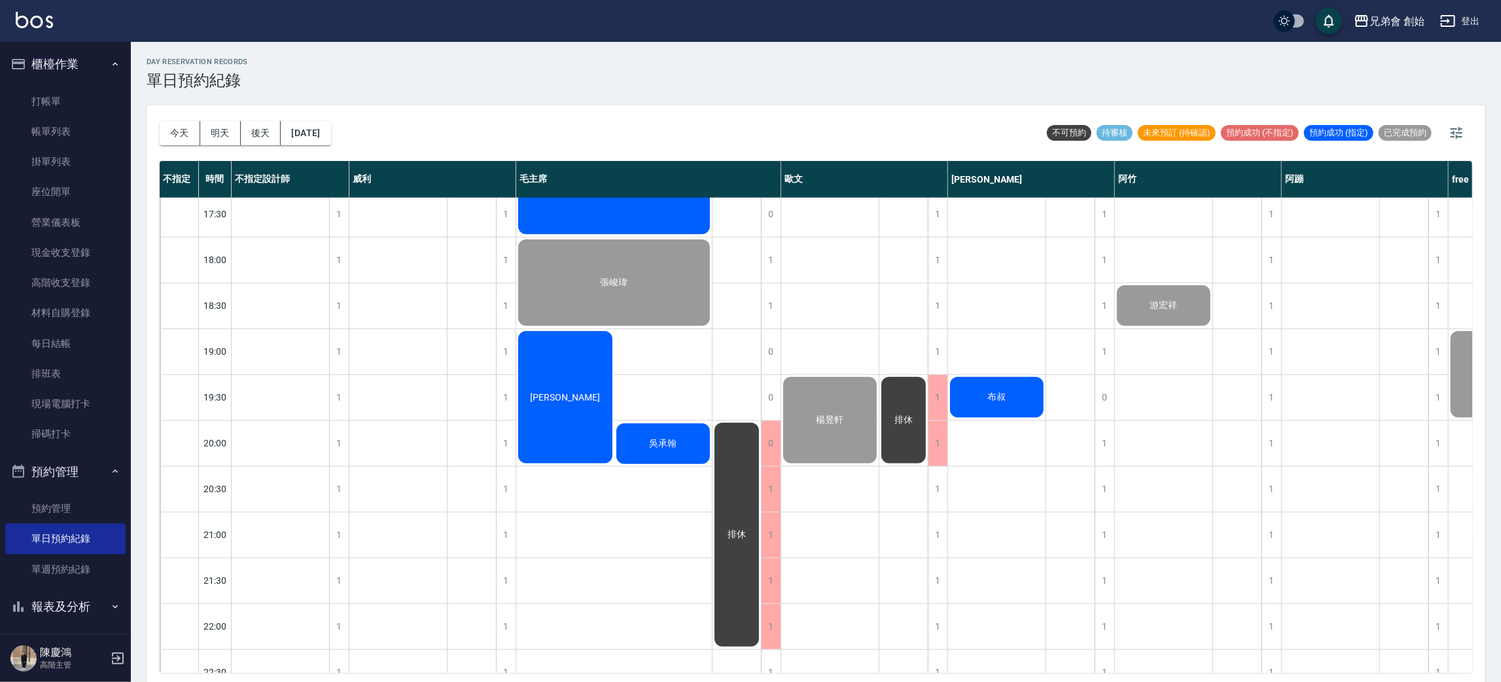
scroll to position [687, 0]
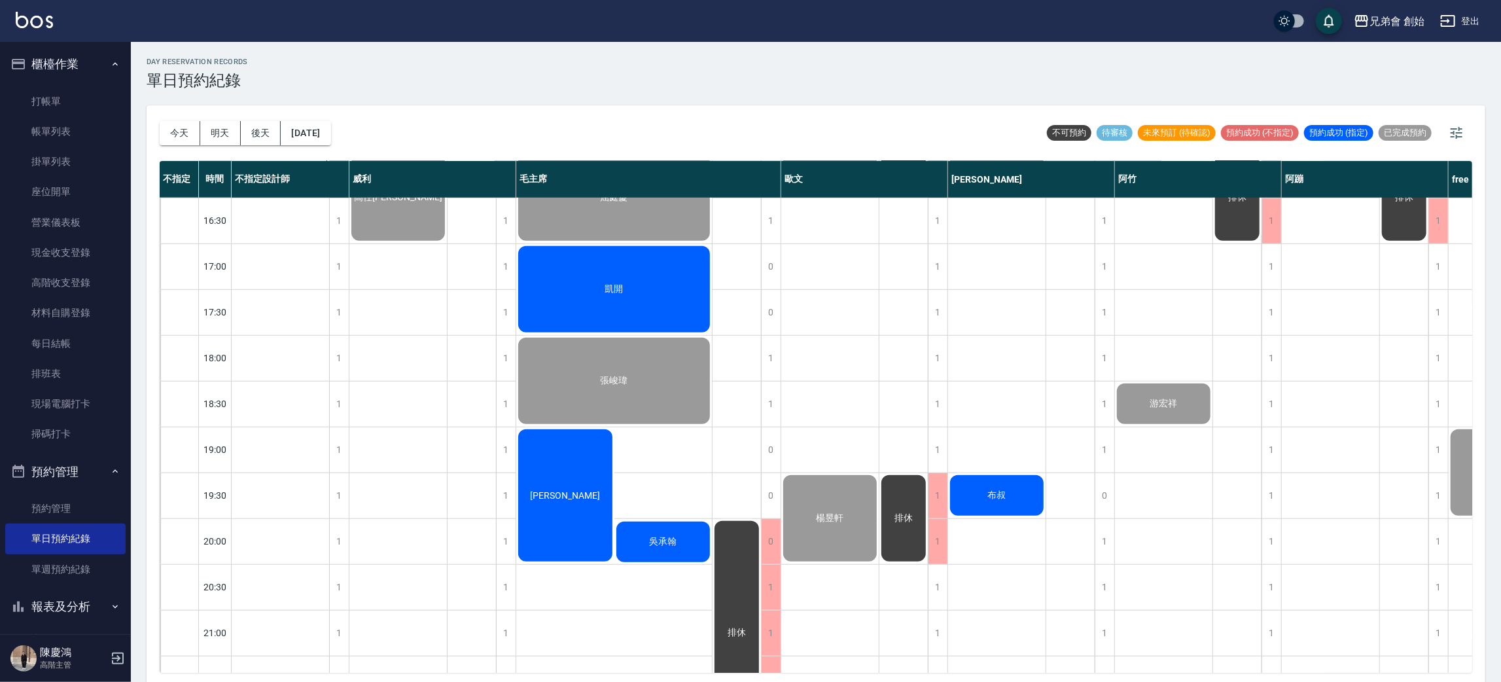
drag, startPoint x: 629, startPoint y: 291, endPoint x: 630, endPoint y: 298, distance: 7.9
click at [630, 298] on div "凱開" at bounding box center [614, 289] width 196 height 90
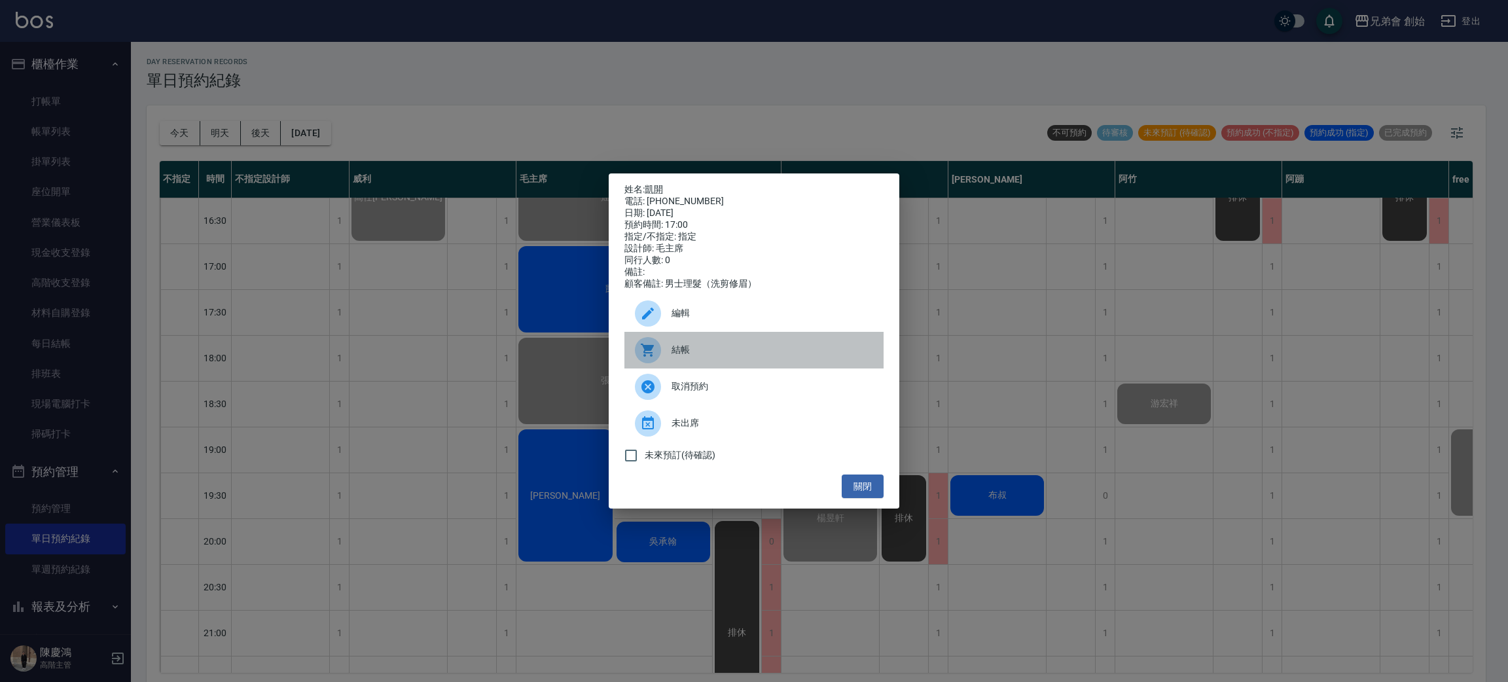
click at [667, 355] on div at bounding box center [653, 350] width 37 height 26
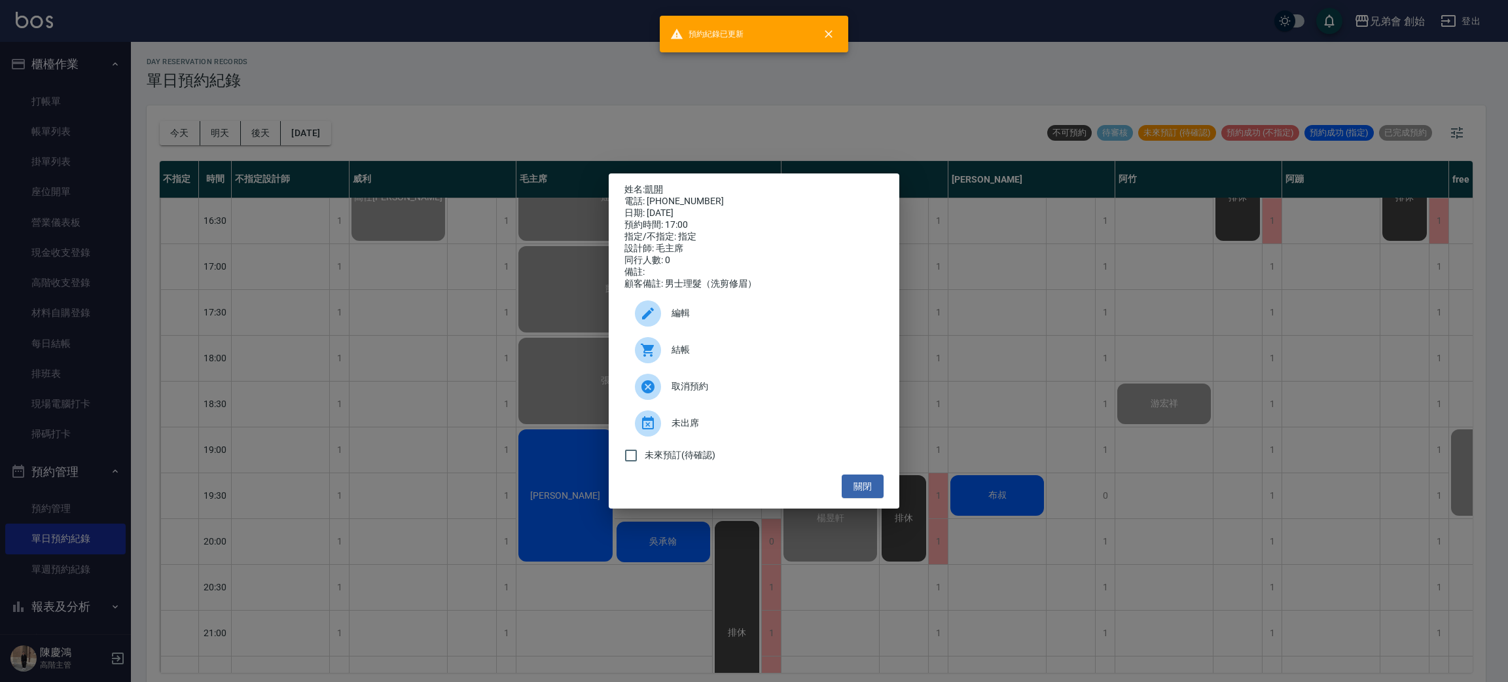
drag, startPoint x: 609, startPoint y: 34, endPoint x: 608, endPoint y: 71, distance: 36.7
click at [608, 39] on div "姓名: 凱開 電話: 0973279843 日期: 2025/09/05 預約時間: 17:00 指定/不指定: 指定 設計師: 毛主席 同行人數: 0 備註…" at bounding box center [754, 341] width 1508 height 682
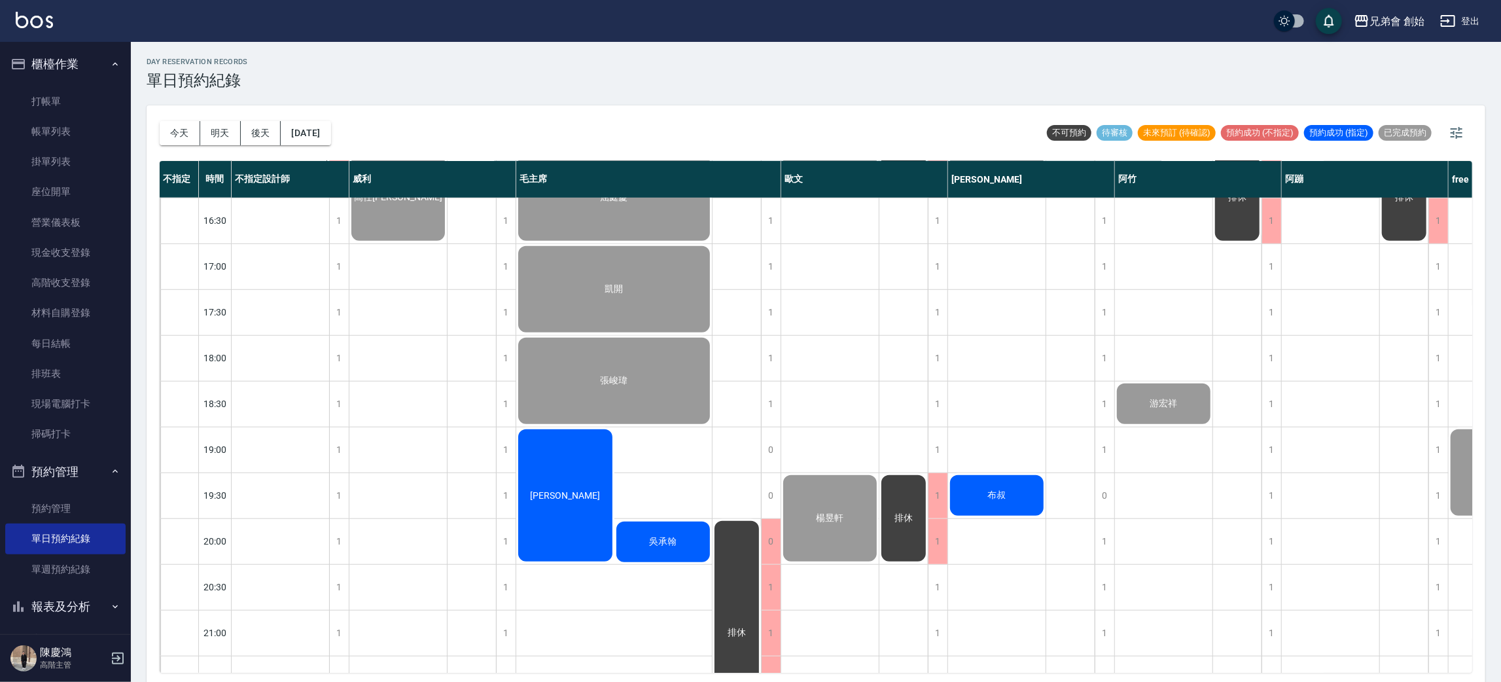
click at [599, 450] on div "Kevin lyu" at bounding box center [565, 495] width 98 height 136
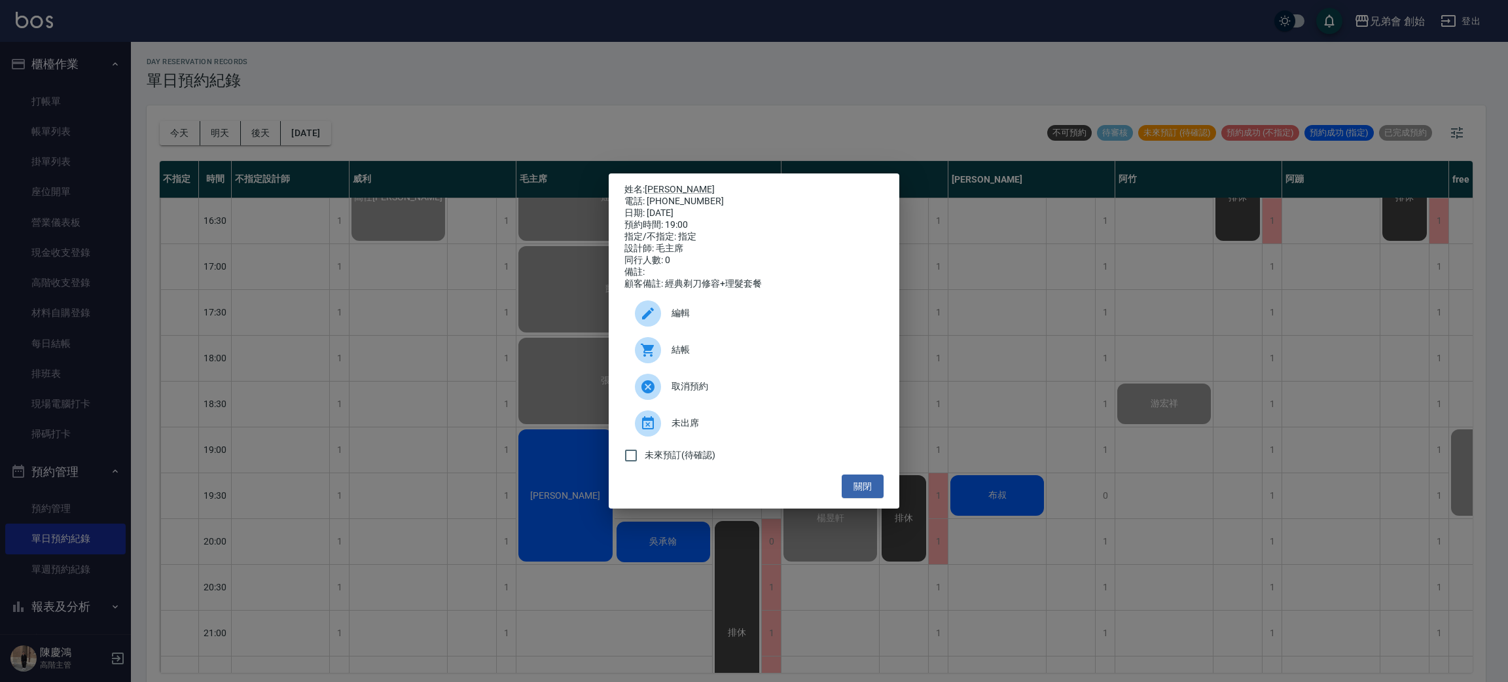
click at [665, 343] on div "結帳" at bounding box center [753, 350] width 259 height 37
drag, startPoint x: 582, startPoint y: 77, endPoint x: 571, endPoint y: 102, distance: 27.5
click at [577, 80] on div "姓名: Kevin lyu 電話: 0925167860 日期: 2025/09/05 預約時間: 19:00 指定/不指定: 指定 設計師: 毛主席 同行人…" at bounding box center [754, 341] width 1508 height 682
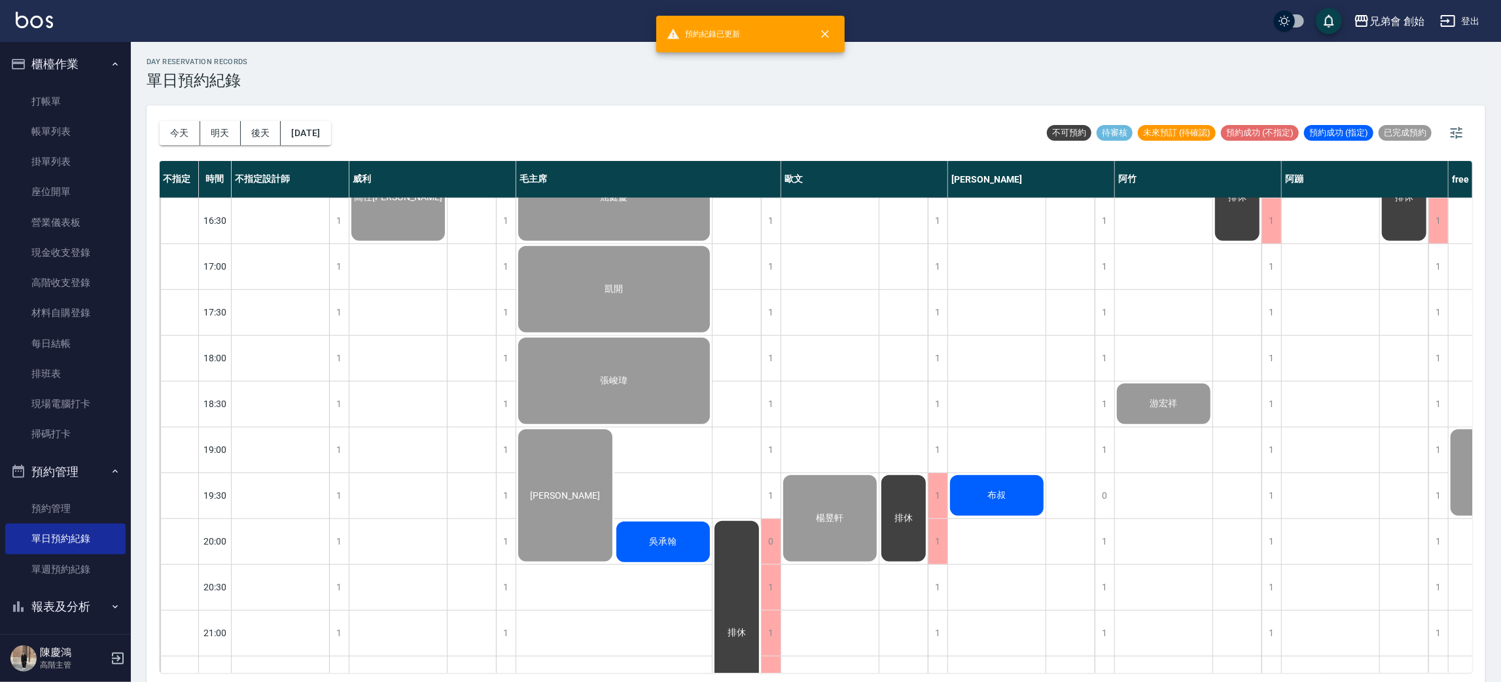
scroll to position [868, 0]
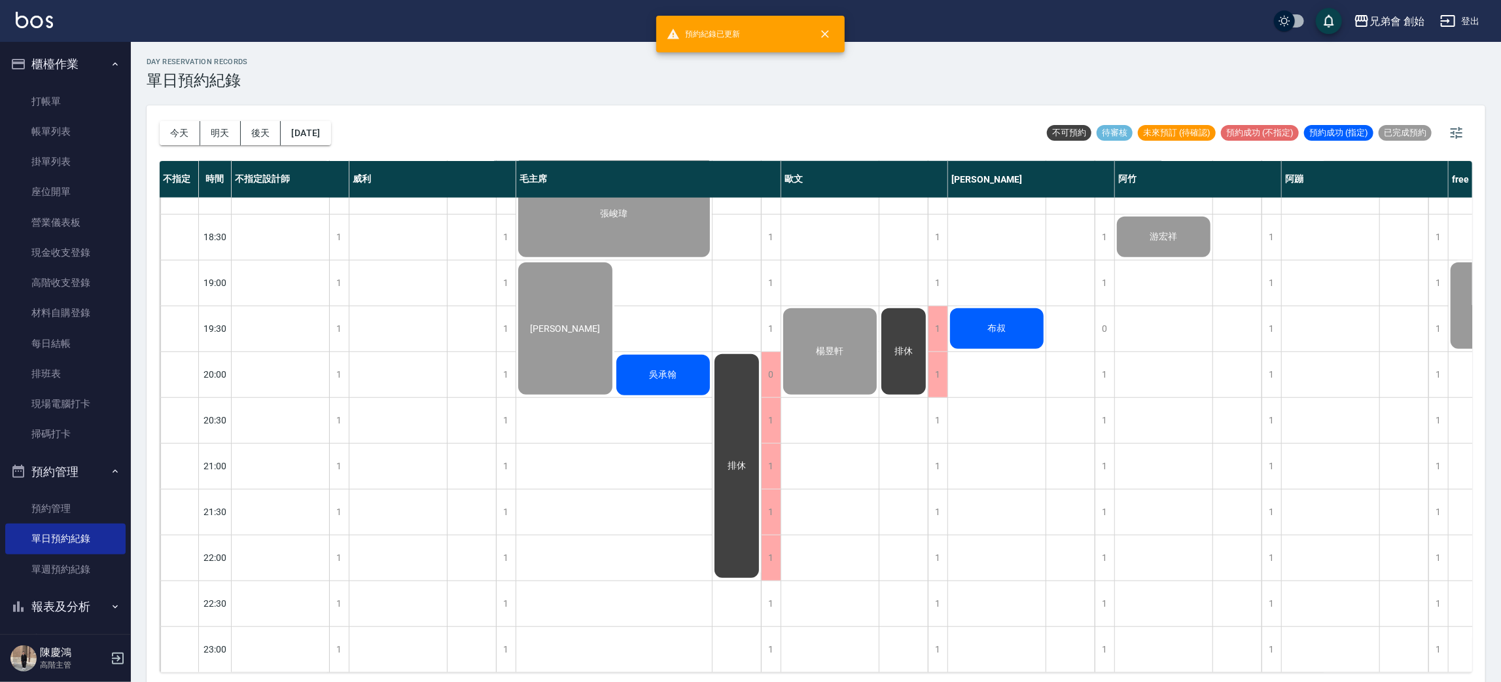
click at [660, 369] on span "吳承翰" at bounding box center [663, 375] width 33 height 12
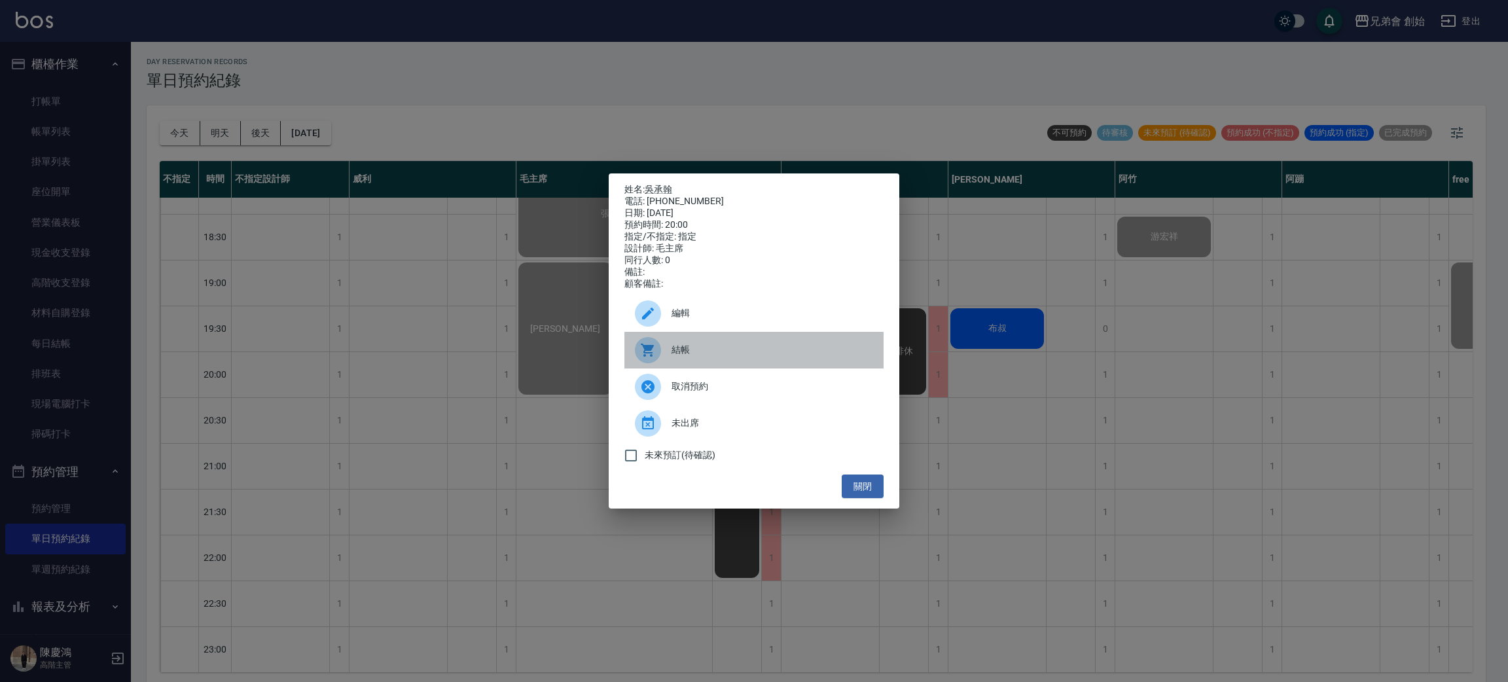
click at [685, 355] on span "結帳" at bounding box center [772, 350] width 202 height 14
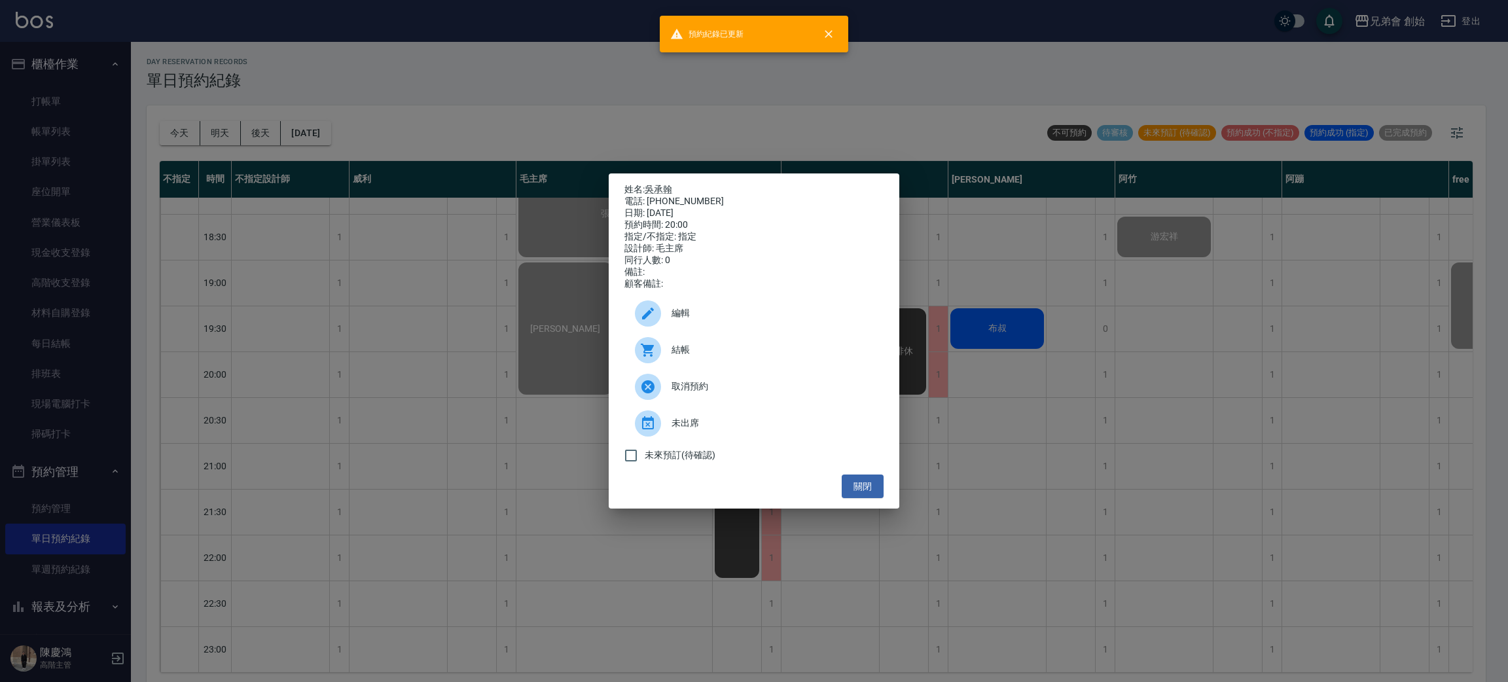
drag, startPoint x: 524, startPoint y: 44, endPoint x: 569, endPoint y: 297, distance: 256.5
click at [525, 48] on div "姓名: 吳承翰 電話: 0962010857 日期: 2025/09/05 預約時間: 20:00 指定/不指定: 指定 設計師: 毛主席 同行人數: 0 備…" at bounding box center [754, 341] width 1508 height 682
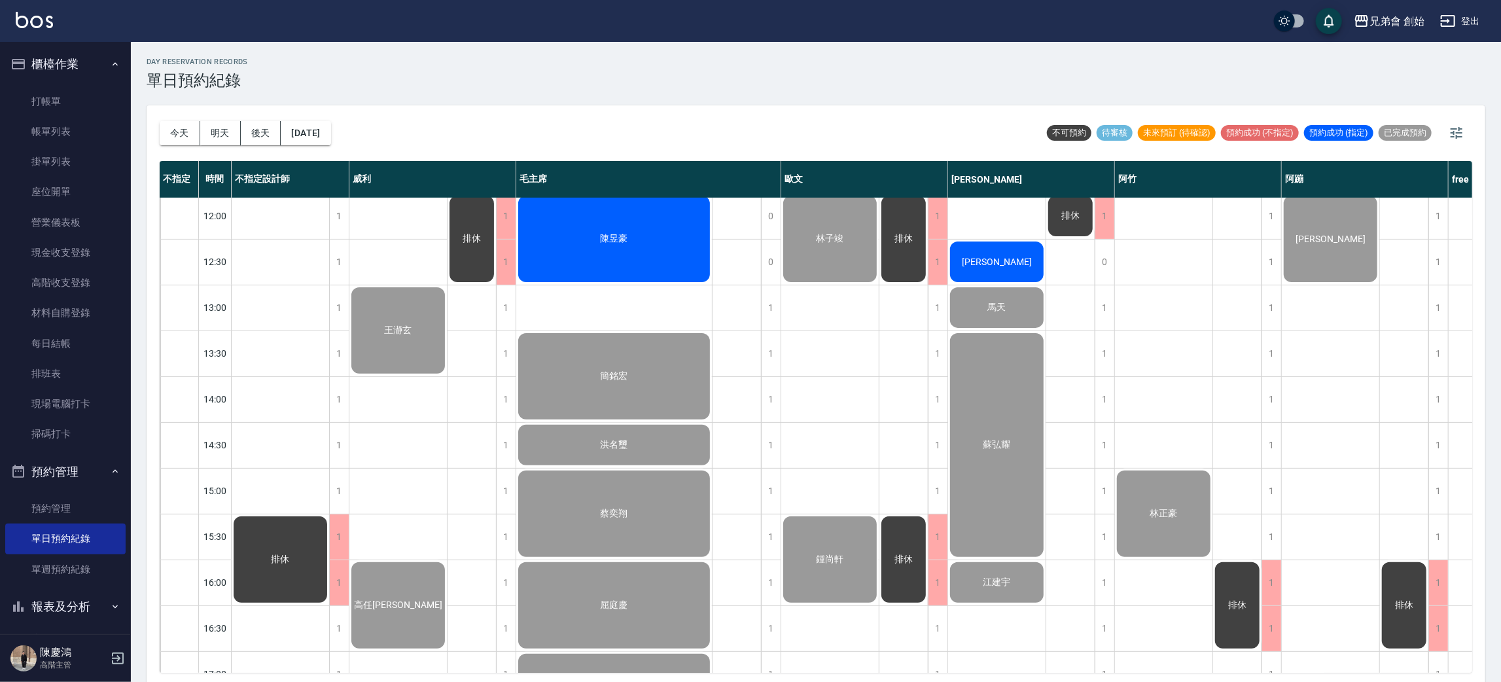
scroll to position [83, 0]
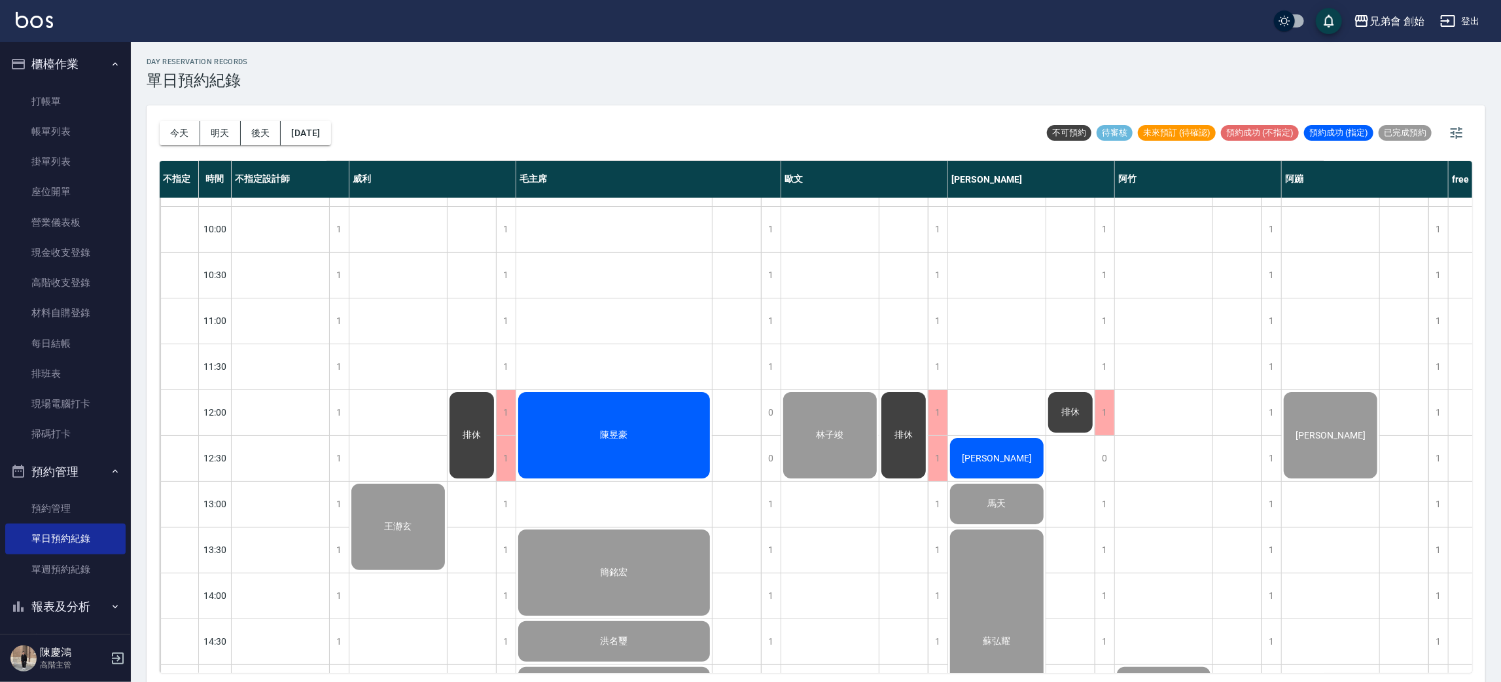
click at [657, 423] on div "陳昱豪" at bounding box center [614, 435] width 196 height 90
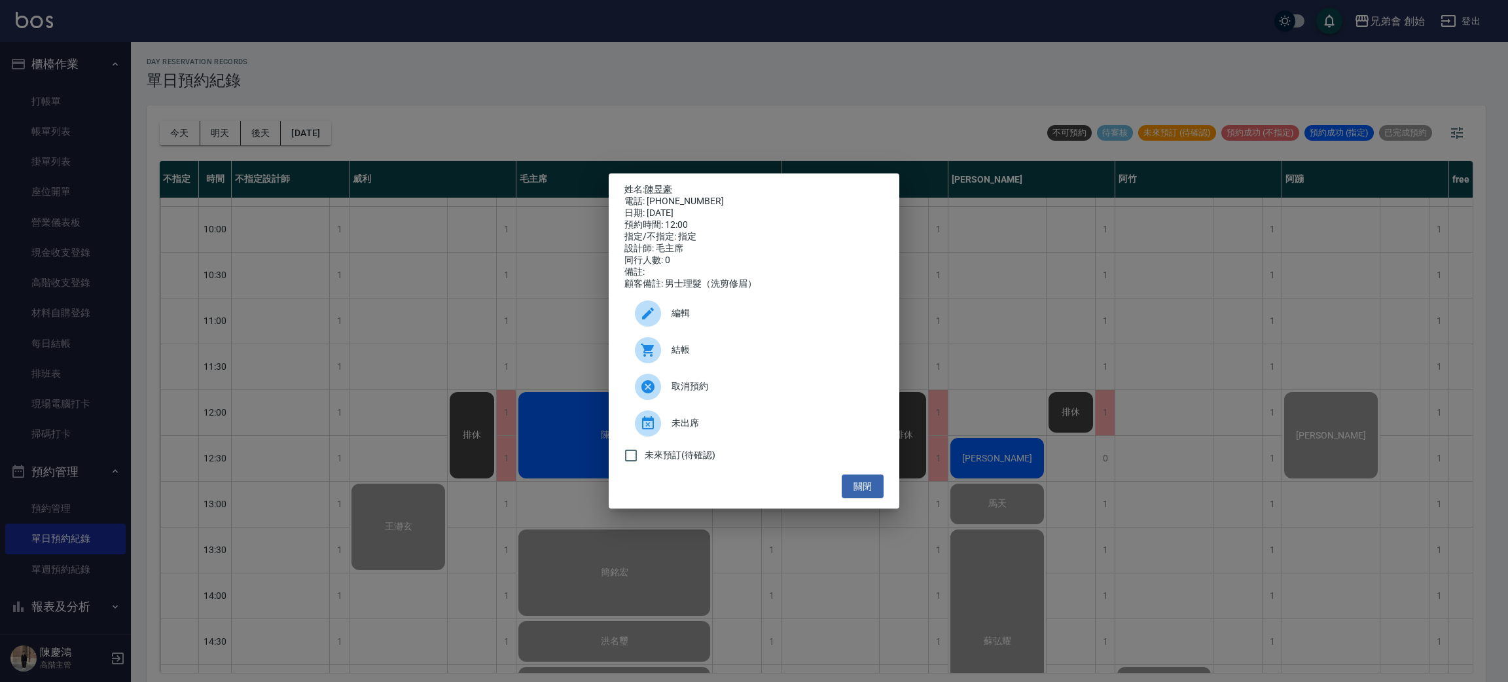
click at [654, 435] on div at bounding box center [648, 423] width 26 height 26
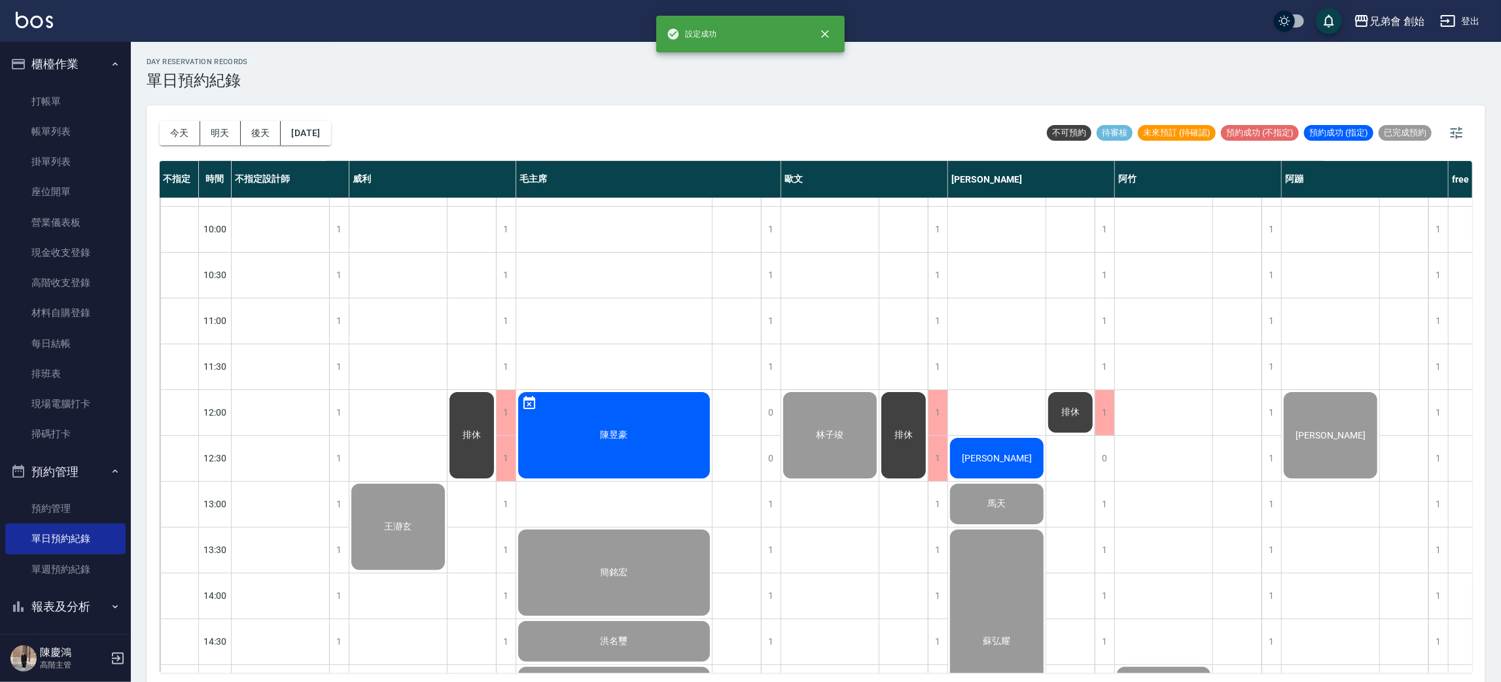
click at [493, 107] on div "今天 明天 後天 2025/09/05 不可預約 待審核 未來預訂 (待確認) 預約成功 (不指定) 預約成功 (指定) 已完成預約" at bounding box center [816, 133] width 1313 height 56
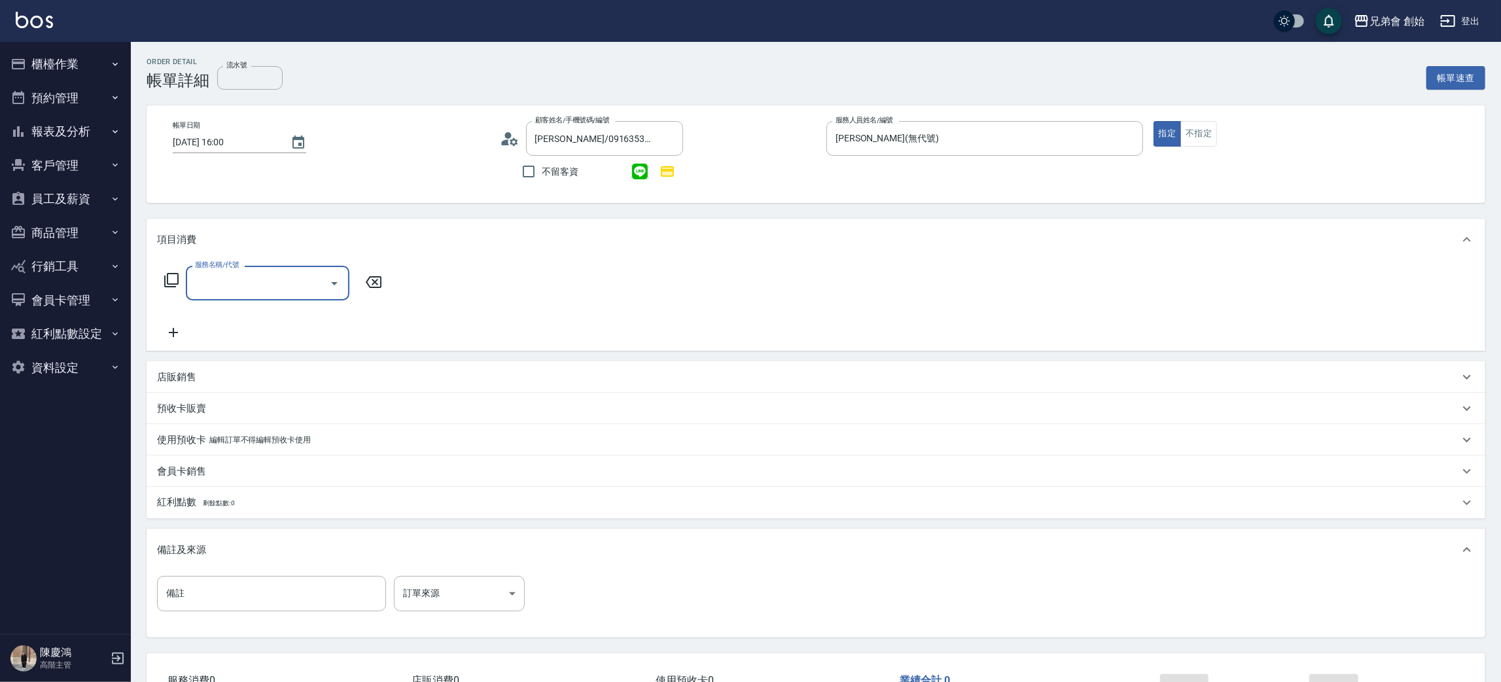
click at [258, 268] on div "服務名稱/代號" at bounding box center [268, 283] width 164 height 35
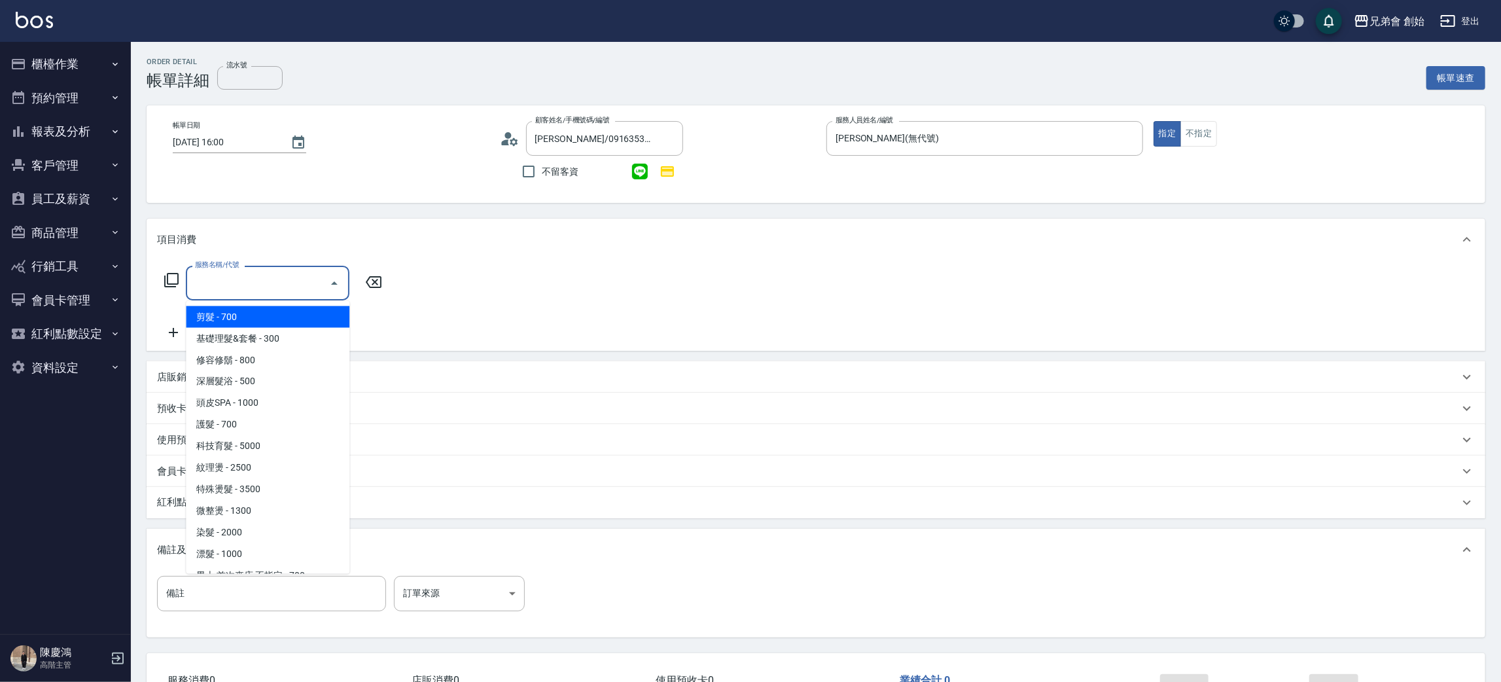
click at [249, 325] on span "剪髮 - 700" at bounding box center [268, 317] width 164 height 22
type input "剪髮(A01)"
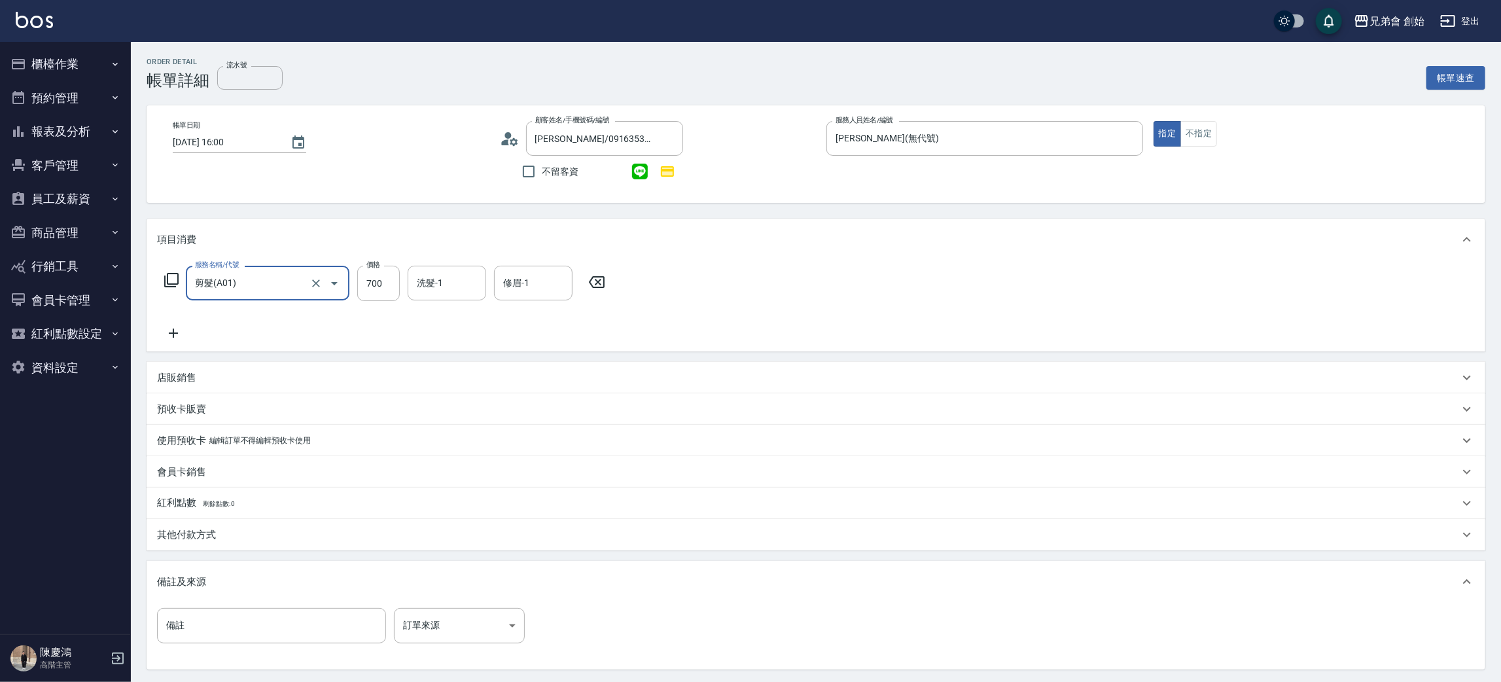
scroll to position [126, 0]
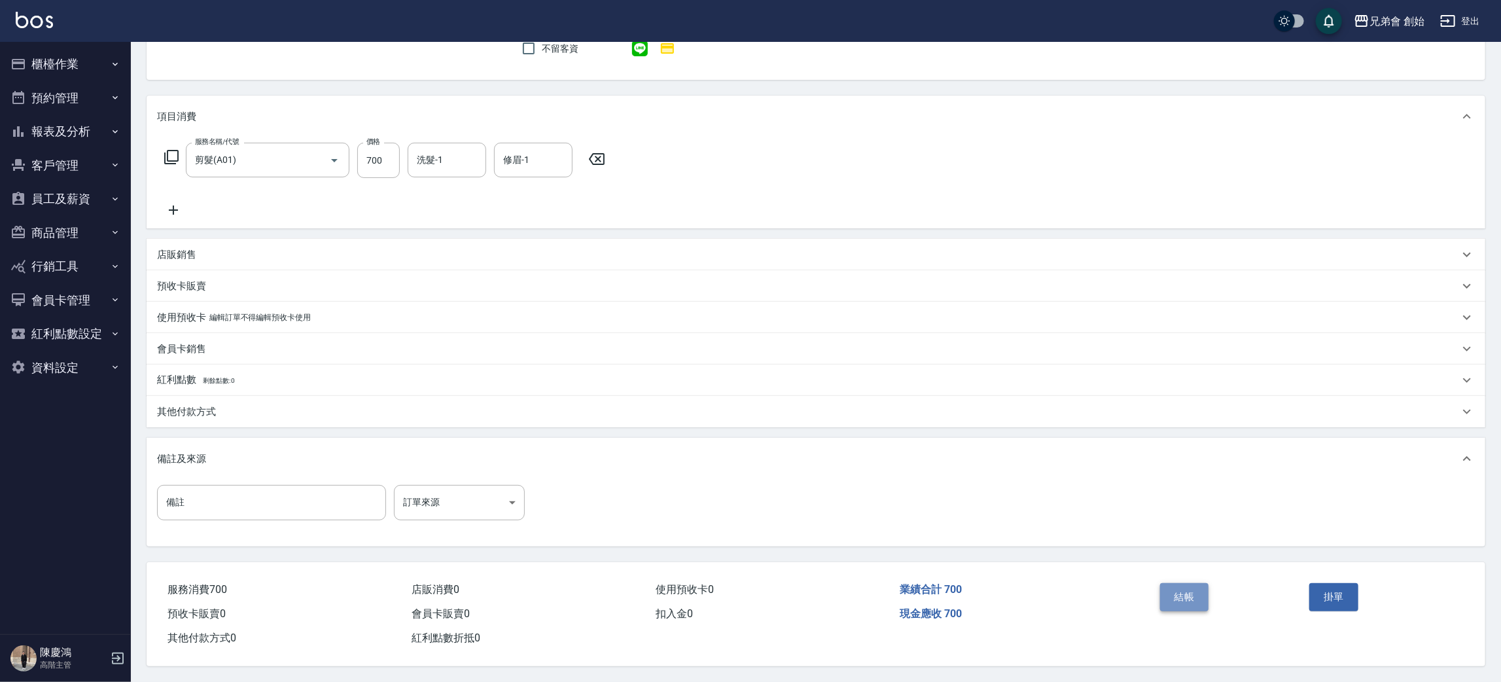
click at [1189, 596] on button "結帳" at bounding box center [1184, 596] width 49 height 27
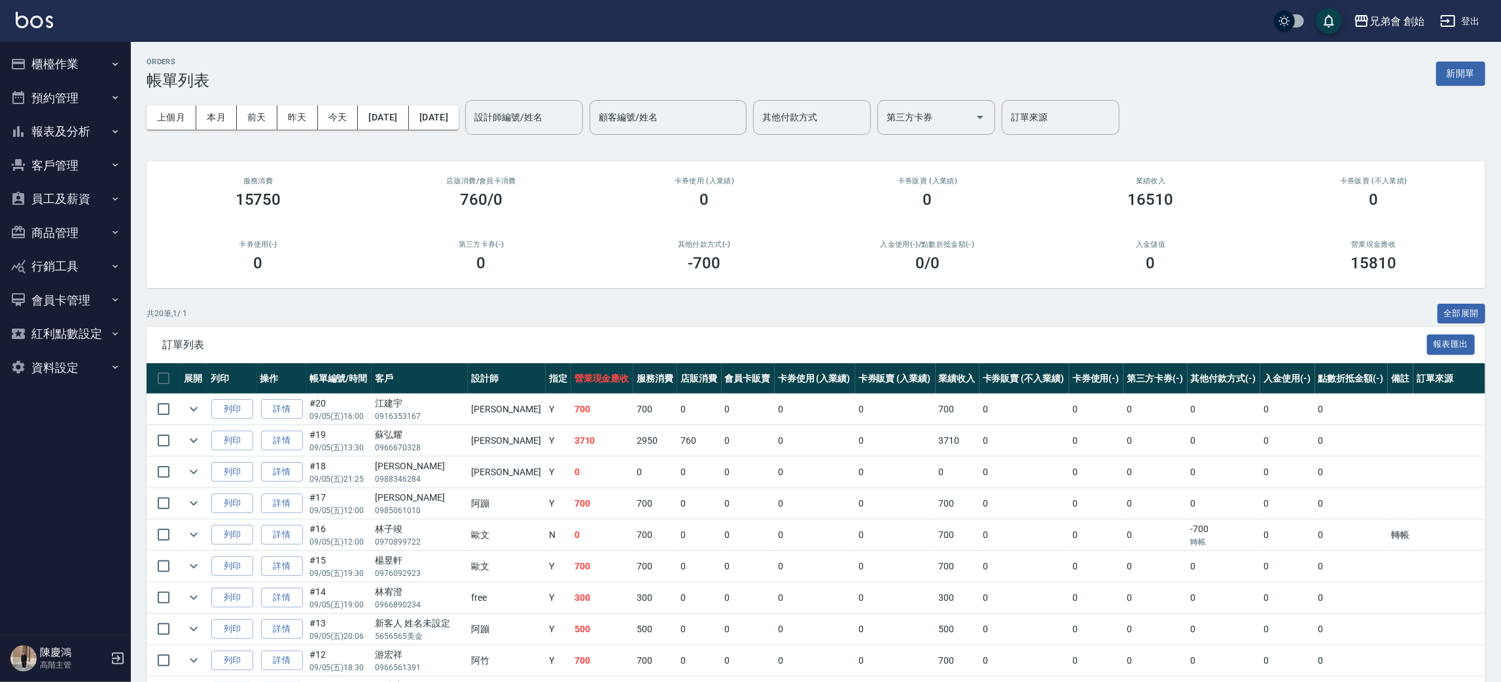
click at [53, 63] on button "櫃檯作業" at bounding box center [65, 64] width 120 height 34
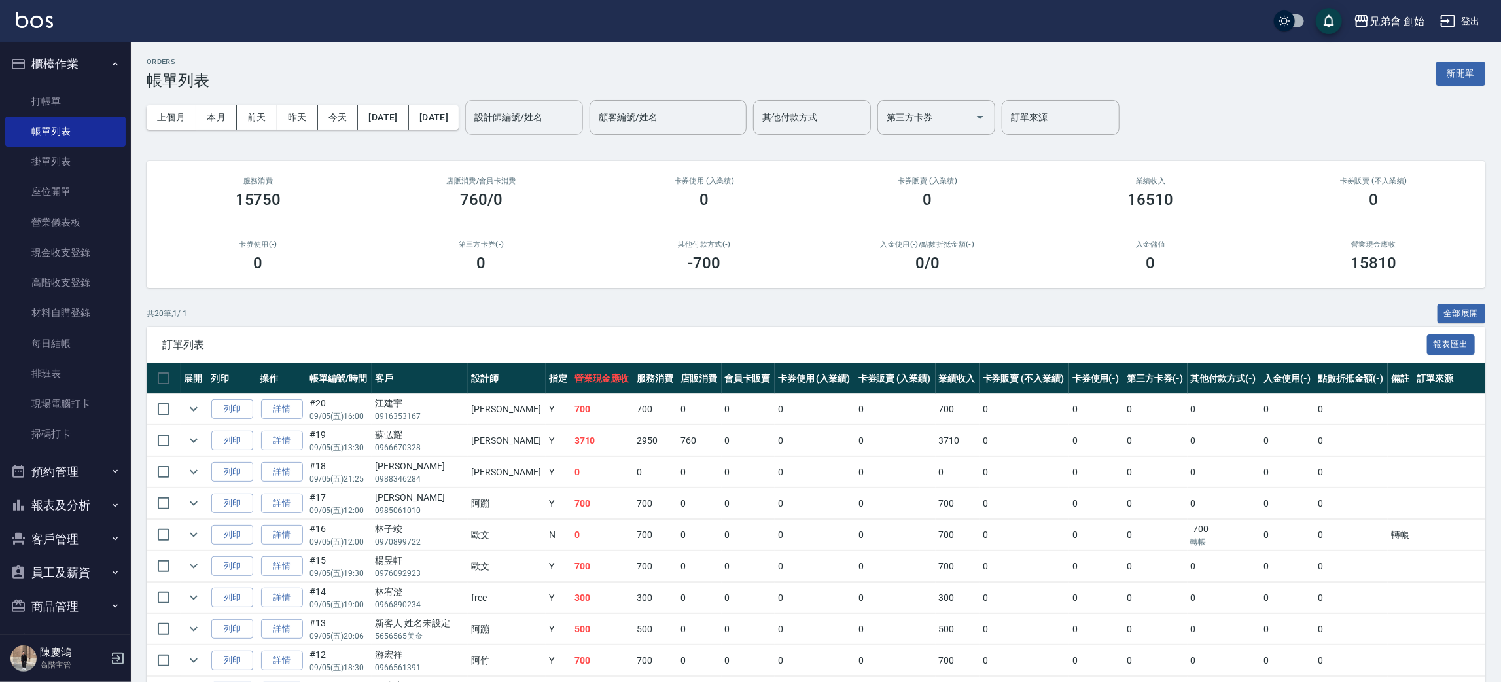
click at [560, 115] on div "設計師編號/姓名 設計師編號/姓名" at bounding box center [524, 117] width 118 height 35
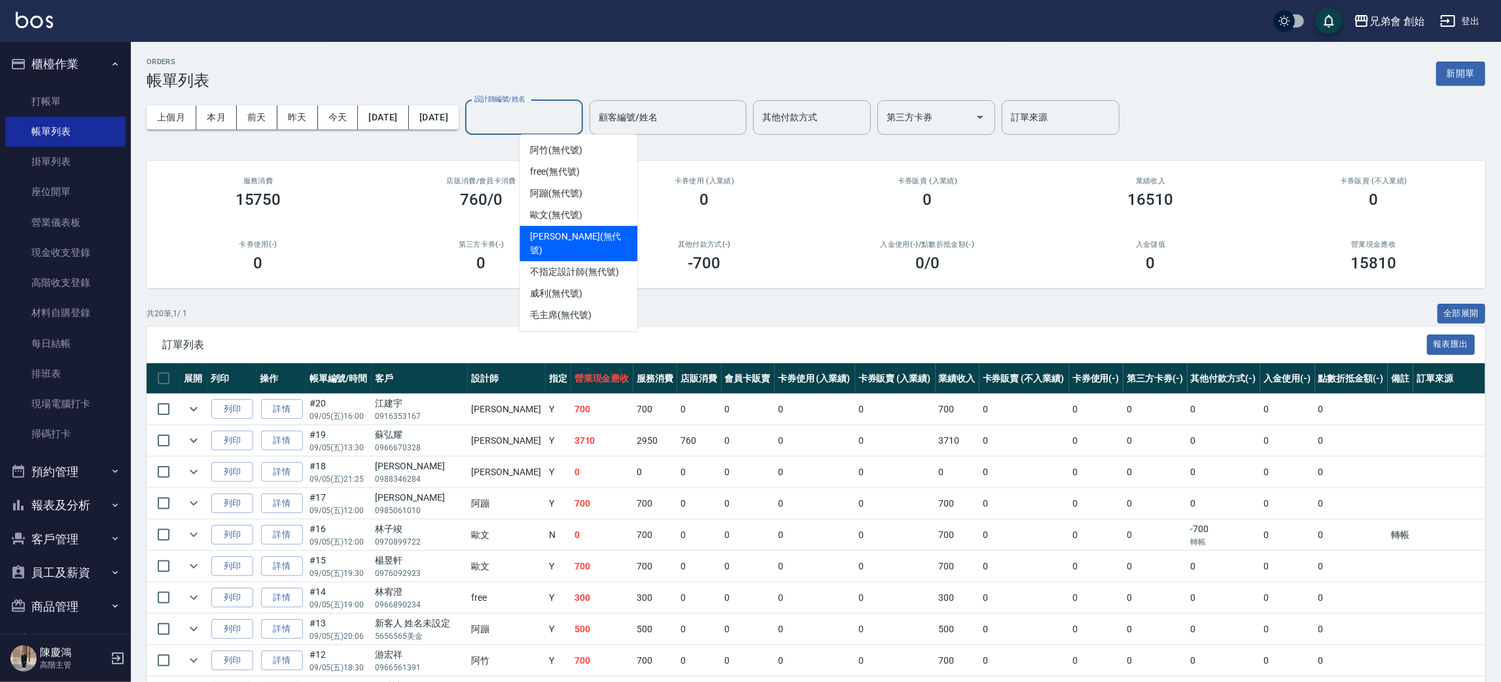
click at [563, 226] on div "[PERSON_NAME] (無代號)" at bounding box center [579, 243] width 118 height 35
type input "[PERSON_NAME](無代號)"
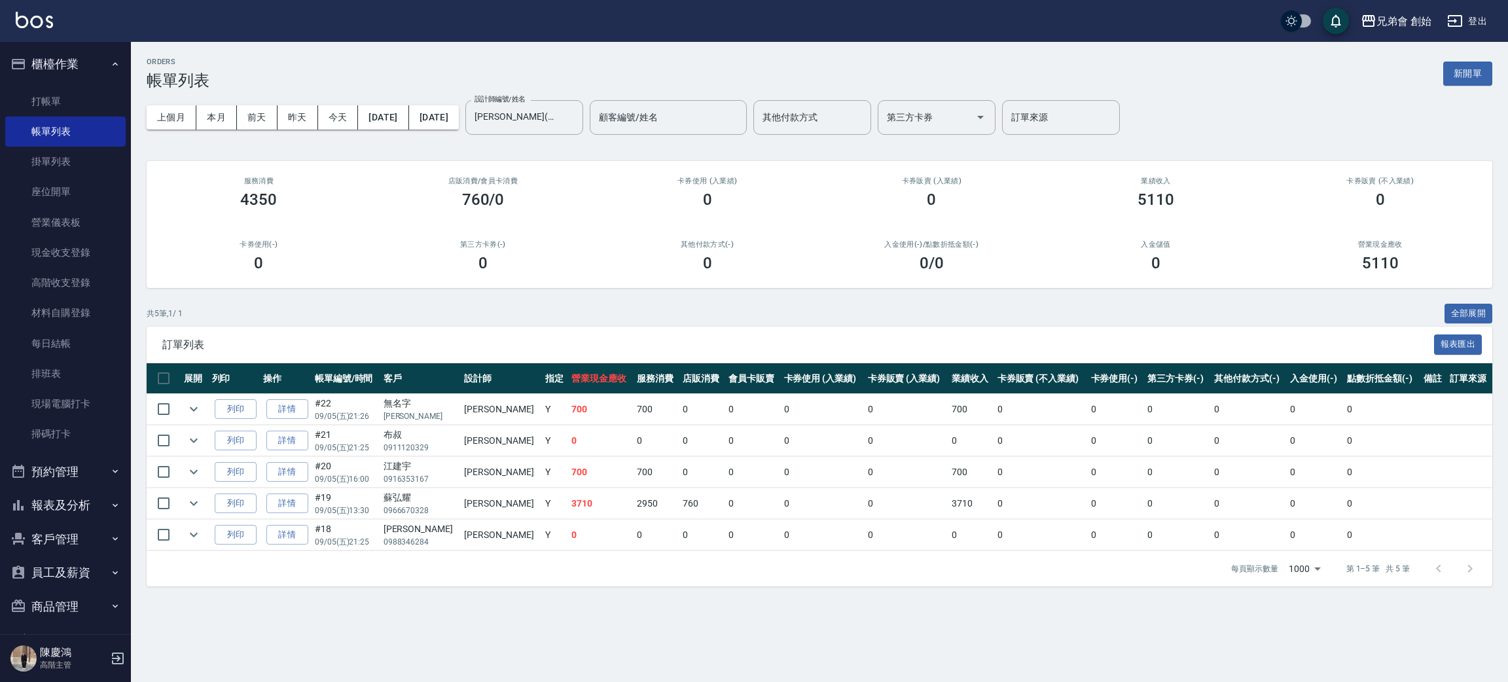
drag, startPoint x: 783, startPoint y: 641, endPoint x: 685, endPoint y: 647, distance: 98.3
click at [714, 659] on div "ORDERS 帳單列表 新開單 上個月 本月 [DATE] [DATE] [DATE] [DATE] [DATE] 設計師編號/姓名 [PERSON_NAME…" at bounding box center [754, 341] width 1508 height 682
click at [222, 116] on button "本月" at bounding box center [216, 117] width 41 height 24
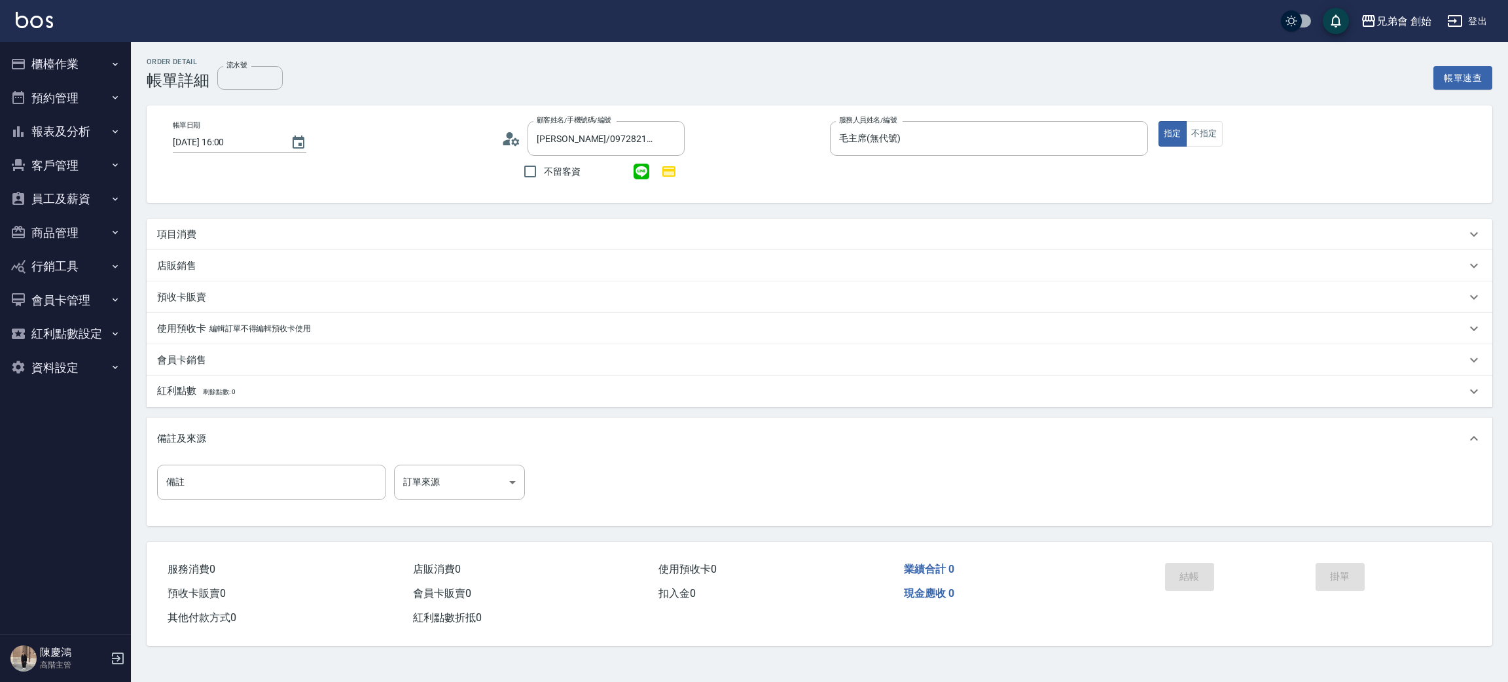
click at [175, 234] on p "項目消費" at bounding box center [176, 235] width 39 height 14
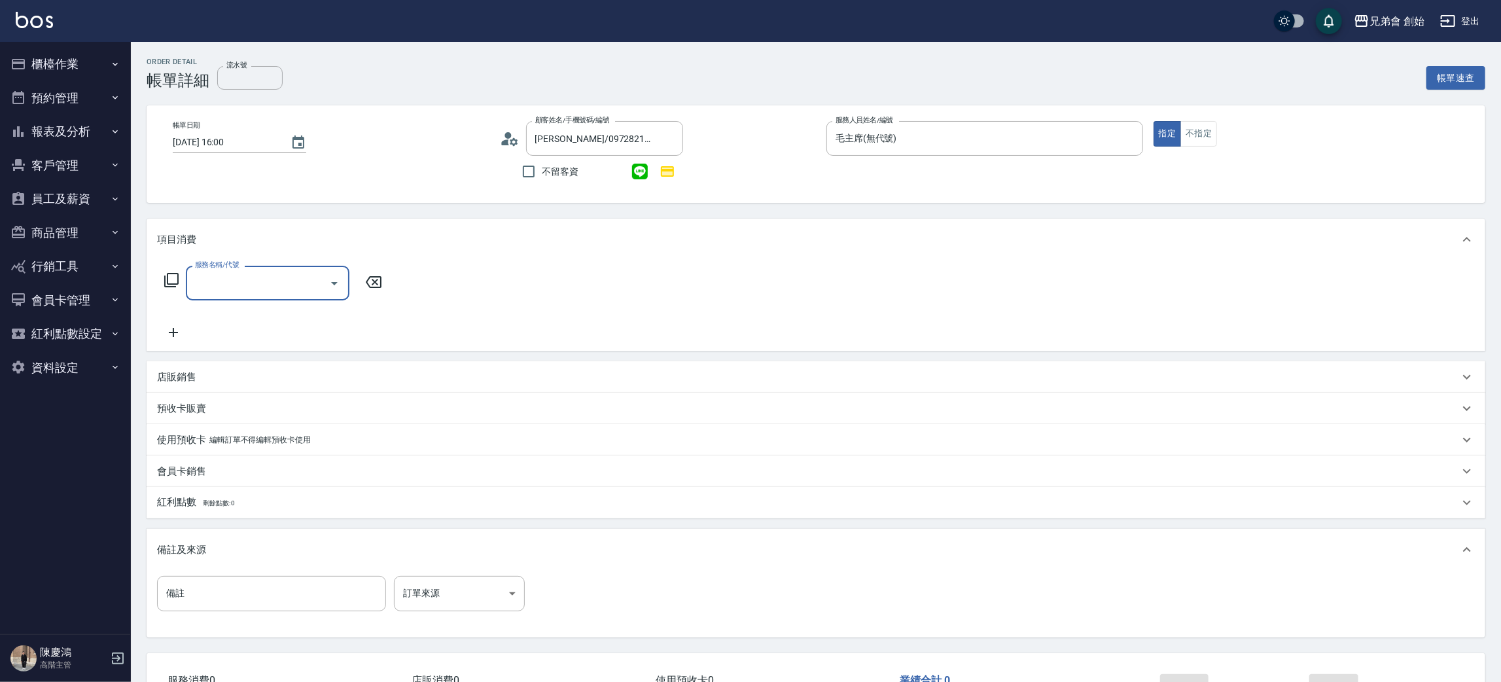
click at [249, 276] on input "服務名稱/代號" at bounding box center [258, 283] width 132 height 23
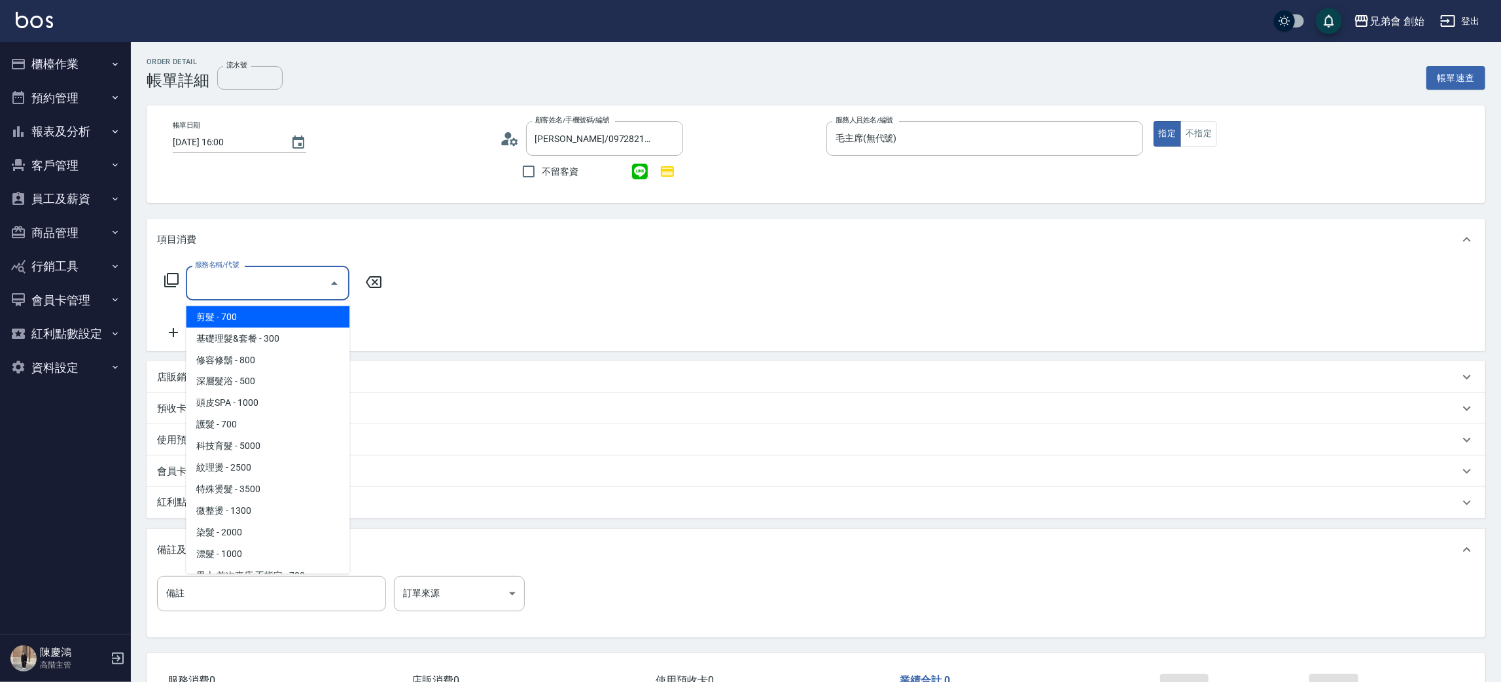
click at [250, 310] on span "剪髮 - 700" at bounding box center [268, 317] width 164 height 22
type input "剪髮(A01)"
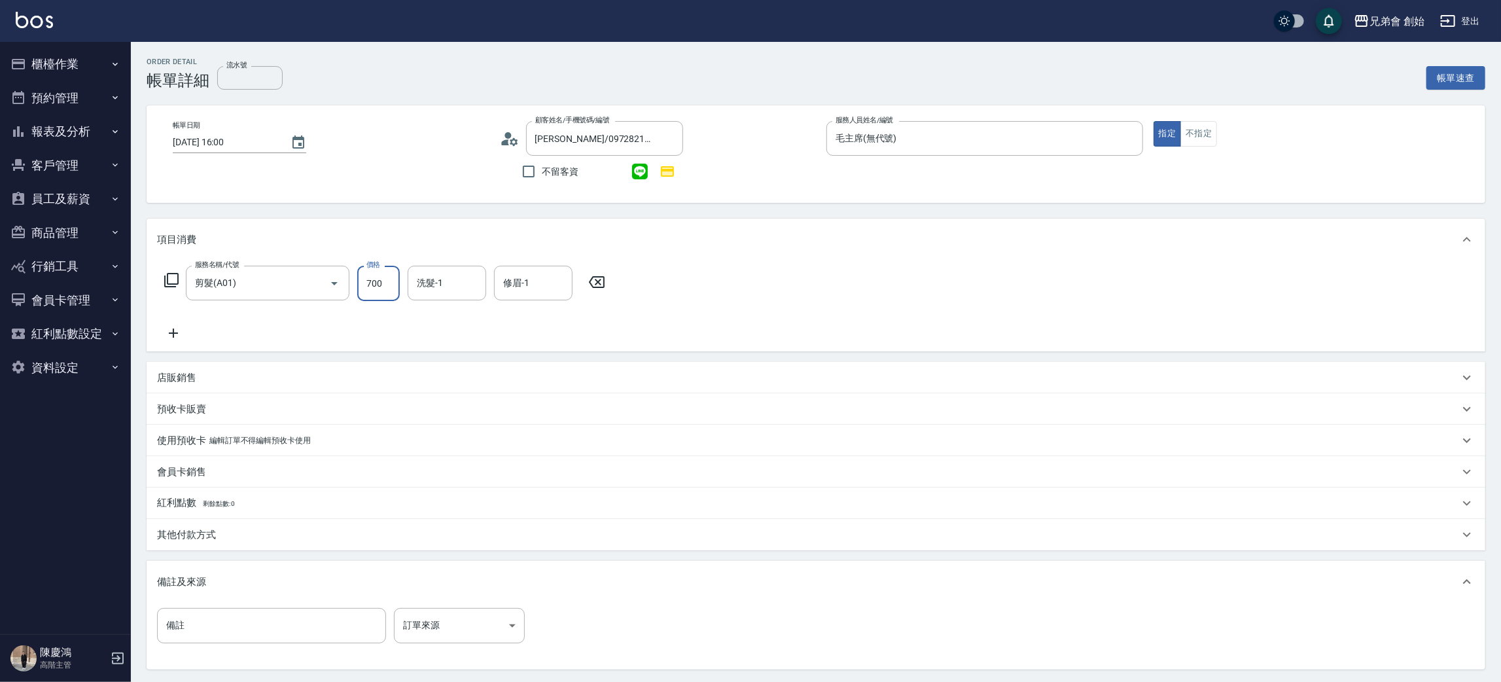
click at [380, 285] on input "700" at bounding box center [378, 283] width 43 height 35
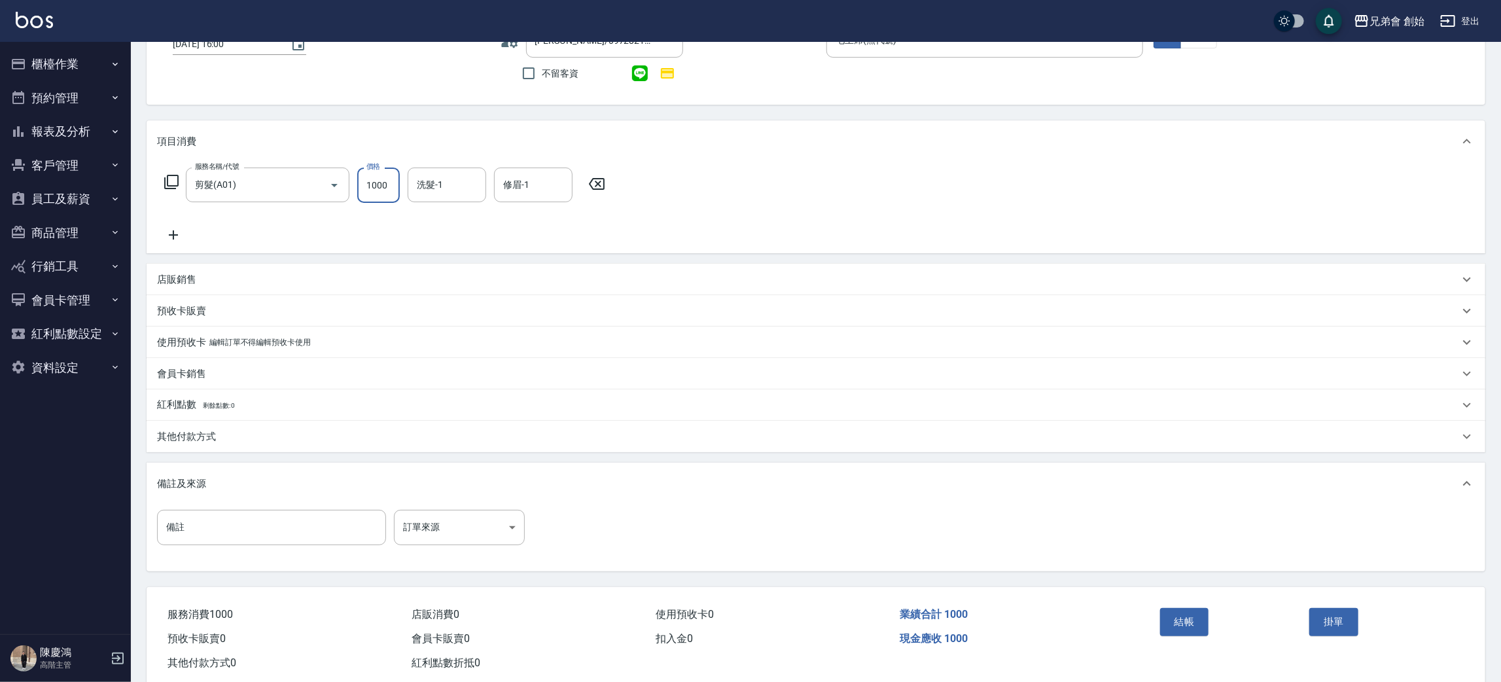
scroll to position [126, 0]
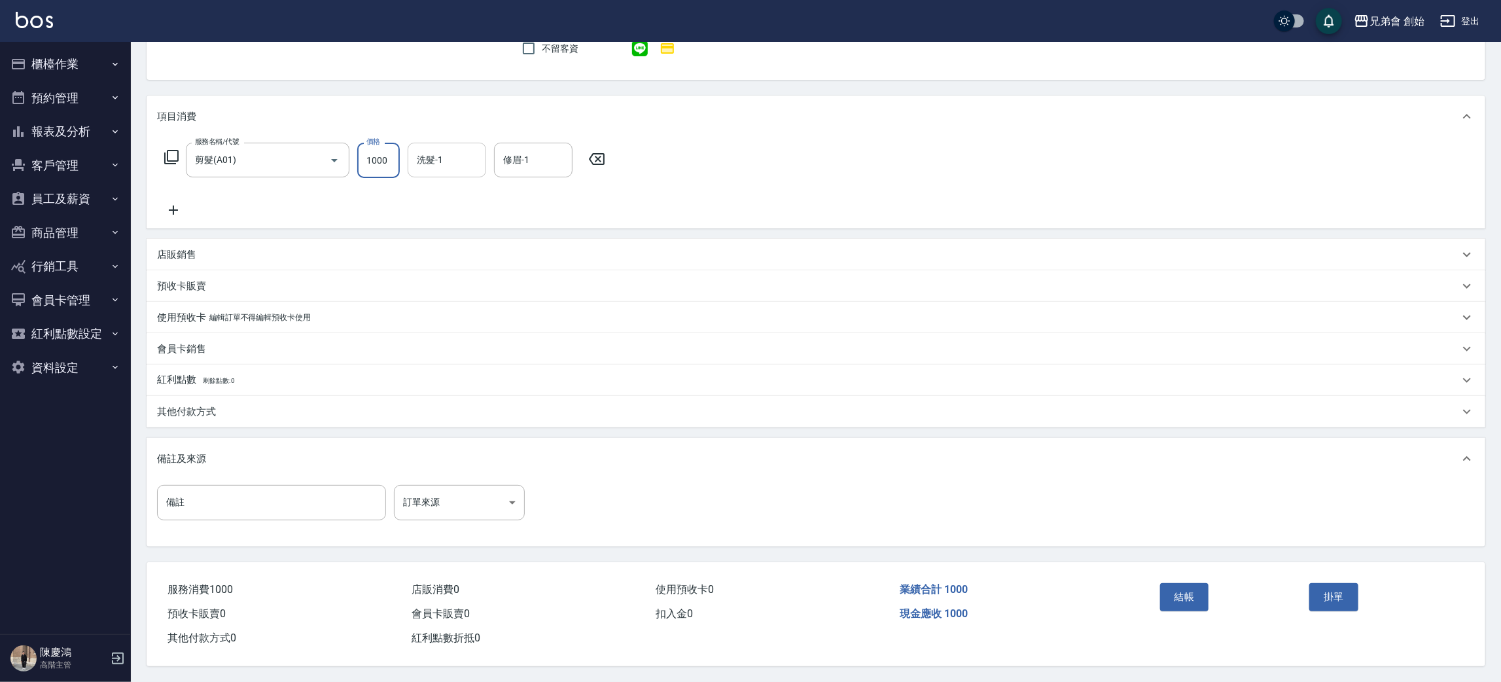
type input "1000"
click at [446, 153] on input "洗髮-1" at bounding box center [447, 160] width 67 height 23
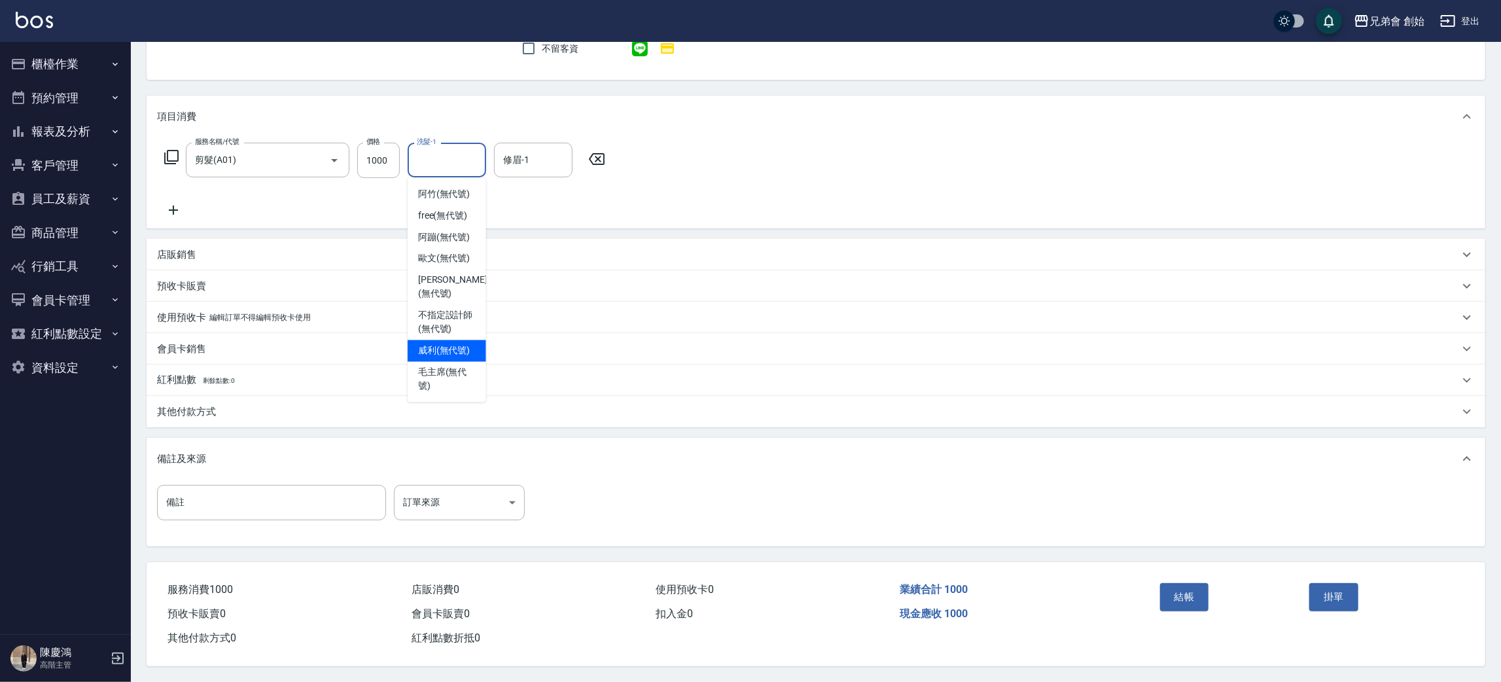
click at [576, 198] on div "服務名稱/代號 剪髮(A01) 服務名稱/代號 價格 1000 價格 洗髮-1 洗髮-1 修眉-1 修眉-1" at bounding box center [385, 180] width 456 height 75
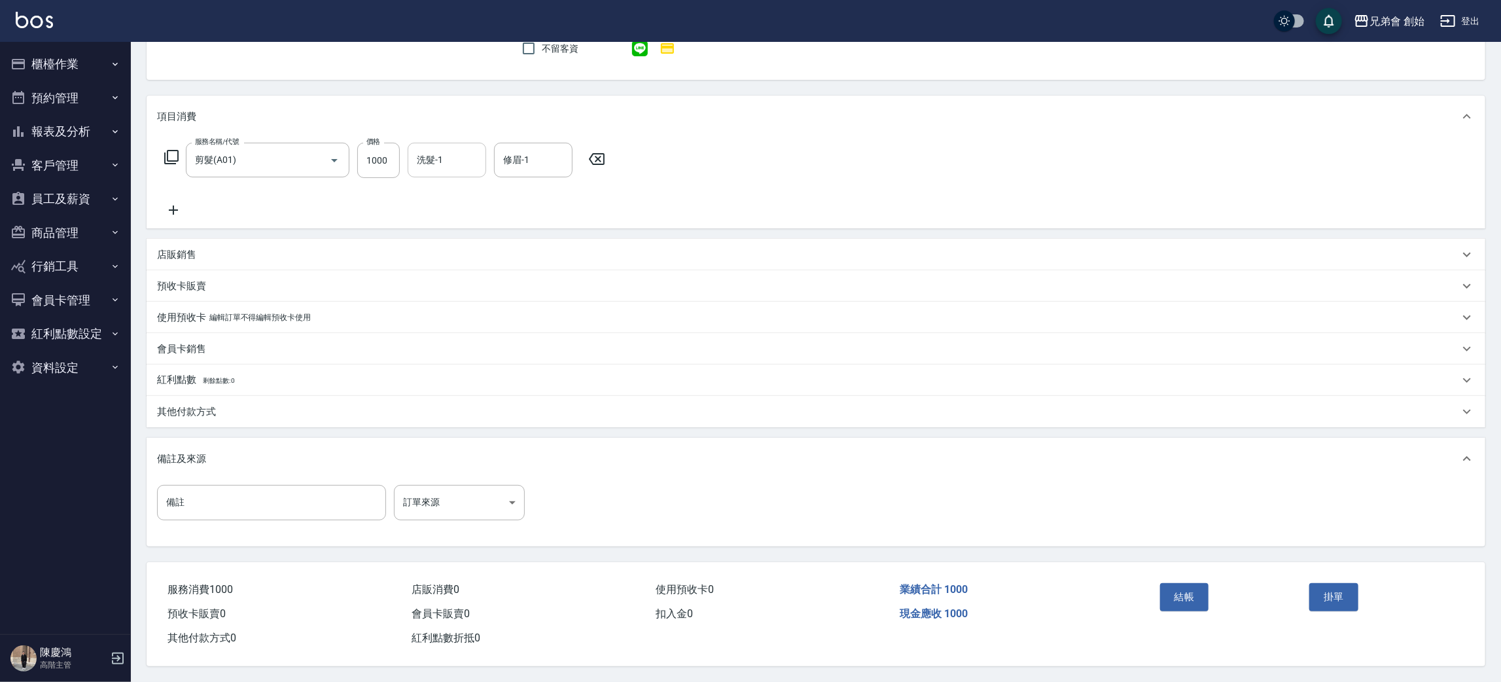
click at [451, 163] on input "洗髮-1" at bounding box center [447, 160] width 67 height 23
click at [471, 105] on div "項目消費" at bounding box center [816, 117] width 1339 height 42
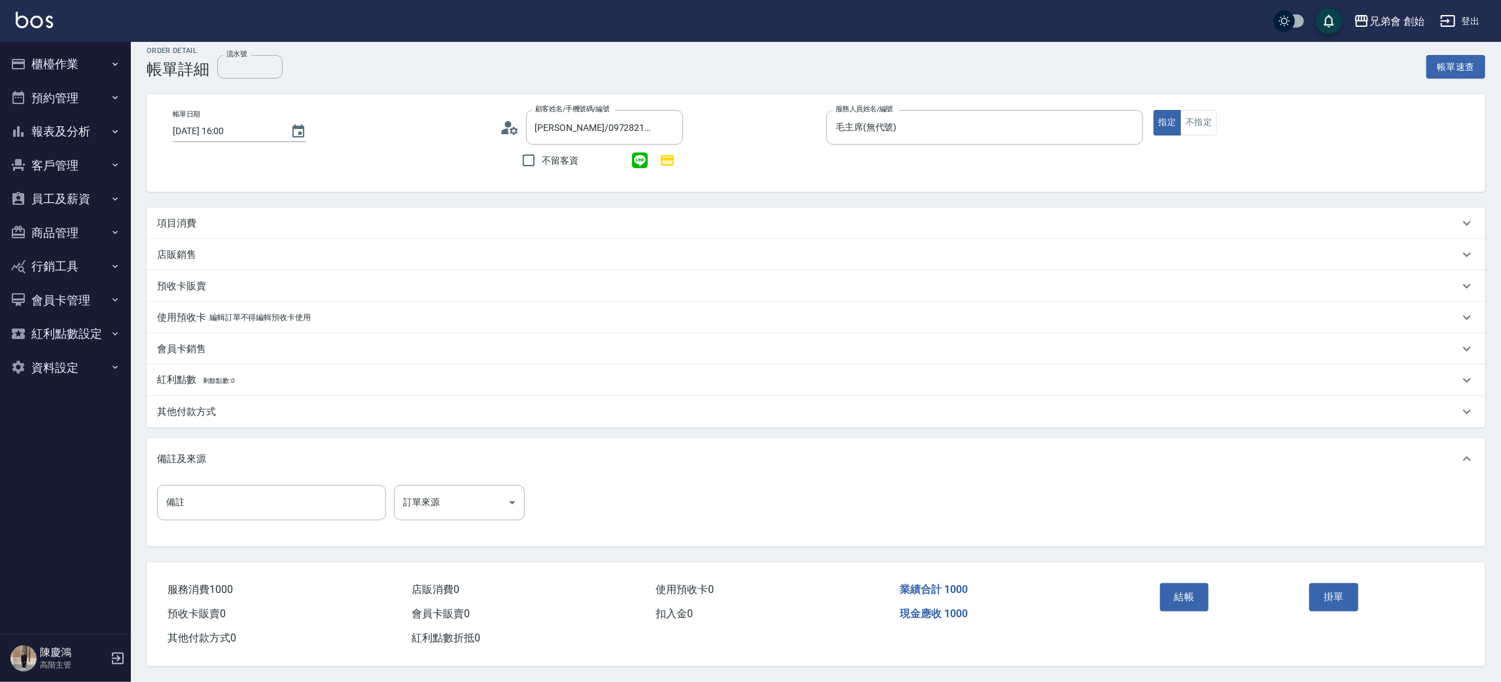
click at [443, 230] on div "項目消費" at bounding box center [816, 222] width 1339 height 31
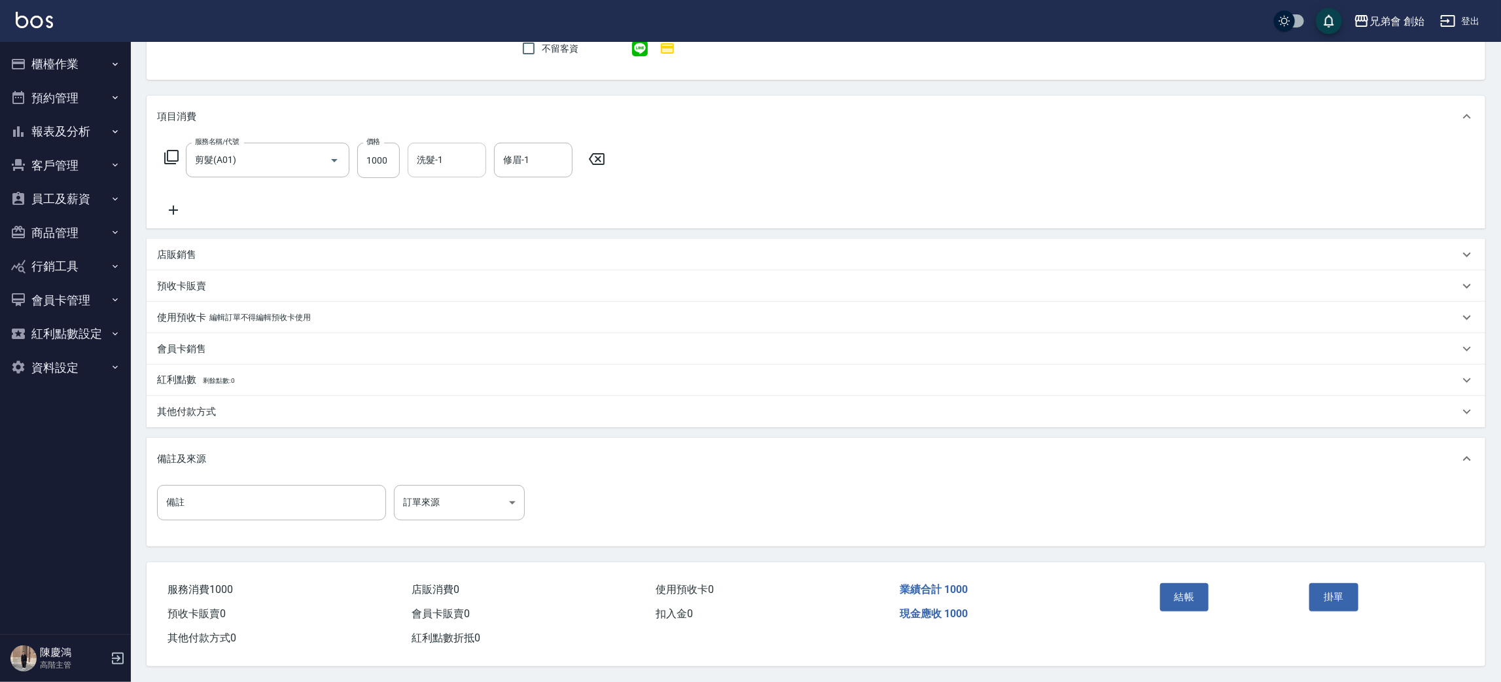
click at [425, 171] on div "洗髮-1" at bounding box center [447, 160] width 79 height 35
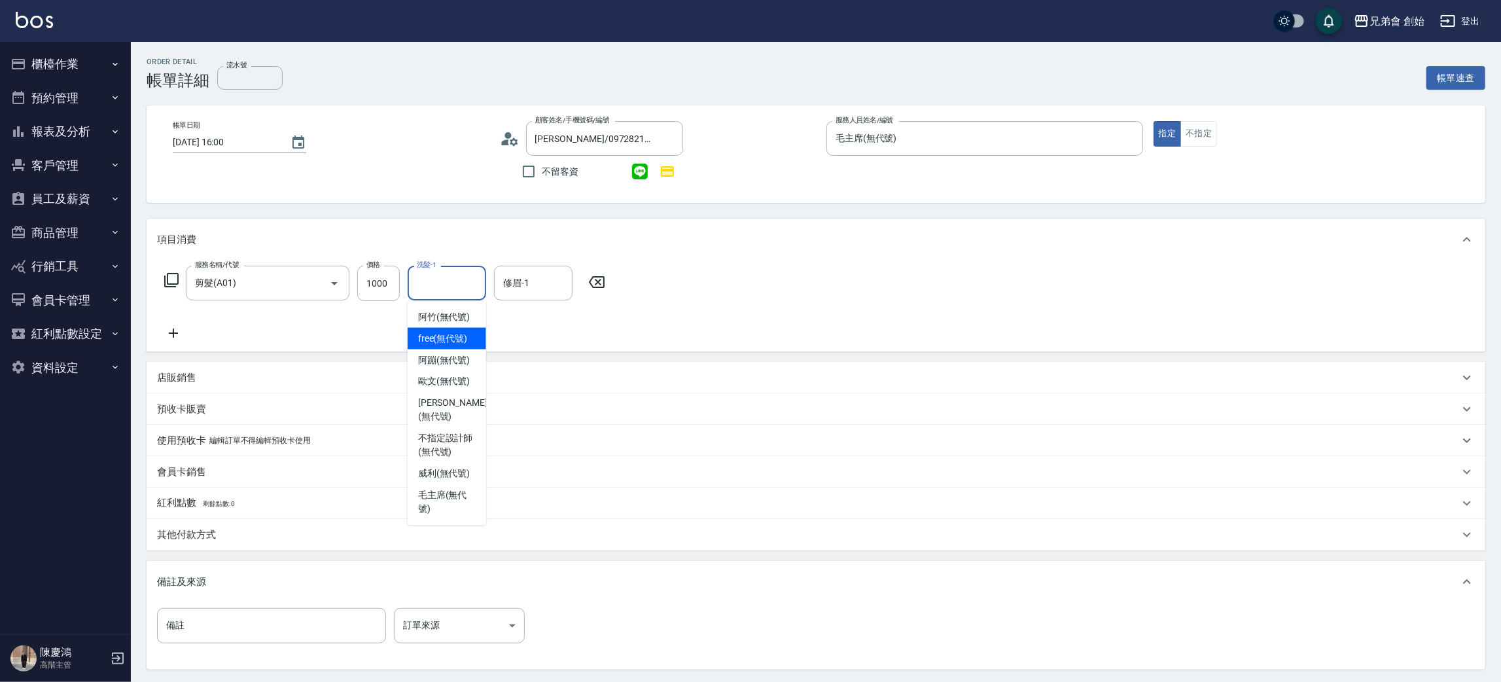
drag, startPoint x: 469, startPoint y: 335, endPoint x: 472, endPoint y: 322, distance: 13.7
click at [469, 339] on div "free (無代號)" at bounding box center [447, 339] width 79 height 22
type input "free(無代號)"
click at [512, 274] on div "修眉-1" at bounding box center [533, 283] width 79 height 35
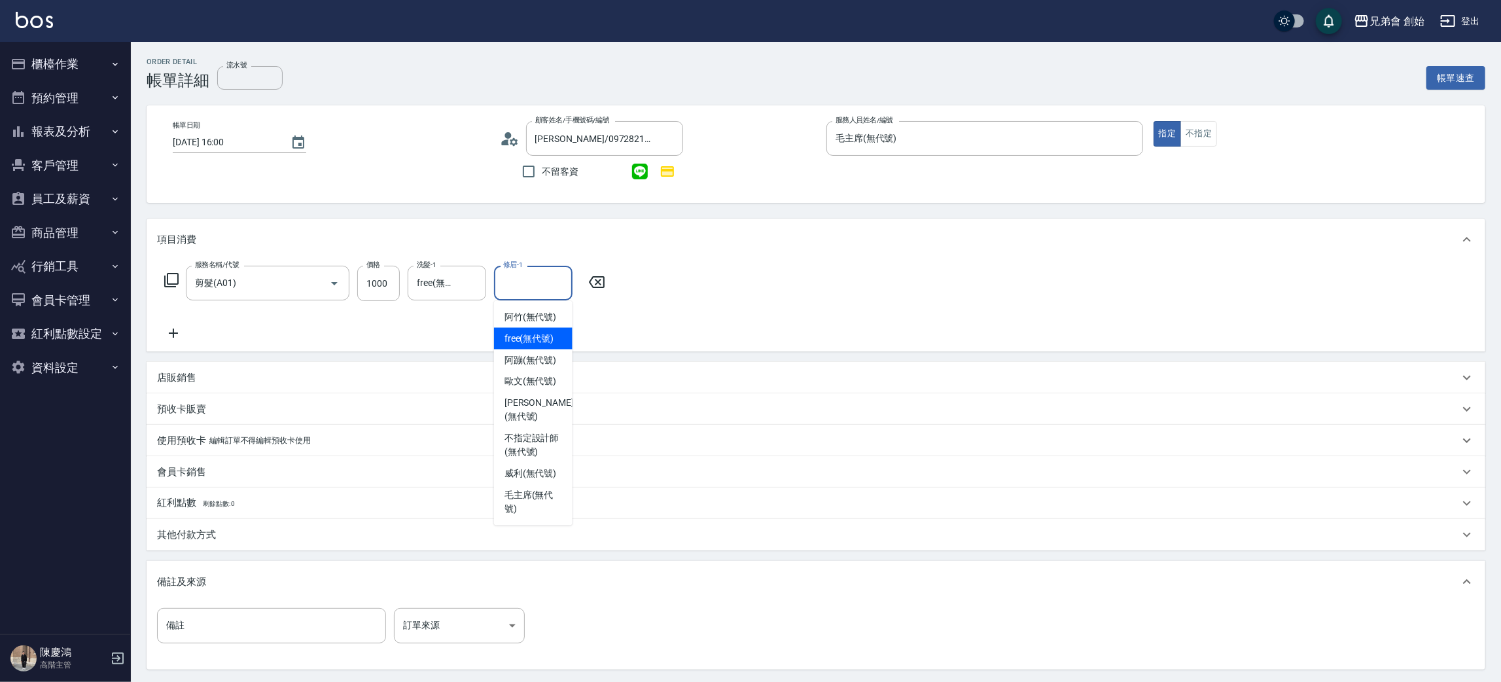
drag, startPoint x: 532, startPoint y: 329, endPoint x: 720, endPoint y: 305, distance: 189.9
click at [532, 330] on div "free (無代號)" at bounding box center [533, 339] width 79 height 22
type input "free(無代號)"
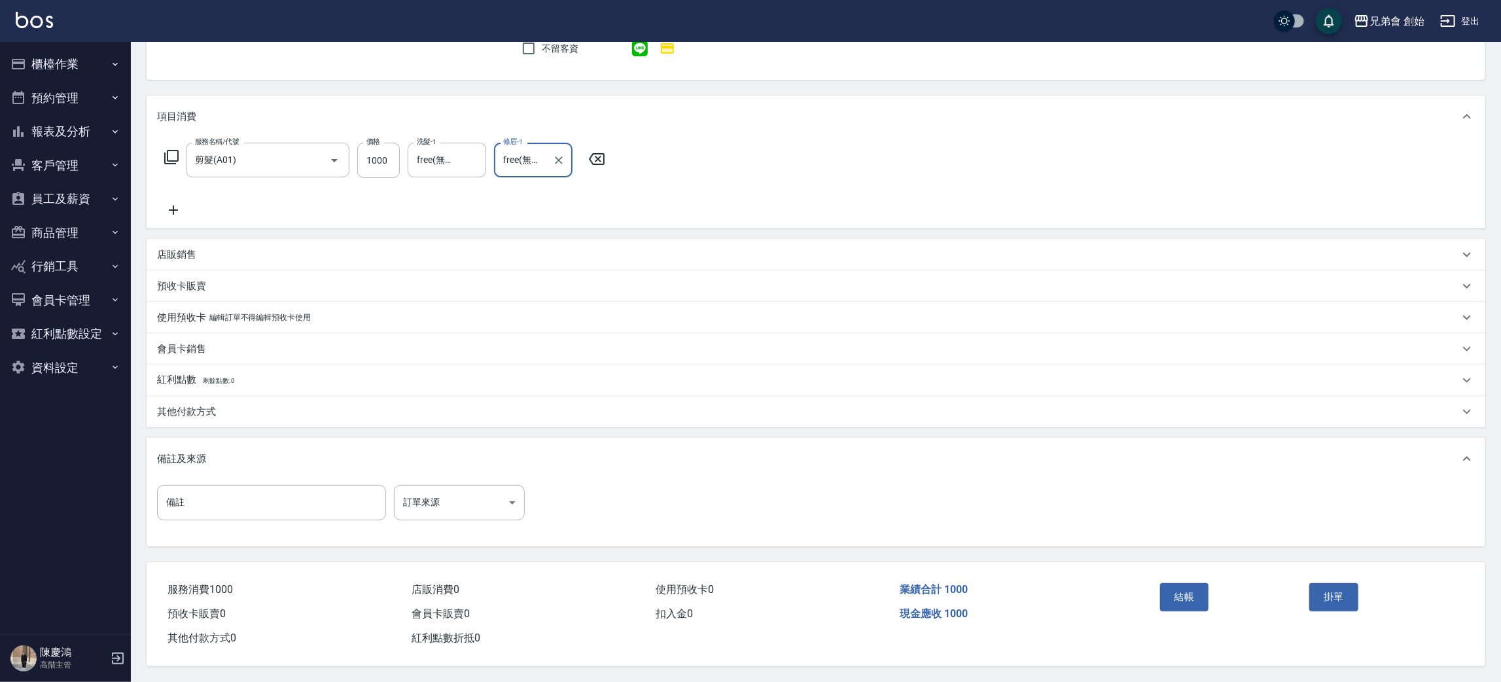
click at [1181, 589] on button "結帳" at bounding box center [1184, 596] width 49 height 27
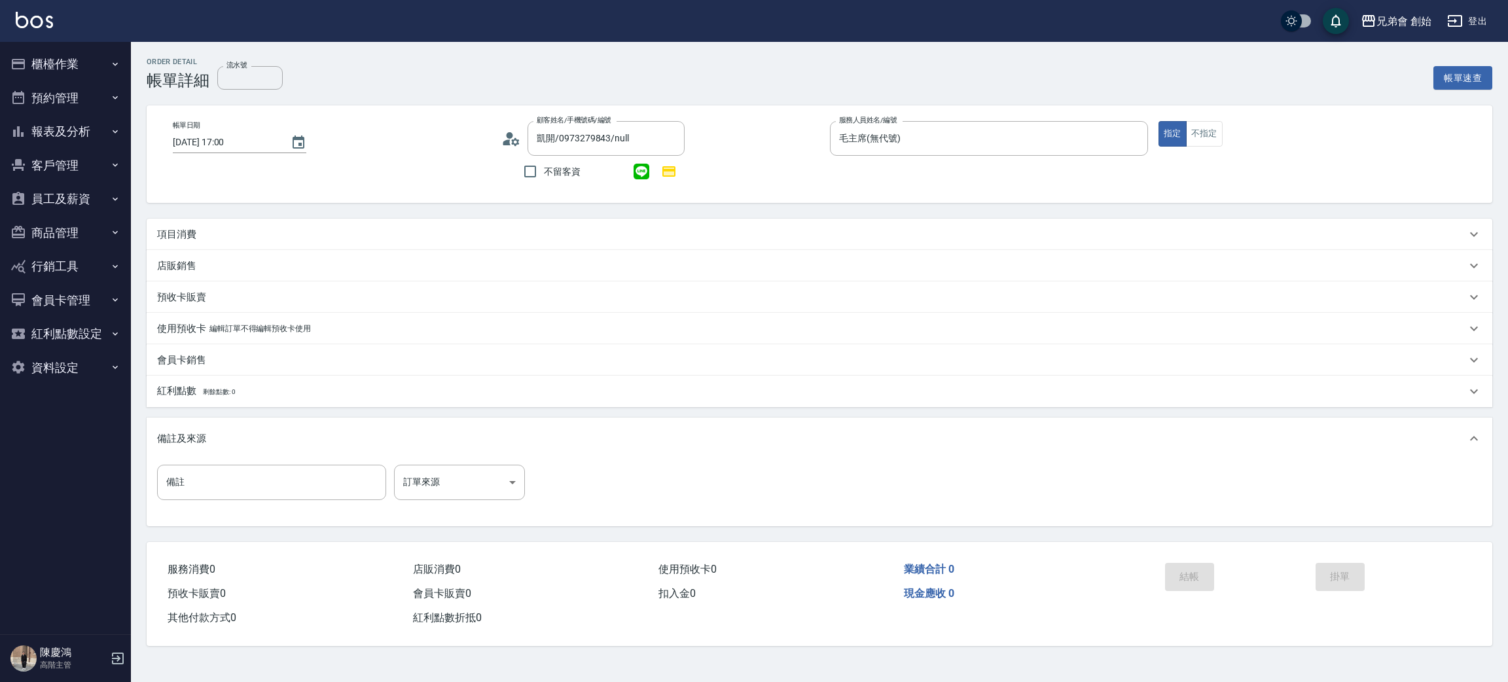
drag, startPoint x: 193, startPoint y: 242, endPoint x: 198, endPoint y: 253, distance: 11.4
click at [193, 247] on div "項目消費" at bounding box center [819, 234] width 1345 height 31
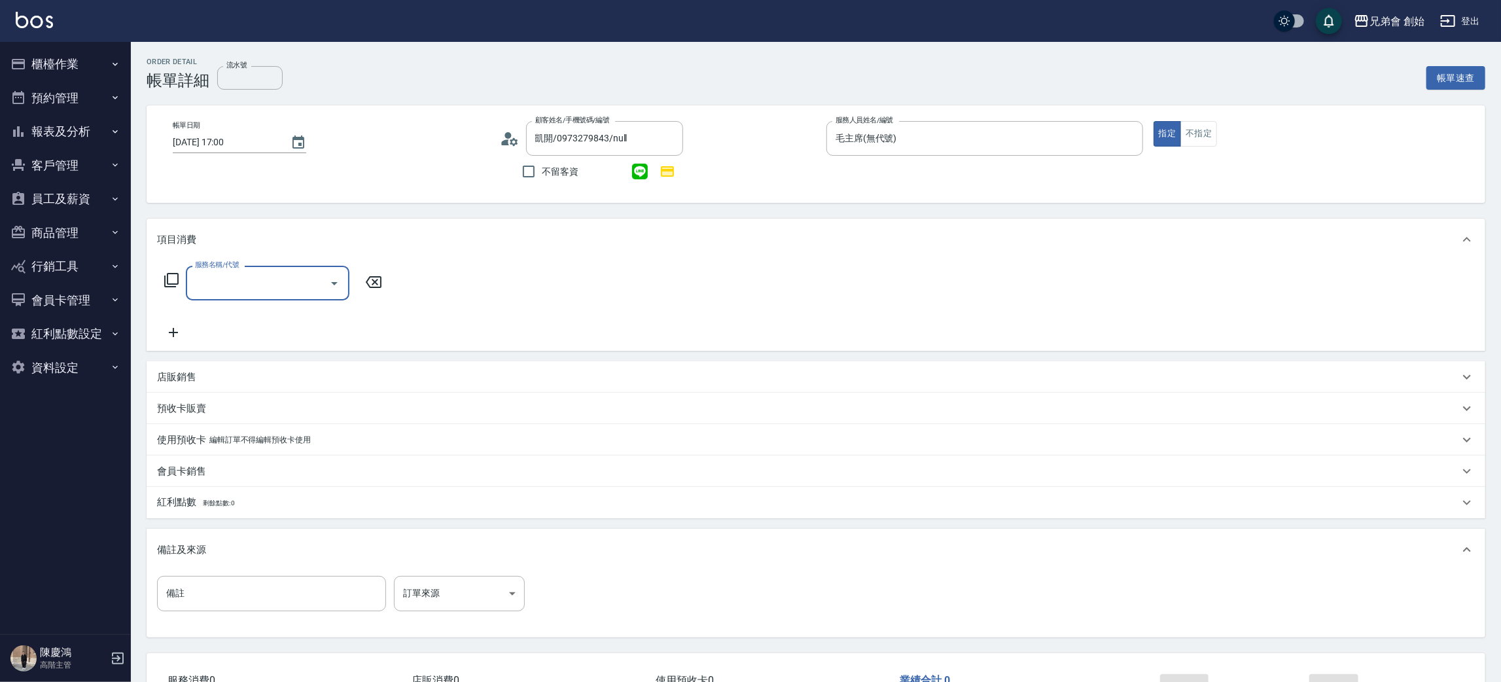
drag, startPoint x: 241, startPoint y: 275, endPoint x: 248, endPoint y: 285, distance: 12.3
click at [242, 275] on div "服務名稱/代號 服務名稱/代號" at bounding box center [268, 283] width 164 height 35
click at [248, 291] on input "服務名稱/代號" at bounding box center [258, 283] width 132 height 23
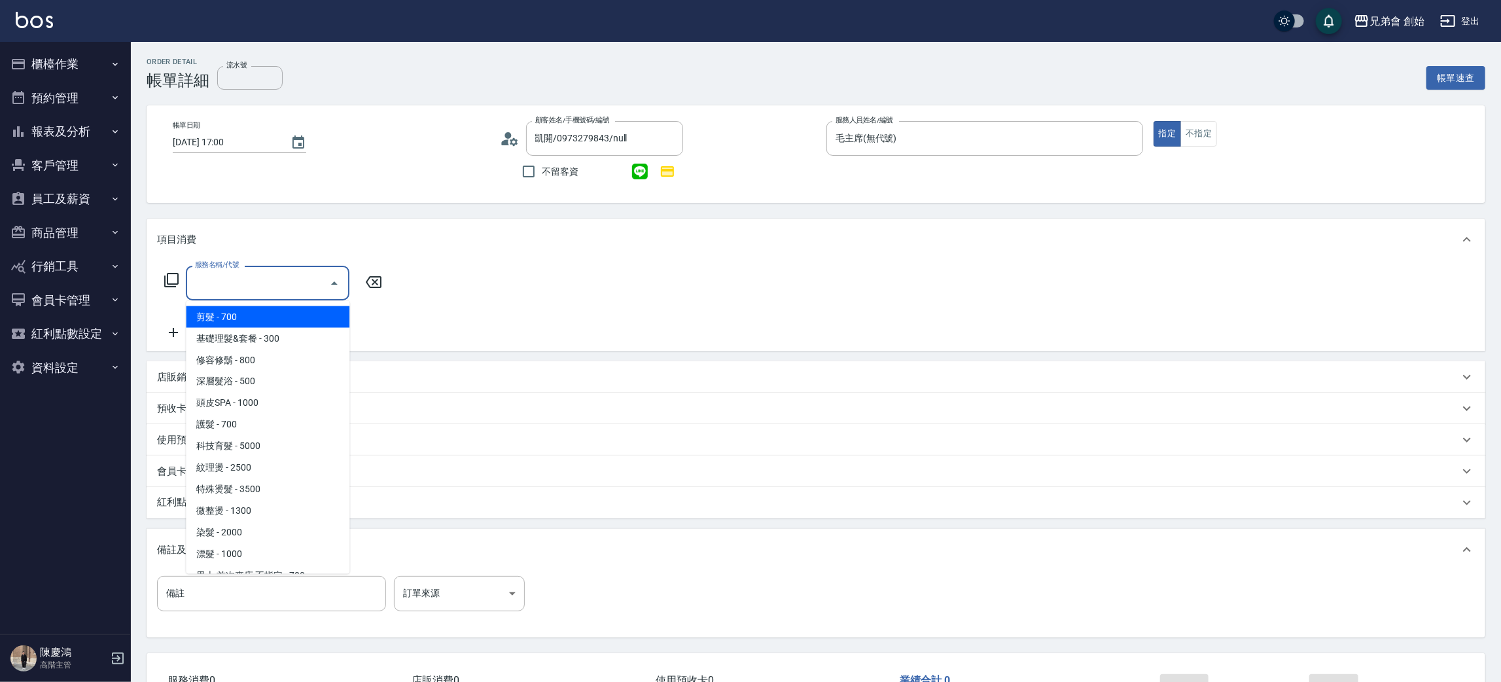
drag, startPoint x: 245, startPoint y: 321, endPoint x: 300, endPoint y: 308, distance: 56.5
click at [245, 322] on span "剪髮 - 700" at bounding box center [268, 317] width 164 height 22
type input "剪髮(A01)"
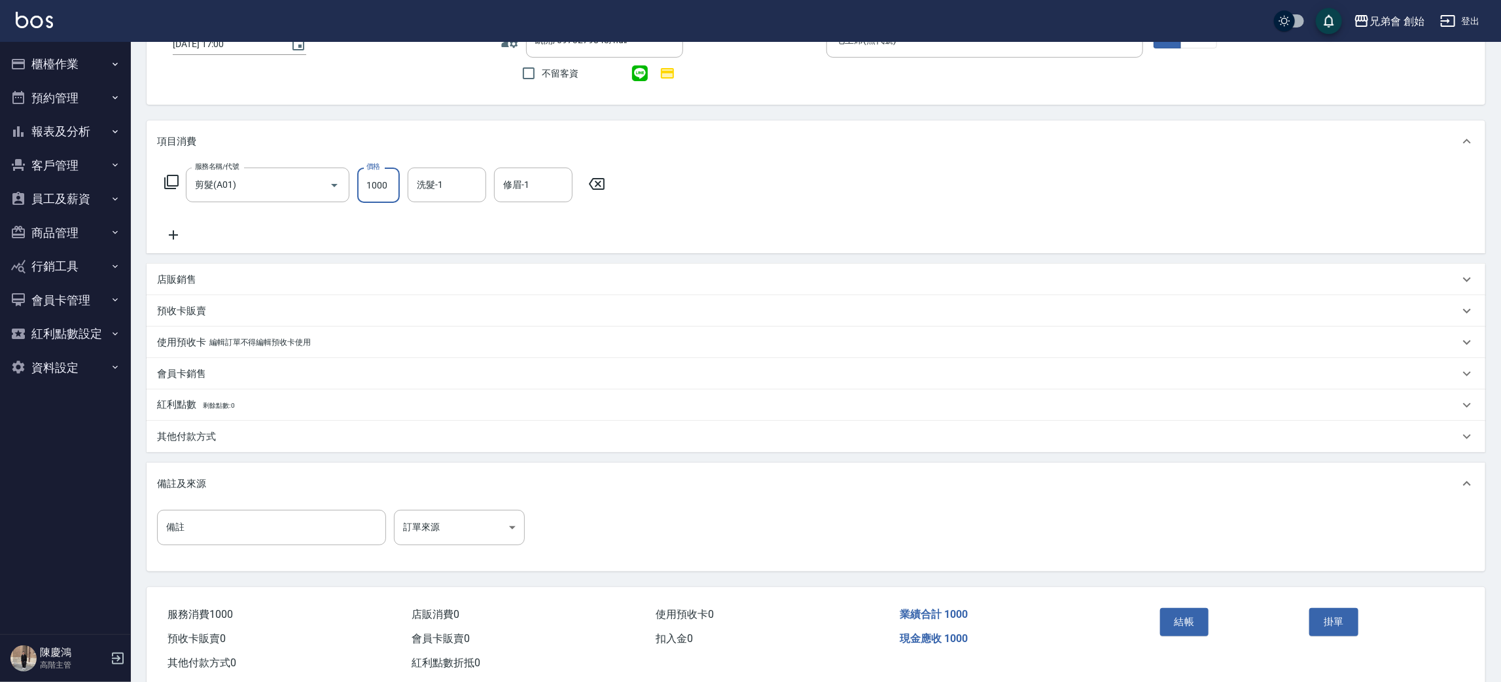
scroll to position [126, 0]
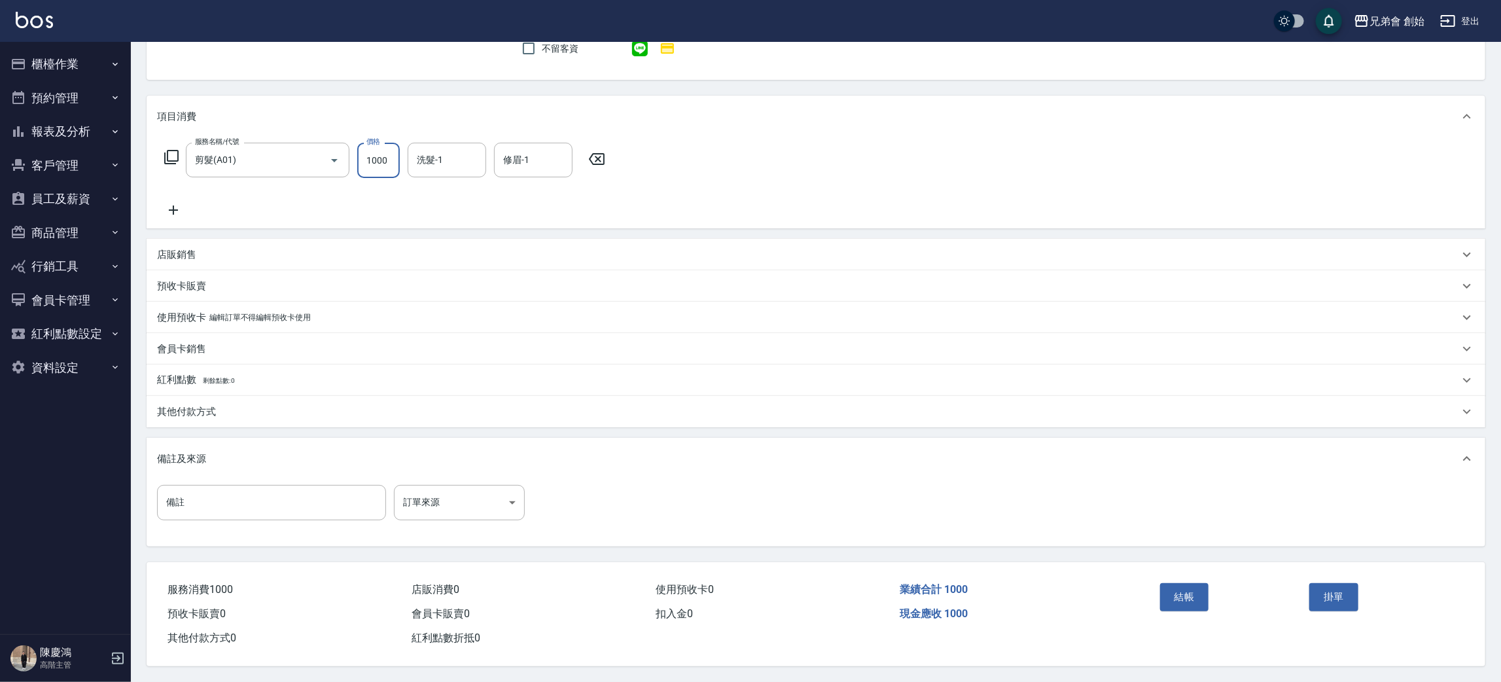
type input "1000"
click at [1196, 592] on button "結帳" at bounding box center [1184, 596] width 49 height 27
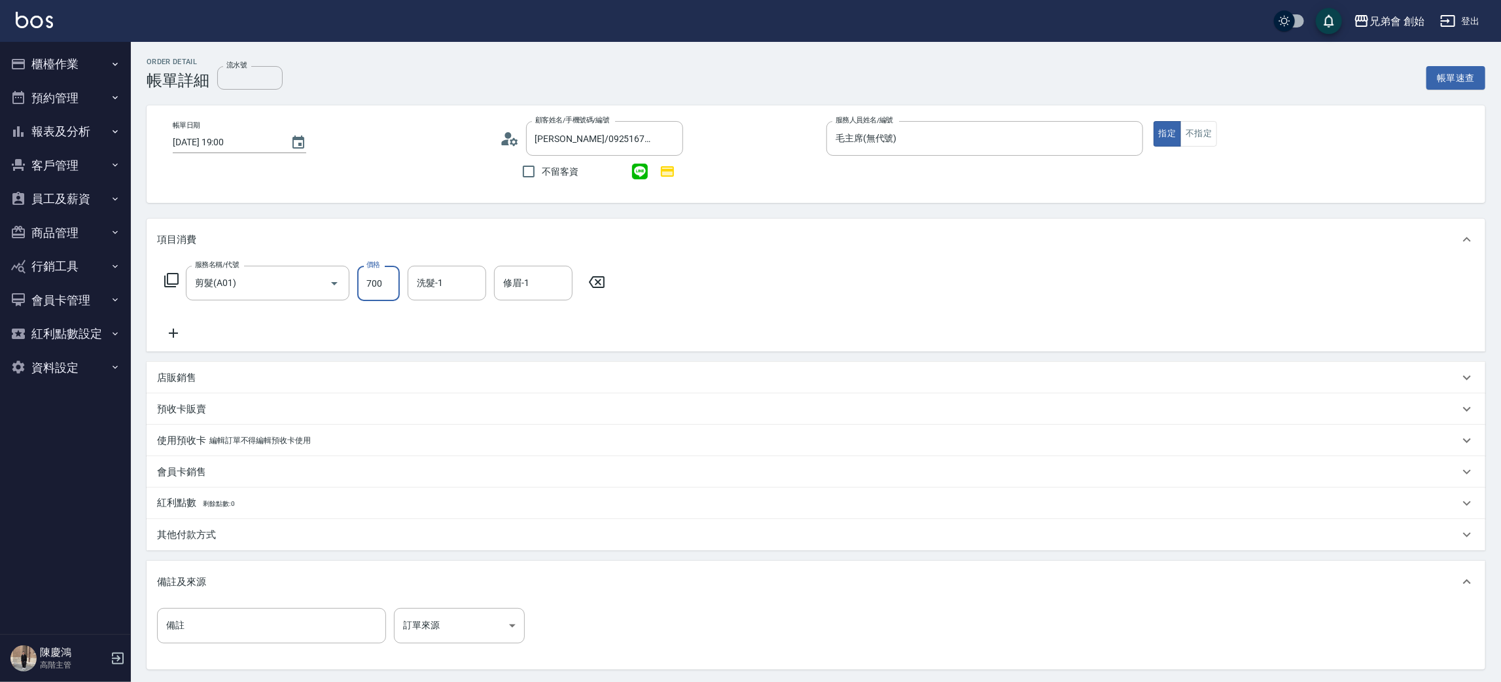
drag, startPoint x: 386, startPoint y: 281, endPoint x: 446, endPoint y: 192, distance: 106.9
click at [386, 280] on input "700" at bounding box center [378, 283] width 43 height 35
type input "1000"
click at [179, 328] on icon at bounding box center [173, 333] width 33 height 16
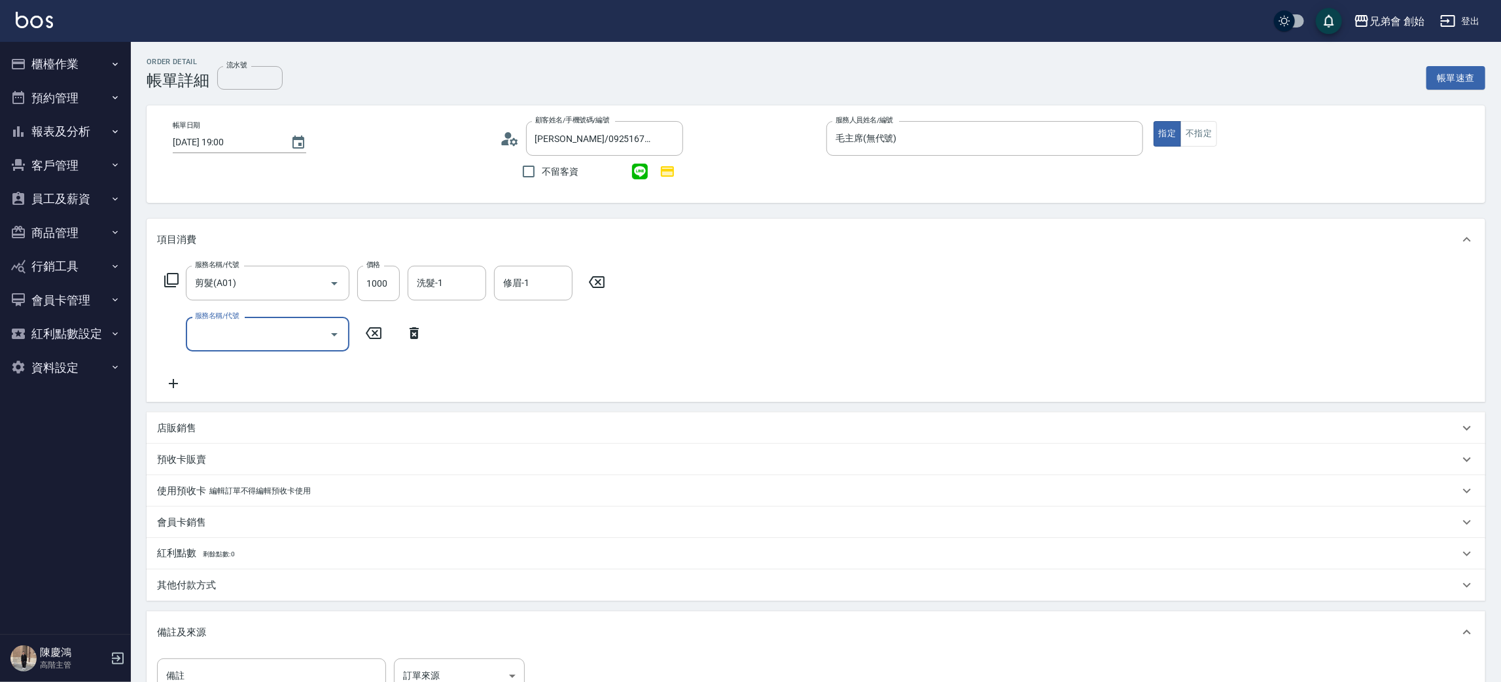
click at [198, 317] on label "服務名稱/代號" at bounding box center [217, 316] width 44 height 10
click at [198, 323] on input "服務名稱/代號" at bounding box center [258, 334] width 132 height 23
click at [207, 329] on input "服務名稱/代號" at bounding box center [258, 334] width 132 height 23
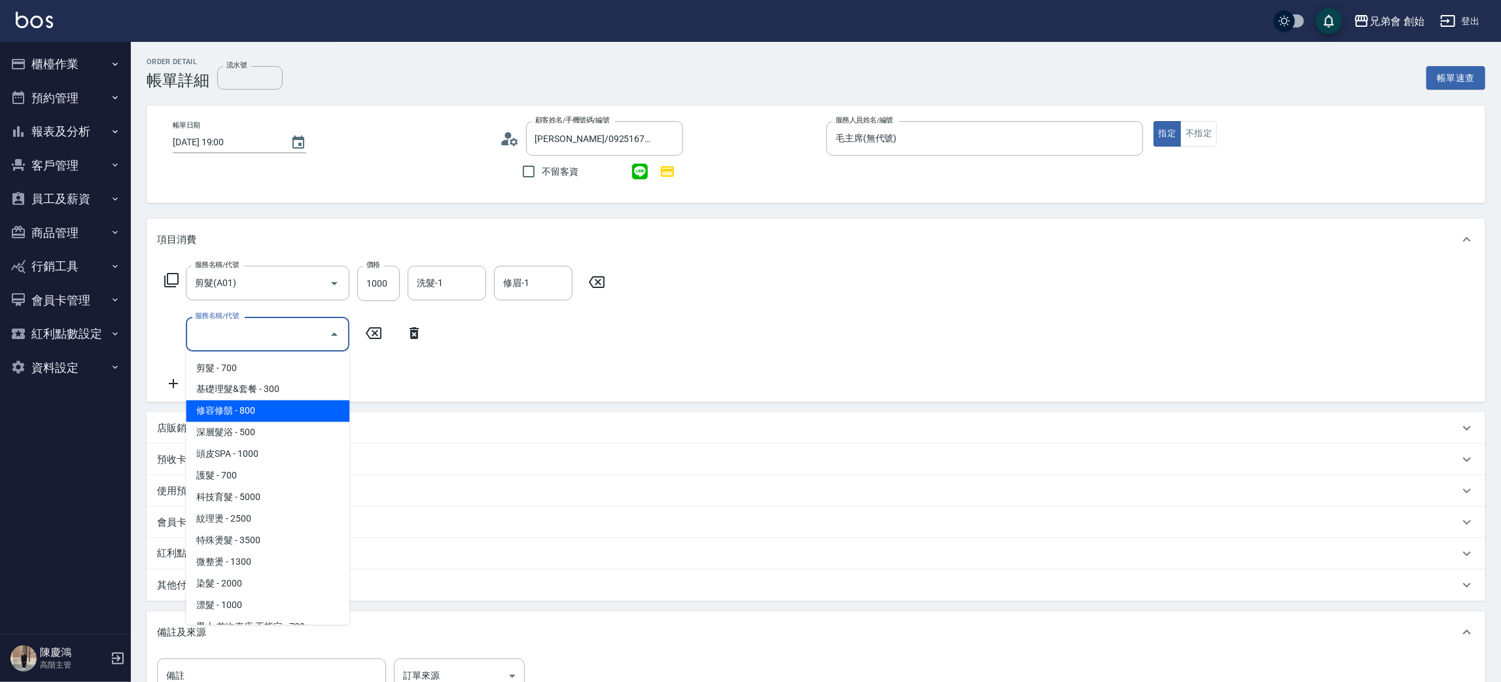
click at [231, 418] on span "修容修鬍 - 800" at bounding box center [268, 411] width 164 height 22
type input "修容[DEMOGRAPHIC_DATA]鬍(A04)"
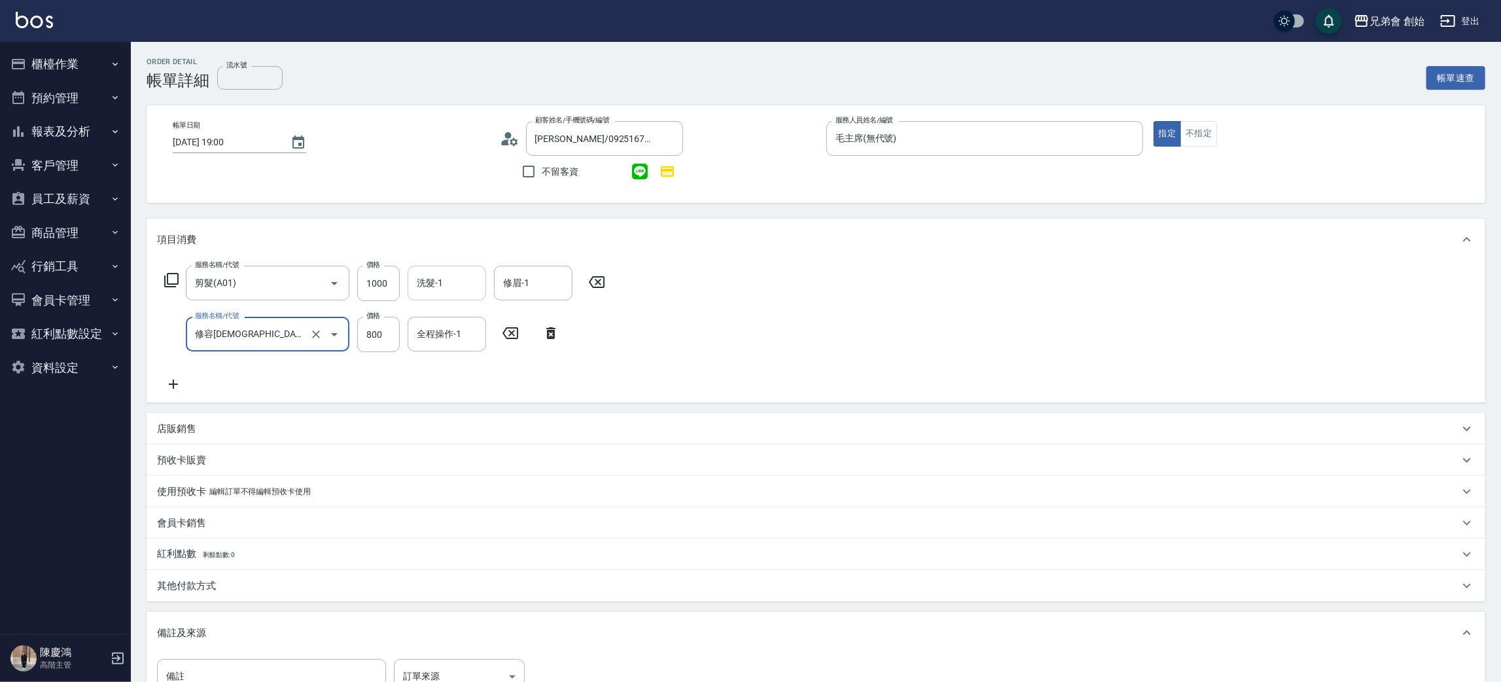
click at [437, 284] on input "洗髮-1" at bounding box center [447, 283] width 67 height 23
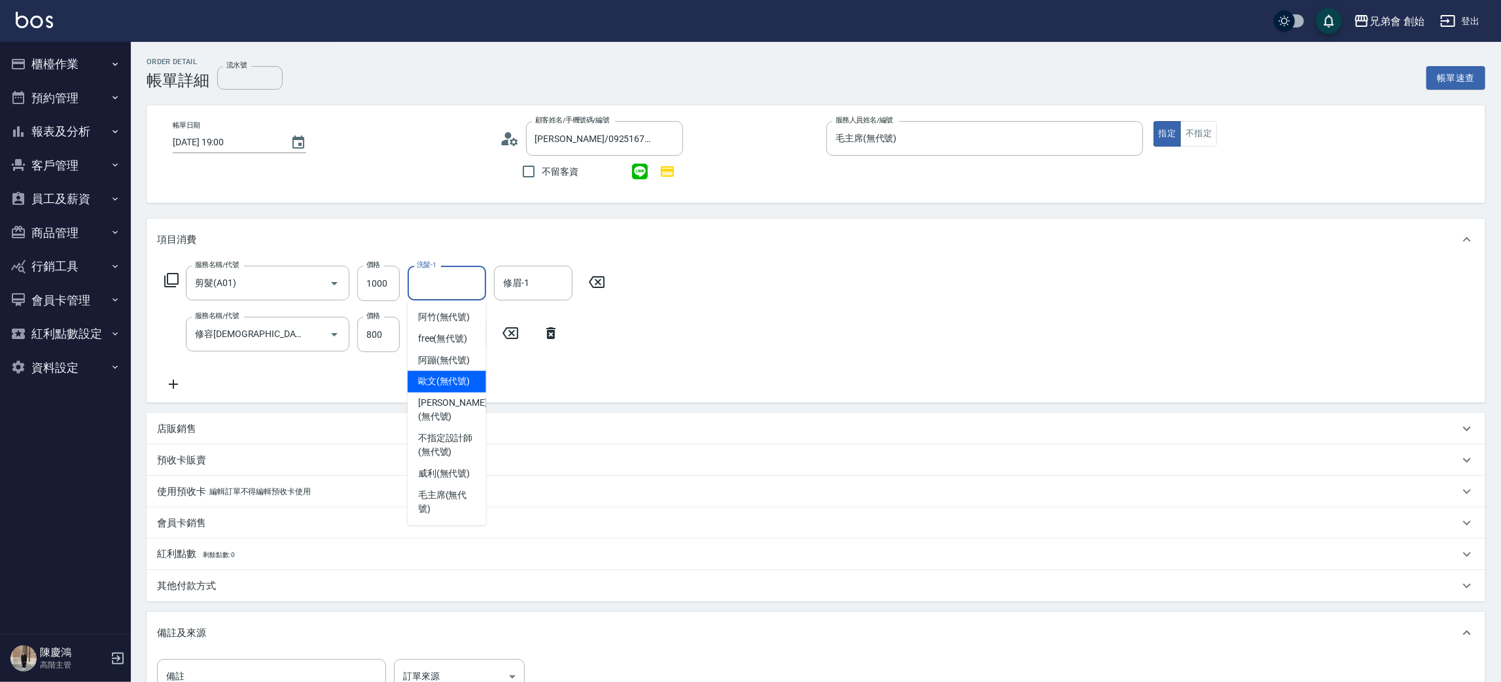
click at [453, 380] on span "歐文 (無代號)" at bounding box center [444, 382] width 52 height 14
type input "歐文(無代號)"
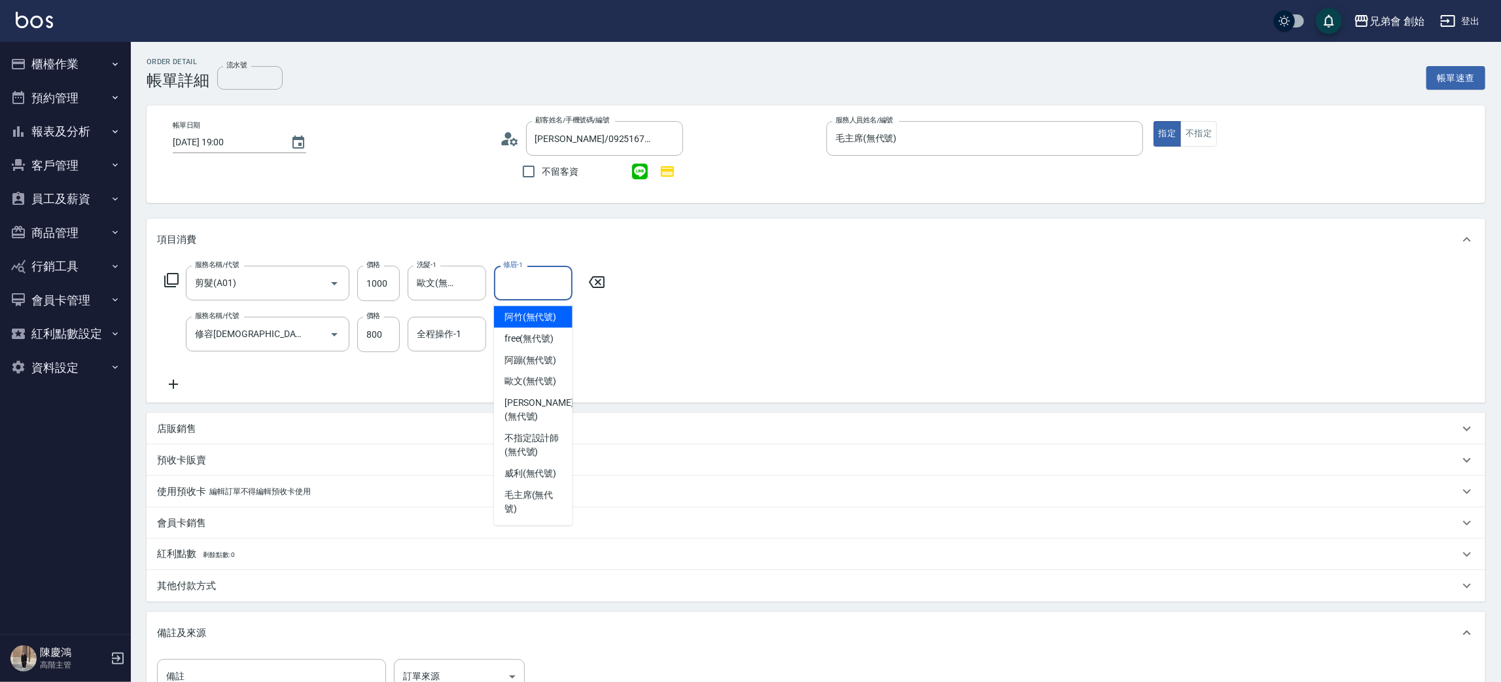
click at [518, 285] on input "修眉-1" at bounding box center [533, 283] width 67 height 23
click at [522, 376] on div "歐文 (無代號)" at bounding box center [533, 382] width 79 height 22
type input "歐文(無代號)"
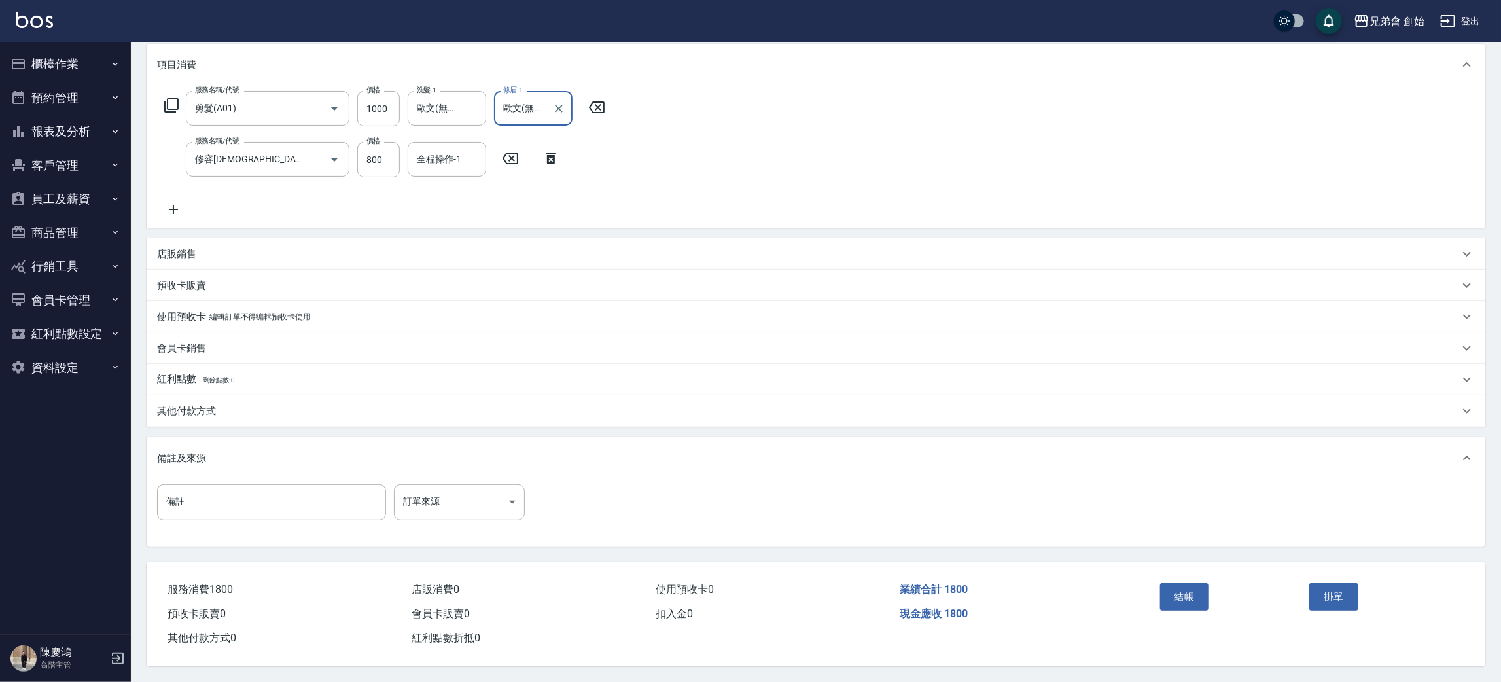
drag, startPoint x: 558, startPoint y: 100, endPoint x: 573, endPoint y: 101, distance: 14.5
click at [558, 102] on icon "Clear" at bounding box center [558, 108] width 13 height 13
click at [1199, 601] on button "結帳" at bounding box center [1184, 596] width 49 height 27
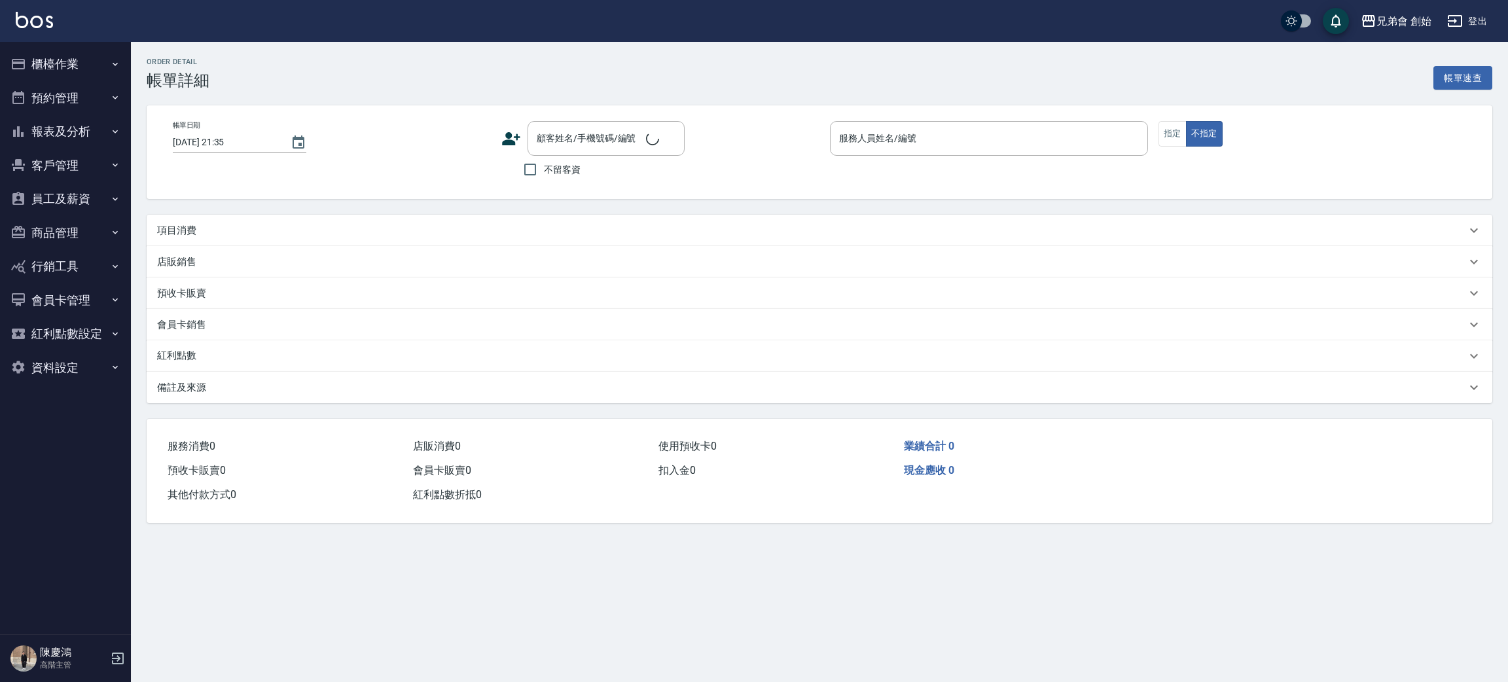
click at [179, 236] on p "項目消費" at bounding box center [176, 231] width 39 height 14
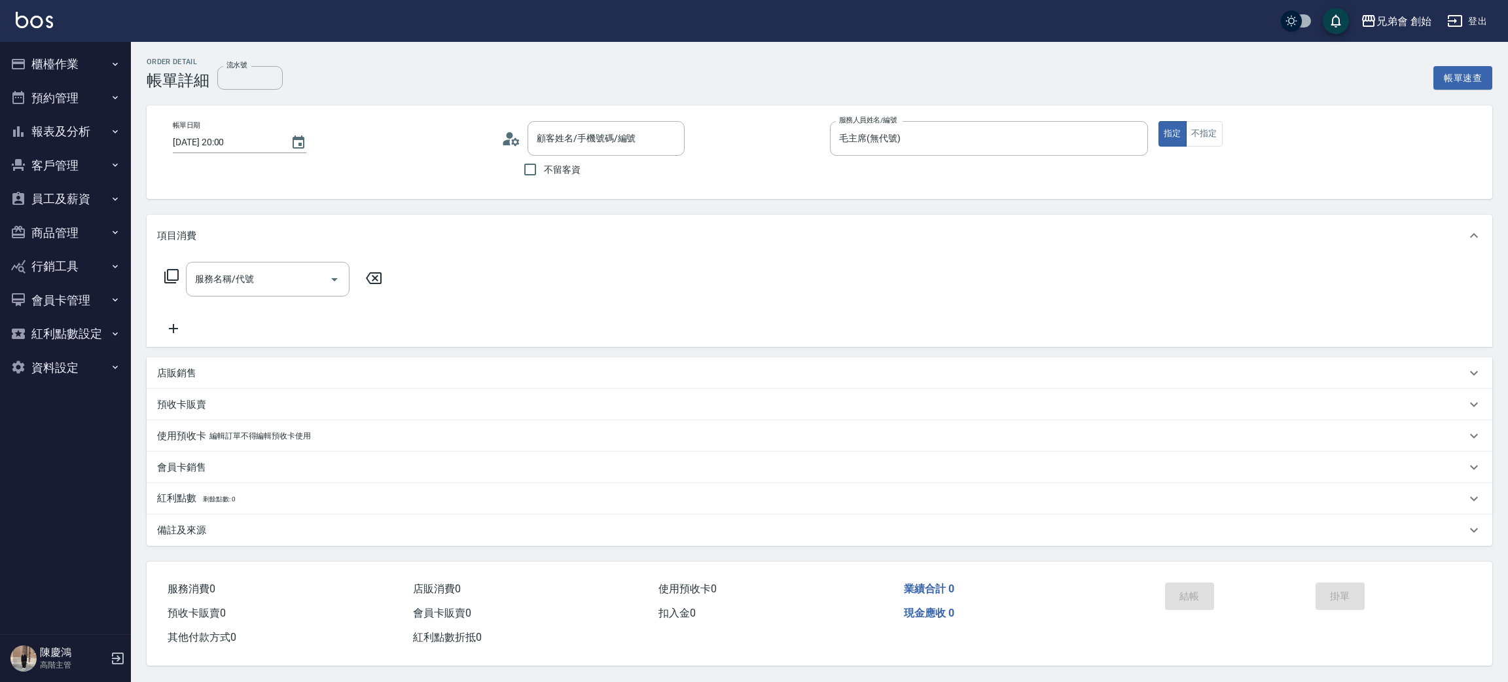
type input "[DATE] 20:00"
type input "毛主席(無代號)"
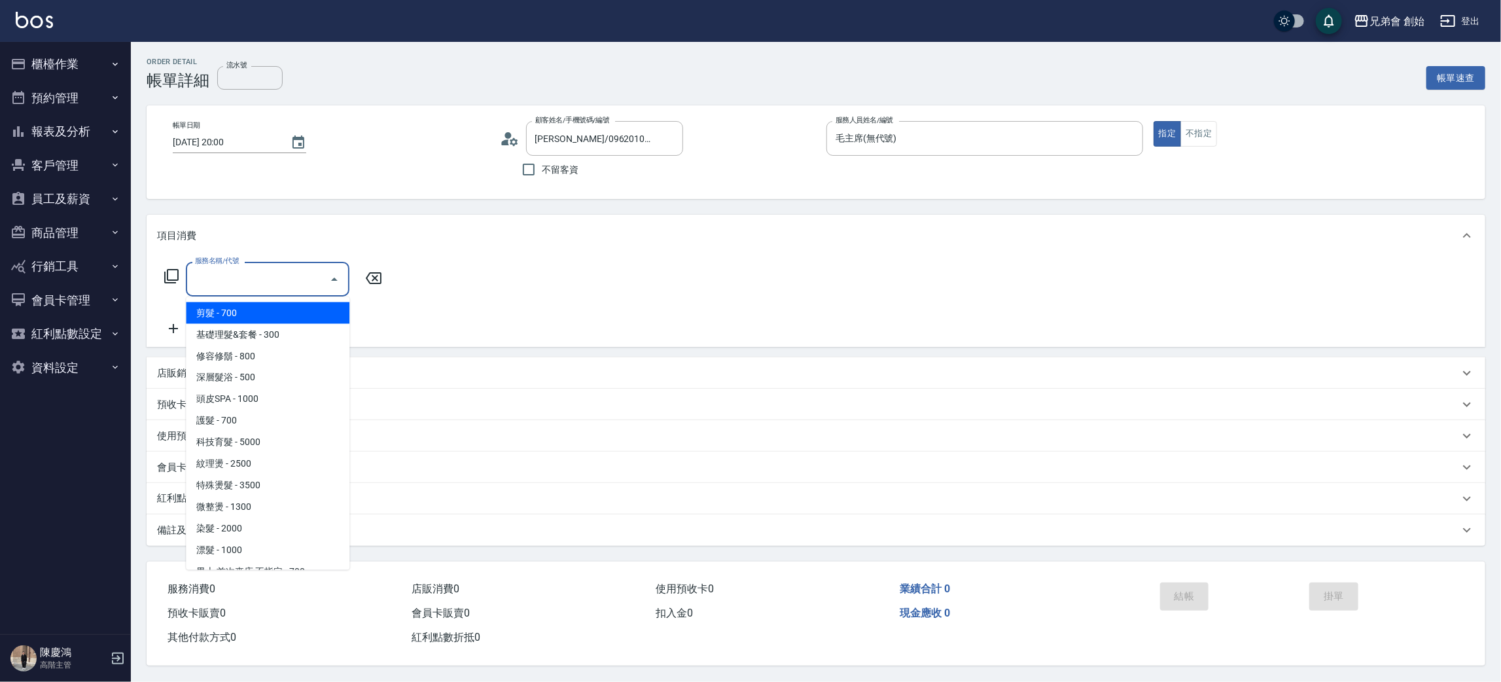
type input "[PERSON_NAME]/0962010857/null"
click at [245, 280] on input "服務名稱/代號" at bounding box center [258, 279] width 132 height 23
click at [251, 322] on span "剪髮 - 700" at bounding box center [268, 313] width 164 height 22
type input "剪髮(A01)"
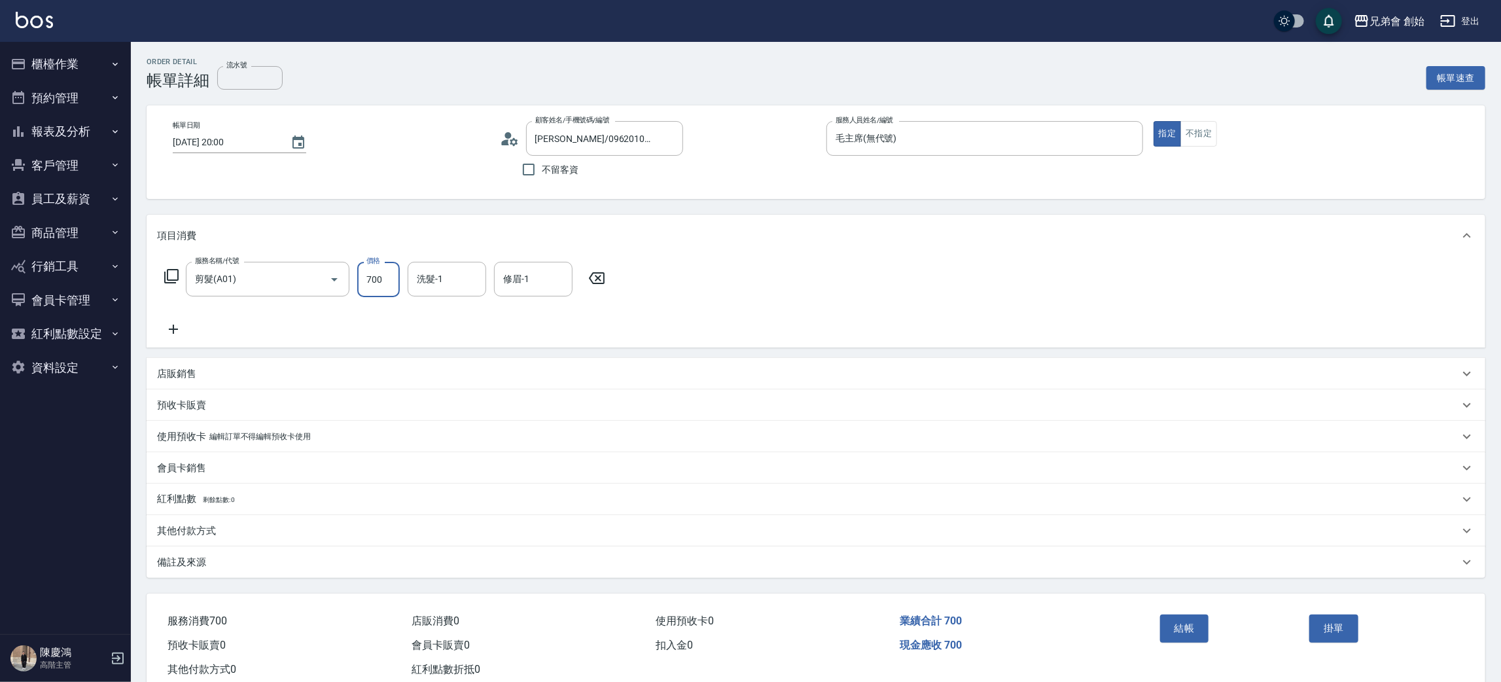
drag, startPoint x: 374, startPoint y: 291, endPoint x: 374, endPoint y: 283, distance: 7.9
click at [374, 289] on input "700" at bounding box center [378, 279] width 43 height 35
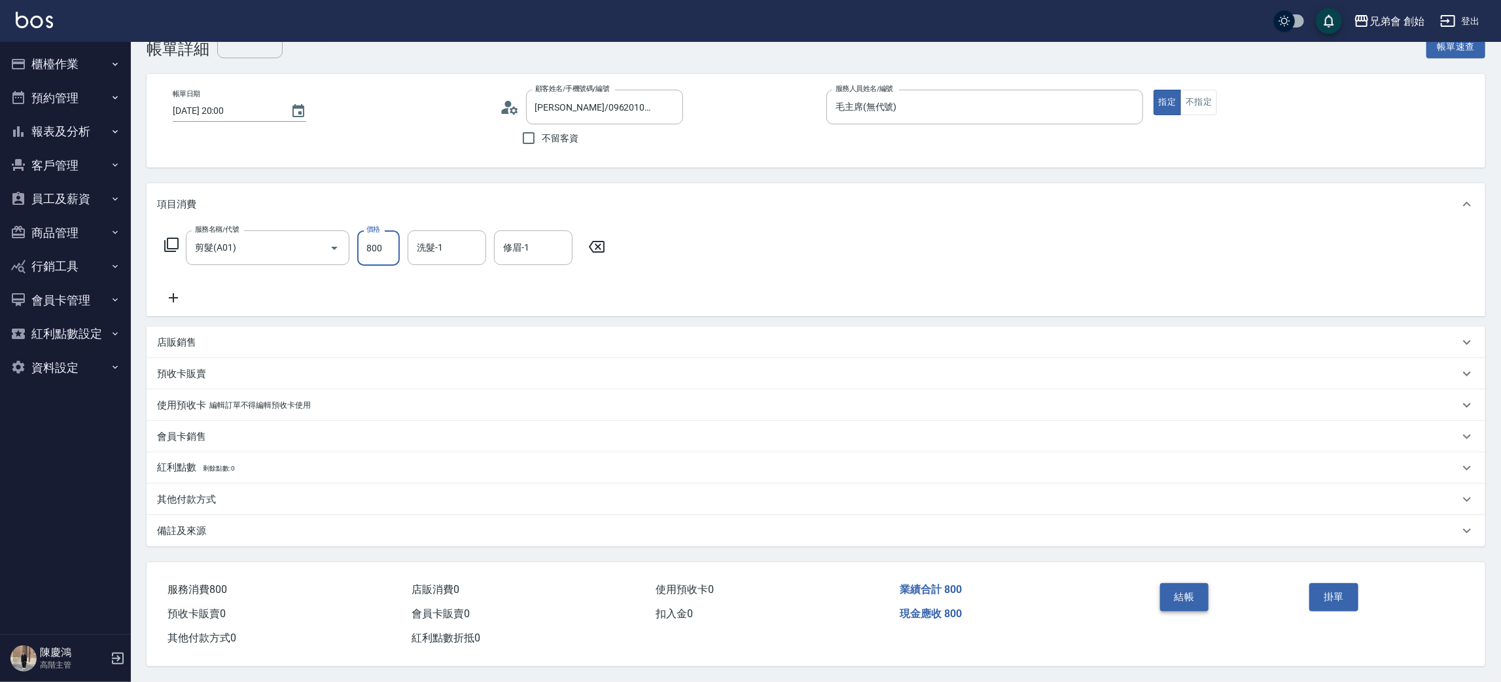
type input "800"
click at [1173, 583] on button "結帳" at bounding box center [1184, 596] width 49 height 27
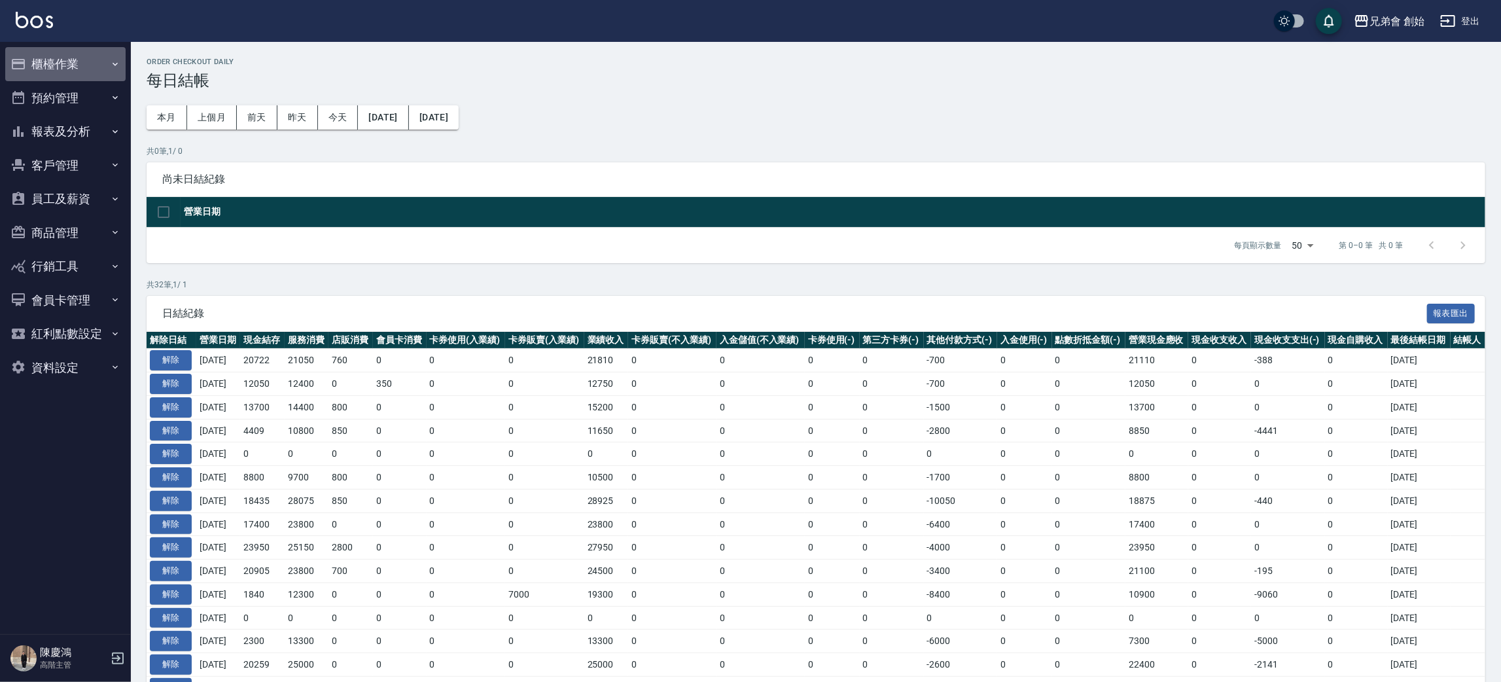
click at [73, 70] on button "櫃檯作業" at bounding box center [65, 64] width 120 height 34
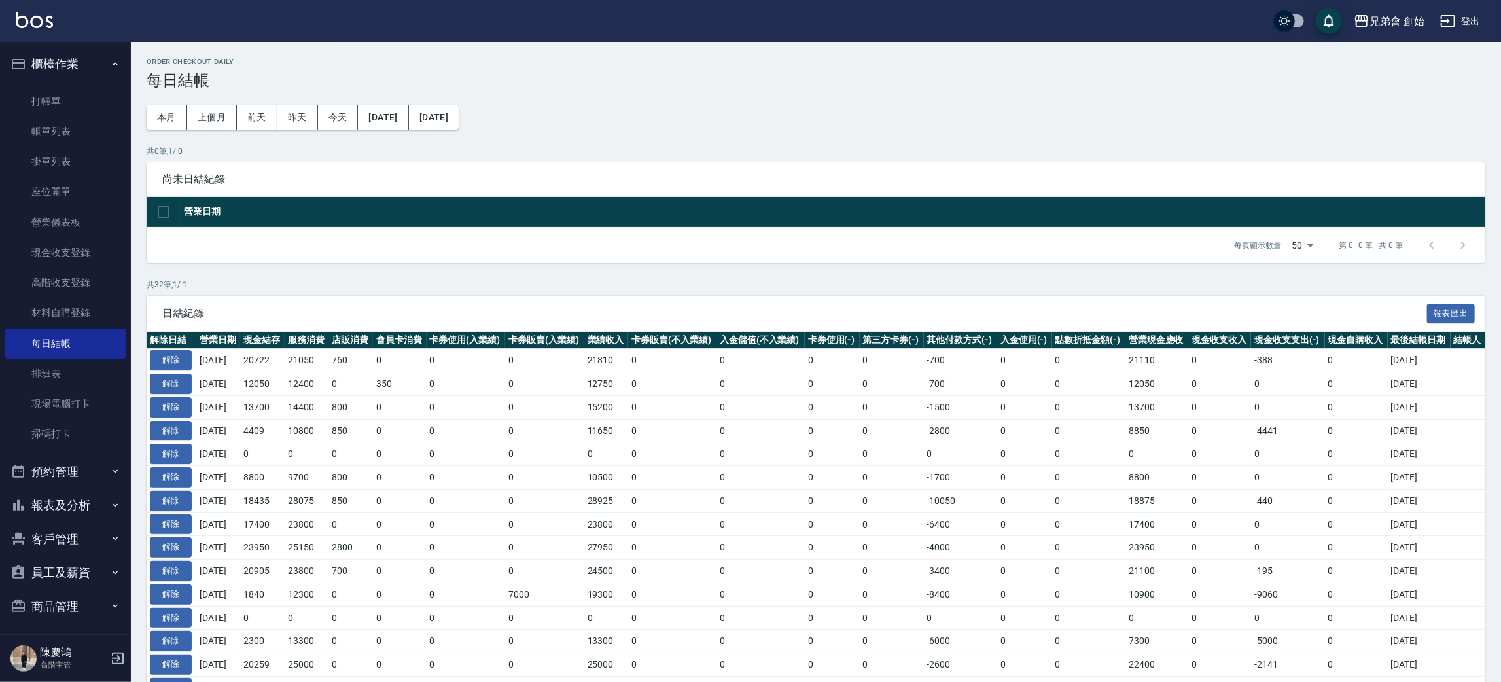
click at [77, 64] on button "櫃檯作業" at bounding box center [65, 64] width 120 height 34
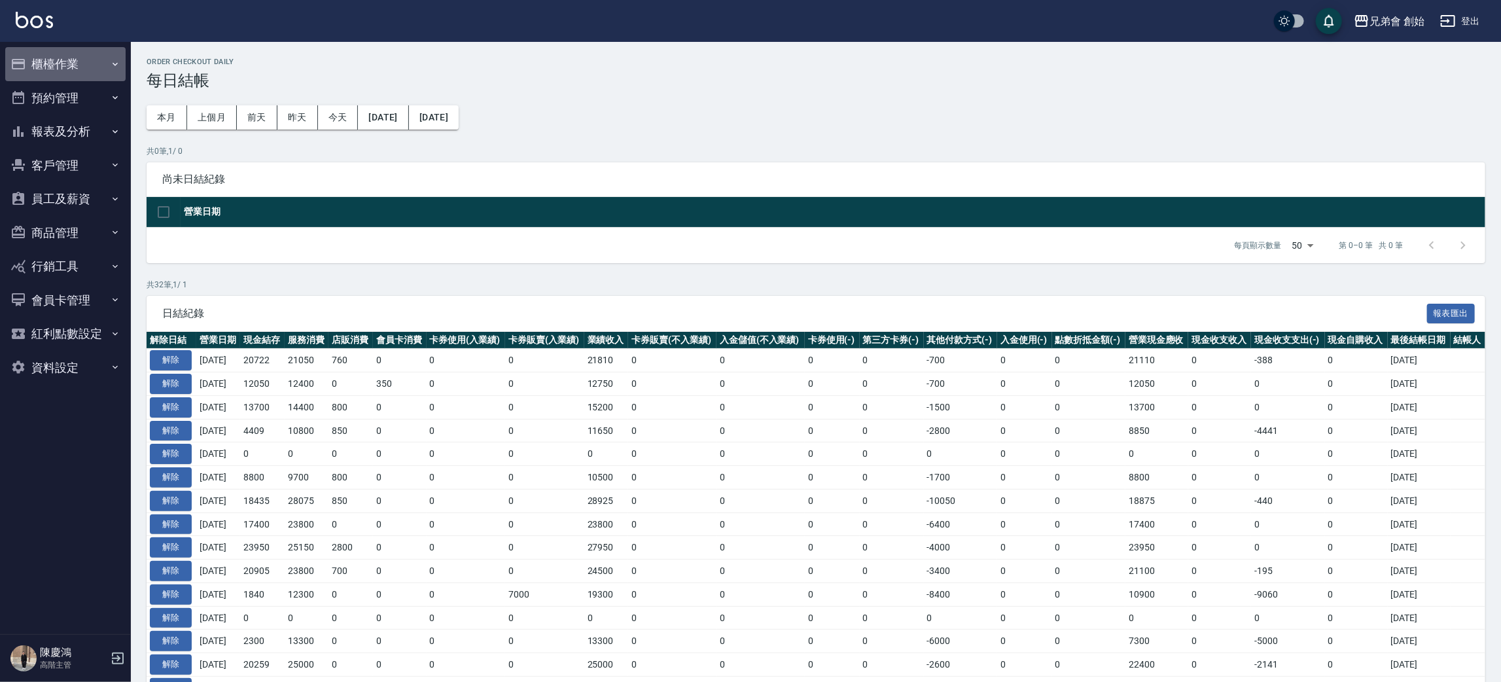
click at [77, 69] on button "櫃檯作業" at bounding box center [65, 64] width 120 height 34
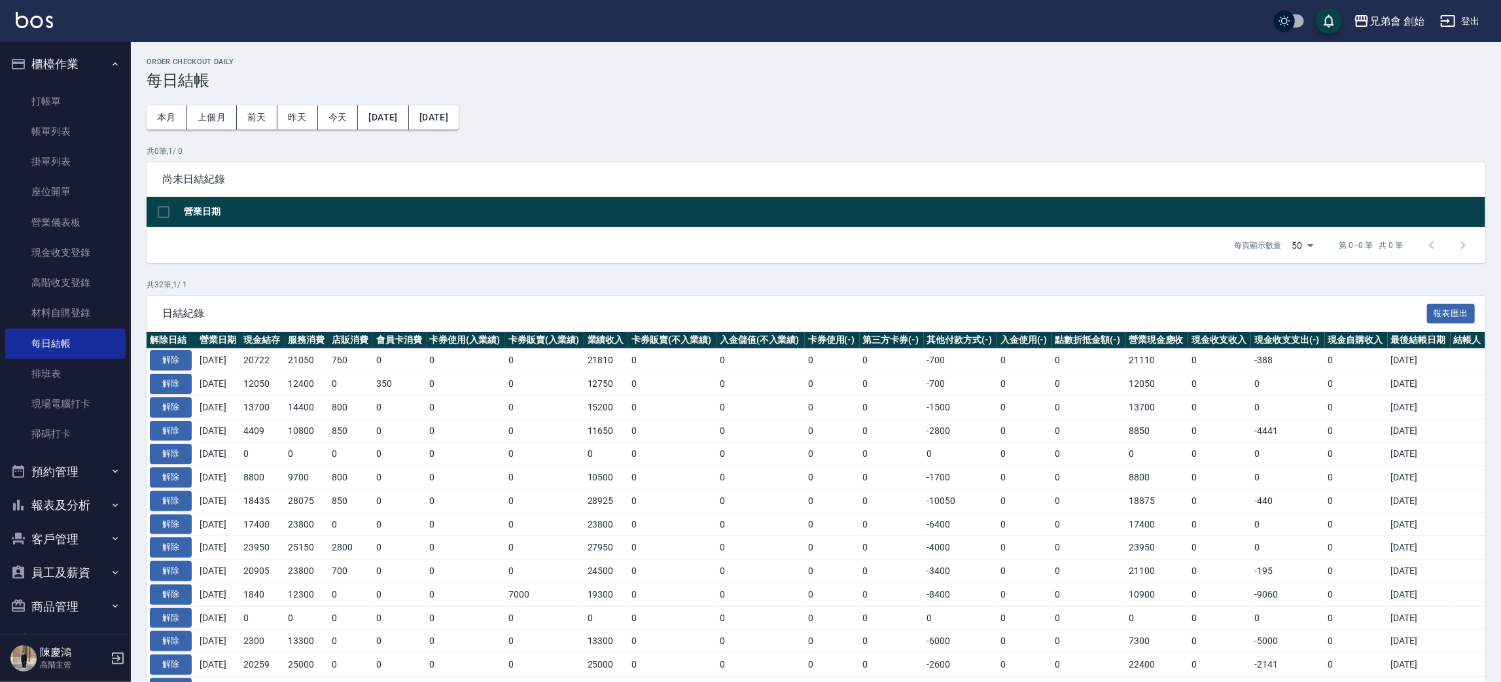
click at [162, 361] on button "解除" at bounding box center [171, 360] width 42 height 20
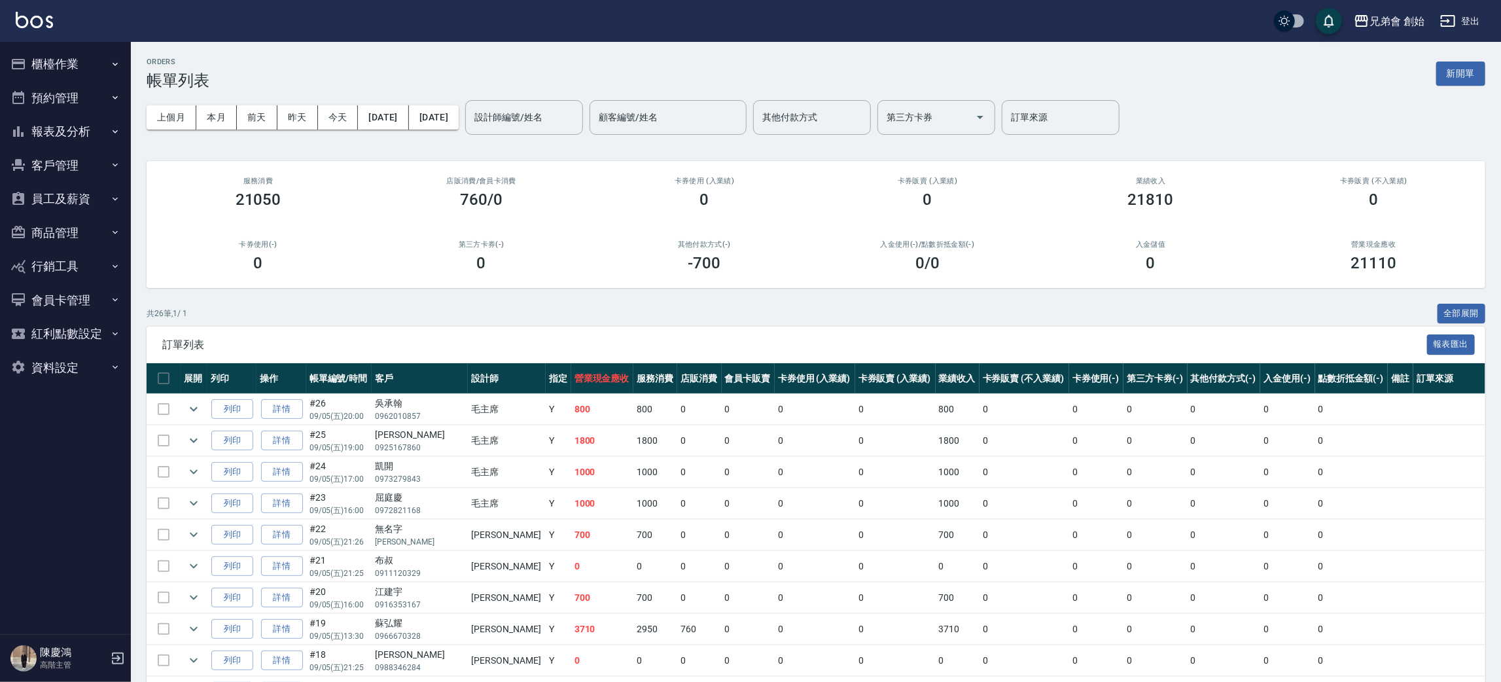
click at [84, 64] on button "櫃檯作業" at bounding box center [65, 64] width 120 height 34
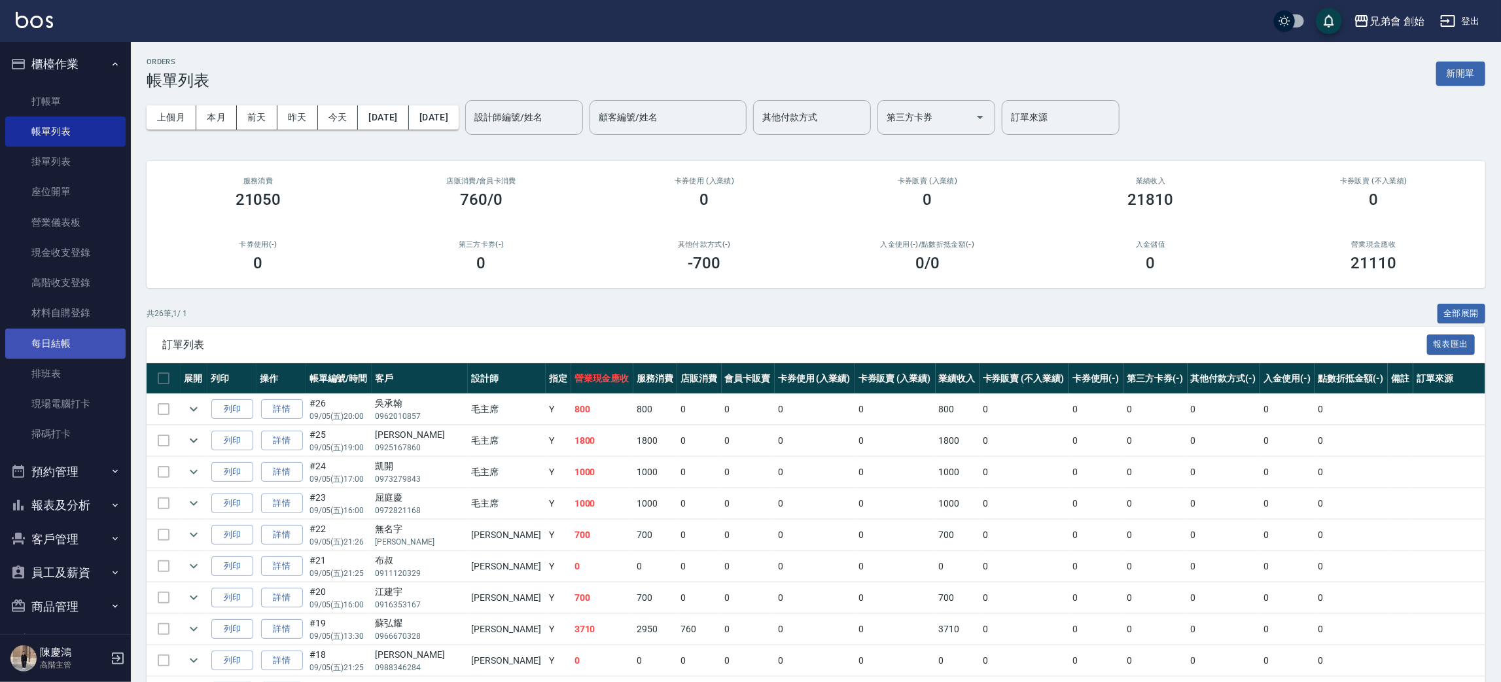
click at [63, 346] on link "每日結帳" at bounding box center [65, 344] width 120 height 30
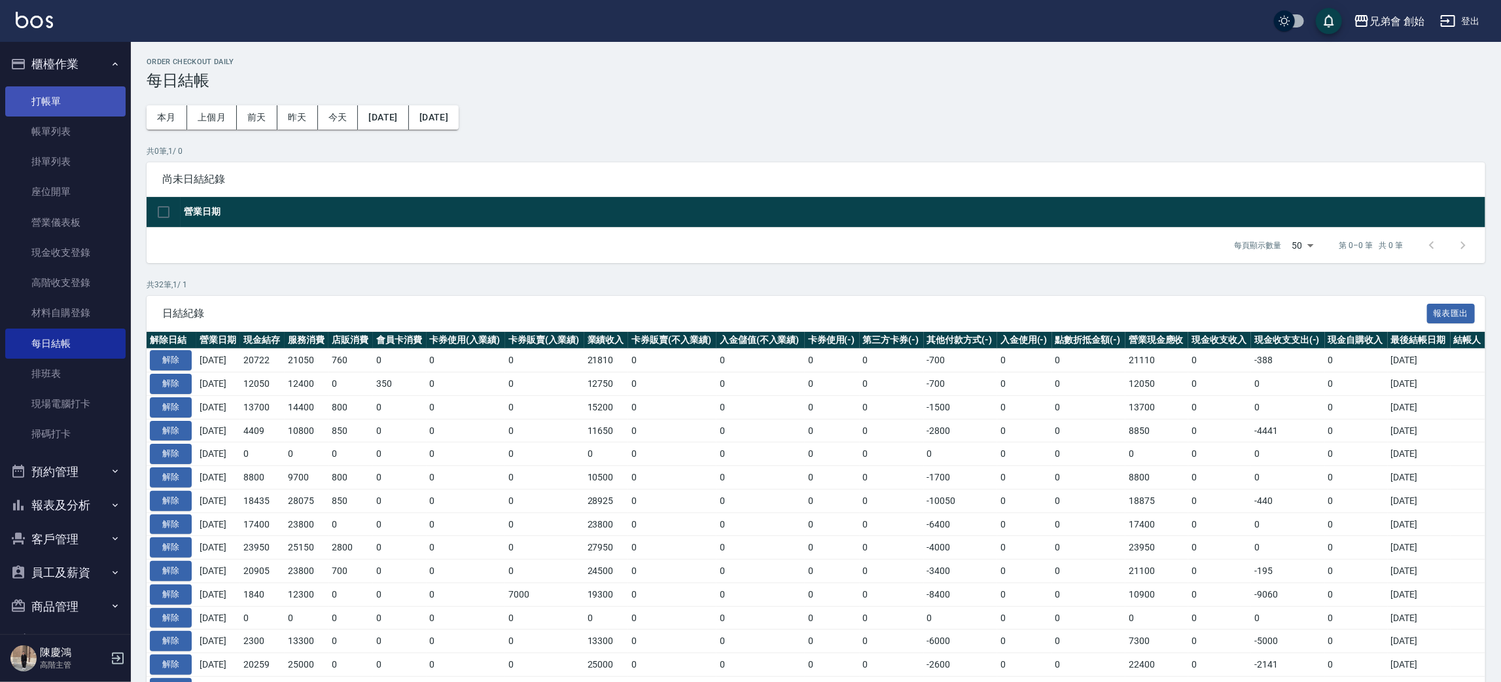
click at [60, 104] on link "打帳單" at bounding box center [65, 101] width 120 height 30
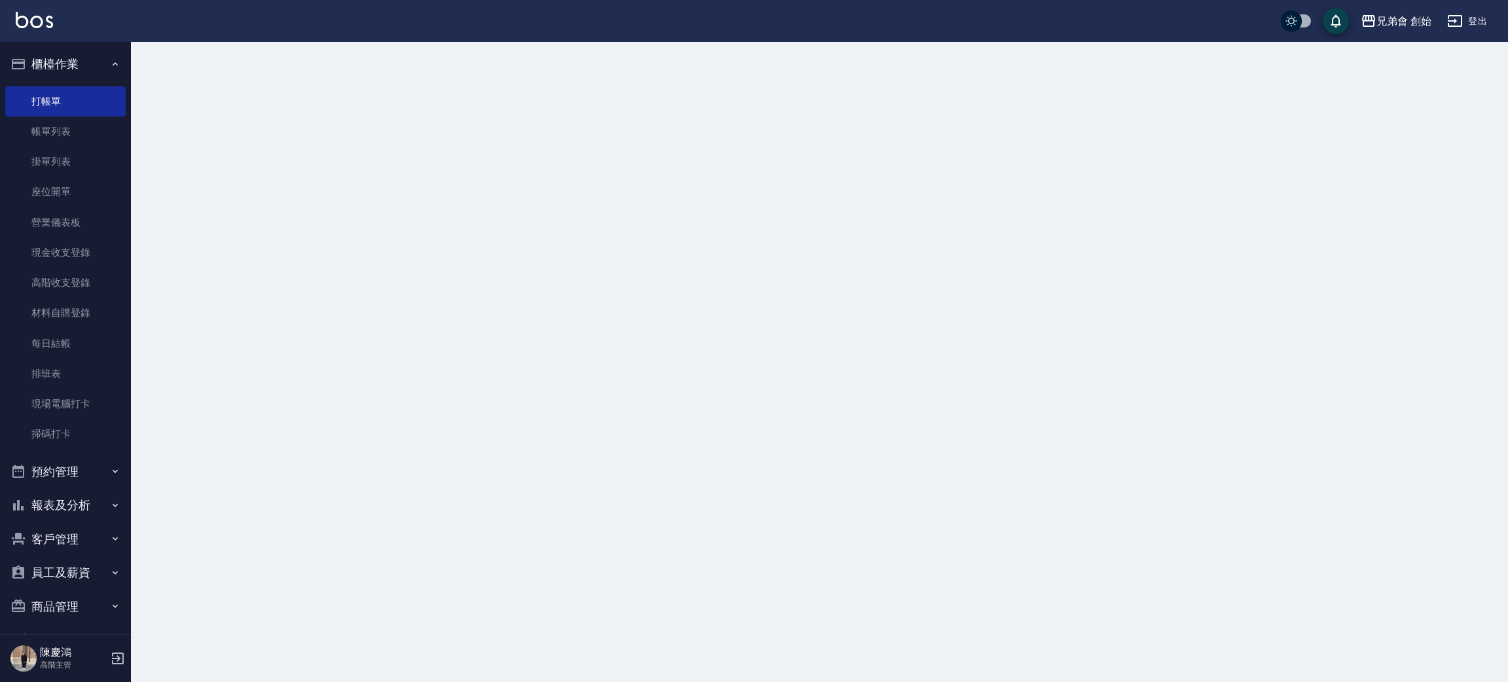
click at [72, 135] on link "帳單列表" at bounding box center [65, 131] width 120 height 30
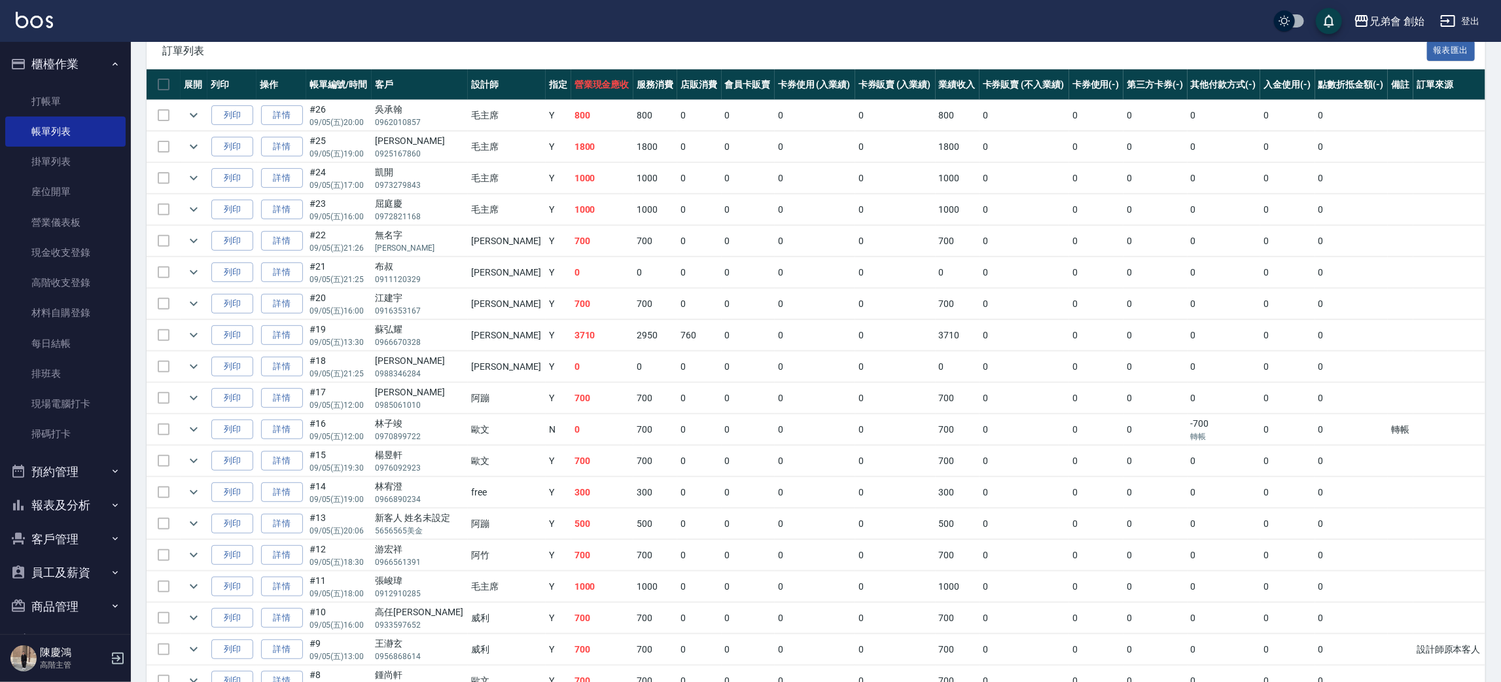
scroll to position [393, 0]
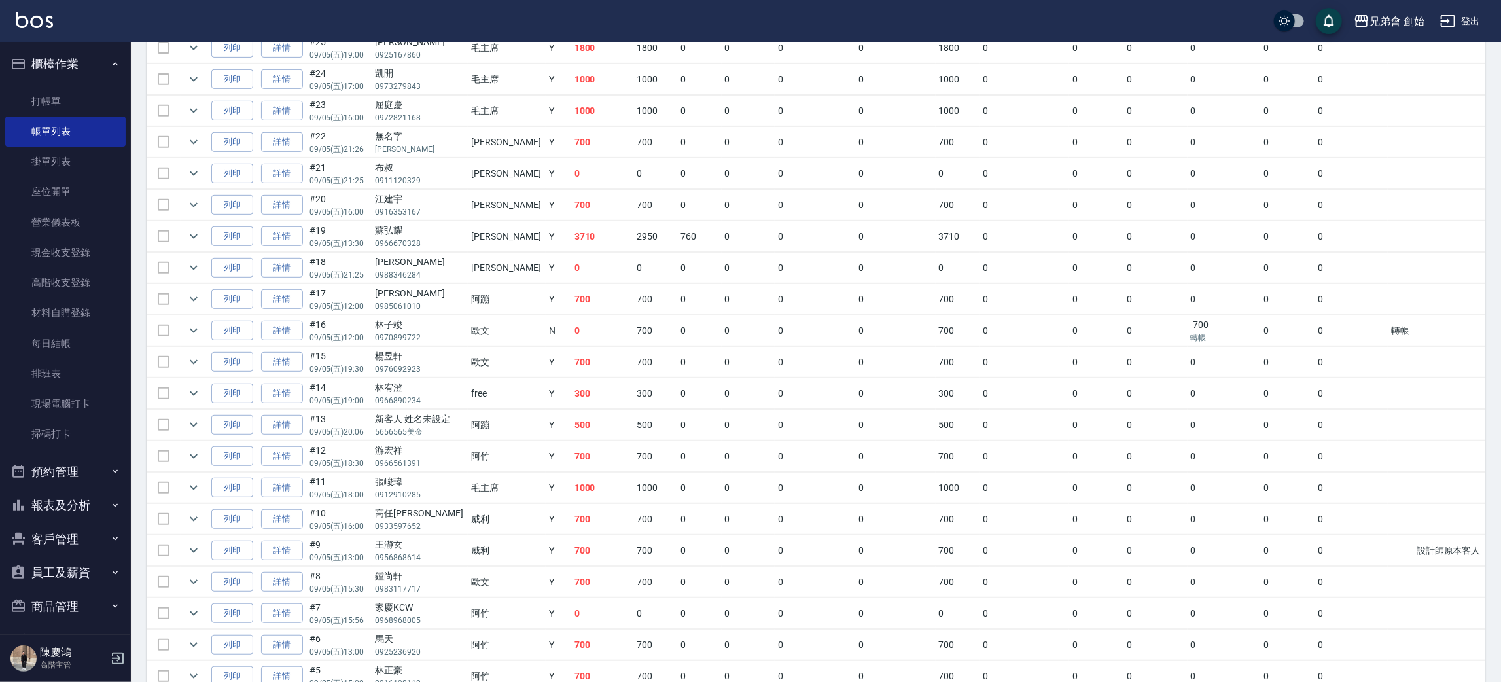
click at [279, 490] on link "詳情" at bounding box center [282, 488] width 42 height 20
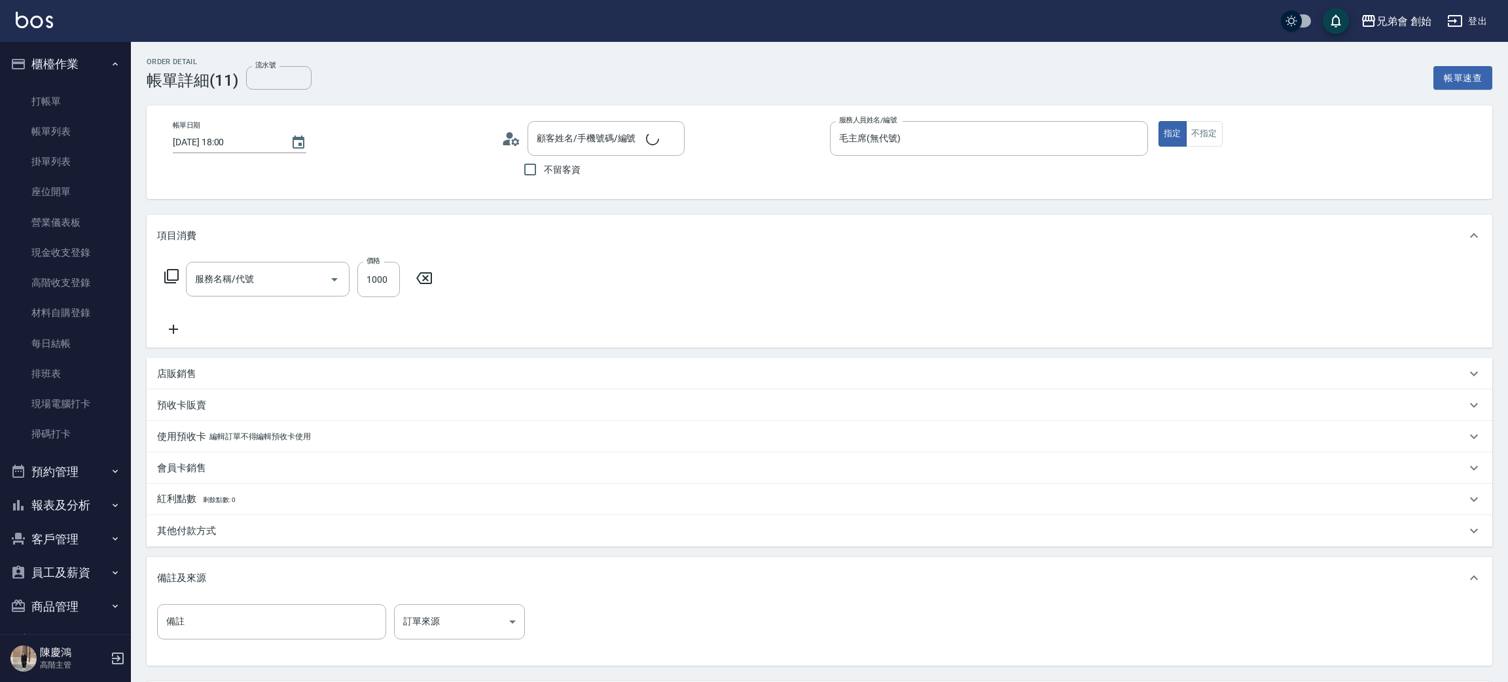
type input "2025/09/05 18:00"
type input "毛主席(無代號)"
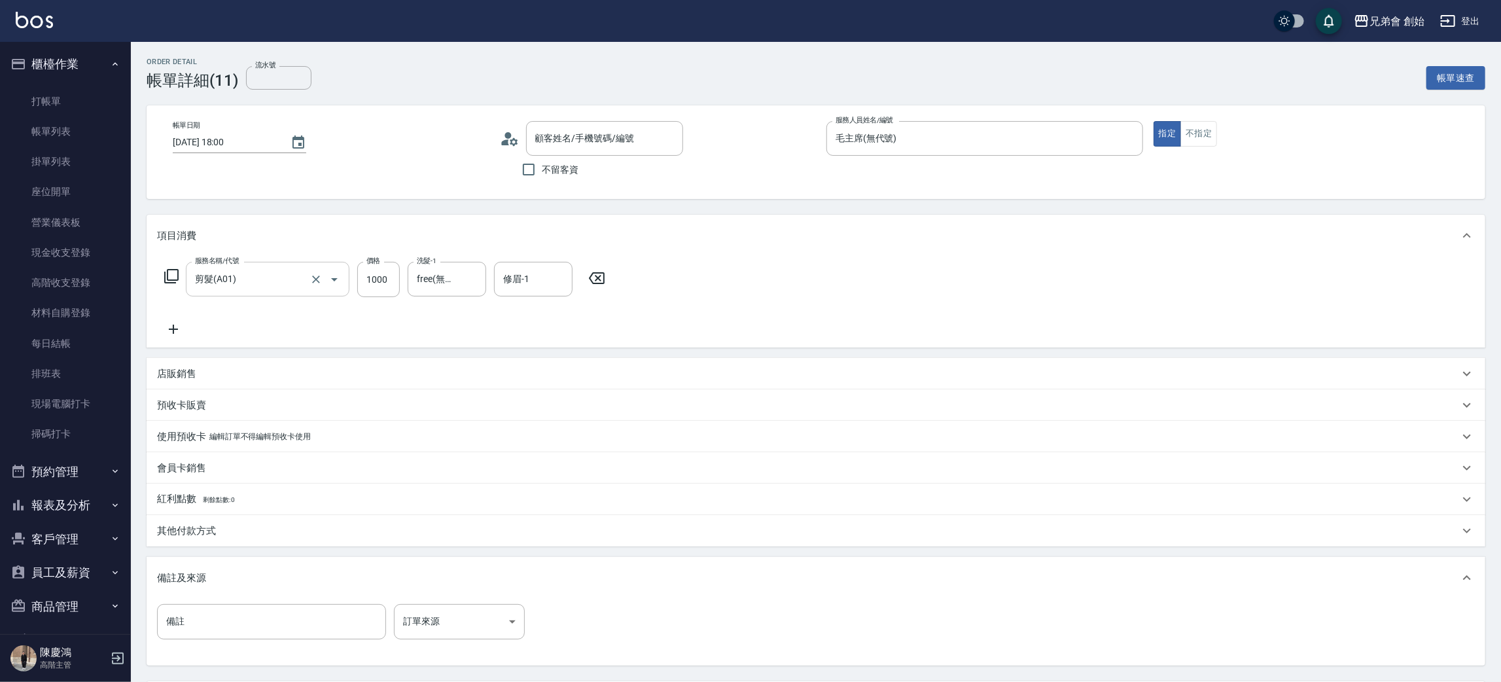
type input "剪髮(A01)"
type input "張峻瑋/0912910285/null"
drag, startPoint x: 366, startPoint y: 285, endPoint x: 349, endPoint y: 278, distance: 18.8
click at [366, 285] on input "1000" at bounding box center [378, 283] width 43 height 35
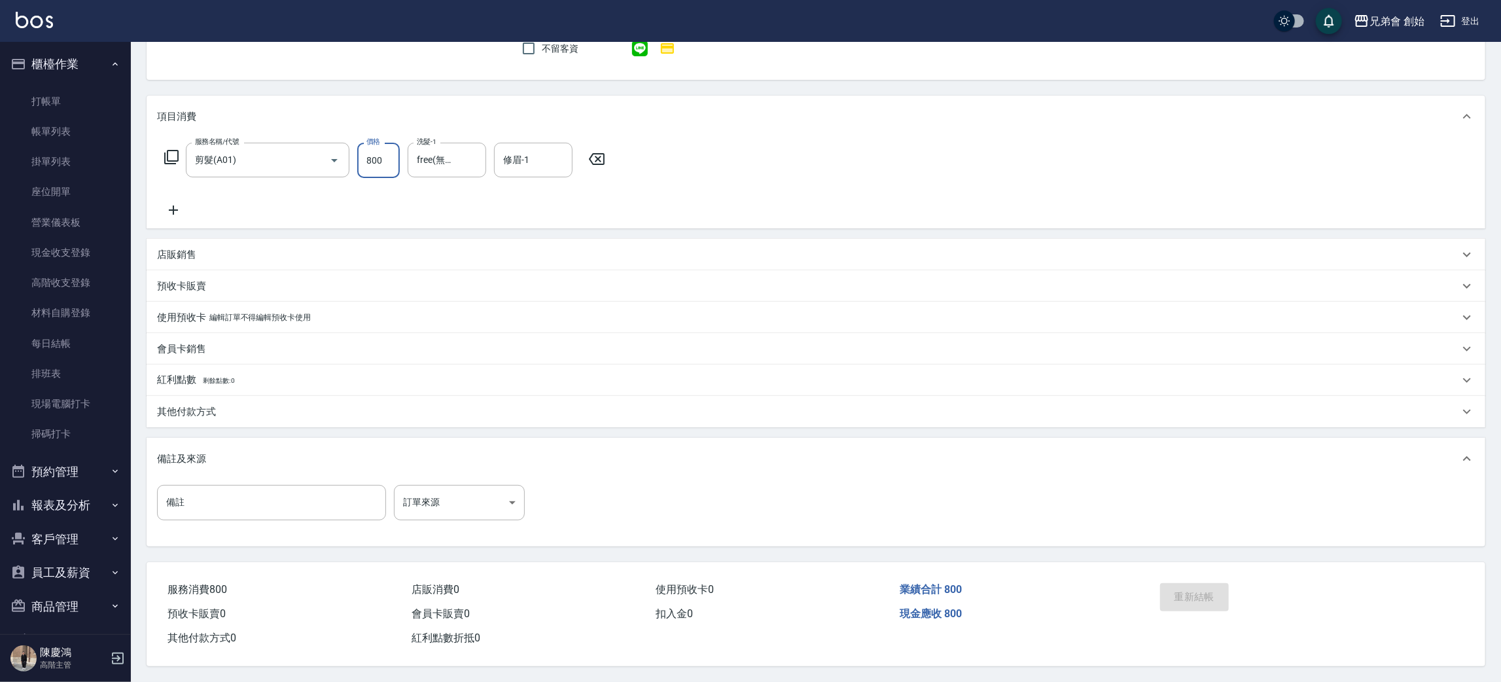
type input "800"
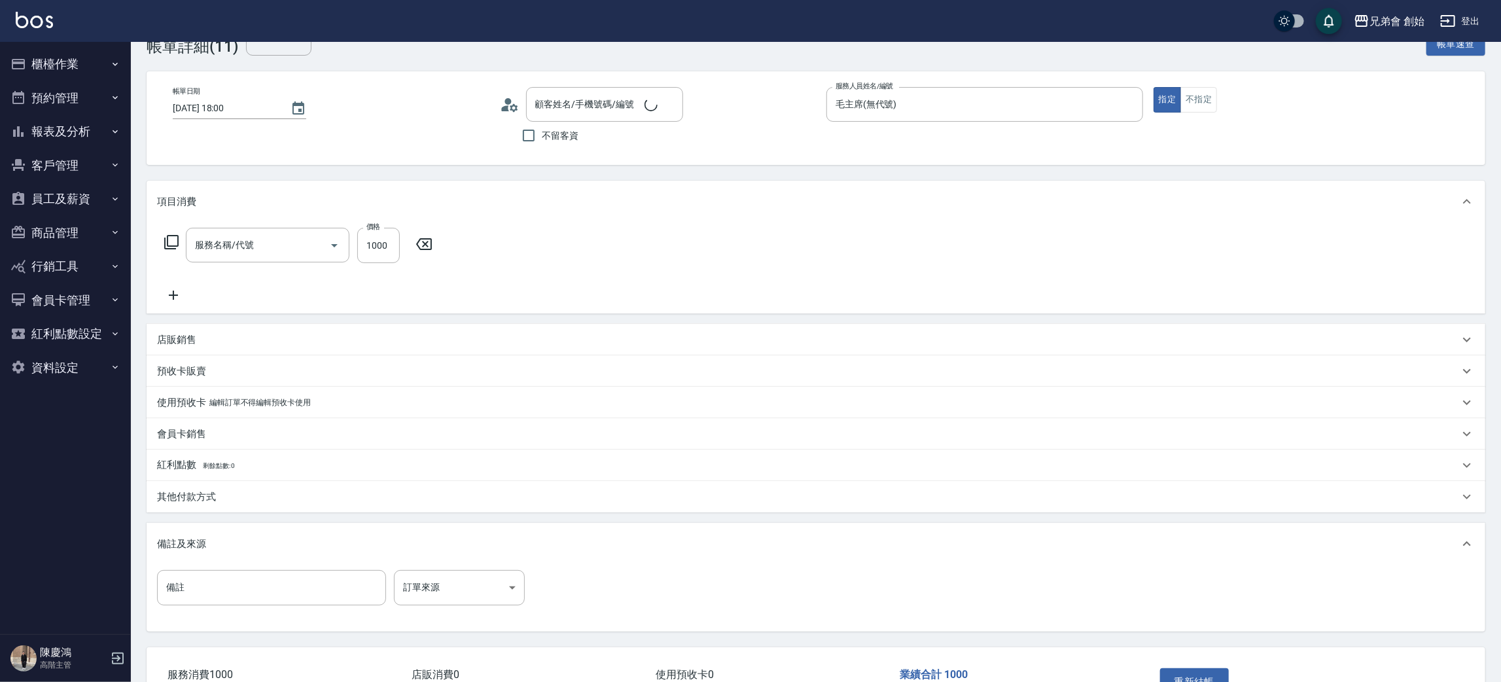
type input "剪髮(A01)"
type input "張峻瑋/0912910285/null"
click at [379, 247] on input "1000" at bounding box center [378, 249] width 43 height 35
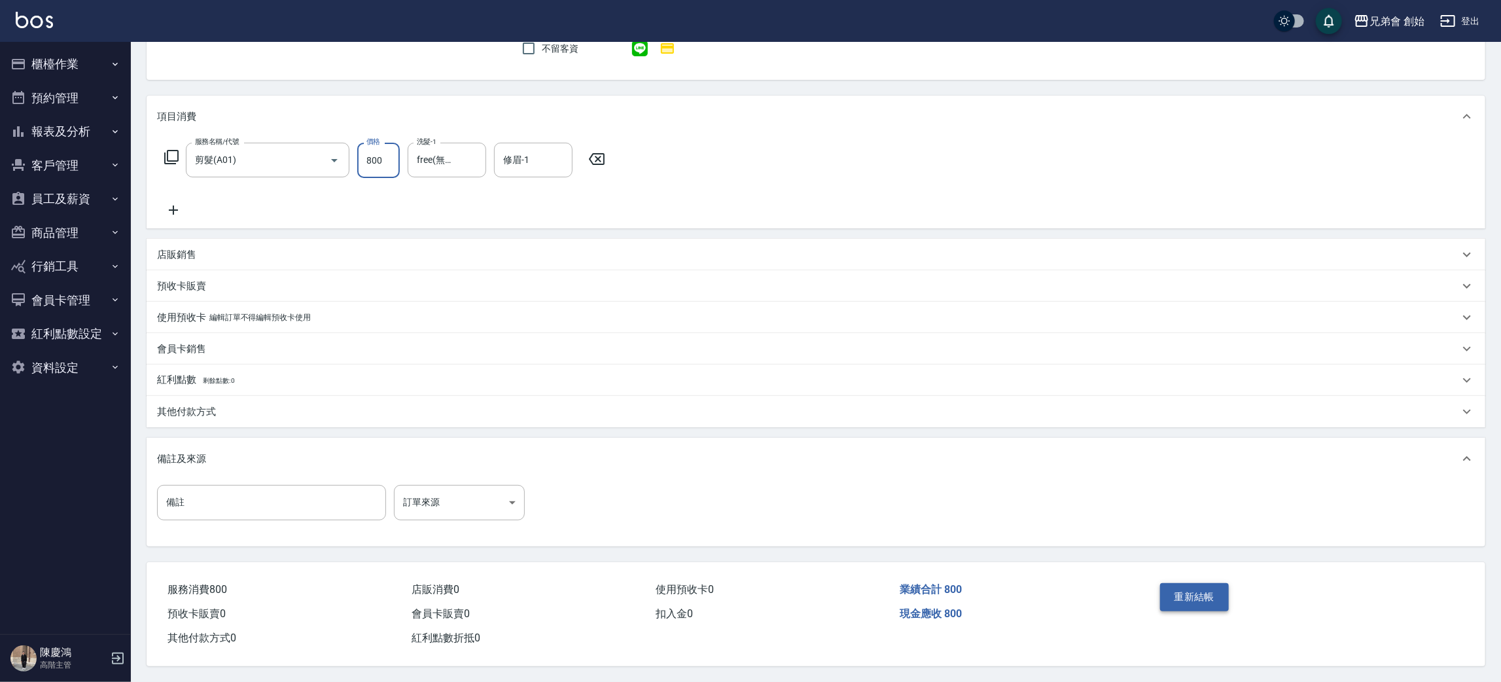
type input "800"
click at [1186, 592] on button "重新結帳" at bounding box center [1194, 596] width 69 height 27
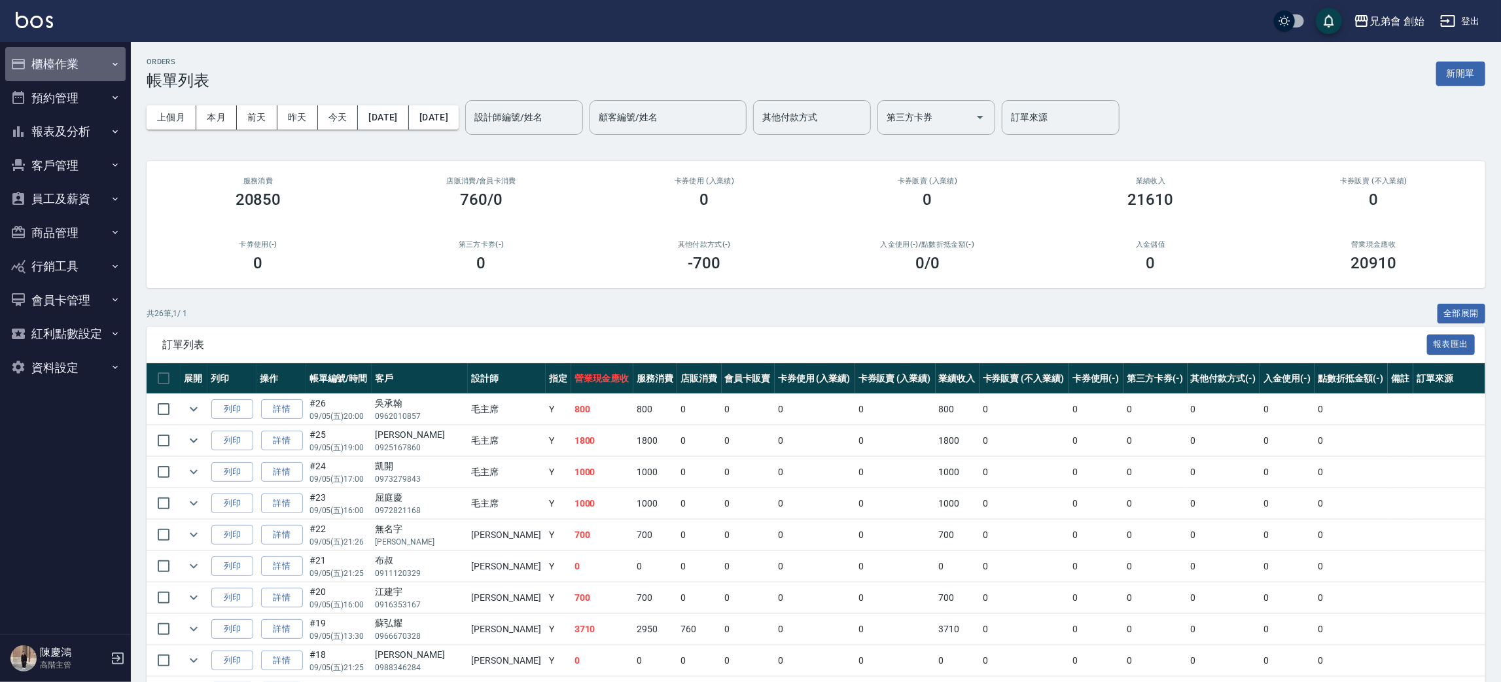
click at [73, 64] on button "櫃檯作業" at bounding box center [65, 64] width 120 height 34
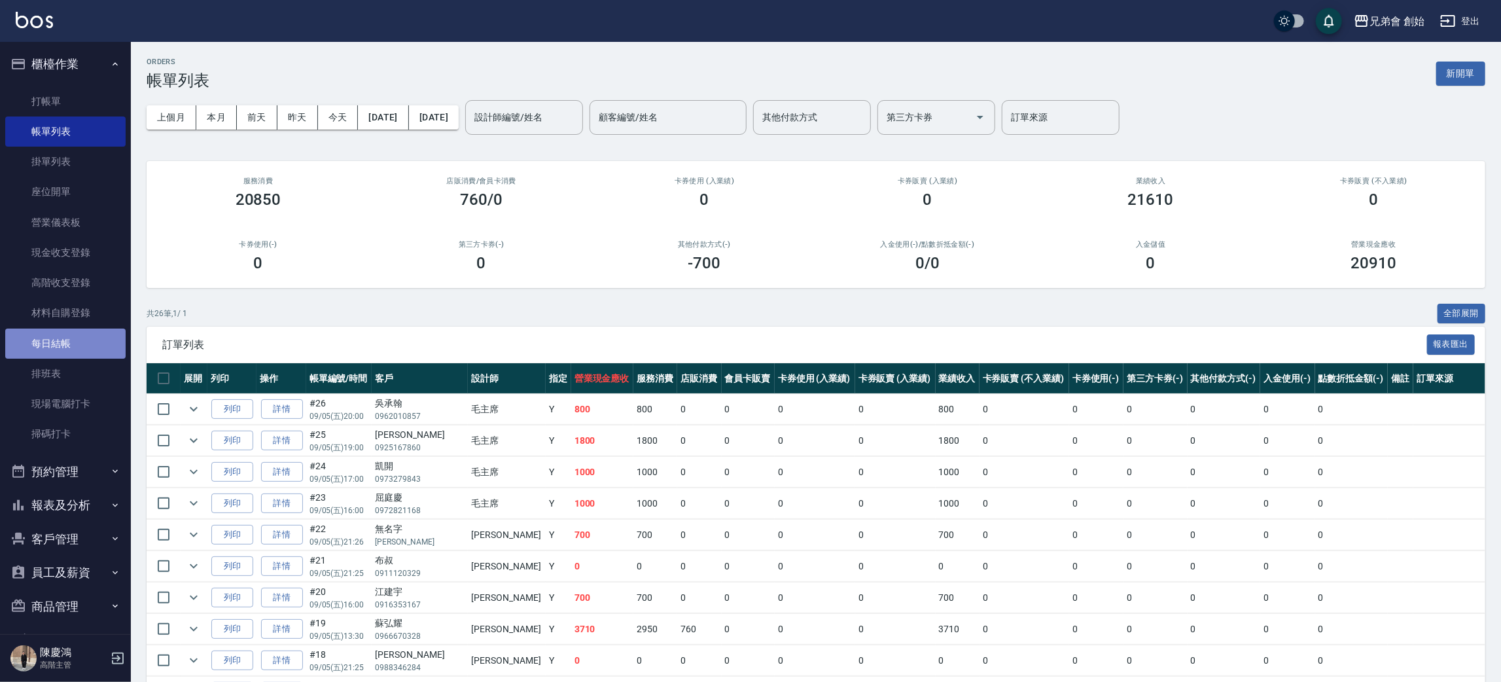
click at [83, 340] on link "每日結帳" at bounding box center [65, 344] width 120 height 30
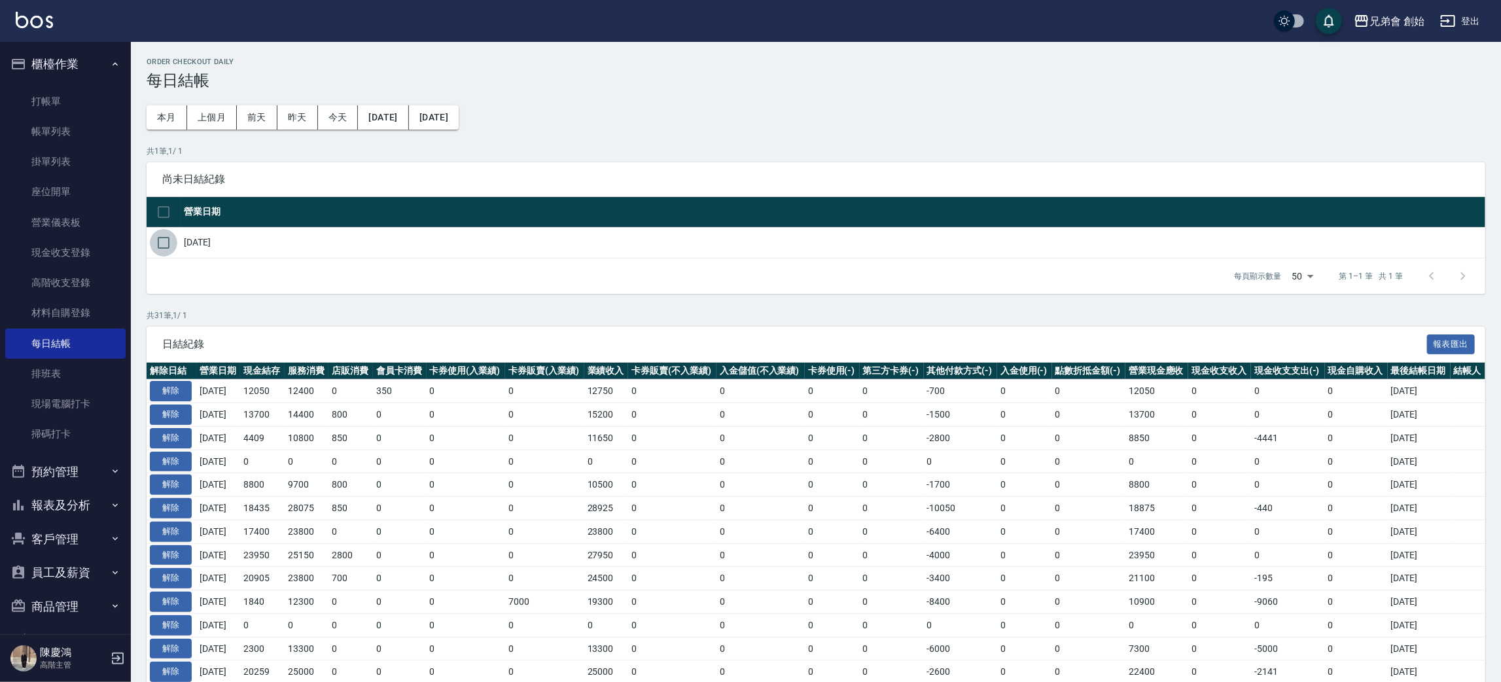
click at [163, 250] on input "checkbox" at bounding box center [163, 242] width 27 height 27
checkbox input "true"
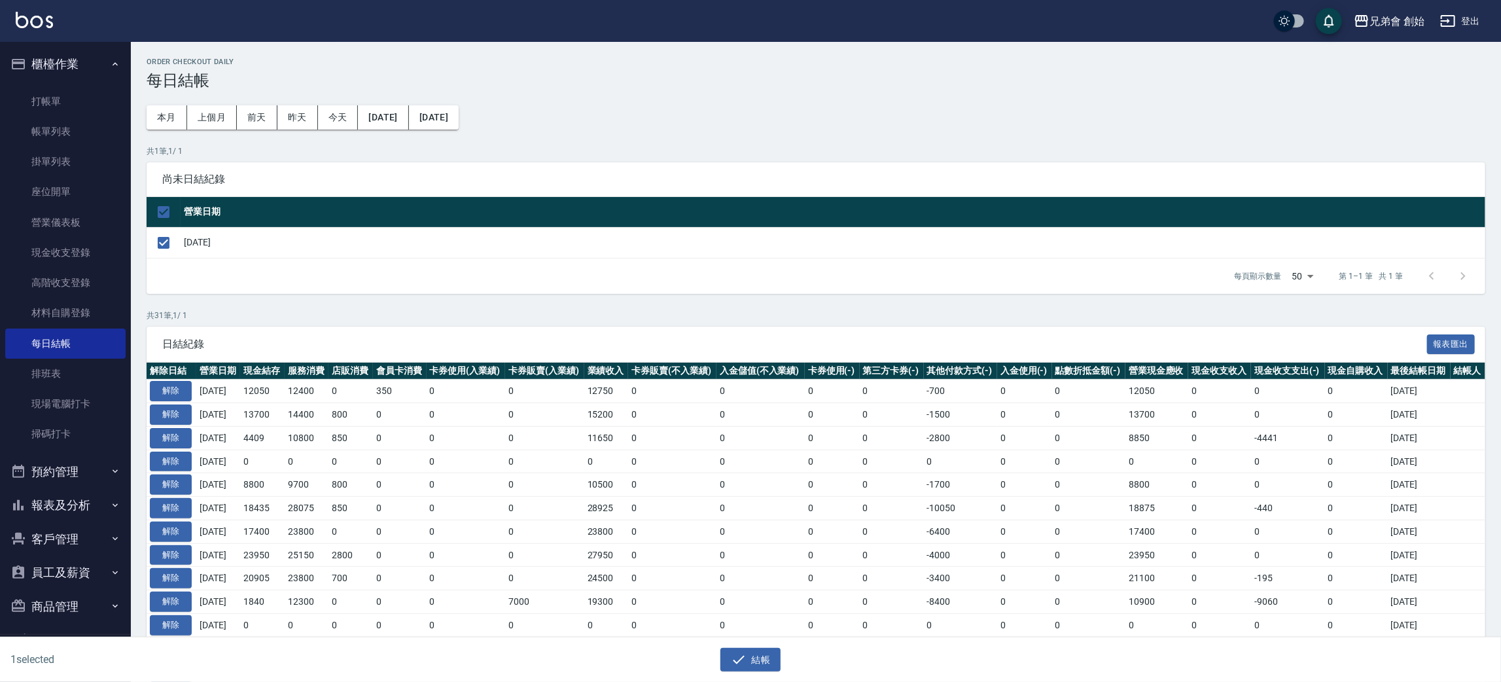
click at [779, 673] on div "1 selected 結帳" at bounding box center [750, 659] width 1501 height 45
click at [767, 664] on button "結帳" at bounding box center [750, 660] width 61 height 24
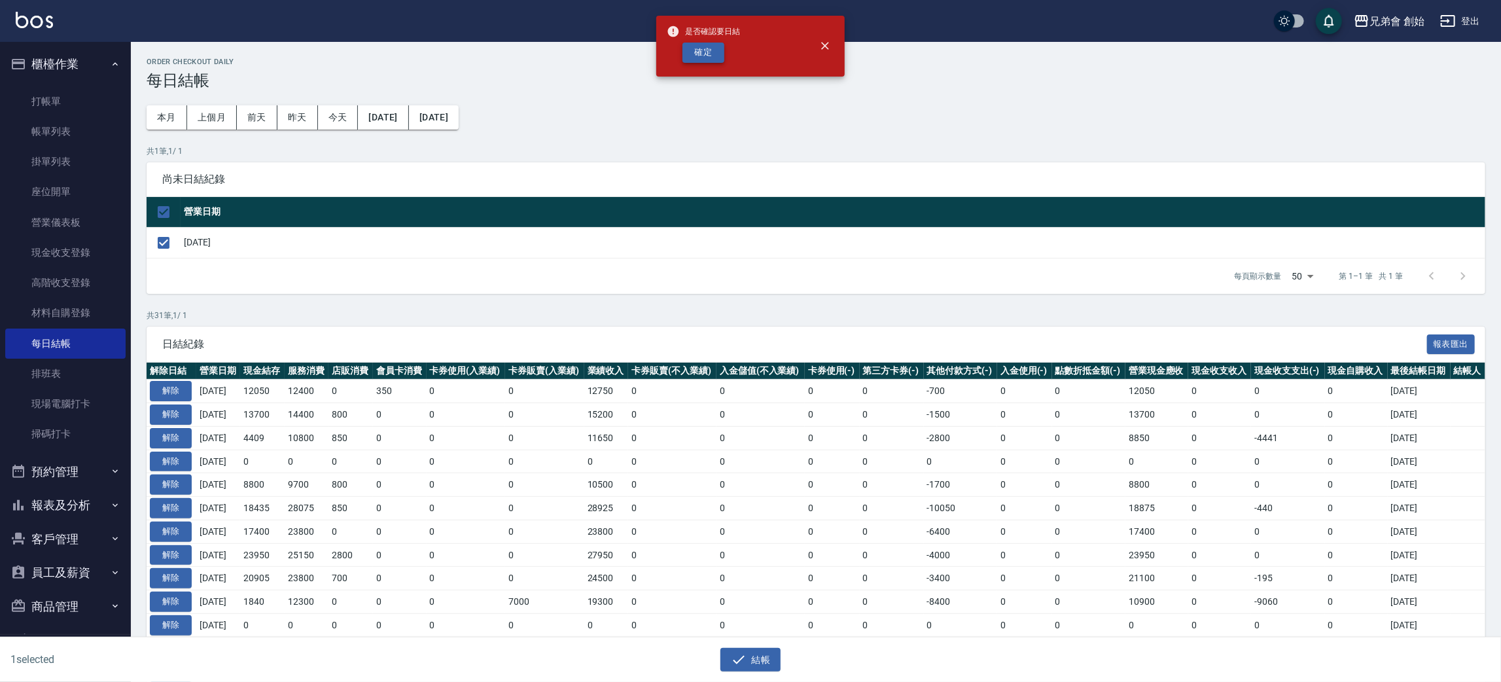
click at [709, 52] on button "確定" at bounding box center [704, 53] width 42 height 20
checkbox input "false"
